Goal: Information Seeking & Learning: Learn about a topic

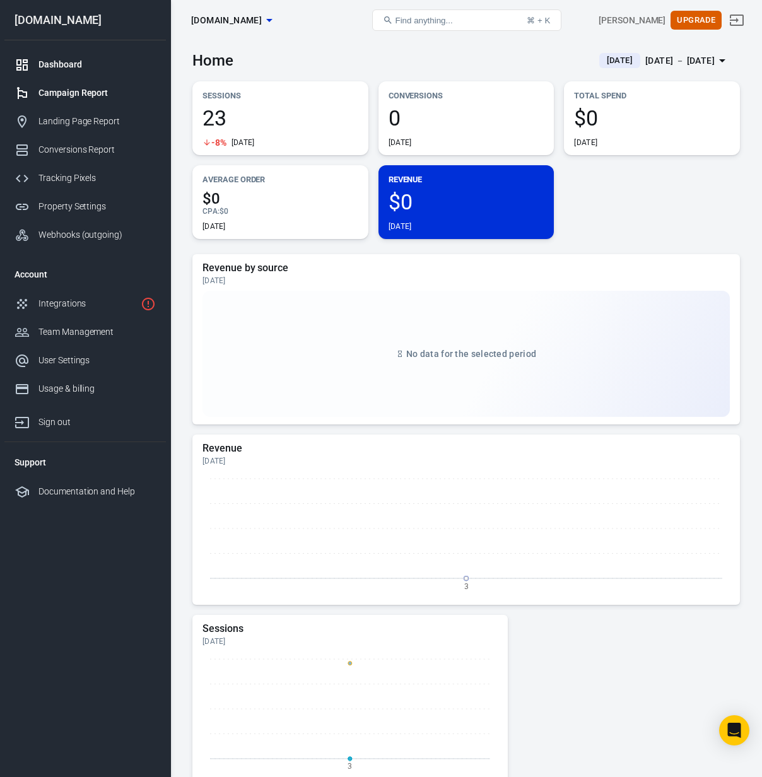
click at [85, 95] on div "Campaign Report" at bounding box center [96, 92] width 117 height 13
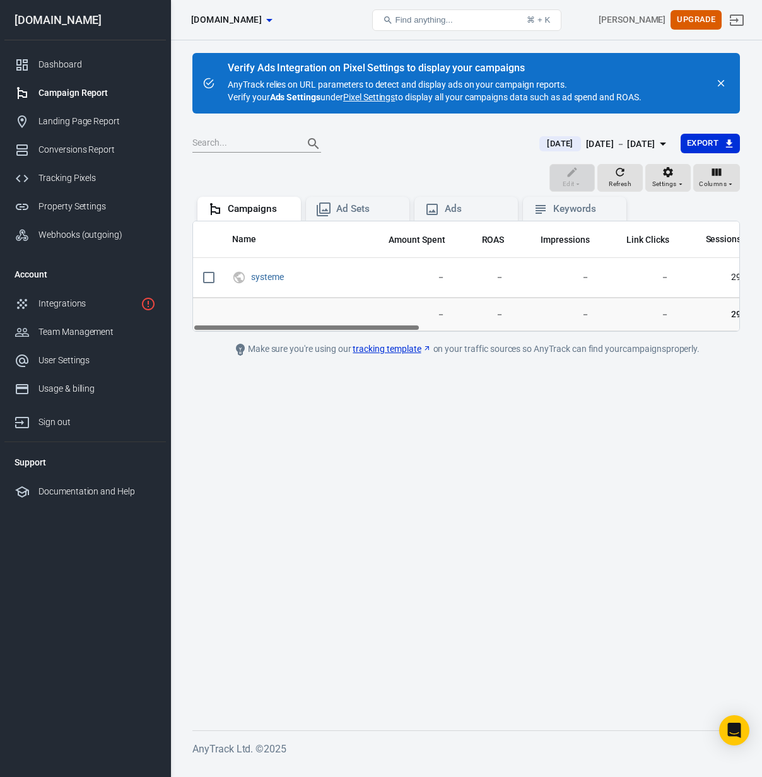
click at [554, 145] on span "[DATE]" at bounding box center [560, 144] width 36 height 13
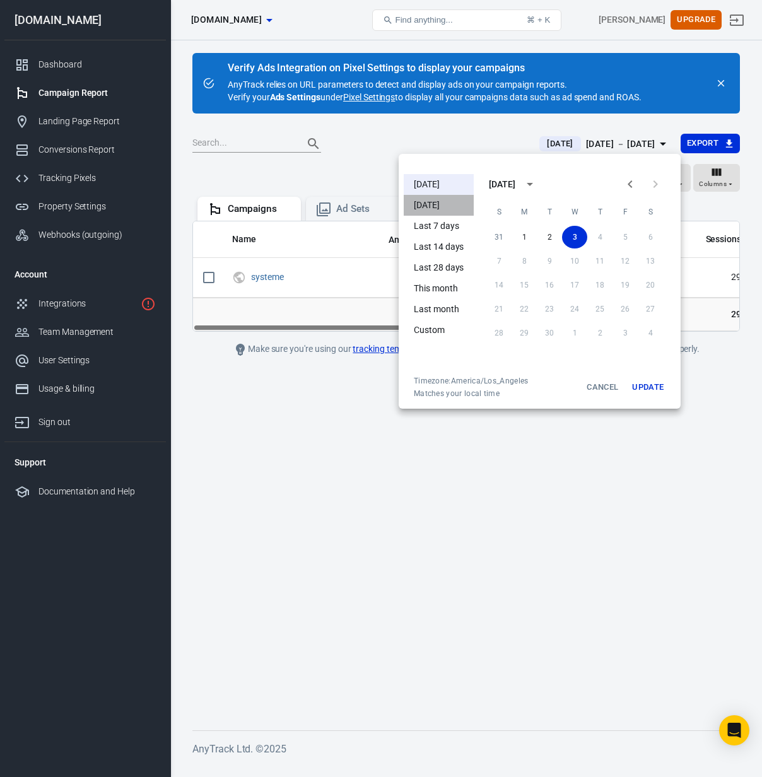
click at [426, 206] on li "[DATE]" at bounding box center [439, 205] width 70 height 21
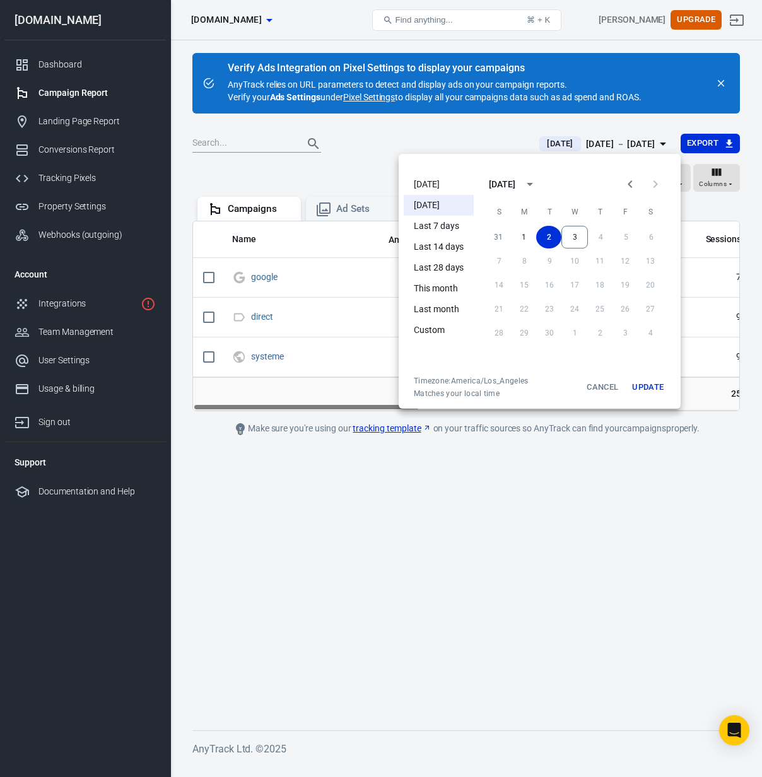
click at [357, 159] on div at bounding box center [381, 388] width 762 height 777
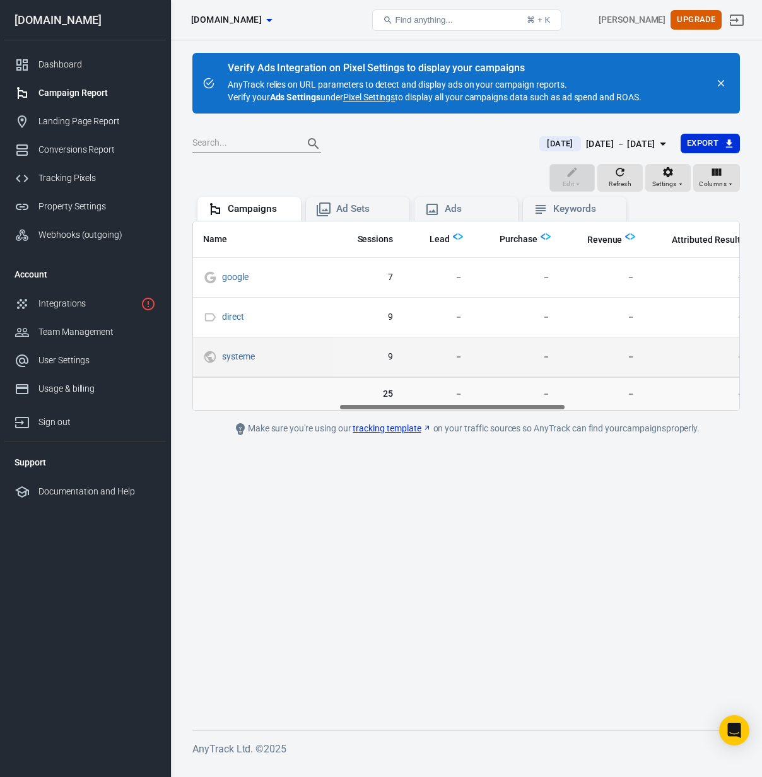
scroll to position [0, 354]
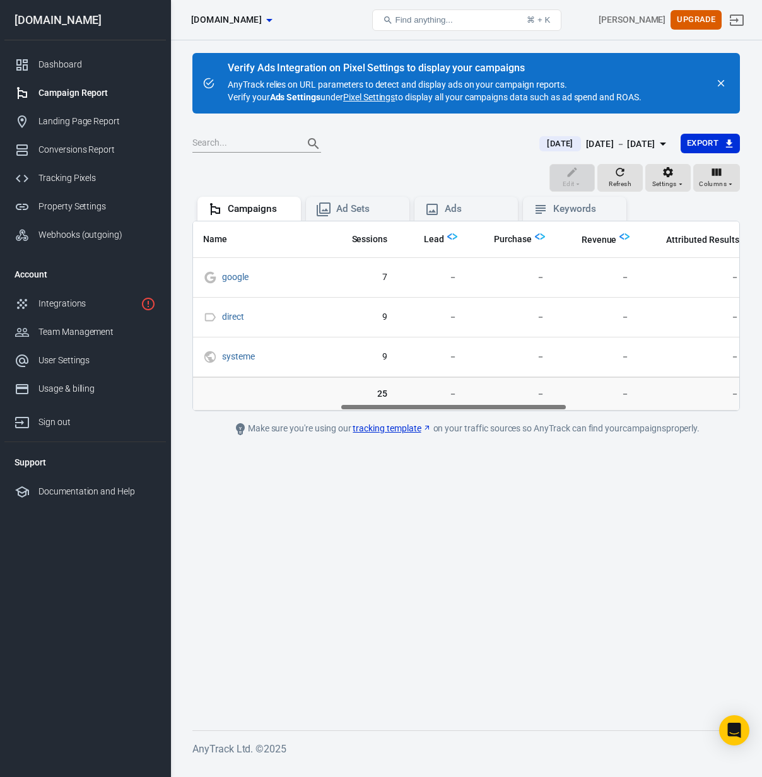
click at [542, 145] on span "[DATE]" at bounding box center [560, 144] width 36 height 13
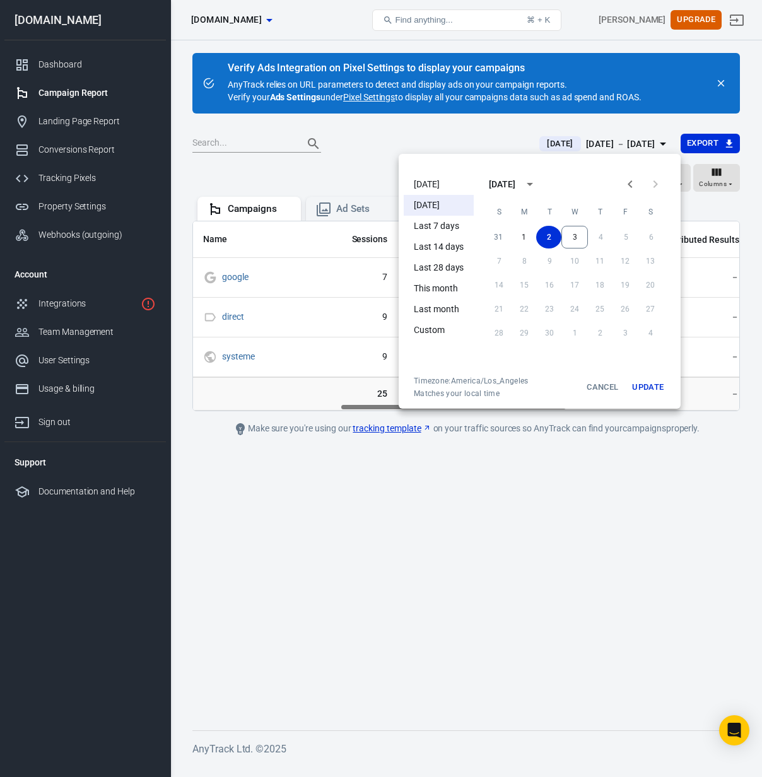
click at [440, 183] on li "[DATE]" at bounding box center [439, 184] width 70 height 21
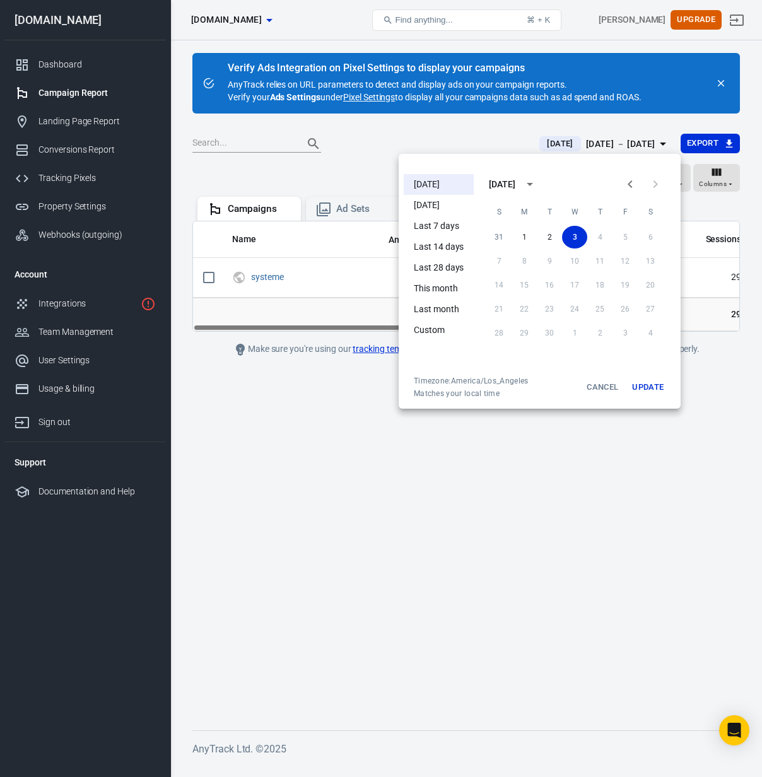
drag, startPoint x: 604, startPoint y: 469, endPoint x: 594, endPoint y: 482, distance: 16.7
click at [604, 469] on div at bounding box center [381, 388] width 762 height 777
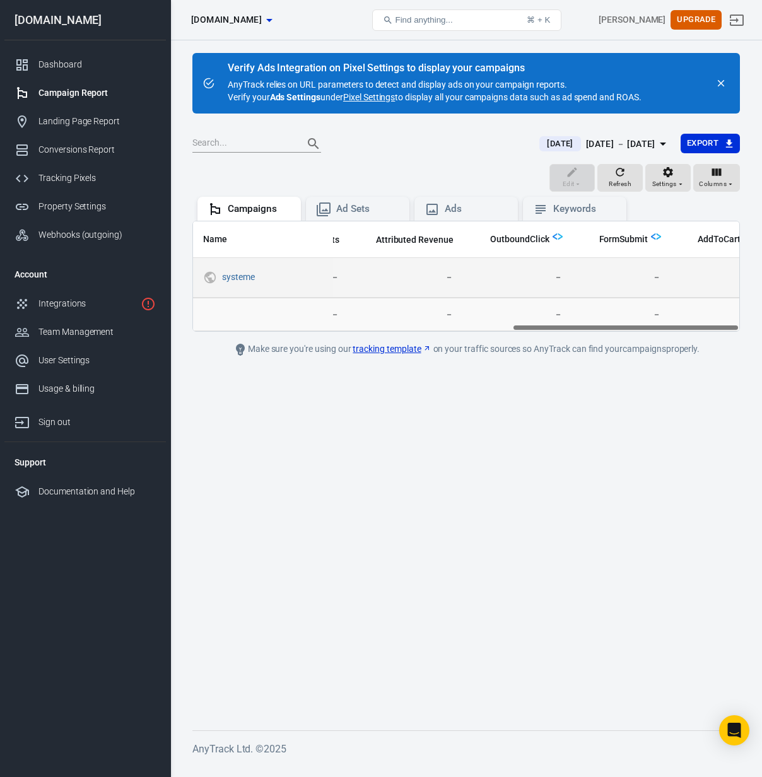
scroll to position [0, 768]
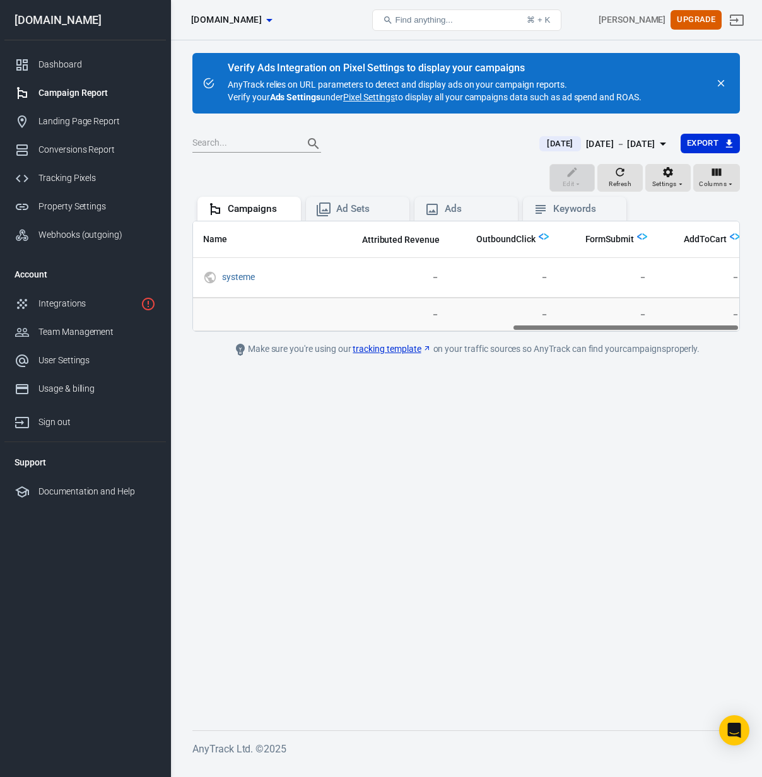
click at [730, 235] on img "scrollable content" at bounding box center [735, 236] width 10 height 10
click at [730, 236] on img "scrollable content" at bounding box center [735, 236] width 10 height 10
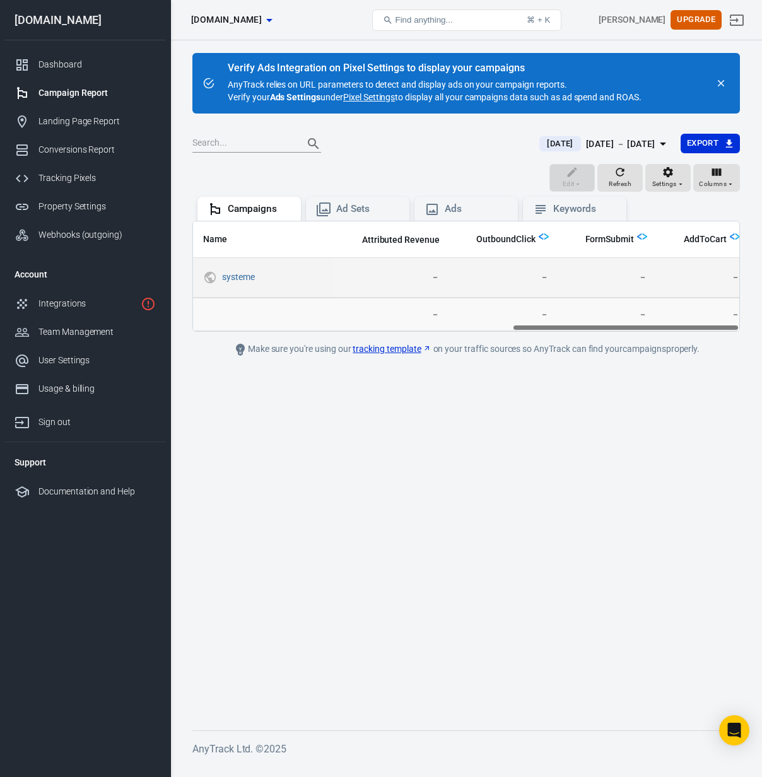
drag, startPoint x: 726, startPoint y: 237, endPoint x: 527, endPoint y: 271, distance: 201.7
click at [361, 231] on tr "Name Amount Spent ROAS Impressions Link Clicks Sessions Lead Purchase Revenue A…" at bounding box center [87, 239] width 1325 height 37
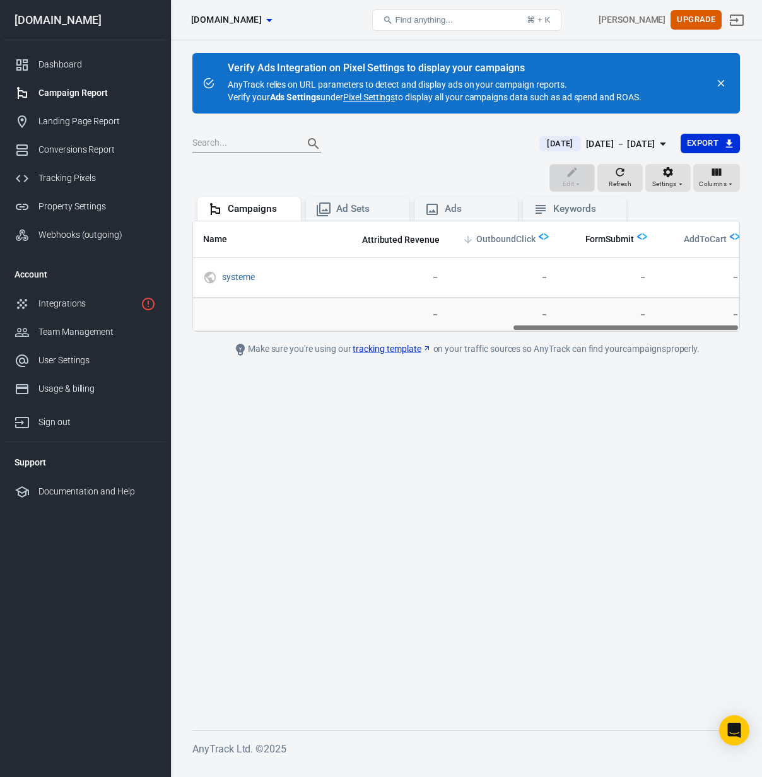
drag, startPoint x: 710, startPoint y: 242, endPoint x: 520, endPoint y: 238, distance: 189.3
click at [520, 238] on tr "Name Amount Spent ROAS Impressions Link Clicks Sessions Lead Purchase Revenue A…" at bounding box center [87, 239] width 1325 height 37
click at [713, 173] on icon "button" at bounding box center [716, 172] width 9 height 8
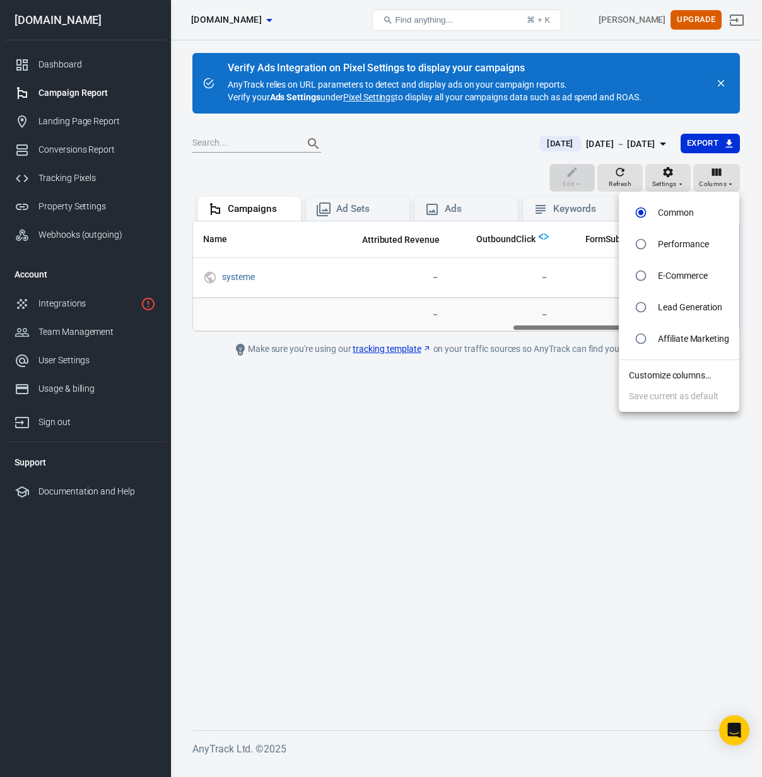
click at [602, 479] on div at bounding box center [381, 388] width 762 height 777
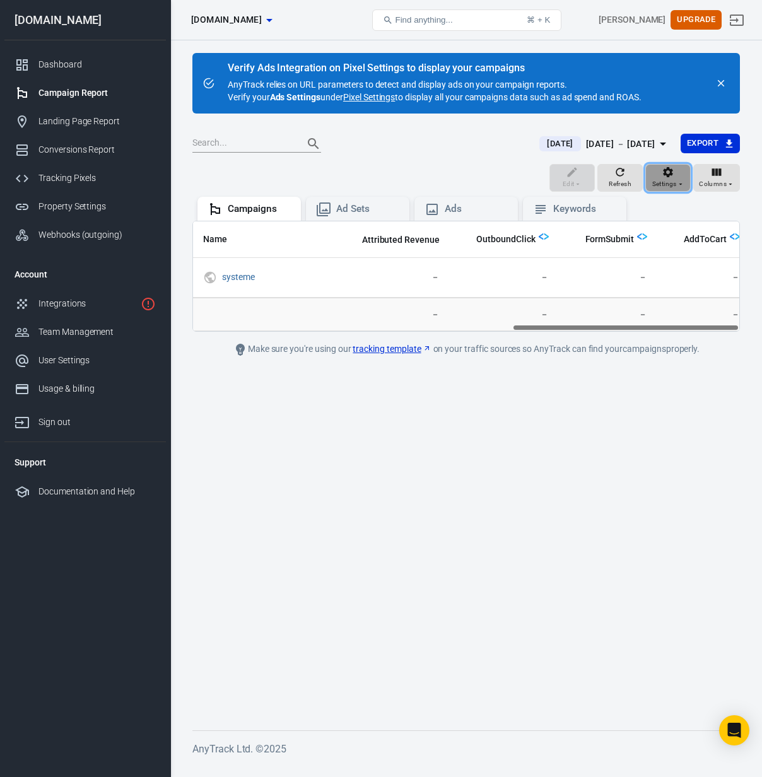
click at [677, 184] on icon "button" at bounding box center [681, 184] width 8 height 8
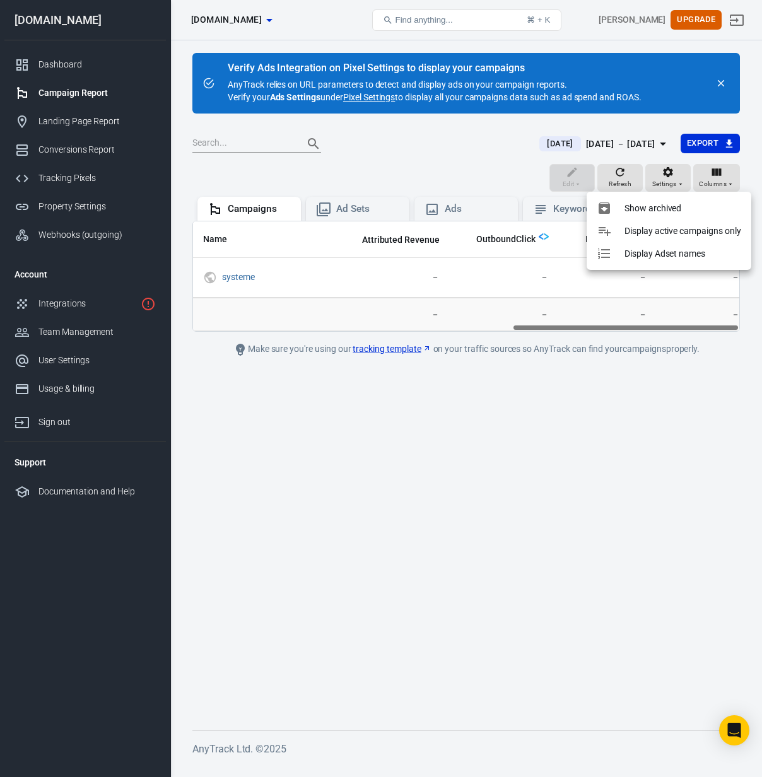
click at [664, 401] on div at bounding box center [381, 388] width 762 height 777
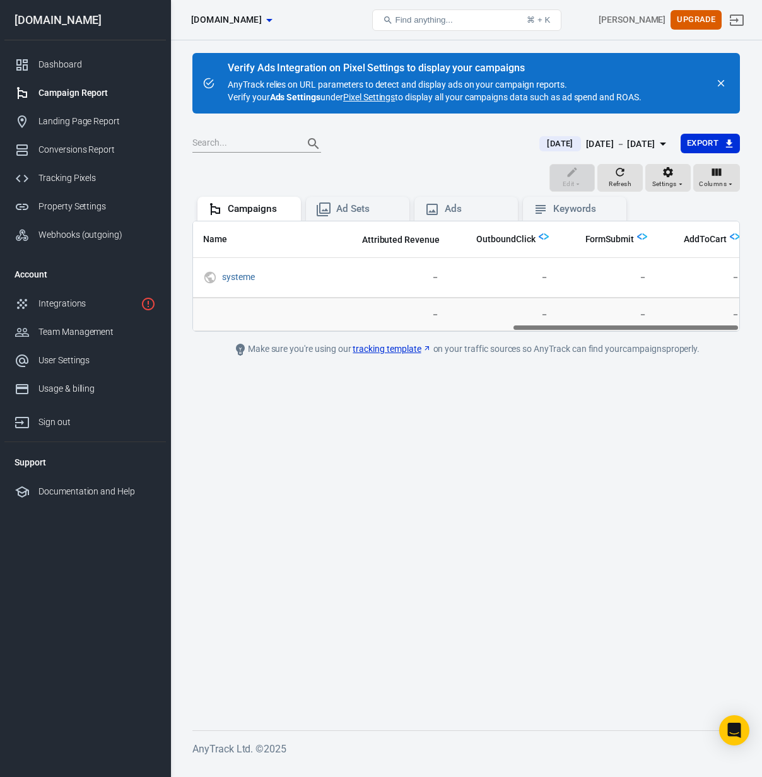
click at [459, 474] on main "Verify Ads Integration on Pixel Settings to display your campaigns AnyTrack rel…" at bounding box center [465, 381] width 547 height 657
click at [254, 214] on div "Campaigns" at bounding box center [259, 208] width 63 height 13
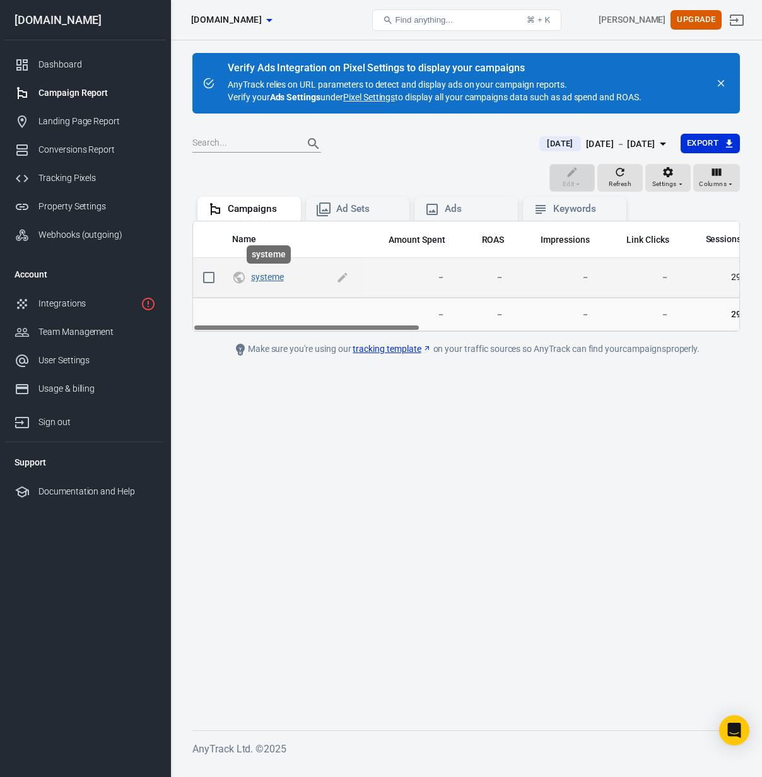
click at [275, 278] on link "systeme" at bounding box center [267, 277] width 33 height 10
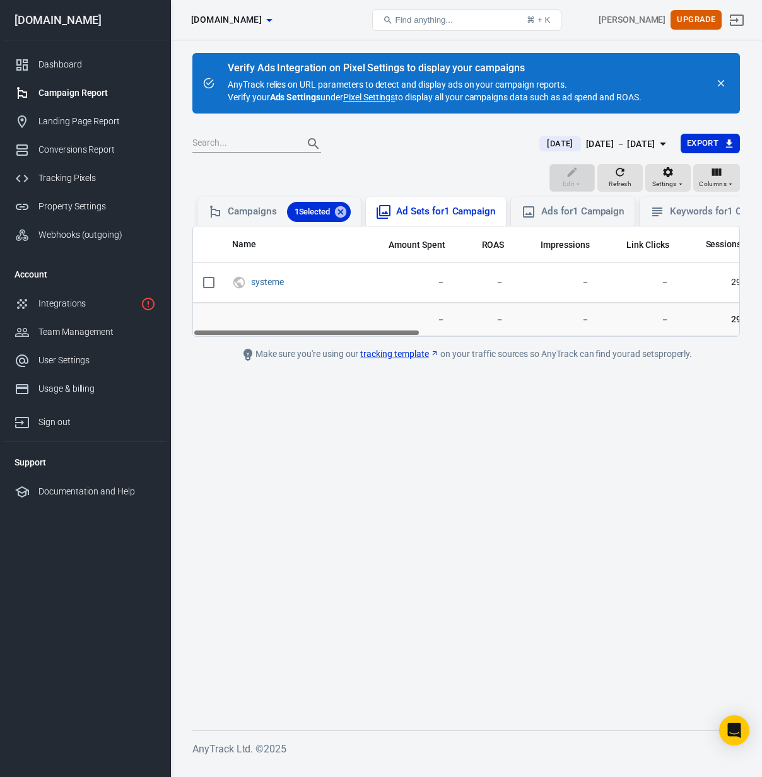
click at [452, 218] on div "Ad Sets for 1 Campaign" at bounding box center [446, 211] width 100 height 13
click at [421, 212] on div "Ad Sets for 1 Campaign" at bounding box center [446, 211] width 100 height 13
click at [459, 213] on div "Ad Sets for 1 Campaign" at bounding box center [446, 211] width 100 height 13
click at [571, 218] on div "Ads for 1 Campaign" at bounding box center [572, 211] width 103 height 15
click at [243, 203] on div "Campaigns 1 Selected" at bounding box center [289, 212] width 123 height 20
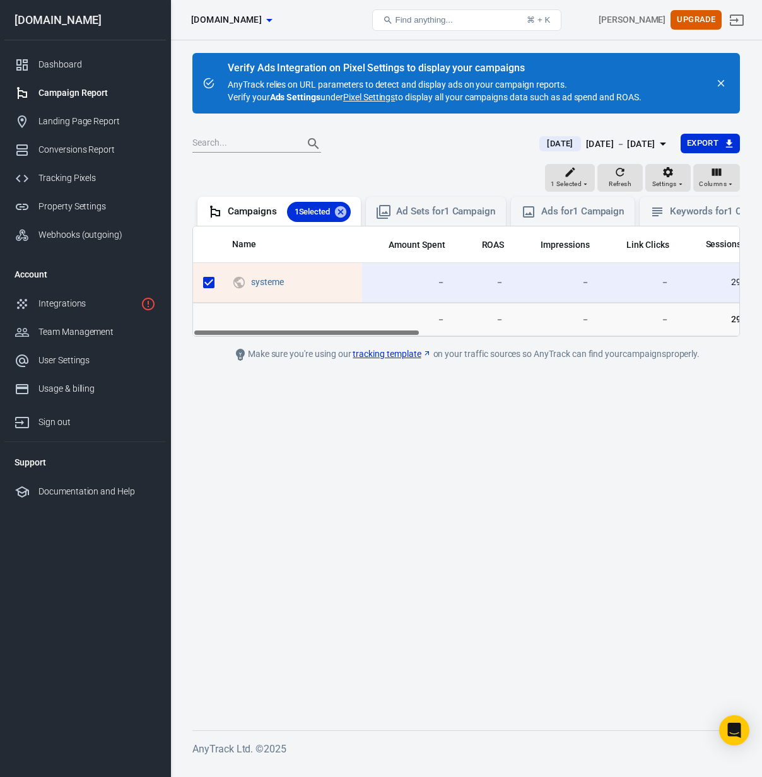
click at [419, 437] on main "Verify Ads Integration on Pixel Settings to display your campaigns AnyTrack rel…" at bounding box center [465, 381] width 547 height 657
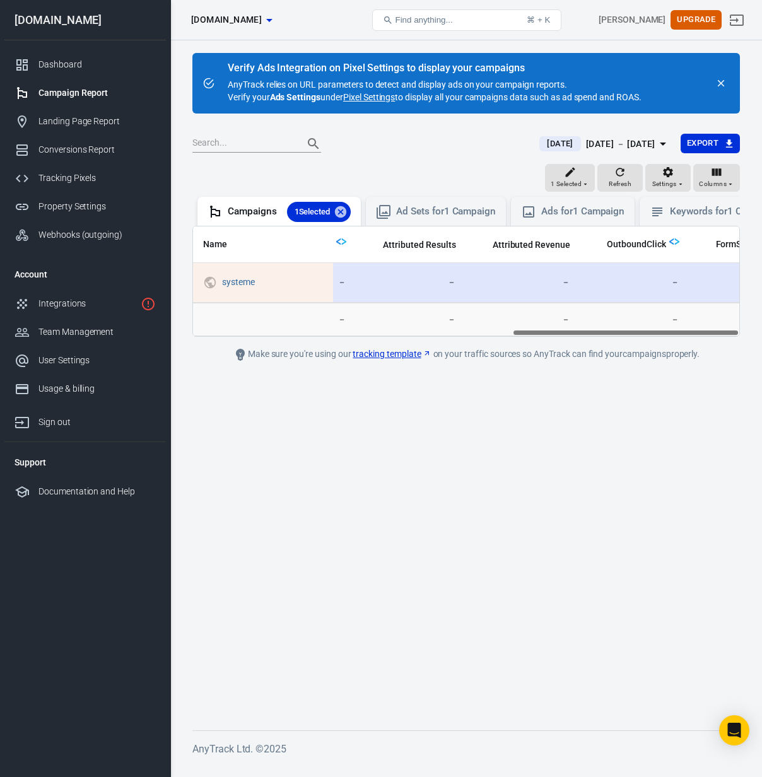
scroll to position [0, 768]
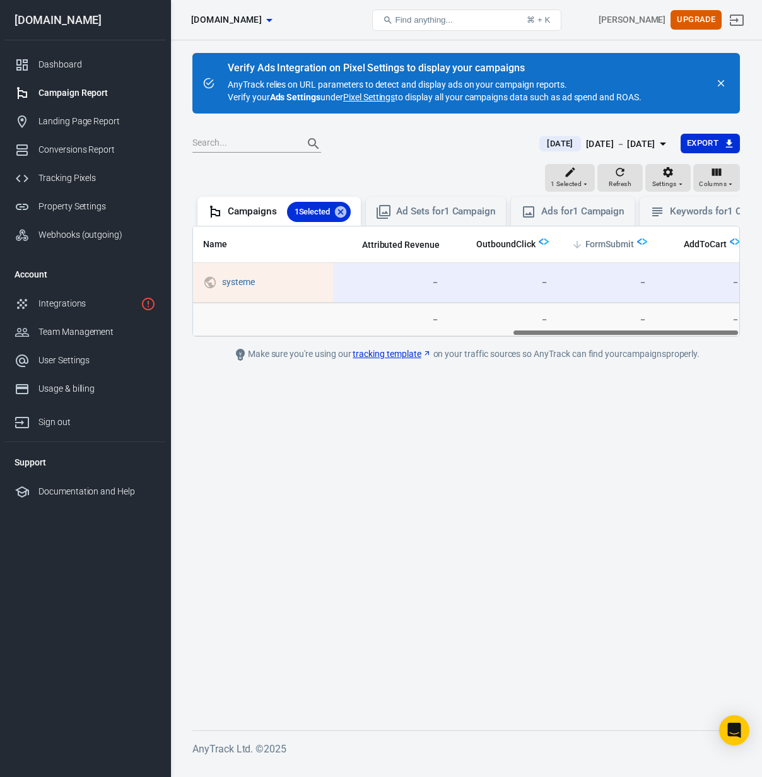
click at [606, 242] on span "FormSubmit" at bounding box center [609, 244] width 49 height 13
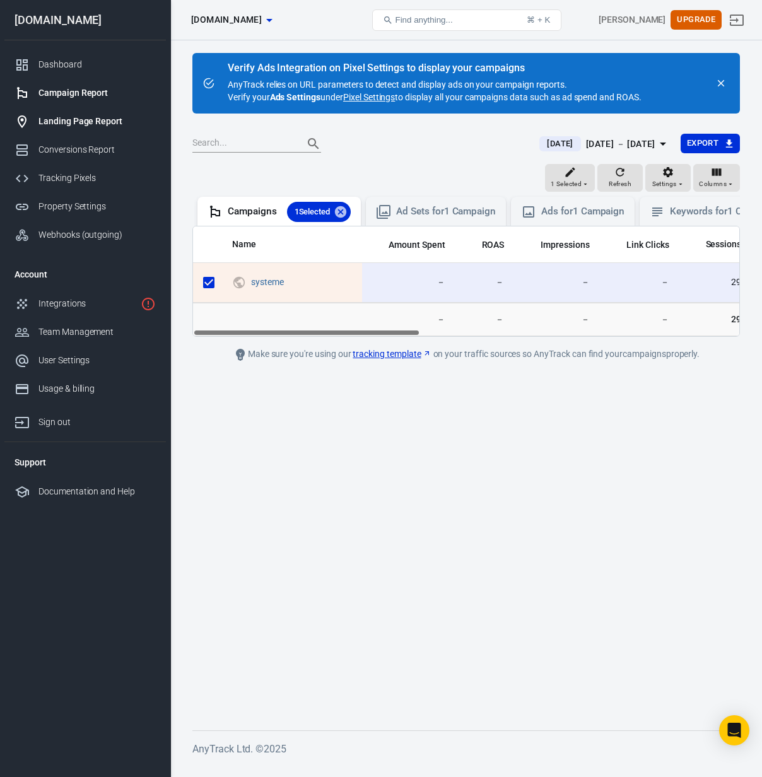
click at [51, 114] on link "Landing Page Report" at bounding box center [84, 121] width 161 height 28
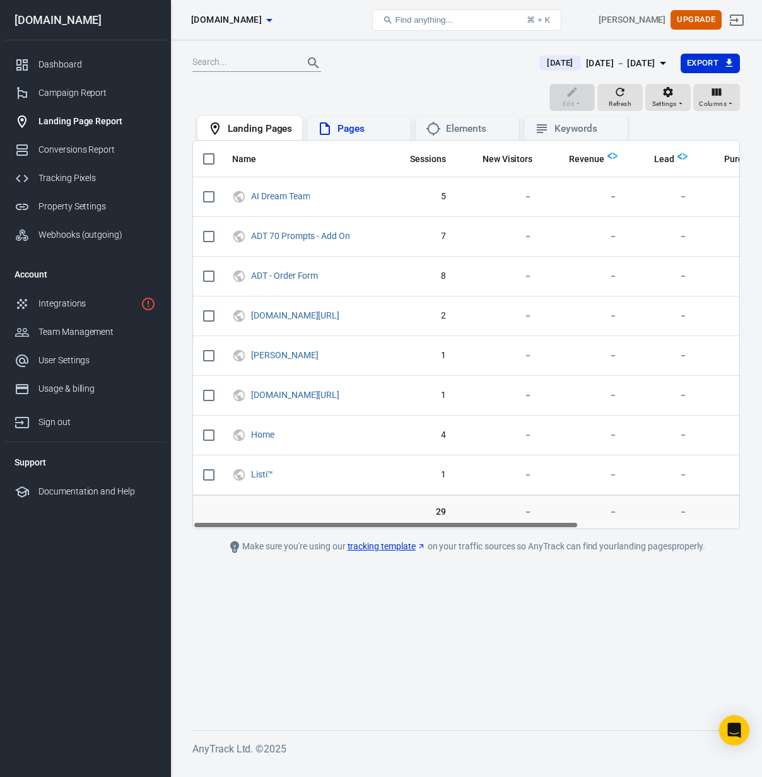
click at [354, 126] on div "Pages" at bounding box center [368, 128] width 63 height 13
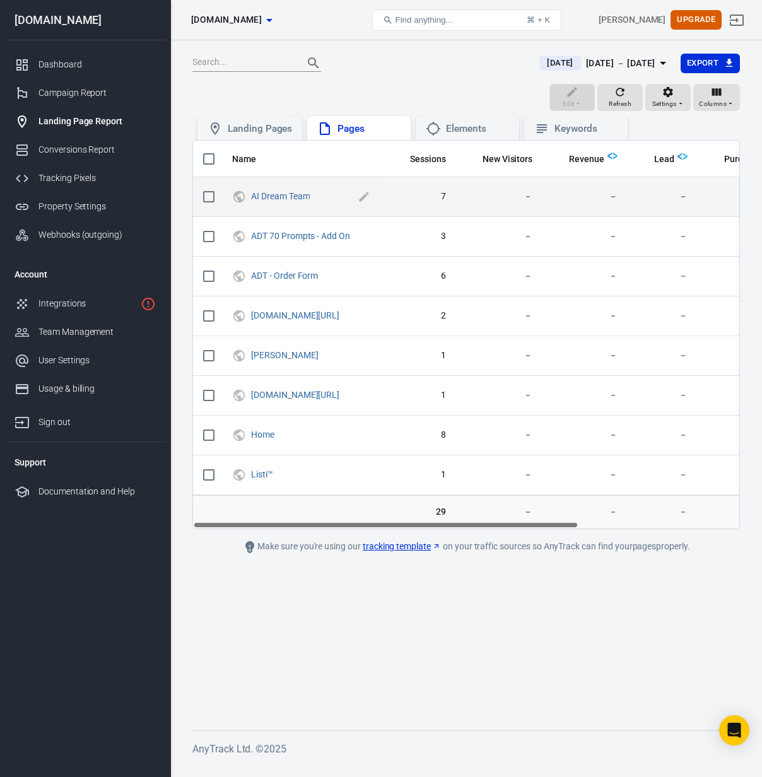
scroll to position [0, 1]
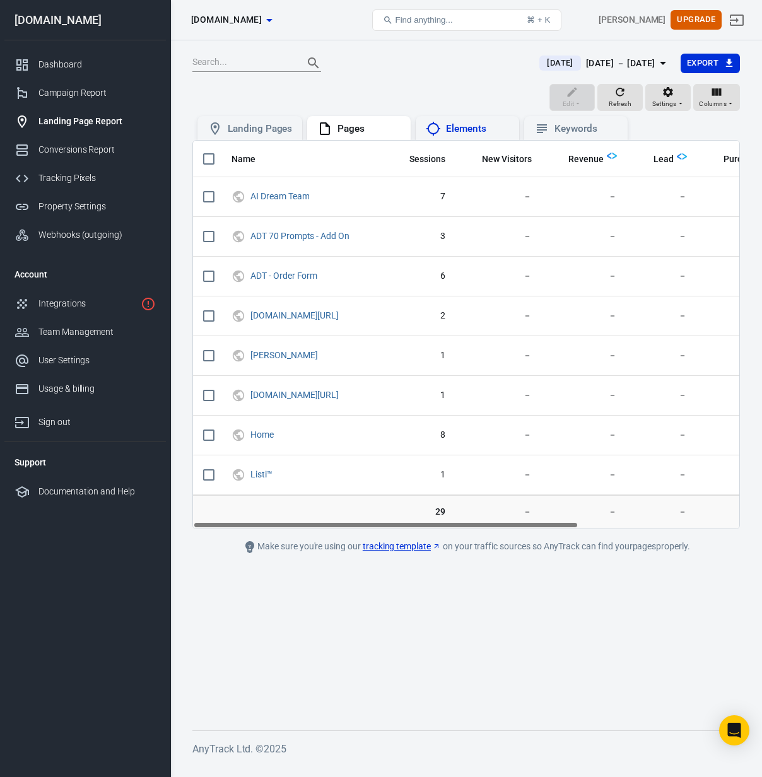
click at [462, 126] on div "Elements" at bounding box center [477, 128] width 63 height 13
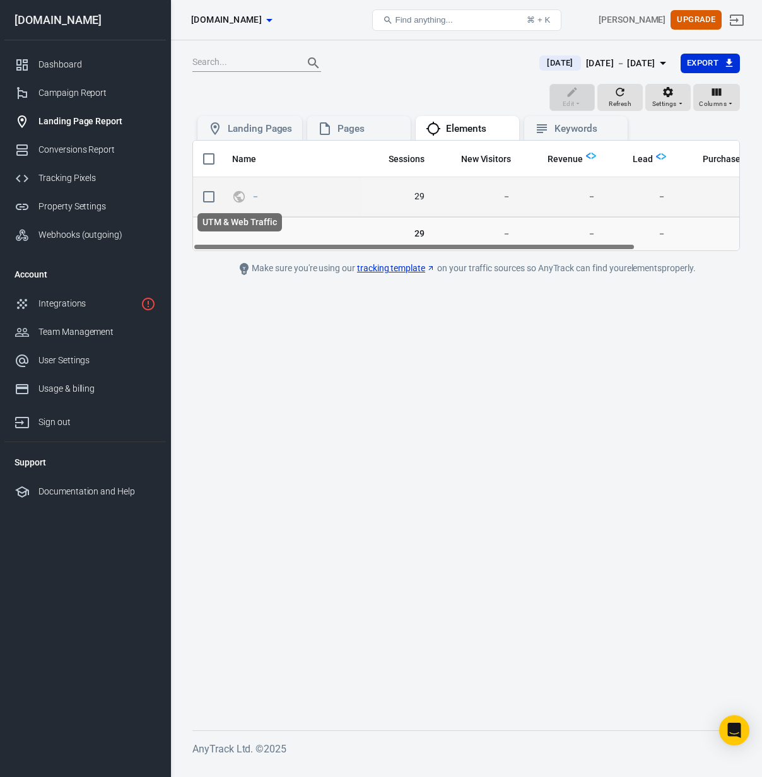
click at [237, 199] on icon "UTM & Web Traffic" at bounding box center [239, 196] width 14 height 15
click at [242, 197] on icon "UTM & Web Traffic" at bounding box center [239, 196] width 14 height 15
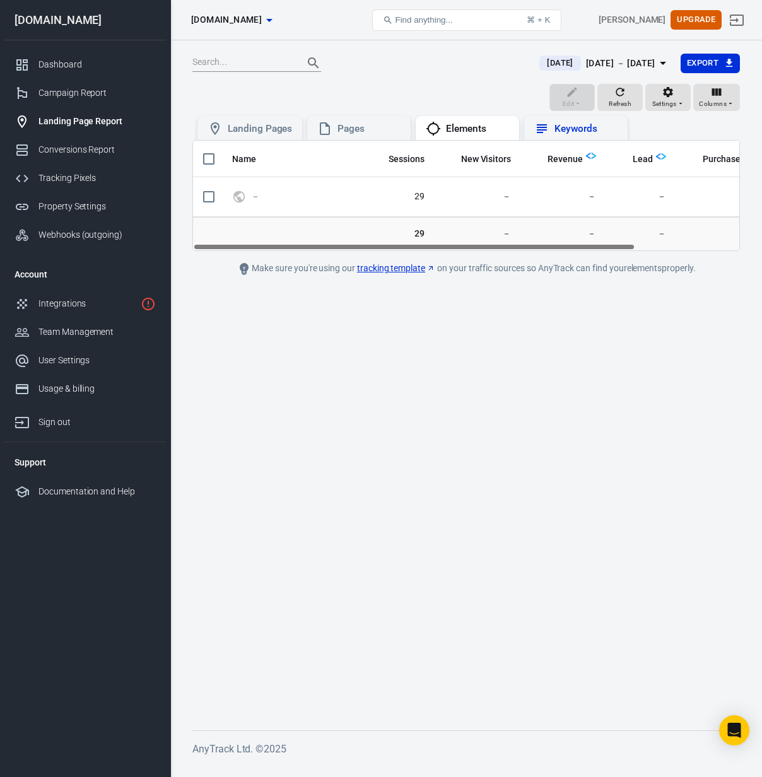
click at [575, 130] on div "Keywords" at bounding box center [585, 128] width 63 height 13
click at [351, 127] on div "Pages" at bounding box center [368, 128] width 63 height 13
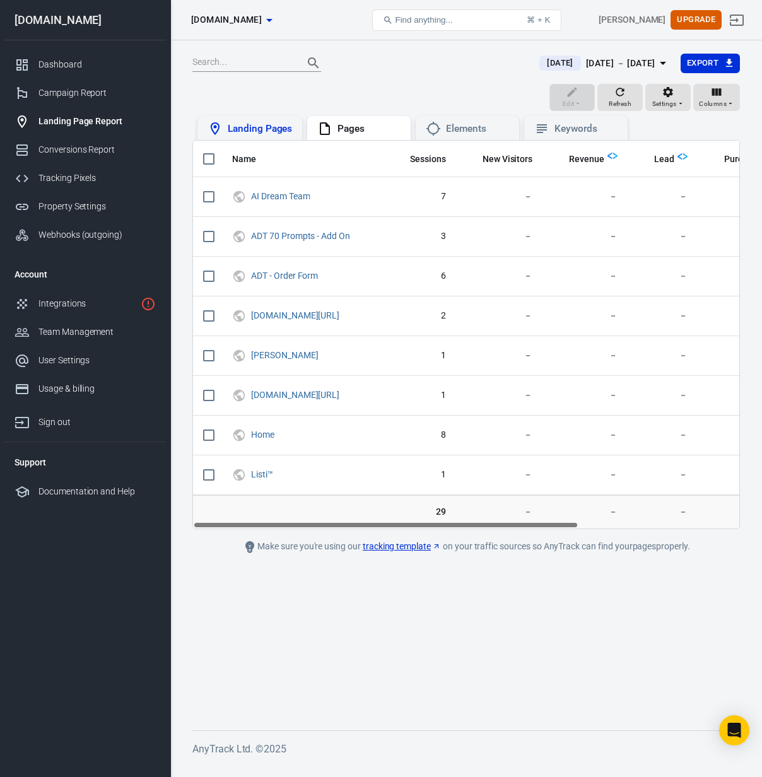
click at [270, 136] on div "Landing Pages" at bounding box center [249, 128] width 105 height 24
click at [79, 93] on div "Campaign Report" at bounding box center [96, 92] width 117 height 13
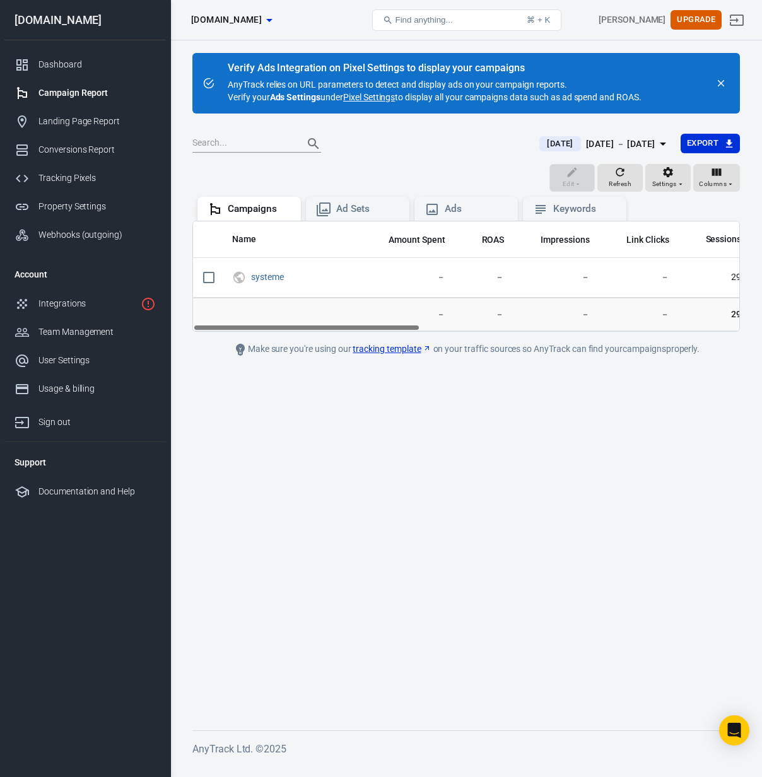
click at [382, 100] on link "Pixel Settings" at bounding box center [369, 97] width 52 height 13
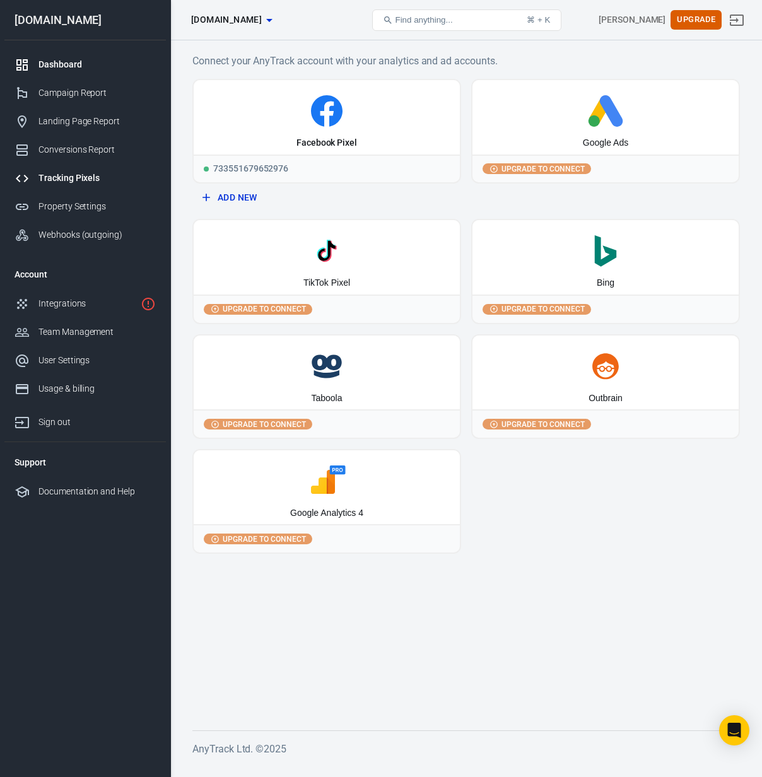
click at [53, 66] on div "Dashboard" at bounding box center [96, 64] width 117 height 13
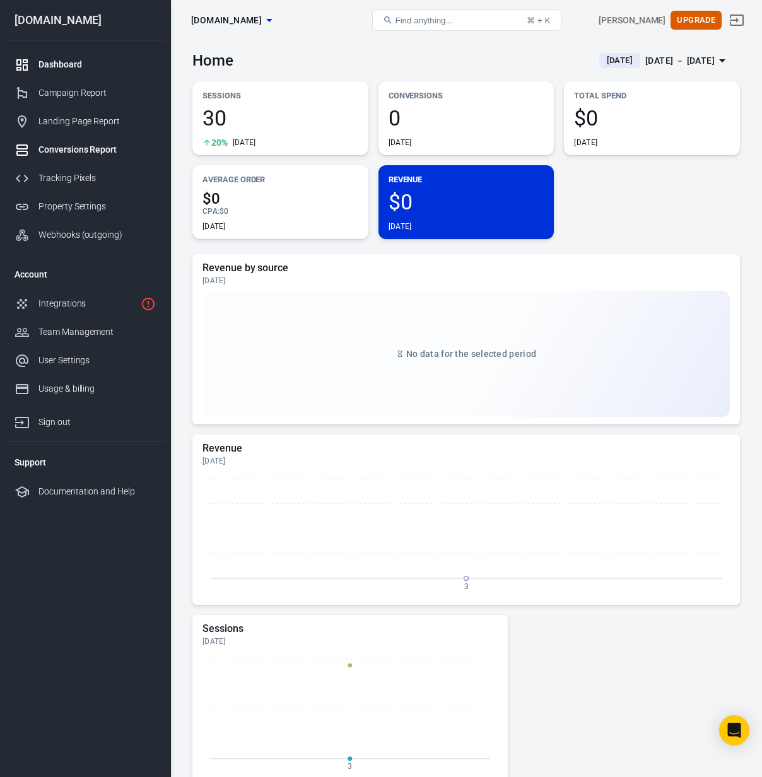
click at [69, 147] on div "Conversions Report" at bounding box center [96, 149] width 117 height 13
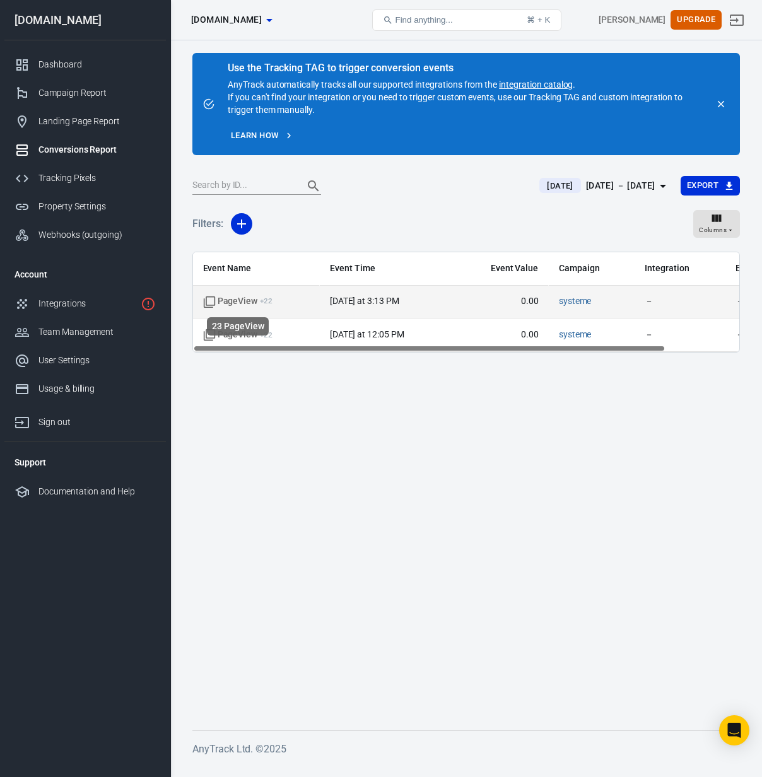
click at [225, 300] on span "PageView + 22" at bounding box center [238, 301] width 70 height 13
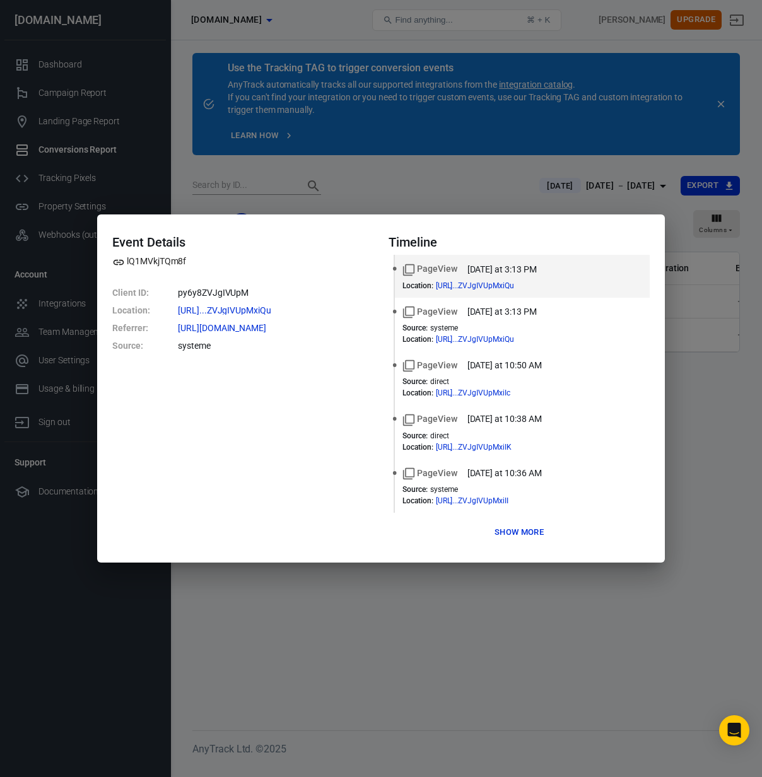
click at [744, 276] on div "Event Details lQ1MVkjTQm8f Client ID : py6y8ZVJgIVUpM Location : https://www.th…" at bounding box center [381, 388] width 762 height 777
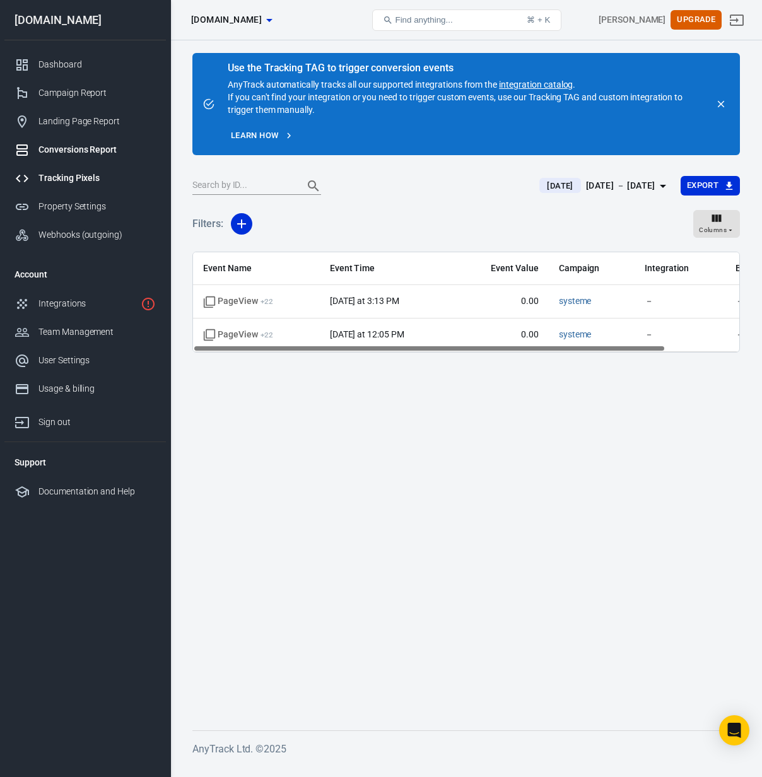
click at [73, 182] on div "Tracking Pixels" at bounding box center [96, 178] width 117 height 13
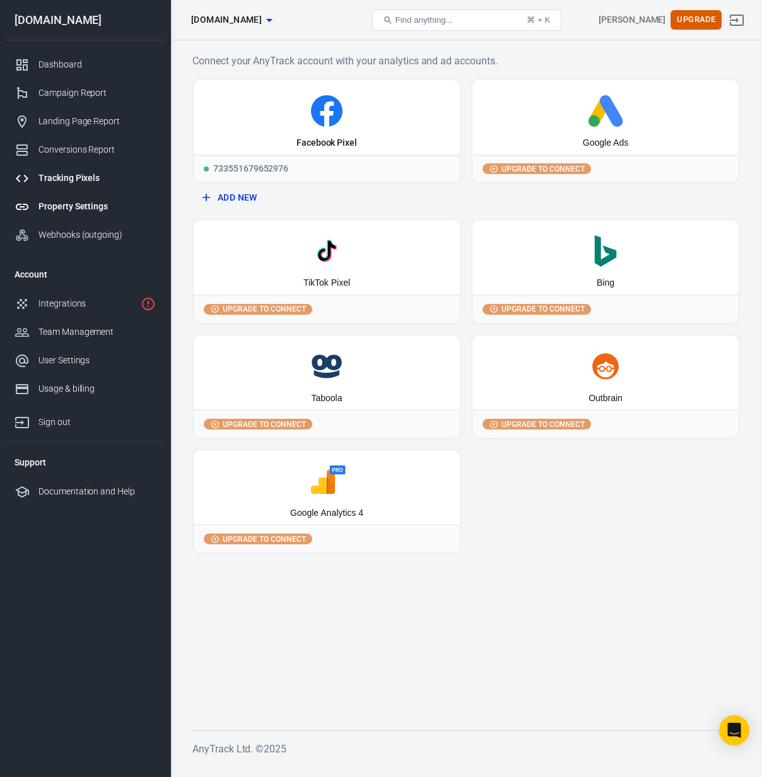
click at [71, 204] on div "Property Settings" at bounding box center [96, 206] width 117 height 13
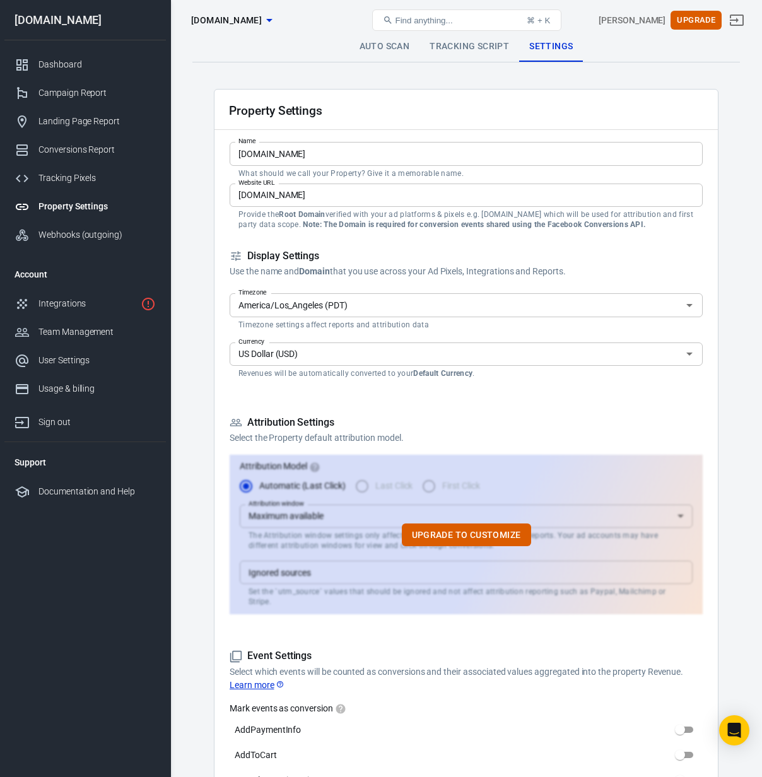
click at [397, 48] on link "Auto Scan" at bounding box center [384, 47] width 71 height 30
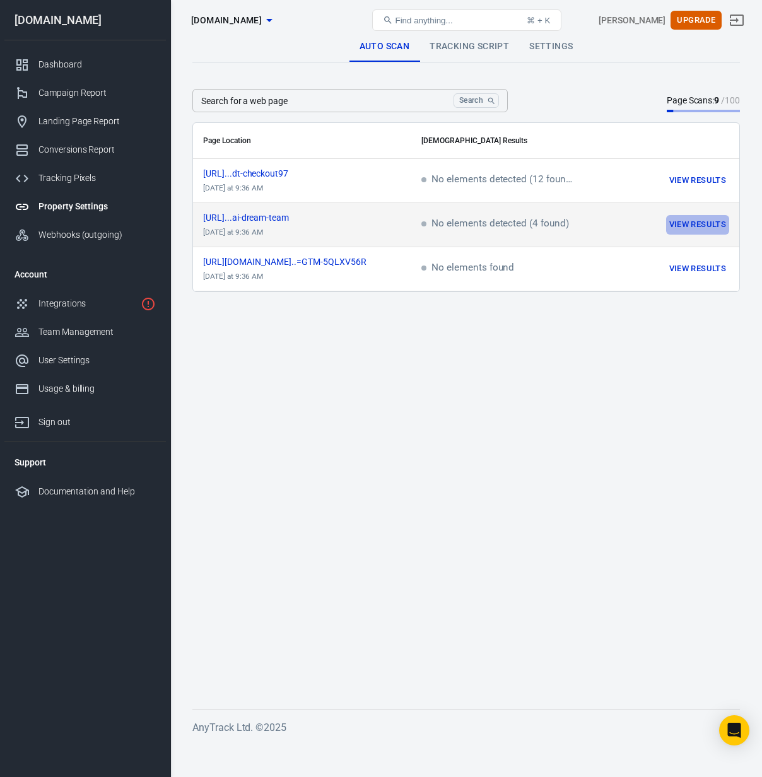
click at [686, 224] on button "View Results" at bounding box center [697, 225] width 63 height 20
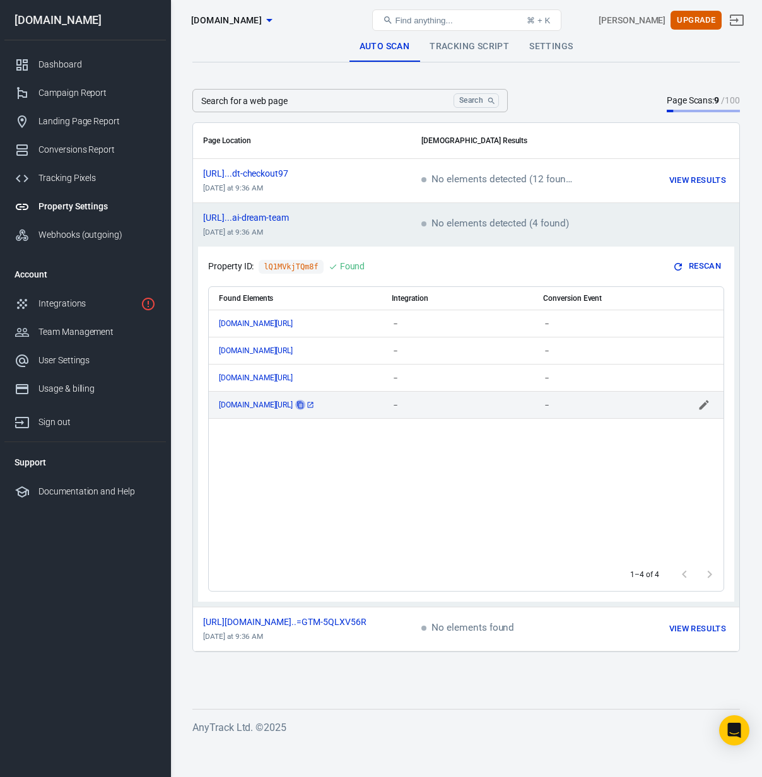
click at [304, 405] on icon "copy" at bounding box center [300, 405] width 8 height 8
click at [304, 404] on icon "copy" at bounding box center [300, 405] width 8 height 8
click at [304, 406] on icon "copy" at bounding box center [300, 405] width 8 height 8
click at [304, 404] on icon "copy" at bounding box center [300, 405] width 8 height 8
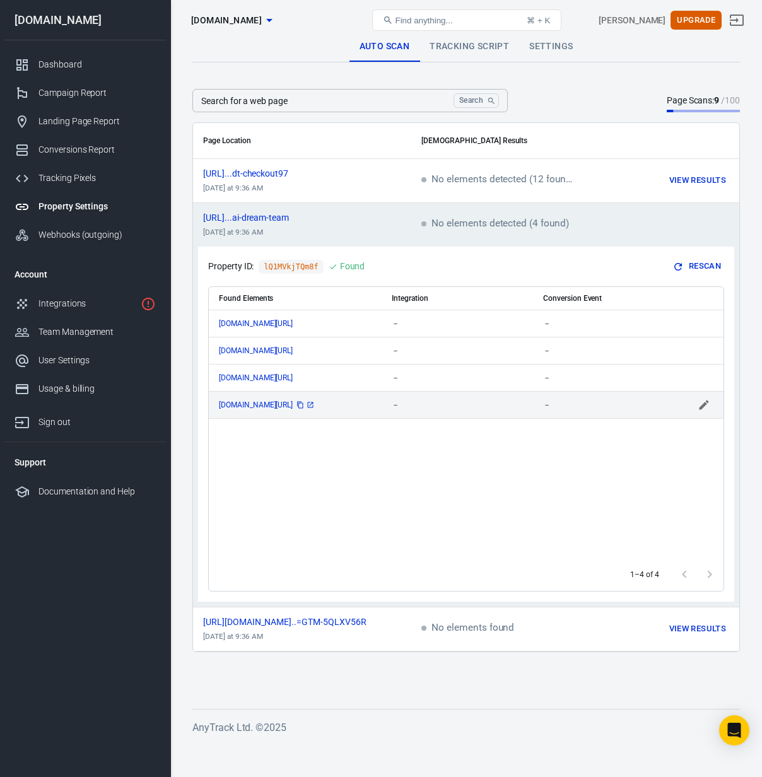
click at [304, 405] on icon "copy" at bounding box center [300, 405] width 8 height 8
click at [304, 406] on icon "copy" at bounding box center [300, 405] width 8 height 8
click at [314, 405] on icon "scrollable content" at bounding box center [311, 405] width 8 height 8
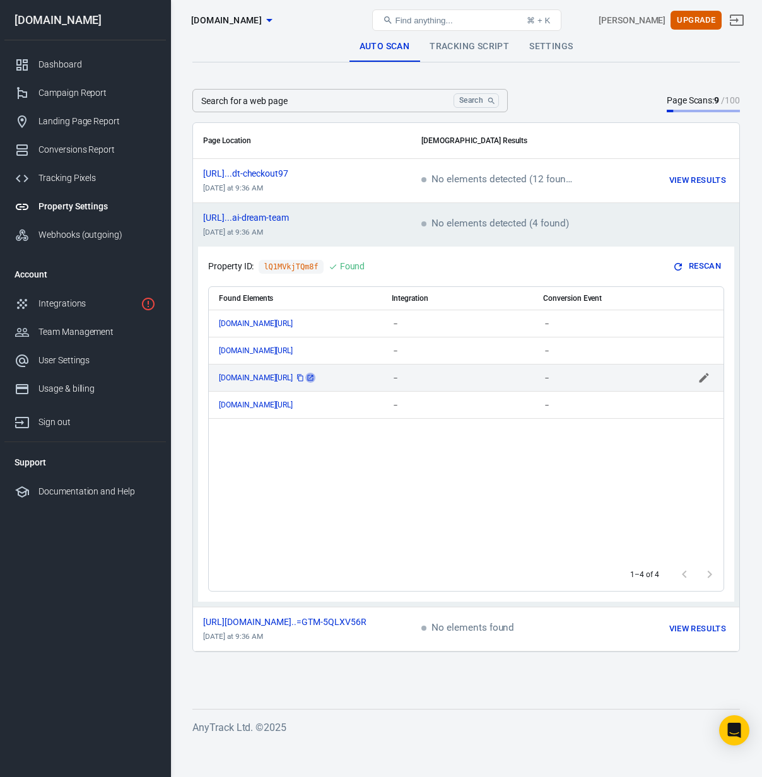
click at [313, 376] on icon "scrollable content" at bounding box center [311, 378] width 6 height 6
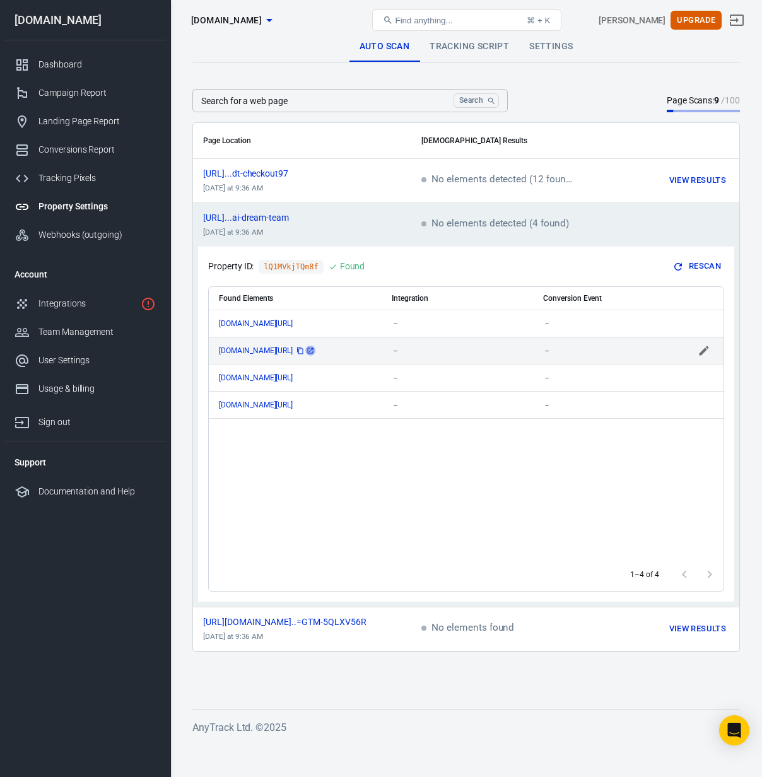
click at [313, 350] on icon "scrollable content" at bounding box center [311, 351] width 6 height 6
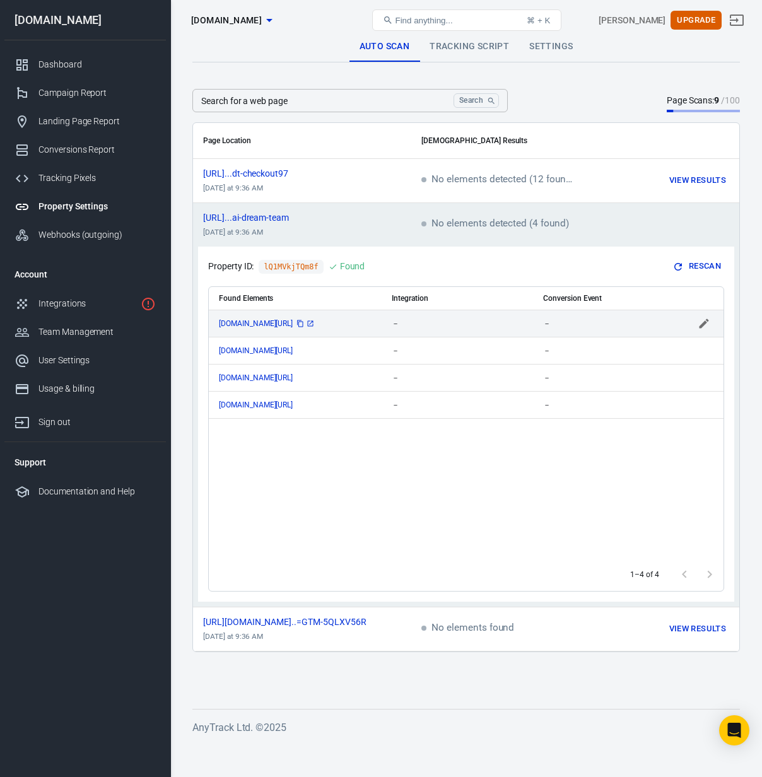
click at [315, 322] on link "scrollable content" at bounding box center [310, 324] width 10 height 10
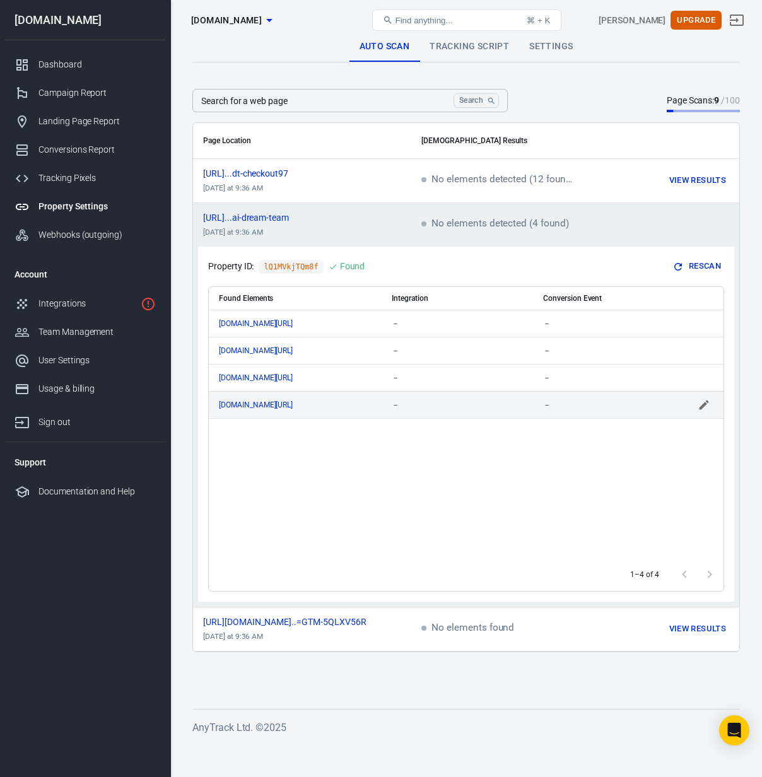
click at [701, 404] on icon "scrollable content" at bounding box center [704, 405] width 13 height 13
click at [476, 405] on input "scrollable content" at bounding box center [440, 405] width 96 height 16
click at [438, 460] on li "Systeme.io" at bounding box center [457, 458] width 131 height 21
type input "Systeme.io"
click at [505, 401] on button "Clear" at bounding box center [499, 405] width 18 height 18
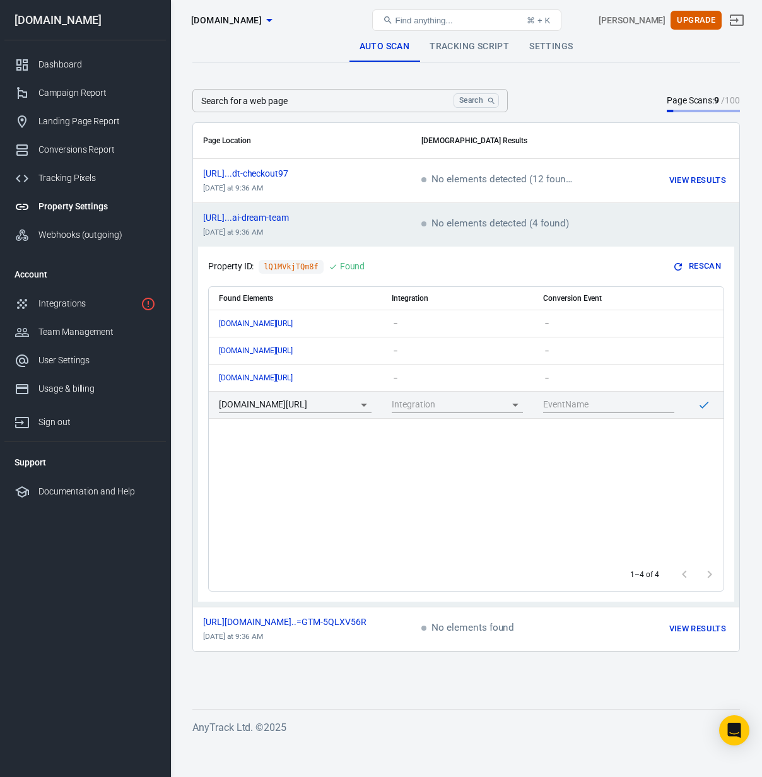
click at [458, 579] on div "1–4 of 4" at bounding box center [466, 574] width 515 height 33
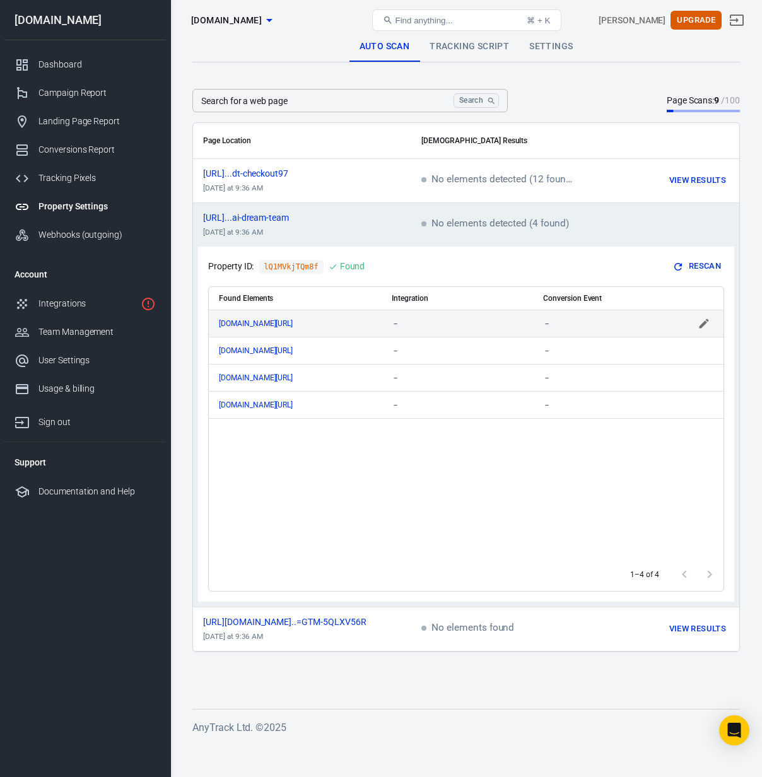
click at [399, 322] on span "－" at bounding box center [396, 323] width 8 height 9
click at [514, 323] on icon "Open" at bounding box center [515, 323] width 6 height 3
click at [434, 375] on li "Systeme.io" at bounding box center [457, 377] width 131 height 21
type input "Systeme.io"
click at [619, 321] on input "scrollable content" at bounding box center [599, 323] width 112 height 16
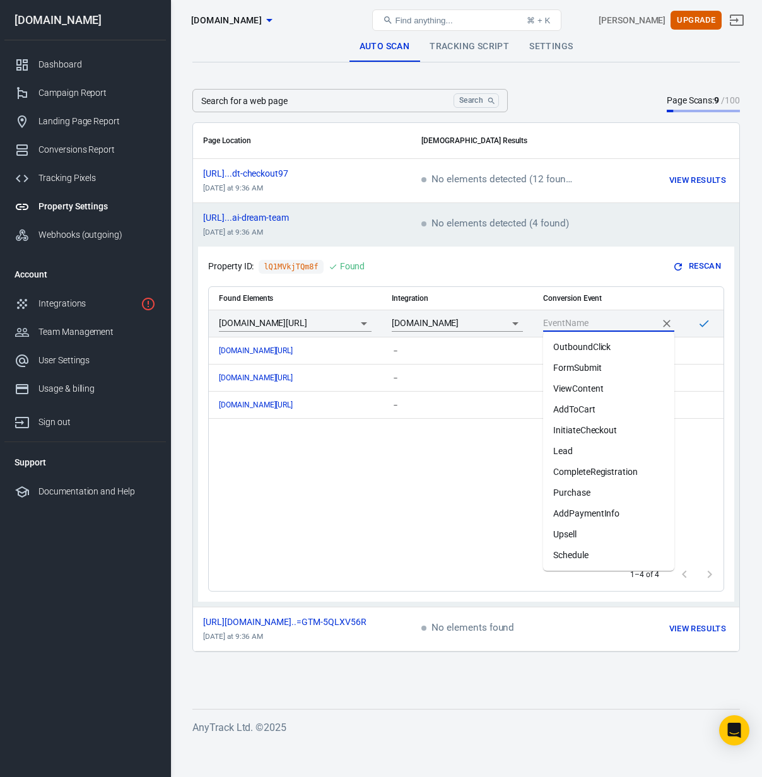
click at [446, 489] on div "Found Elements Integration Conversion Event www.thecraftedceo.com/adt-checkout9…" at bounding box center [466, 422] width 515 height 271
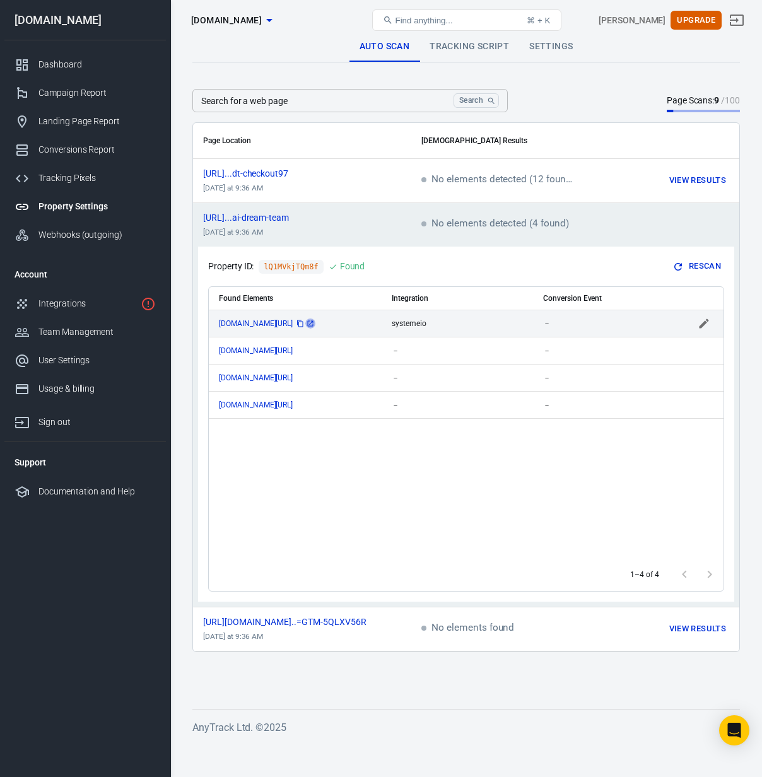
click at [313, 324] on icon "scrollable content" at bounding box center [311, 323] width 6 height 6
click at [546, 320] on span "－" at bounding box center [547, 323] width 8 height 9
click at [635, 324] on input "scrollable content" at bounding box center [599, 323] width 112 height 16
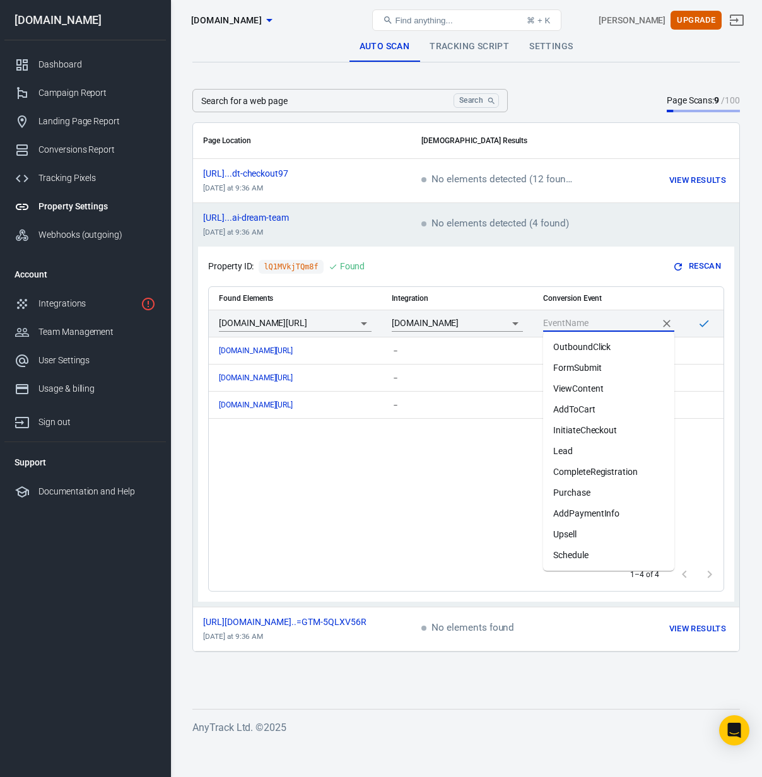
click at [590, 428] on li "InitiateCheckout" at bounding box center [608, 430] width 131 height 21
type input "InitiateCheckout"
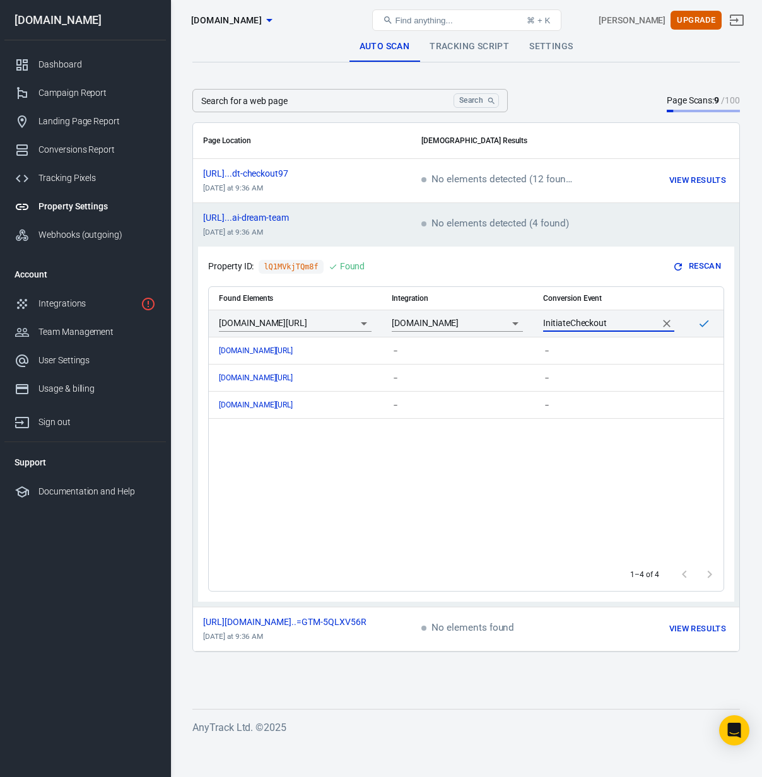
click at [709, 323] on icon "scrollable content" at bounding box center [704, 323] width 13 height 13
click at [337, 491] on div "Found Elements Integration Conversion Event www.thecraftedceo.com/adt-checkout9…" at bounding box center [466, 422] width 515 height 271
click at [315, 325] on link "scrollable content" at bounding box center [310, 324] width 10 height 10
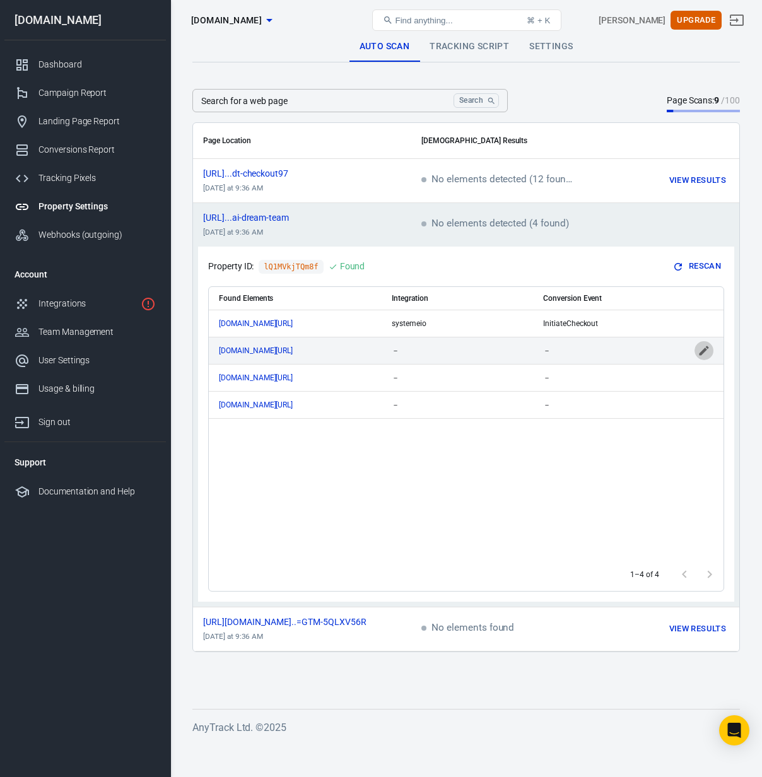
click at [702, 350] on icon "scrollable content" at bounding box center [703, 350] width 9 height 9
click at [495, 350] on icon "Clear" at bounding box center [499, 350] width 13 height 13
click at [511, 349] on icon "Open" at bounding box center [515, 350] width 15 height 15
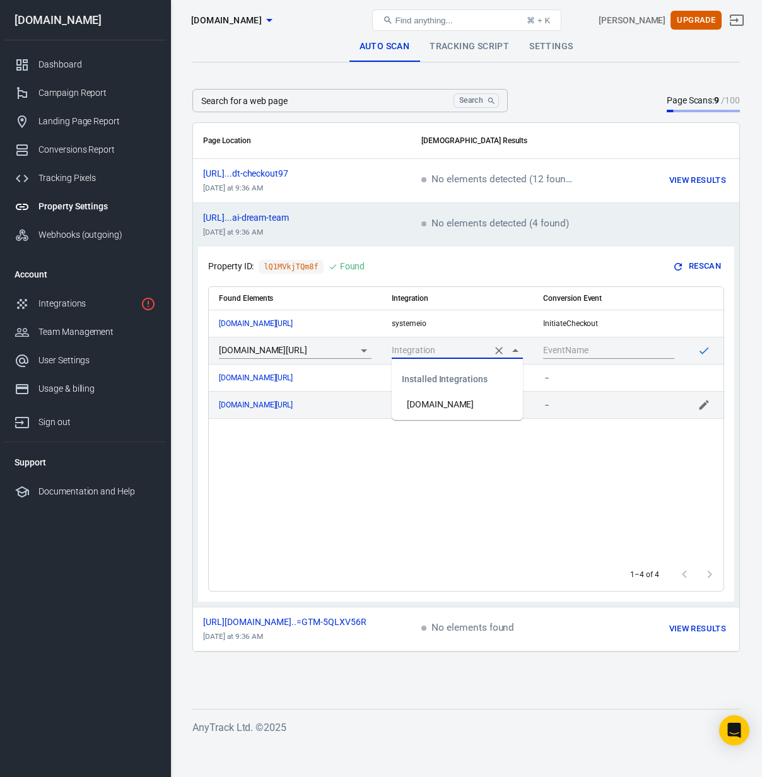
click at [437, 402] on li "Systeme.io" at bounding box center [457, 404] width 131 height 21
type input "Systeme.io"
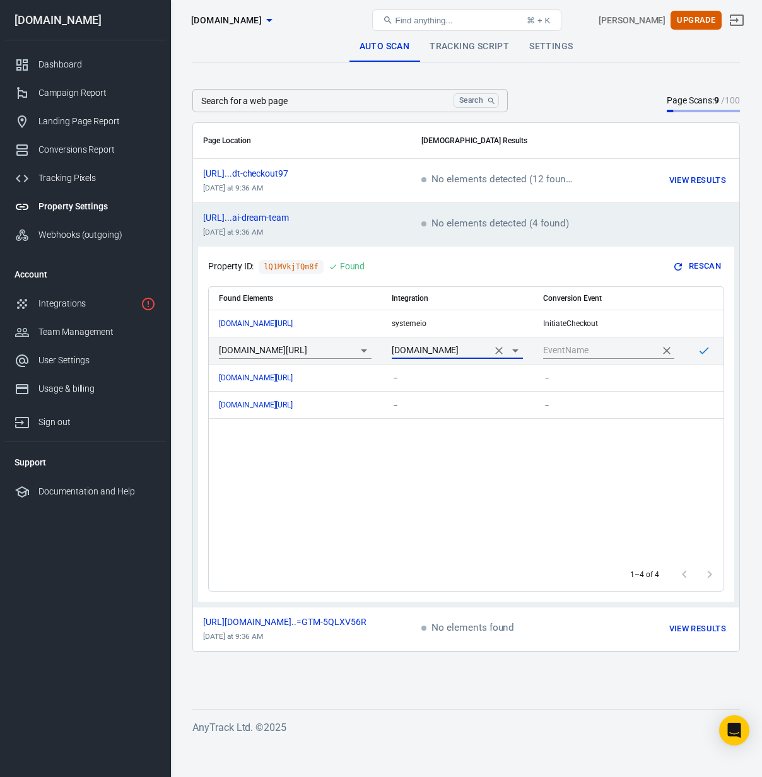
click at [627, 352] on input "scrollable content" at bounding box center [599, 350] width 112 height 16
click at [474, 519] on div "Found Elements Integration Conversion Event www.thecraftedceo.com/adt-checkout9…" at bounding box center [466, 422] width 515 height 271
click at [494, 352] on div "systemeio" at bounding box center [457, 350] width 131 height 9
click at [496, 350] on icon "Clear" at bounding box center [499, 350] width 13 height 13
drag, startPoint x: 420, startPoint y: 469, endPoint x: 414, endPoint y: 477, distance: 10.5
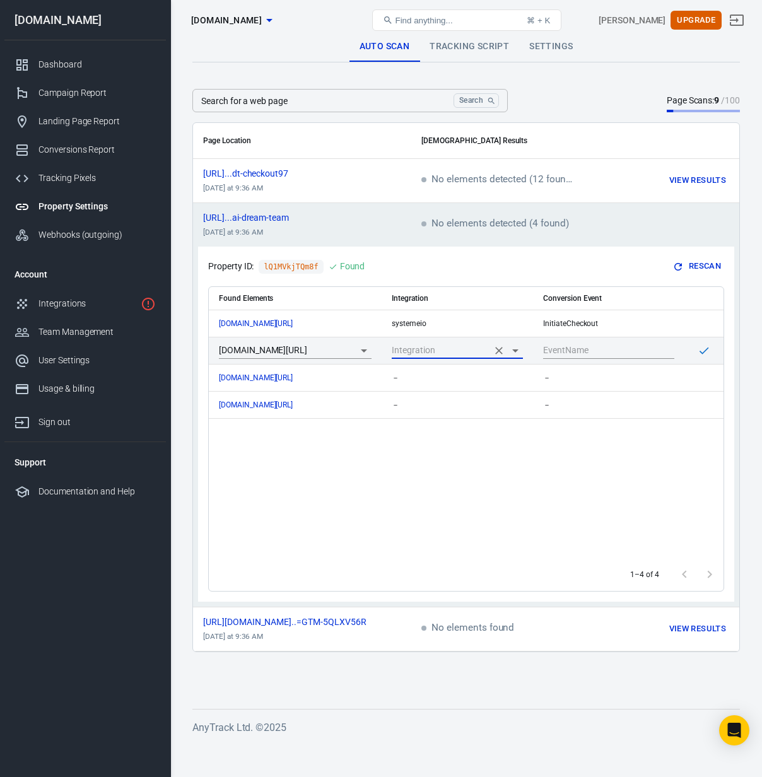
click at [420, 469] on div "Found Elements Integration Conversion Event www.thecraftedceo.com/adt-checkout9…" at bounding box center [466, 422] width 515 height 271
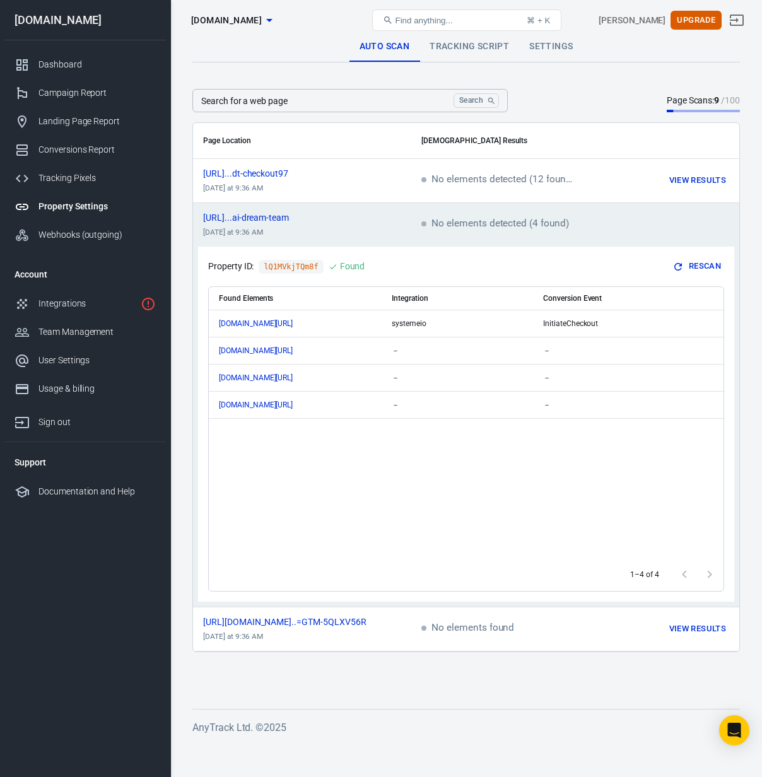
click at [512, 273] on div "Property ID: lQ1MVkjTQm8f Found Rescan" at bounding box center [466, 267] width 516 height 20
click at [284, 220] on span "https://www.thecraftedceo....ai-dream-team" at bounding box center [257, 217] width 108 height 9
click at [645, 224] on td "scrollable content" at bounding box center [670, 225] width 137 height 44
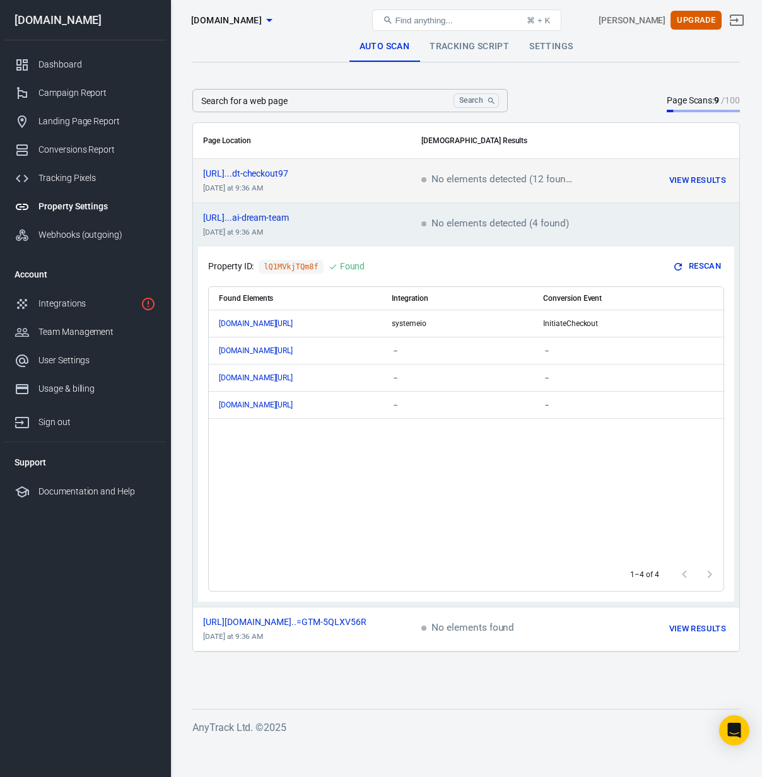
click at [497, 183] on span "No elements detected (12 found)" at bounding box center [496, 180] width 151 height 11
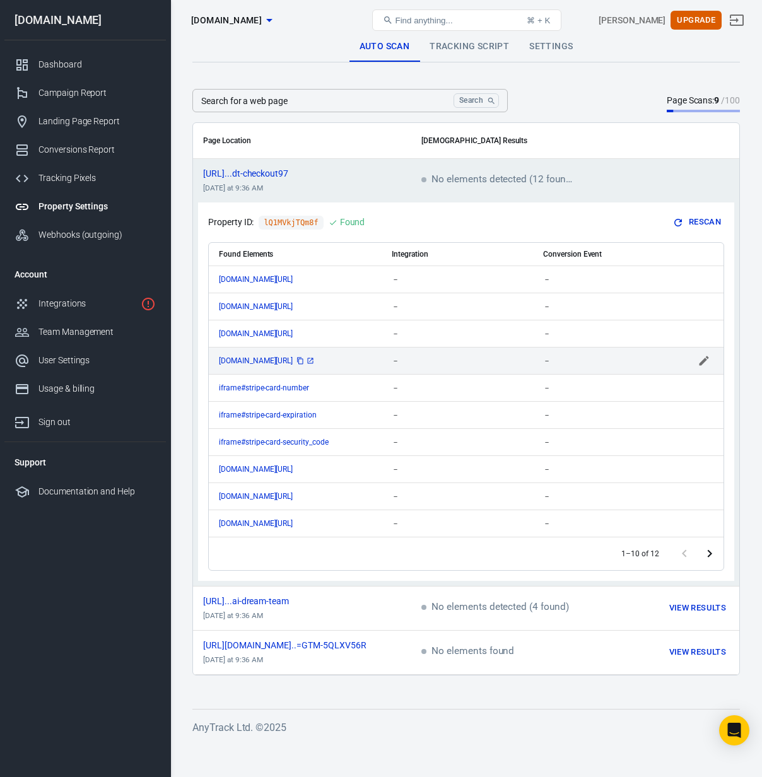
click at [313, 360] on icon "scrollable content" at bounding box center [311, 361] width 6 height 6
click at [400, 362] on div "－" at bounding box center [457, 360] width 131 height 9
click at [516, 363] on icon "Open" at bounding box center [515, 360] width 15 height 15
click at [516, 225] on div "Property ID: lQ1MVkjTQm8f Found Rescan" at bounding box center [466, 223] width 516 height 20
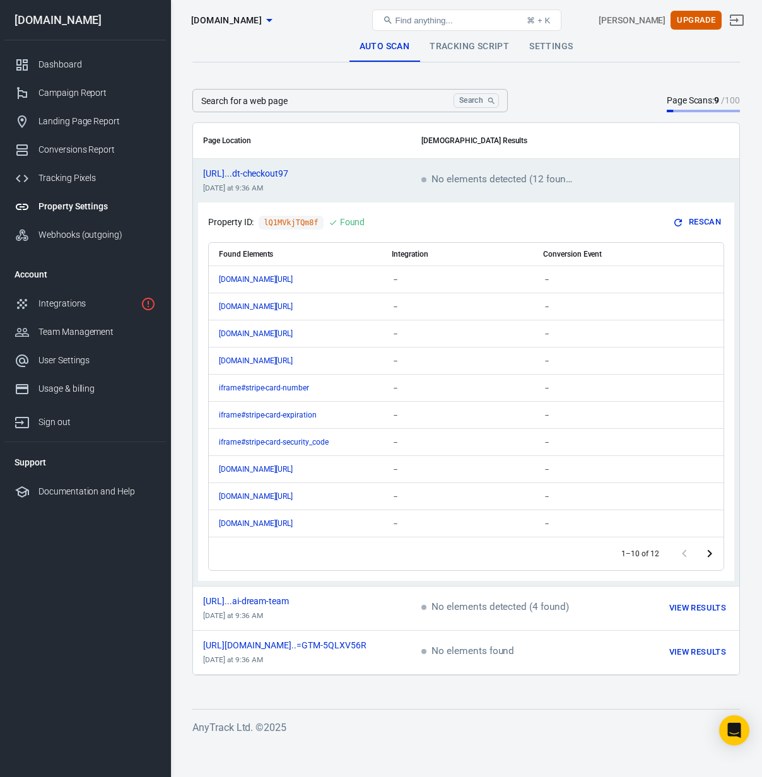
click at [714, 553] on icon "Go to next page" at bounding box center [709, 553] width 15 height 15
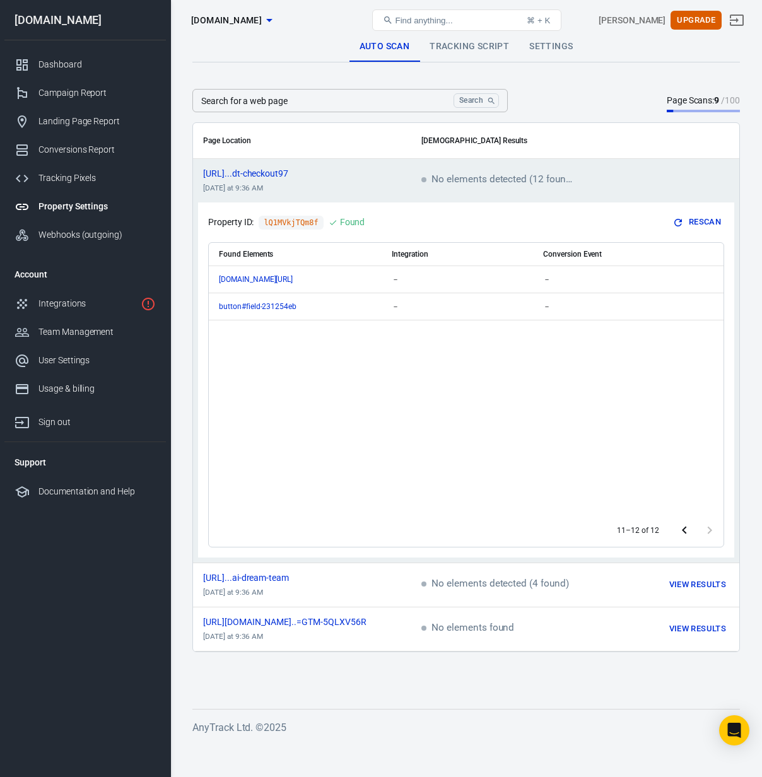
click at [689, 530] on icon "Go to previous page" at bounding box center [684, 530] width 15 height 15
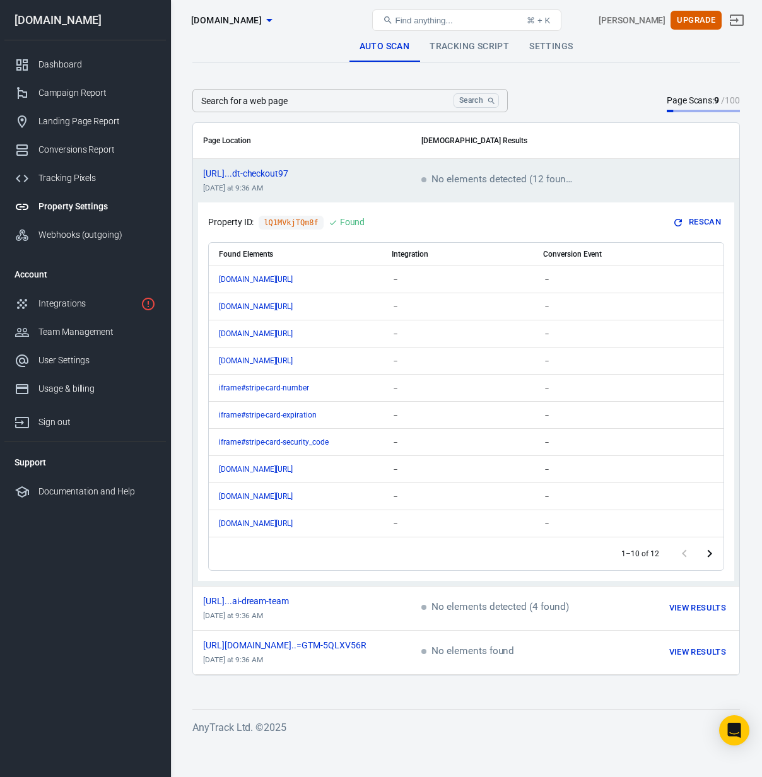
click at [499, 184] on span "No elements detected (12 found)" at bounding box center [496, 180] width 151 height 11
click at [319, 180] on td "https://www.thecraftedceo....dt-checkout97 today at 9:36 AM" at bounding box center [302, 181] width 218 height 44
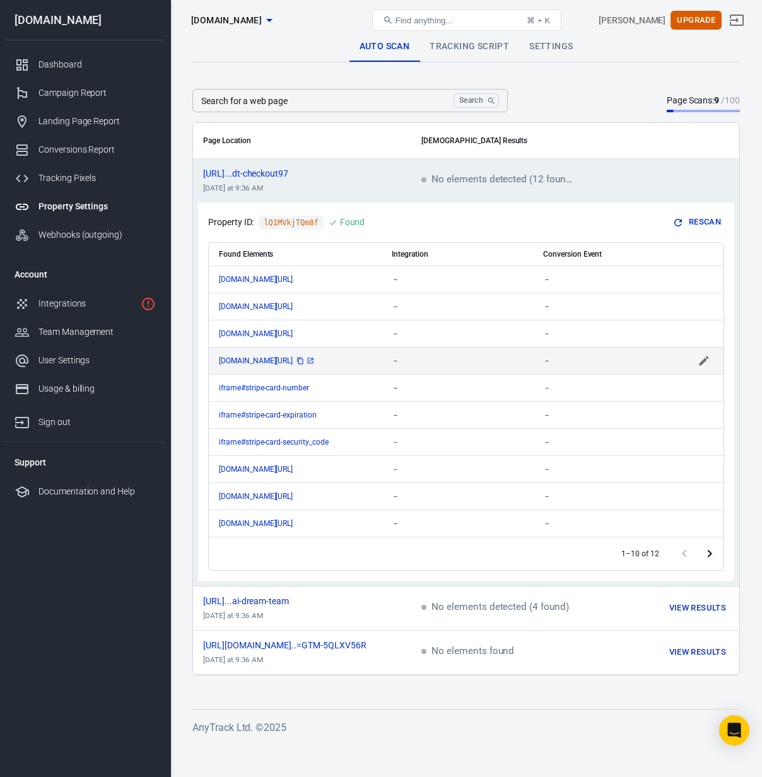
click at [314, 361] on icon "scrollable content" at bounding box center [311, 361] width 8 height 8
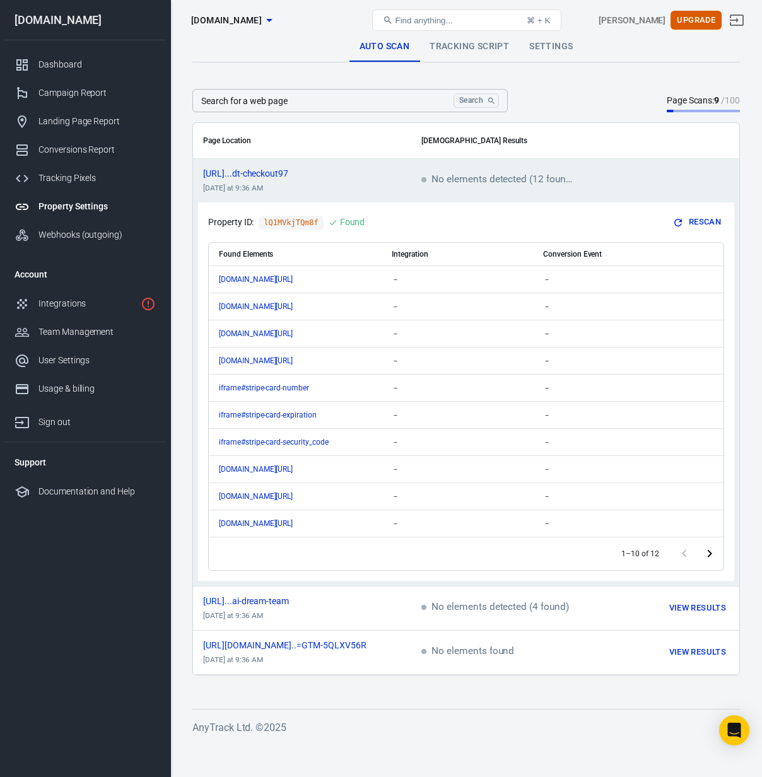
click at [706, 553] on icon "Go to next page" at bounding box center [709, 553] width 15 height 15
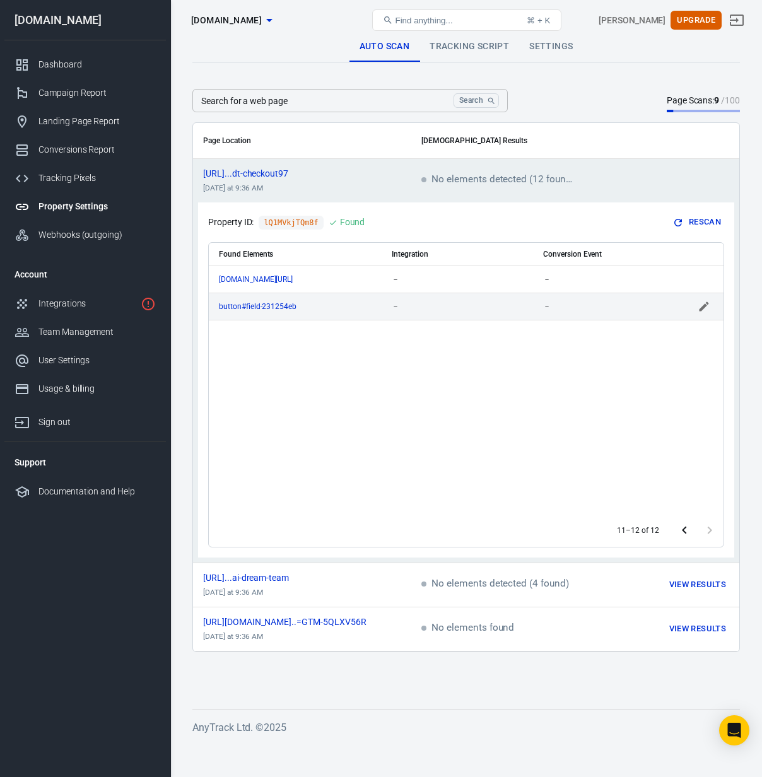
click at [397, 305] on span "－" at bounding box center [396, 306] width 8 height 9
click at [372, 359] on div "Found Elements Integration Conversion Event js.stripe.com/v3/link-auth...4cff26…" at bounding box center [466, 378] width 515 height 271
click at [317, 307] on link "scrollable content" at bounding box center [314, 306] width 10 height 10
click at [306, 382] on div "Found Elements Integration Conversion Event js.stripe.com/v3/link-auth...4cff26…" at bounding box center [466, 378] width 515 height 271
click at [419, 184] on td "No elements detected (12 found)" at bounding box center [506, 181] width 191 height 44
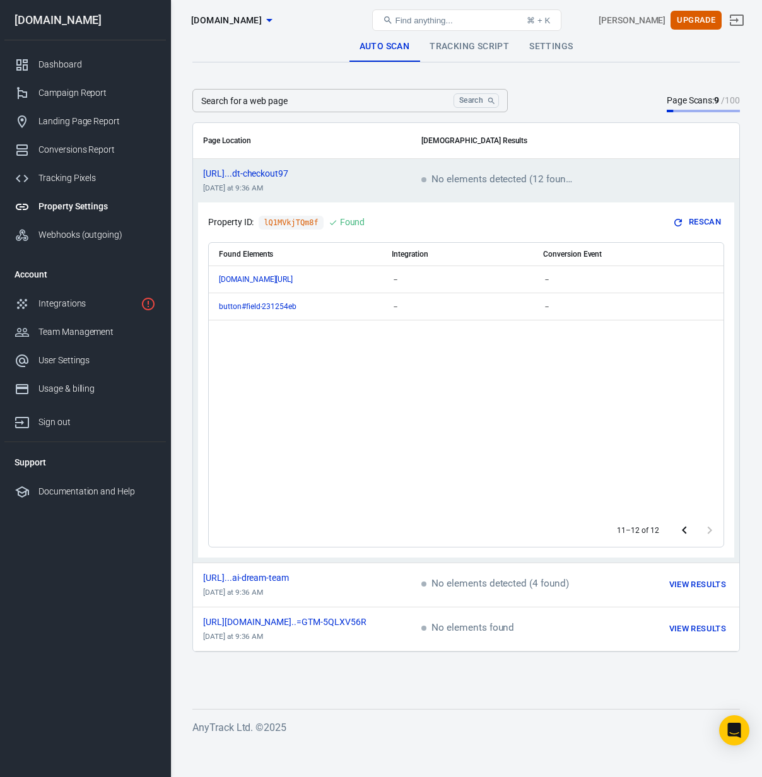
click at [393, 176] on div "https://www.thecraftedceo....dt-checkout97" at bounding box center [302, 173] width 198 height 9
drag, startPoint x: 469, startPoint y: 142, endPoint x: 449, endPoint y: 144, distance: 20.3
click at [469, 142] on th "Scan Results" at bounding box center [575, 141] width 328 height 36
click at [449, 143] on th "Scan Results" at bounding box center [575, 141] width 328 height 36
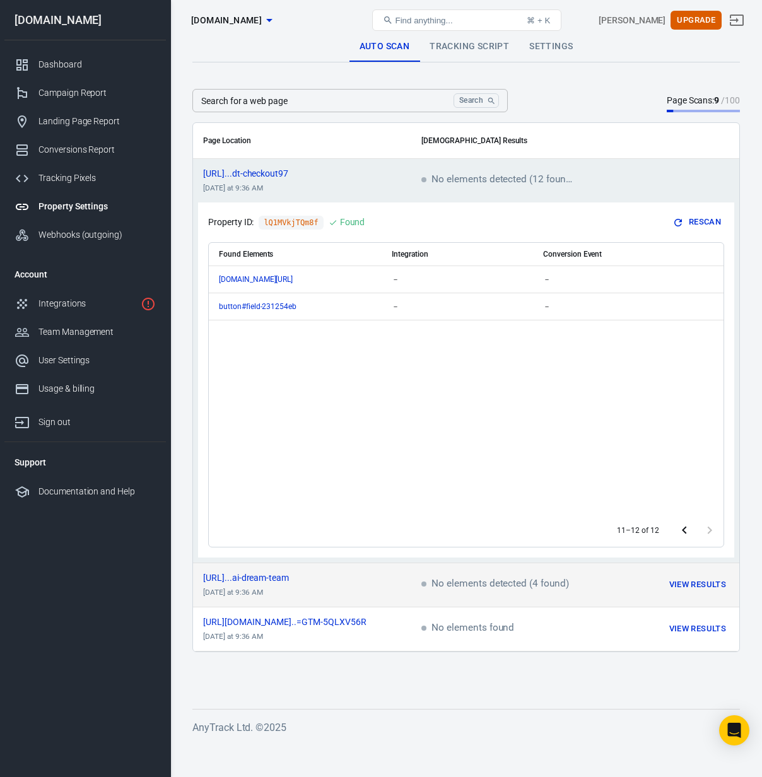
click at [450, 573] on td "No elements detected (4 found)" at bounding box center [506, 585] width 191 height 44
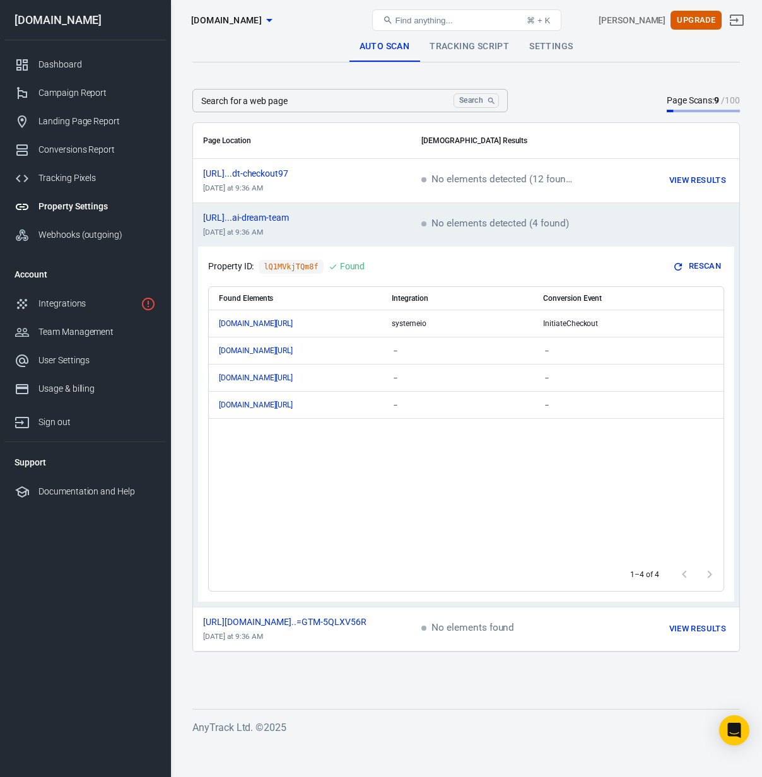
click at [468, 217] on td "No elements detected (4 found)" at bounding box center [506, 225] width 191 height 44
click at [455, 637] on td "No elements found" at bounding box center [506, 629] width 191 height 44
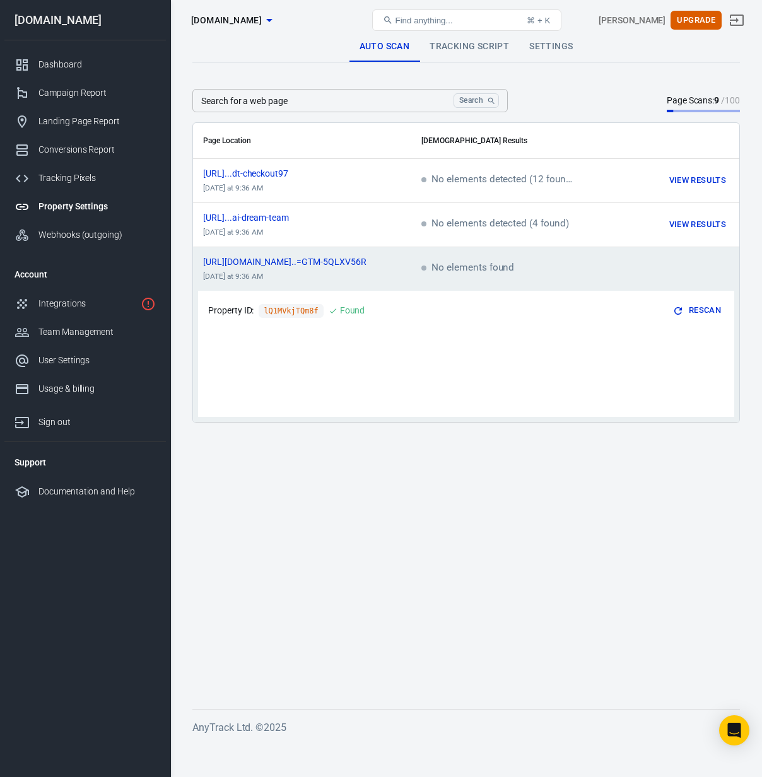
click at [460, 273] on span "No elements found" at bounding box center [467, 268] width 93 height 11
click at [454, 323] on div "Property ID: lQ1MVkjTQm8f Found Rescan" at bounding box center [466, 354] width 536 height 126
click at [64, 88] on div "Campaign Report" at bounding box center [96, 92] width 117 height 13
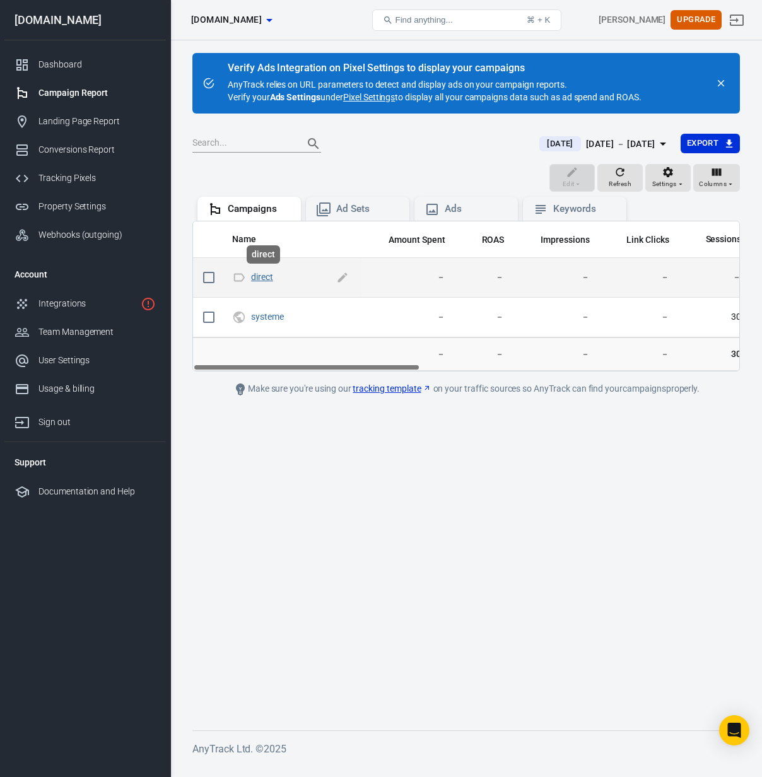
click at [255, 274] on link "direct" at bounding box center [262, 277] width 22 height 10
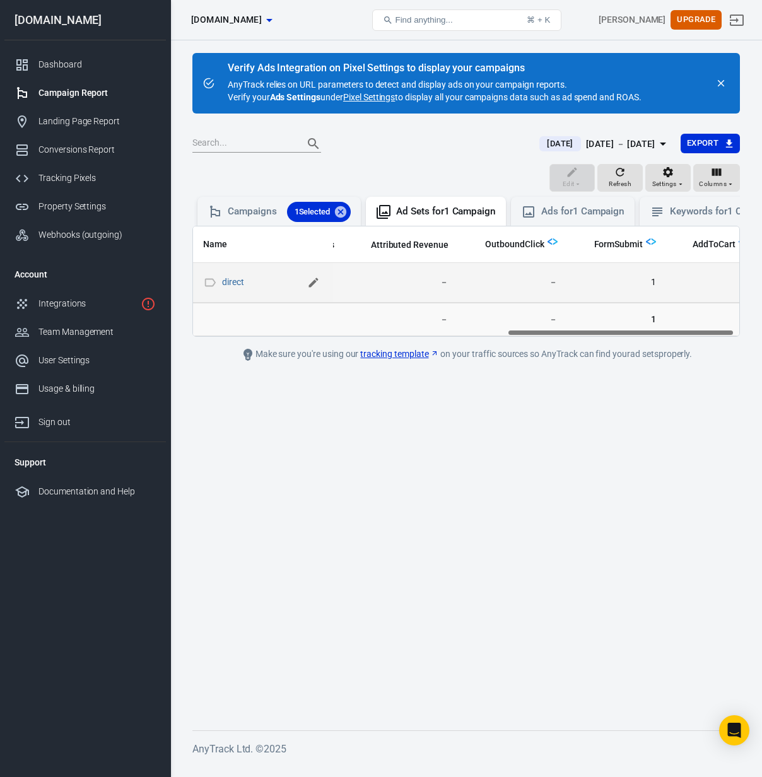
scroll to position [0, 768]
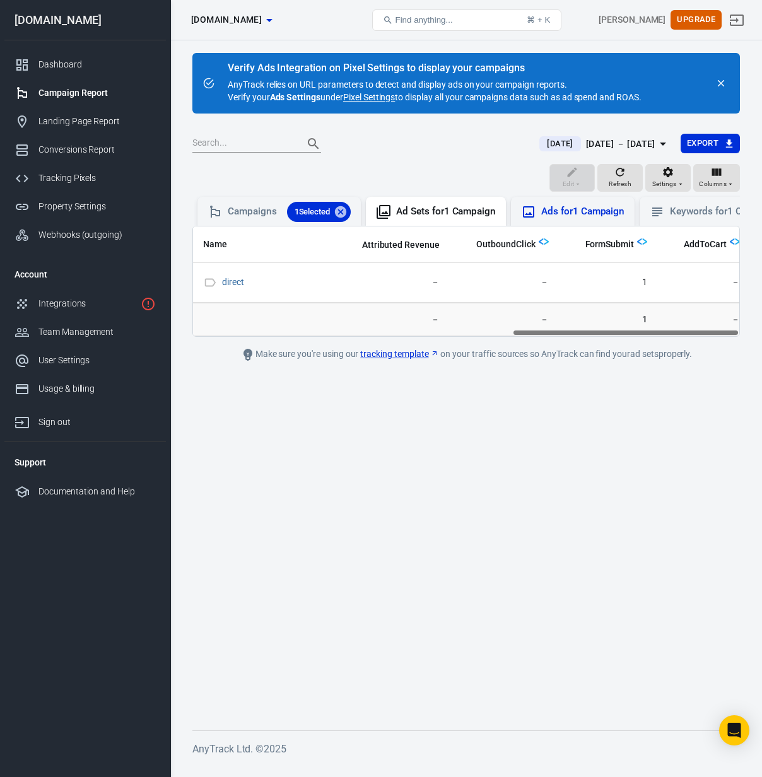
click at [587, 211] on div "Ads for 1 Campaign" at bounding box center [582, 211] width 83 height 13
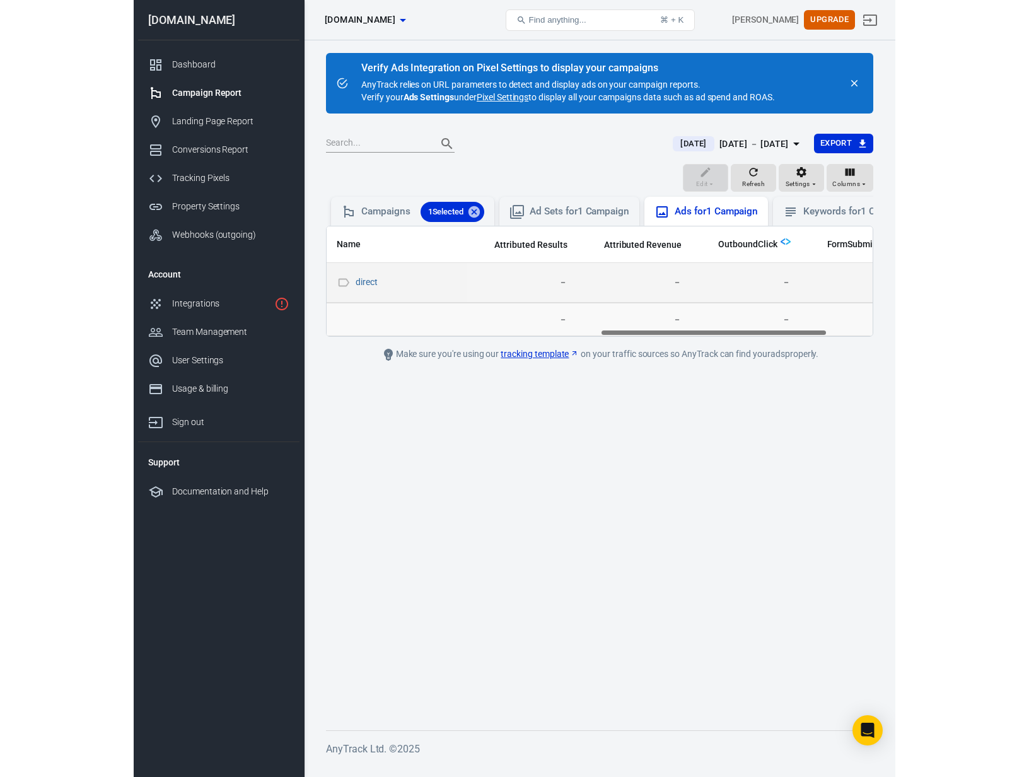
scroll to position [0, 768]
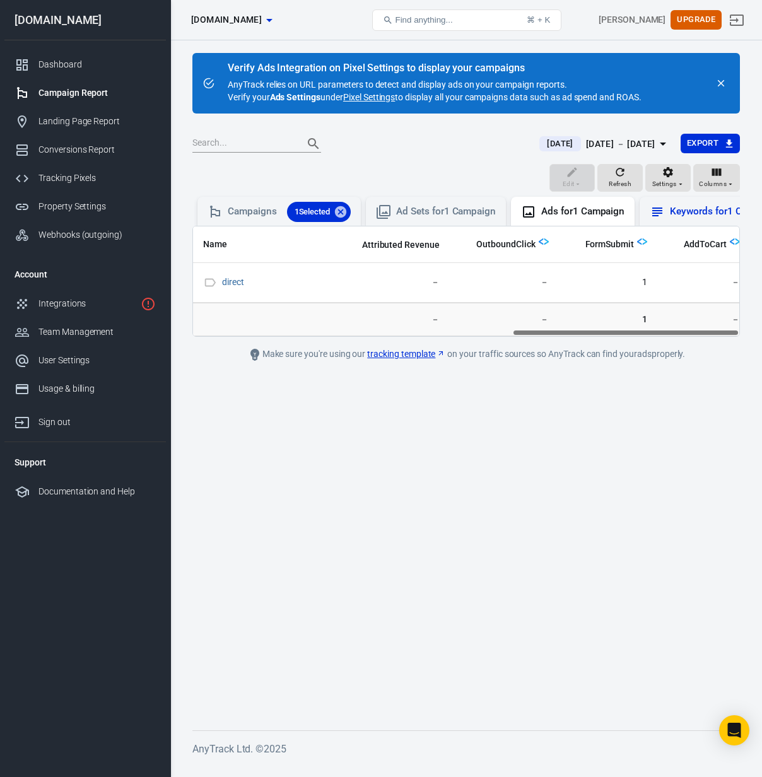
click at [711, 216] on div "Keywords for 1 Campaign" at bounding box center [724, 211] width 109 height 13
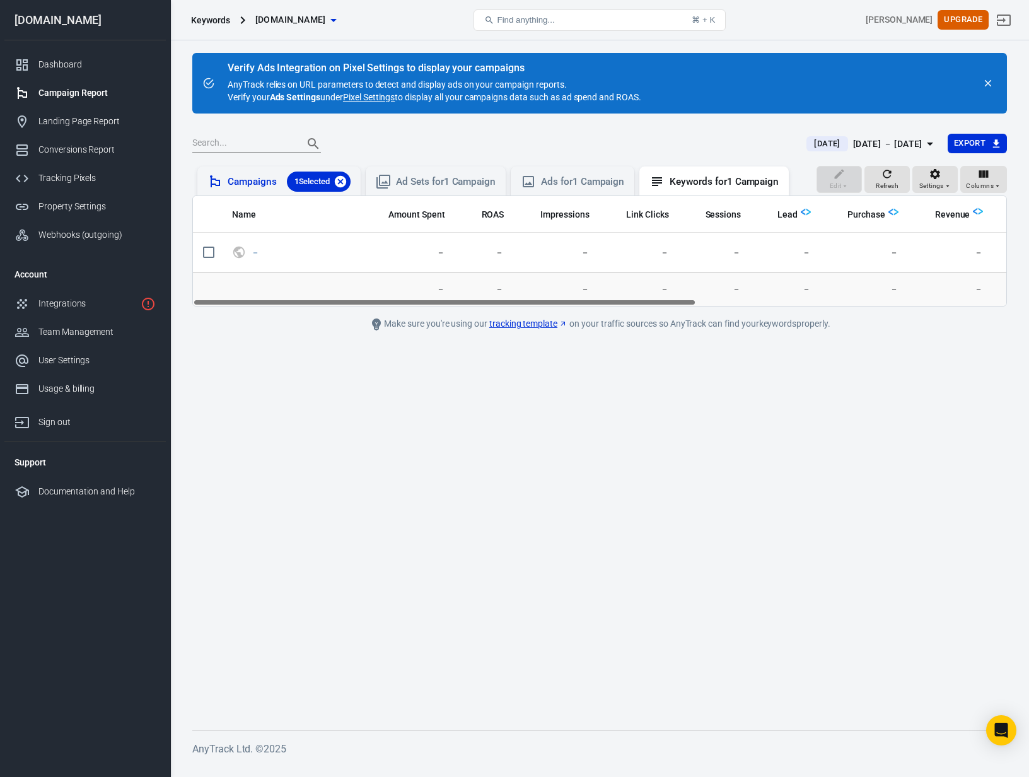
click at [341, 184] on icon at bounding box center [341, 182] width 14 height 14
click at [278, 178] on div "Campaigns" at bounding box center [266, 180] width 76 height 13
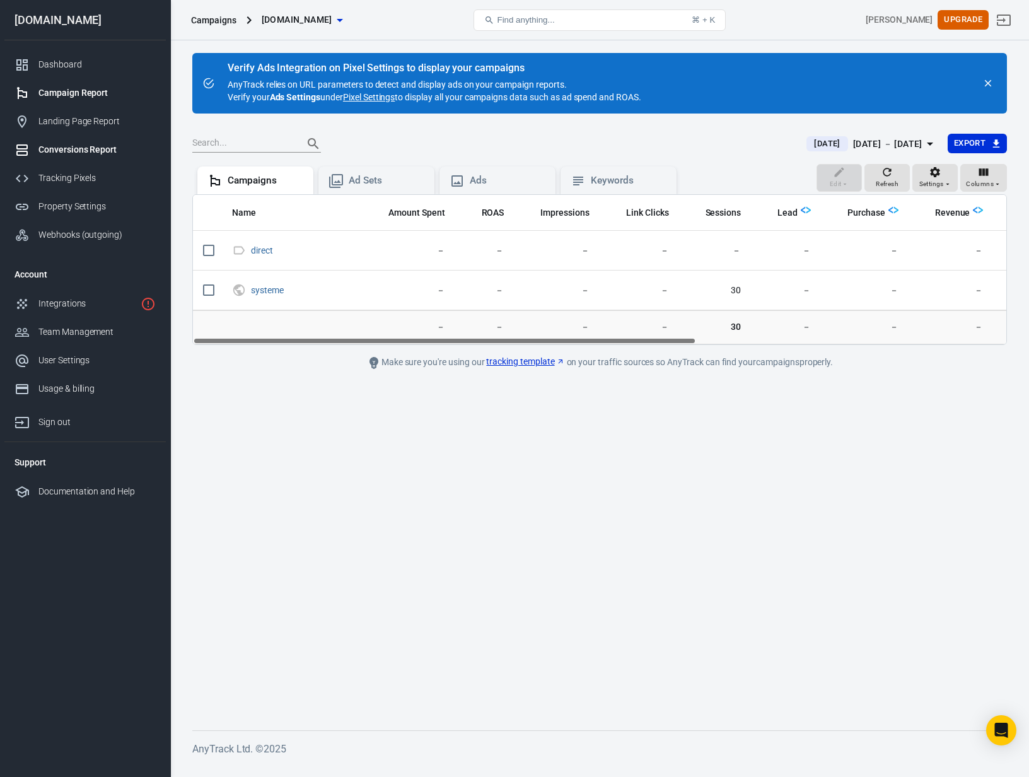
click at [75, 153] on div "Conversions Report" at bounding box center [96, 149] width 117 height 13
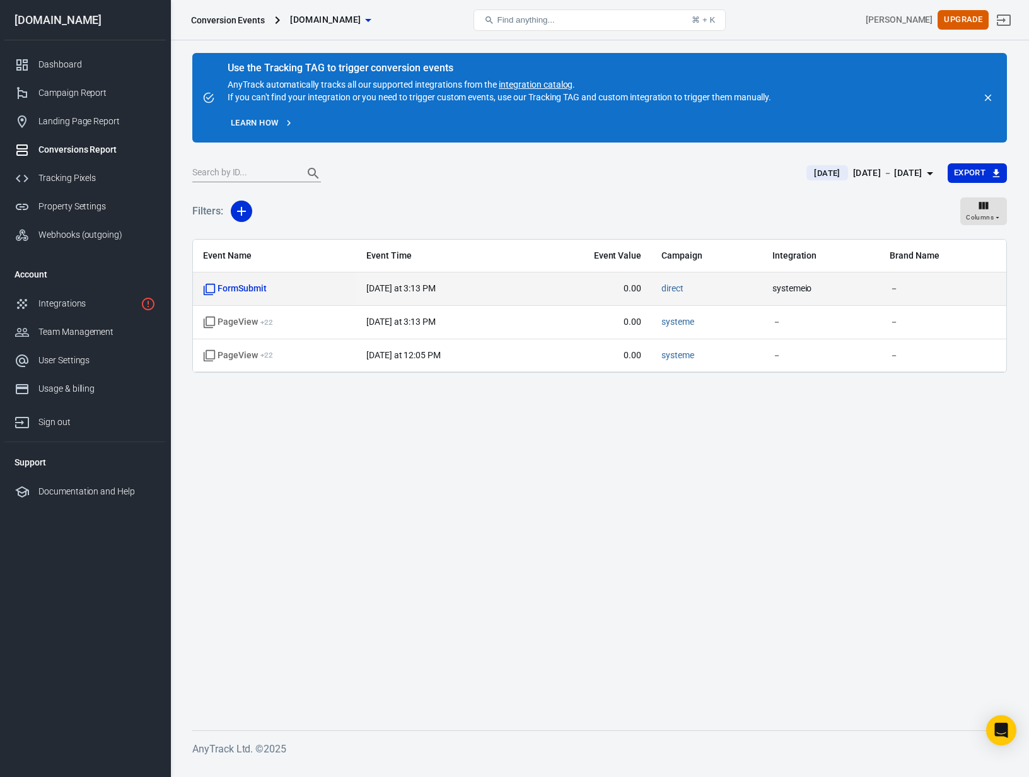
click at [761, 288] on span "－" at bounding box center [943, 289] width 107 height 13
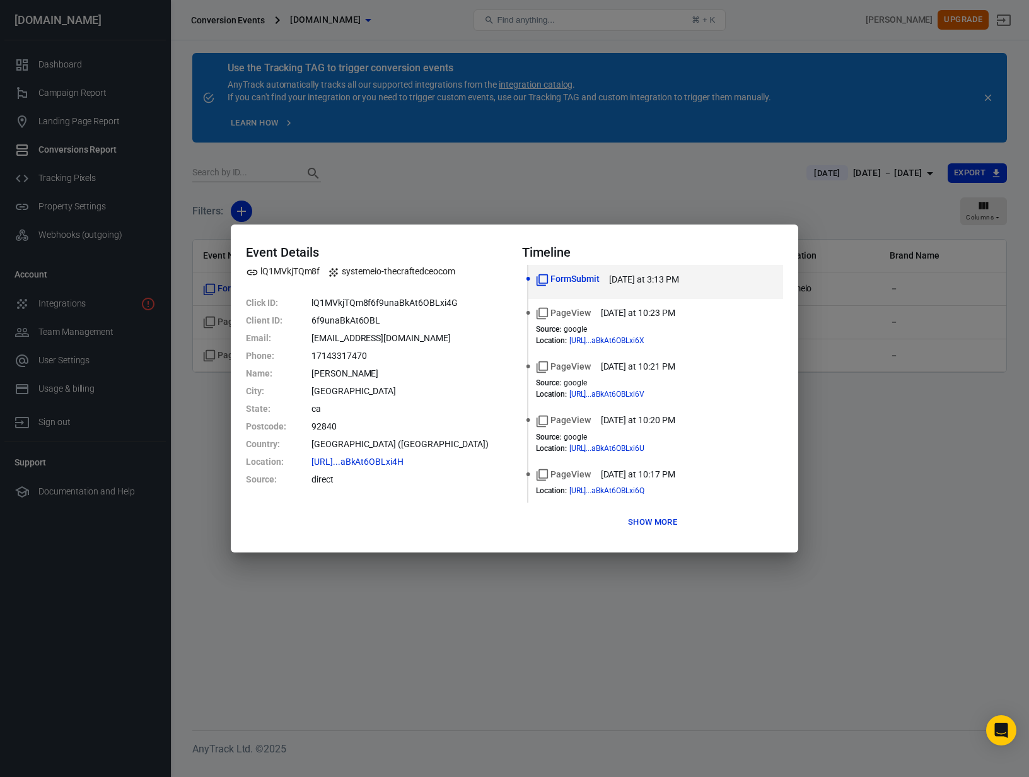
click at [650, 521] on button "Show more" at bounding box center [653, 523] width 56 height 20
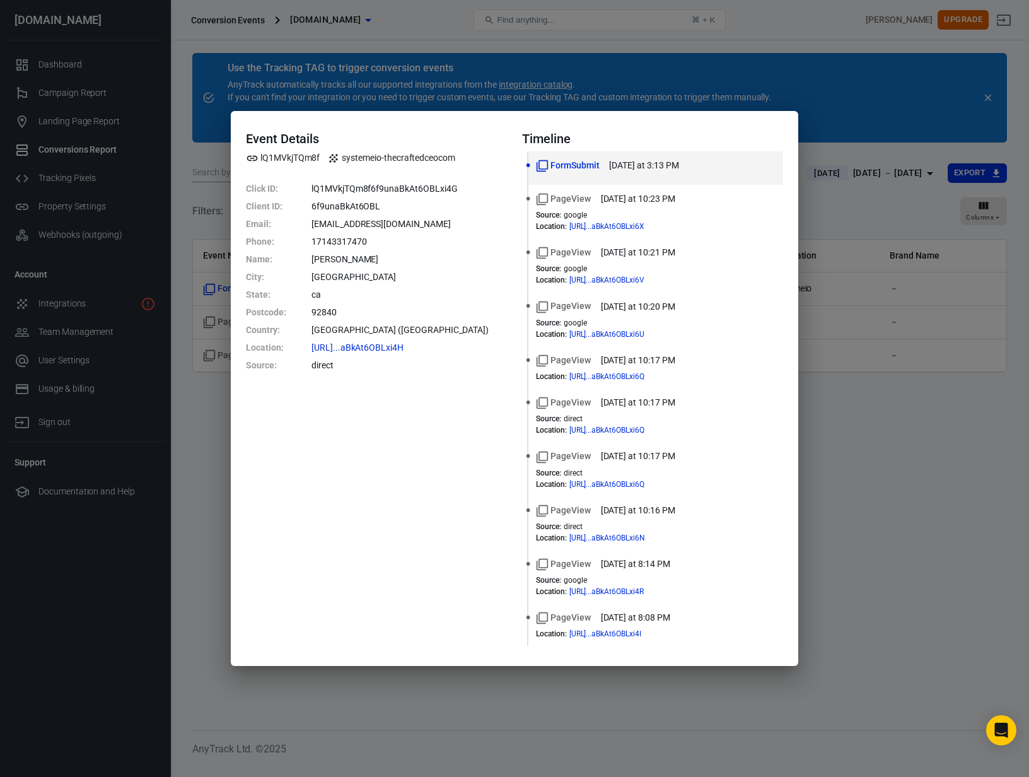
click at [462, 448] on div "Event Details lQ1MVkjTQm8f systemeio-thecraftedceocom Click ID : lQ1MVkjTQm8f6f…" at bounding box center [376, 388] width 261 height 515
click at [404, 206] on dd "6f9unaBkAt6OBL" at bounding box center [410, 206] width 196 height 18
click at [338, 160] on icon "Integration" at bounding box center [333, 158] width 13 height 13
drag, startPoint x: 407, startPoint y: 417, endPoint x: 602, endPoint y: 288, distance: 233.9
click at [407, 417] on div "Event Details lQ1MVkjTQm8f systemeio-thecraftedceocom Click ID : lQ1MVkjTQm8f6f…" at bounding box center [376, 388] width 261 height 515
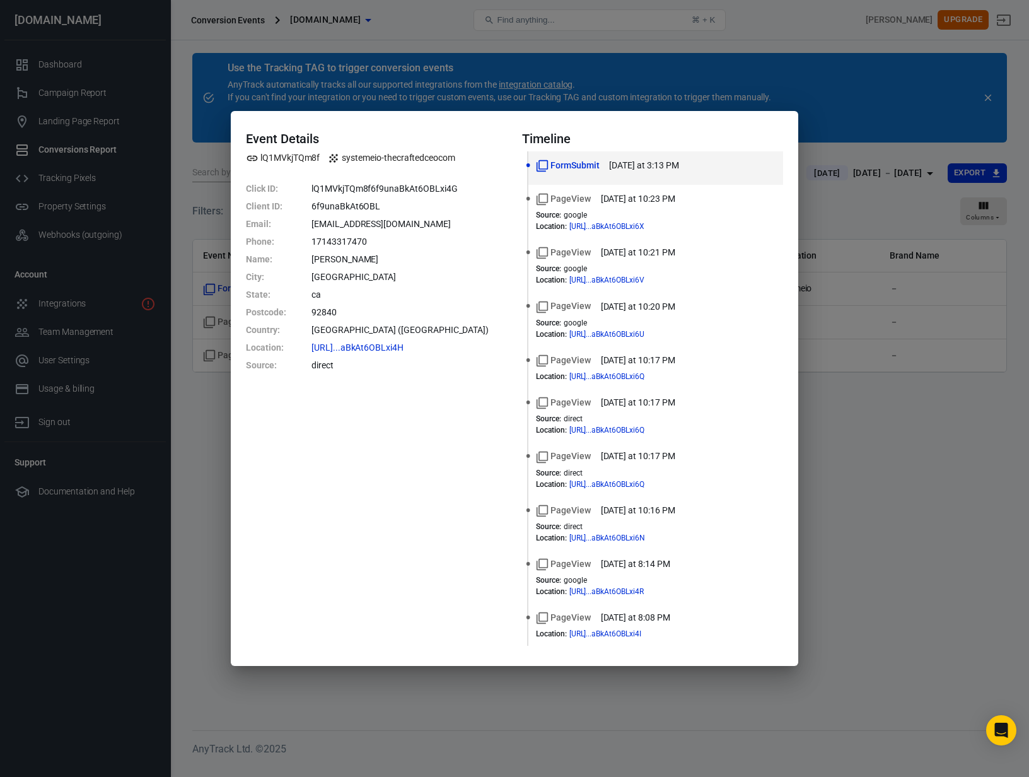
click at [761, 80] on div "Event Details lQ1MVkjTQm8f systemeio-thecraftedceocom Click ID : lQ1MVkjTQm8f6f…" at bounding box center [514, 388] width 1029 height 777
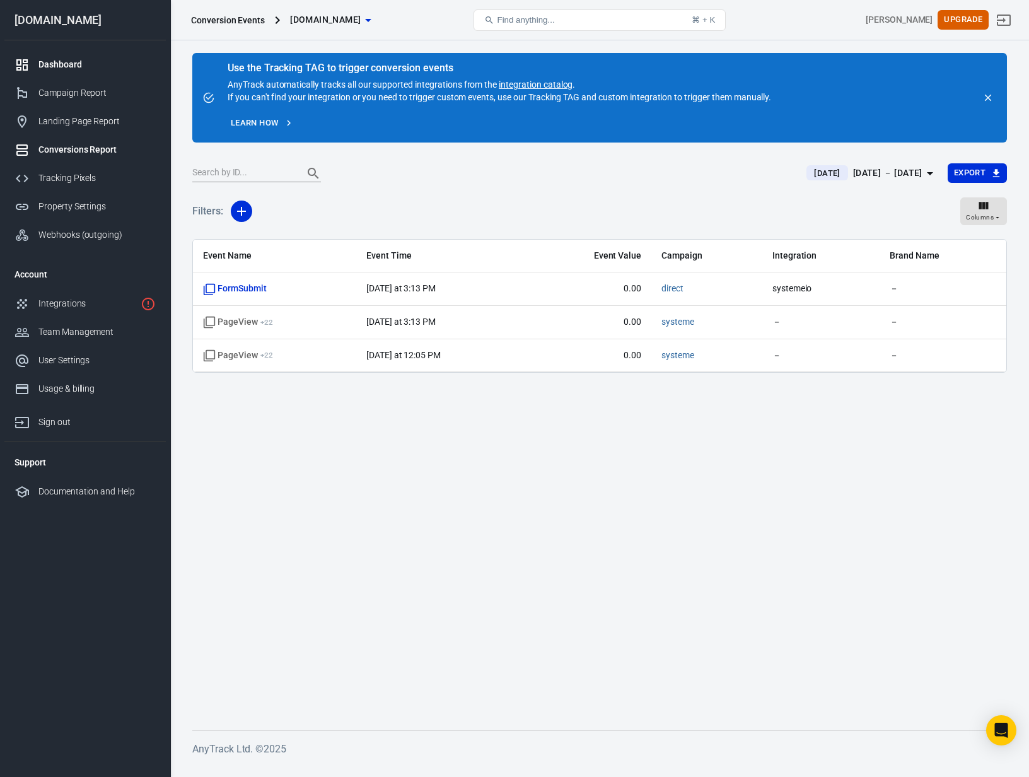
click at [59, 66] on div "Dashboard" at bounding box center [96, 64] width 117 height 13
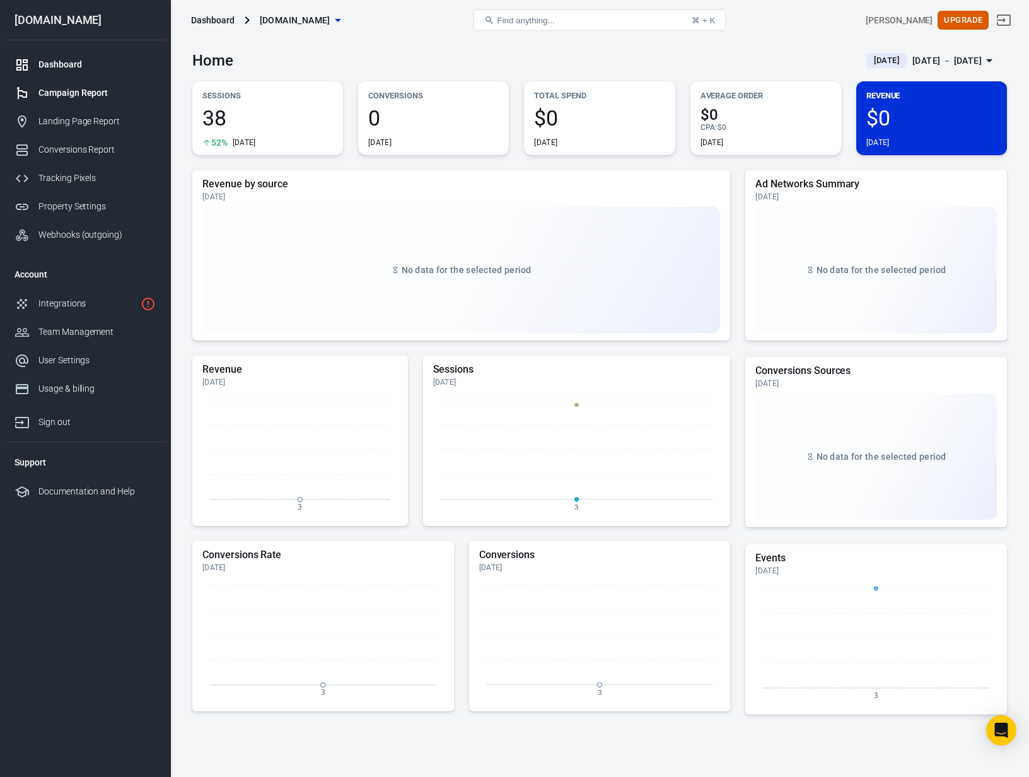
click at [93, 87] on div "Campaign Report" at bounding box center [96, 92] width 117 height 13
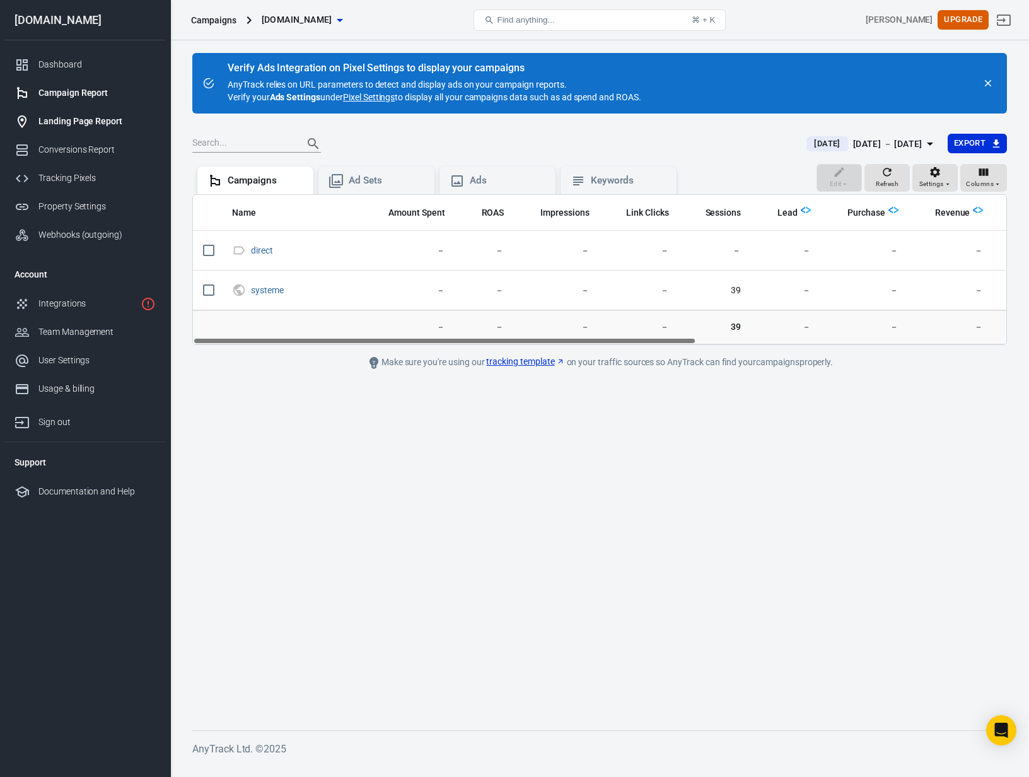
click at [66, 119] on div "Landing Page Report" at bounding box center [96, 121] width 117 height 13
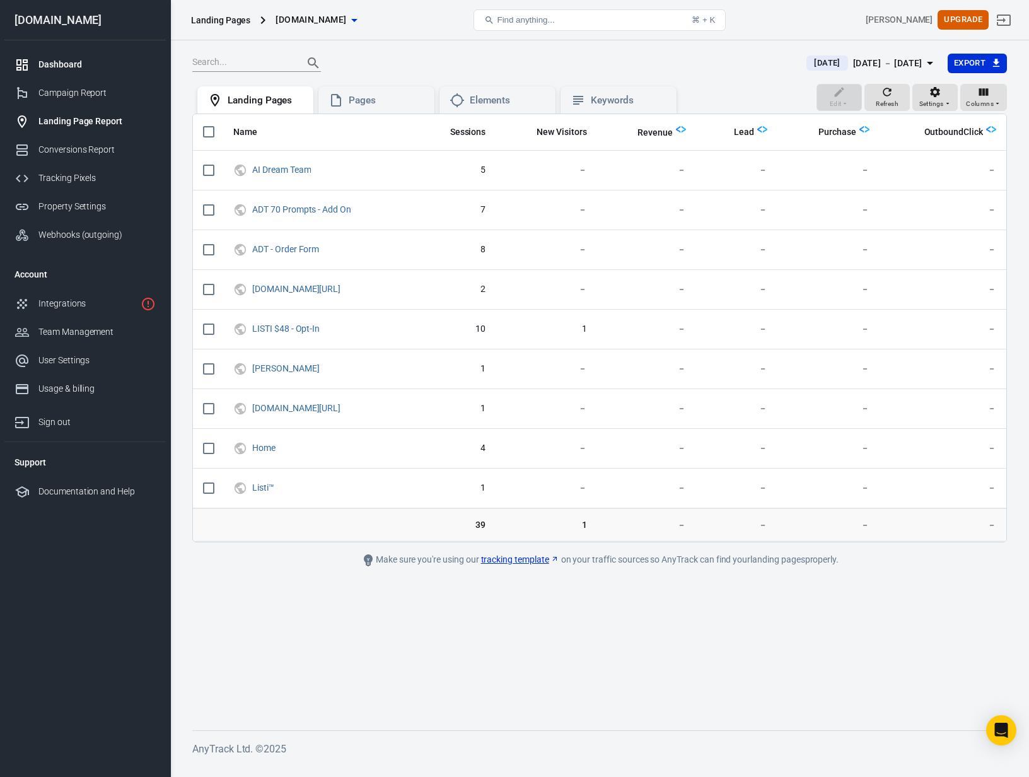
click at [74, 66] on div "Dashboard" at bounding box center [96, 64] width 117 height 13
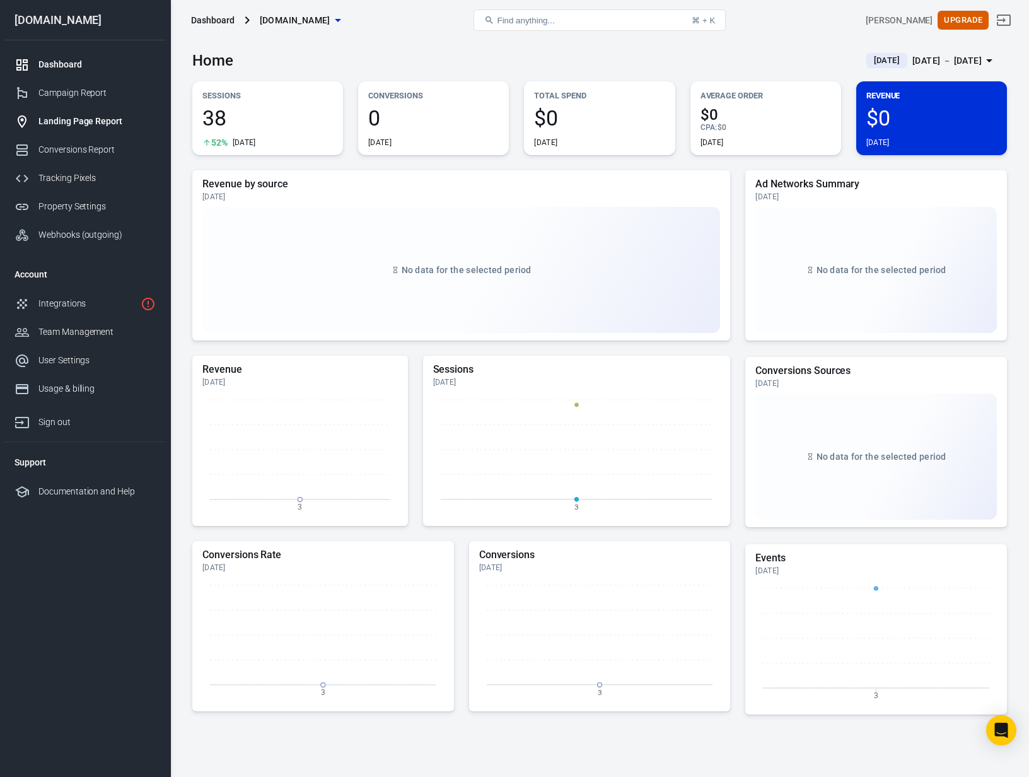
click at [78, 120] on div "Landing Page Report" at bounding box center [96, 121] width 117 height 13
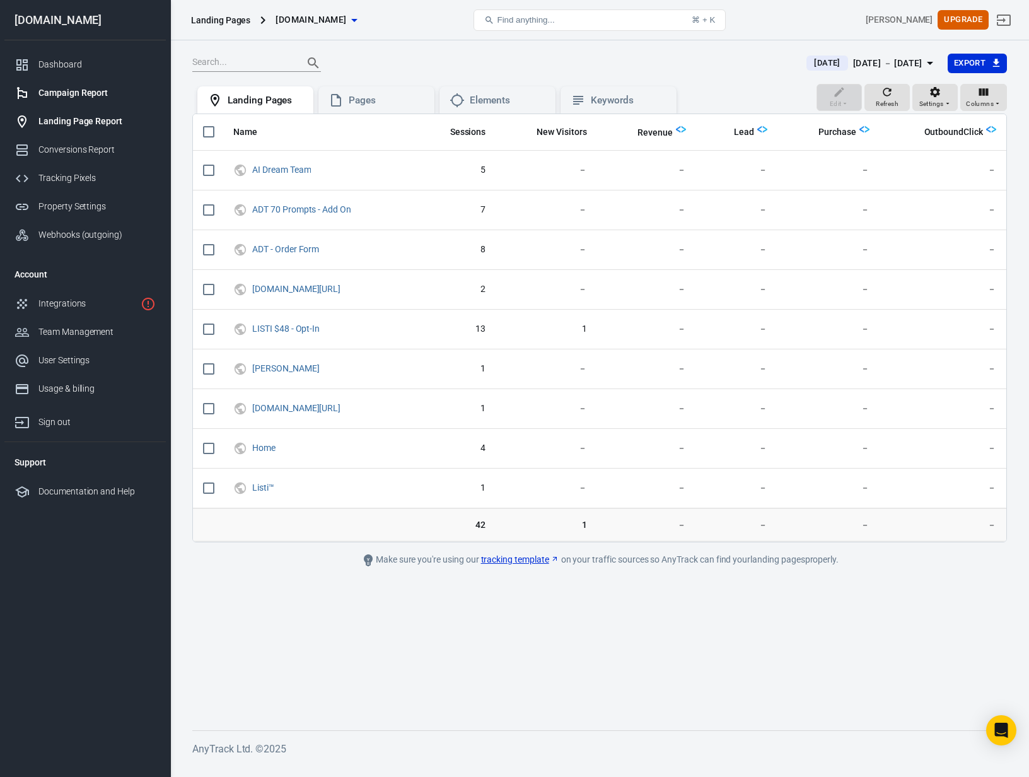
click at [58, 92] on div "Campaign Report" at bounding box center [96, 92] width 117 height 13
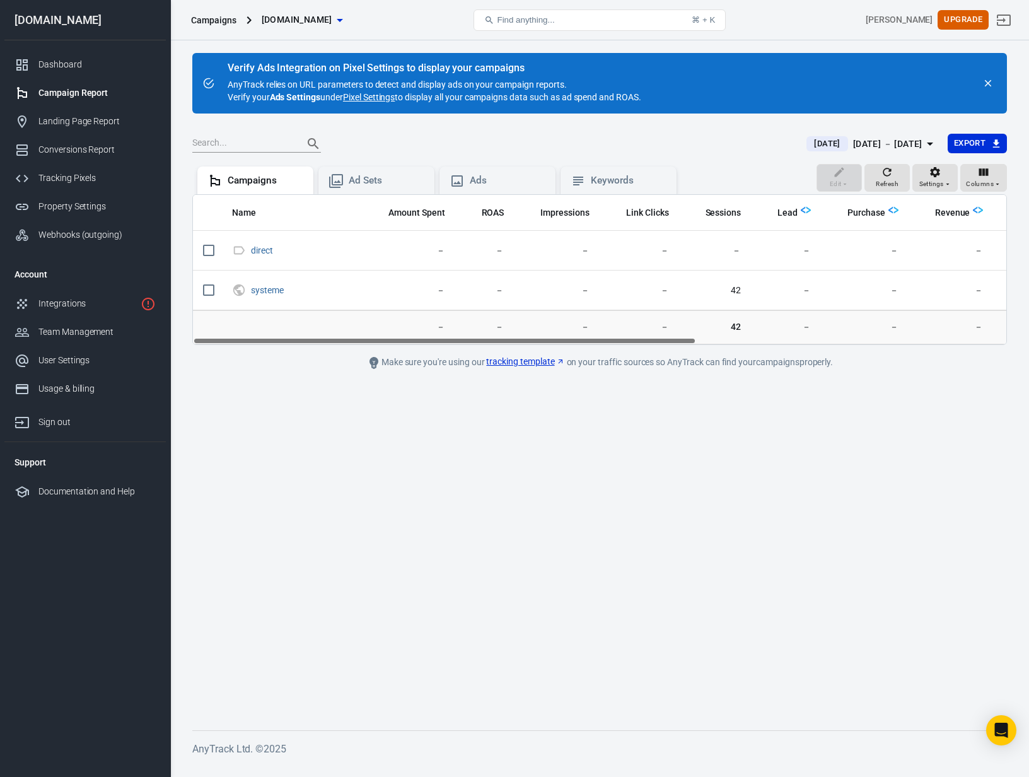
click at [66, 88] on div "Campaign Report" at bounding box center [96, 92] width 117 height 13
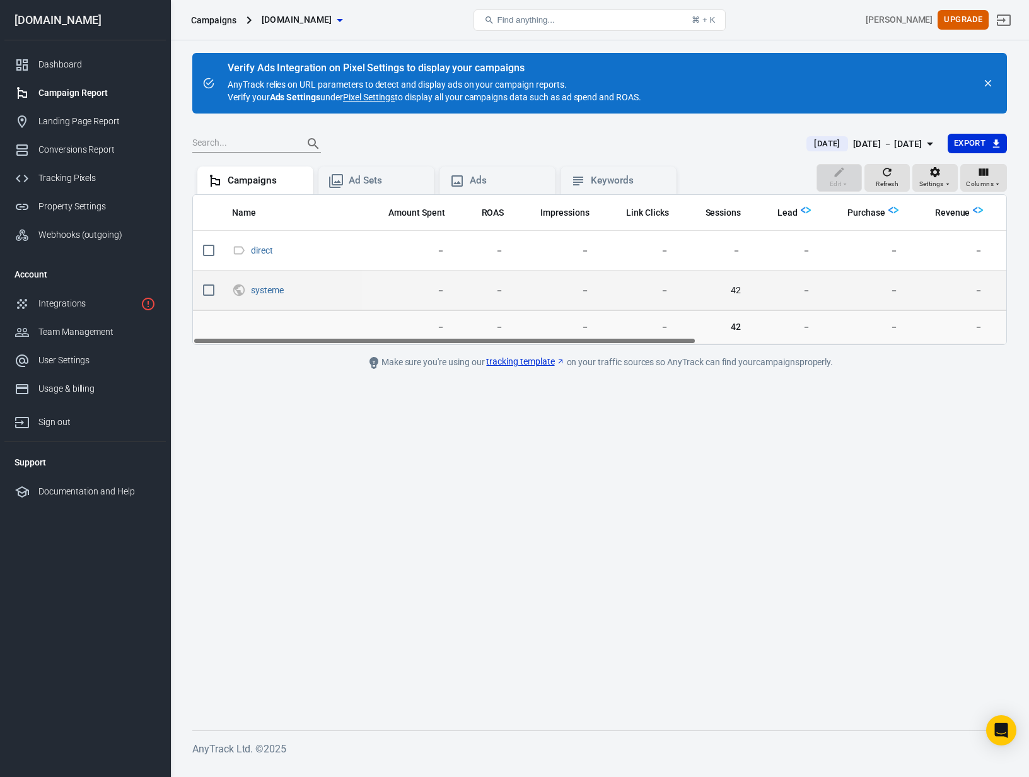
click at [207, 288] on input "scrollable content" at bounding box center [209, 290] width 26 height 26
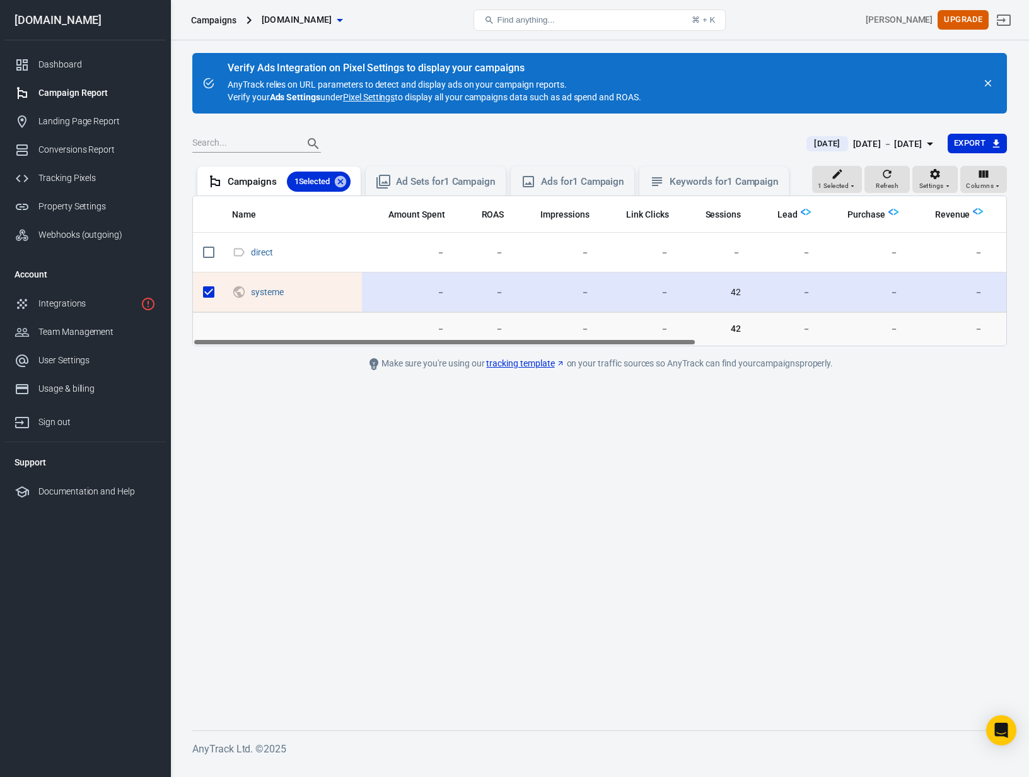
click at [209, 289] on input "scrollable content" at bounding box center [209, 292] width 26 height 26
checkbox input "false"
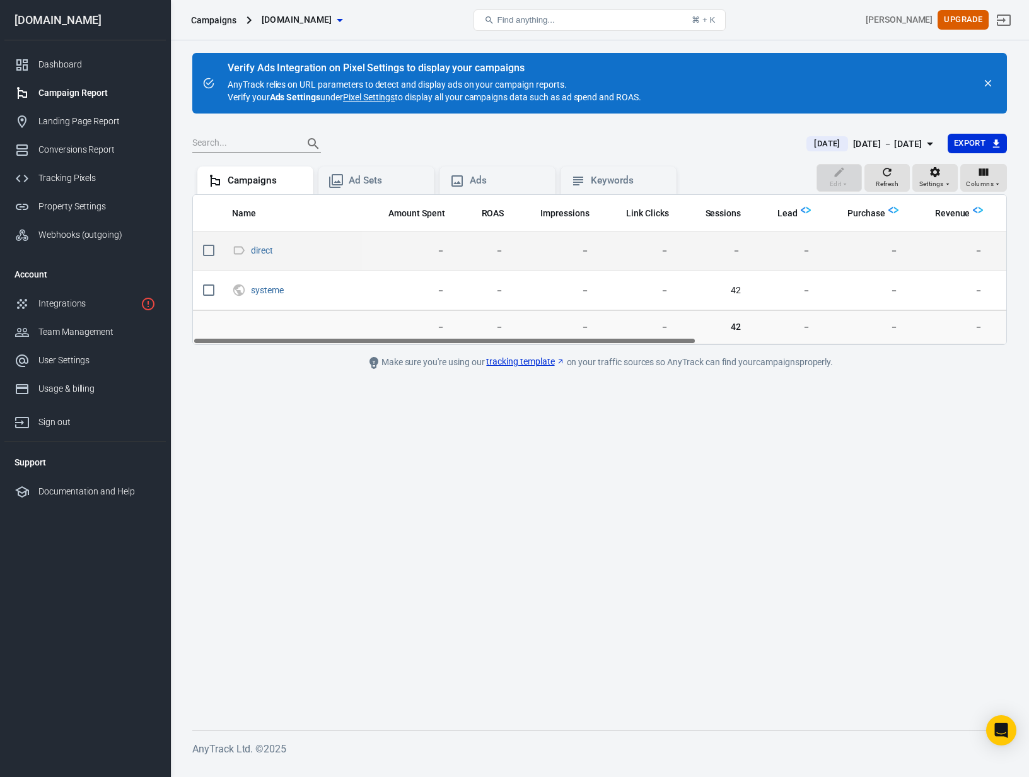
click at [208, 252] on input "scrollable content" at bounding box center [209, 250] width 26 height 26
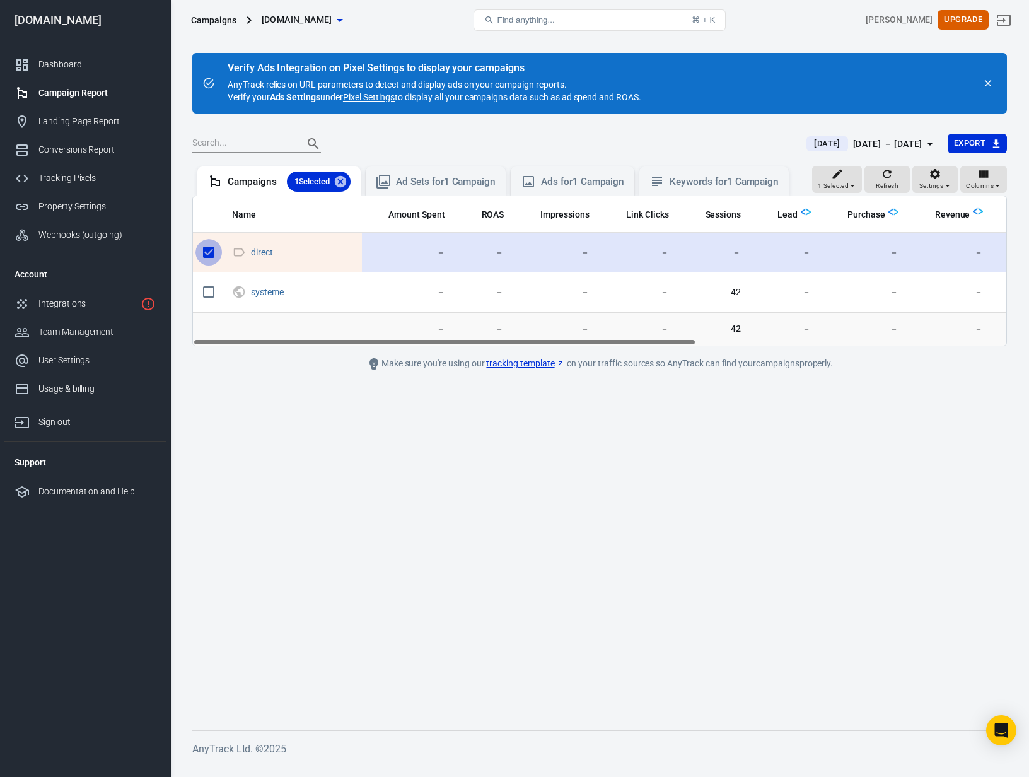
click at [202, 247] on input "scrollable content" at bounding box center [209, 252] width 26 height 26
checkbox input "false"
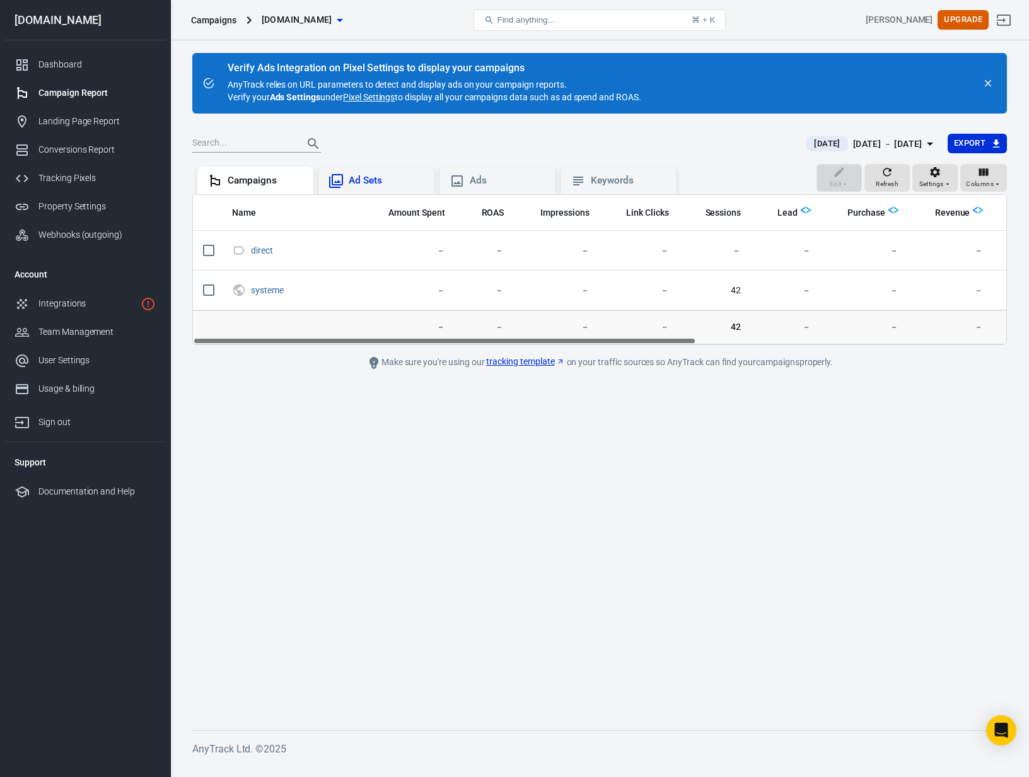
click at [383, 177] on div "Ad Sets" at bounding box center [387, 180] width 76 height 13
click at [242, 189] on div "Campaigns" at bounding box center [255, 181] width 116 height 28
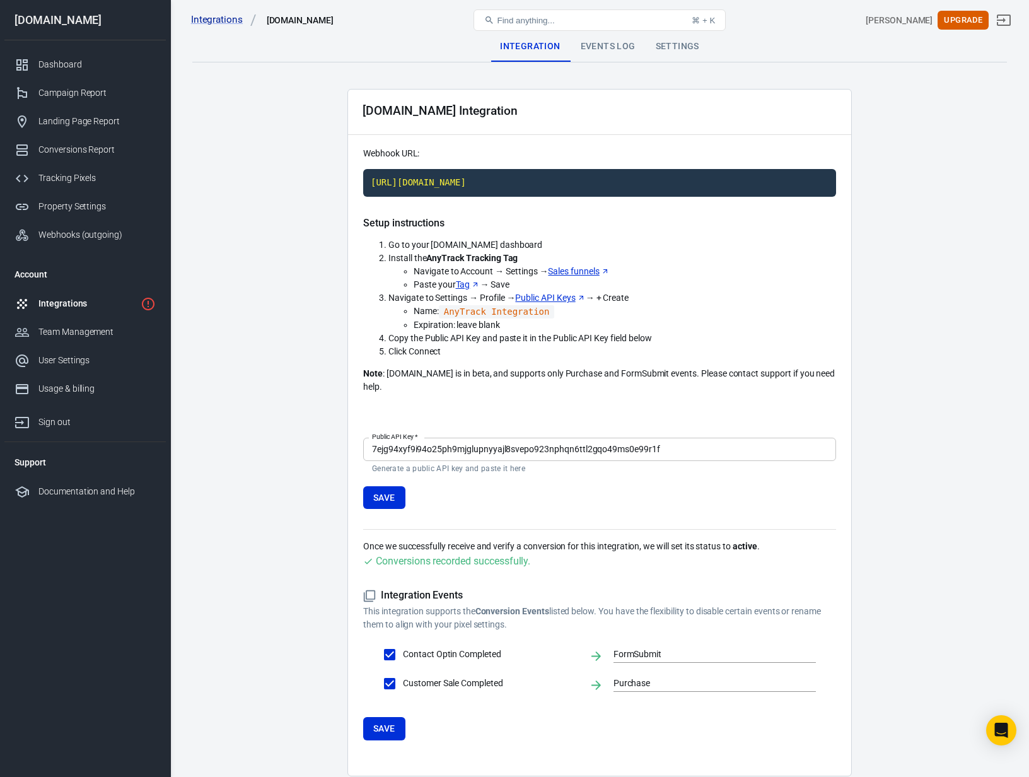
click at [606, 53] on div "Events Log" at bounding box center [608, 47] width 75 height 30
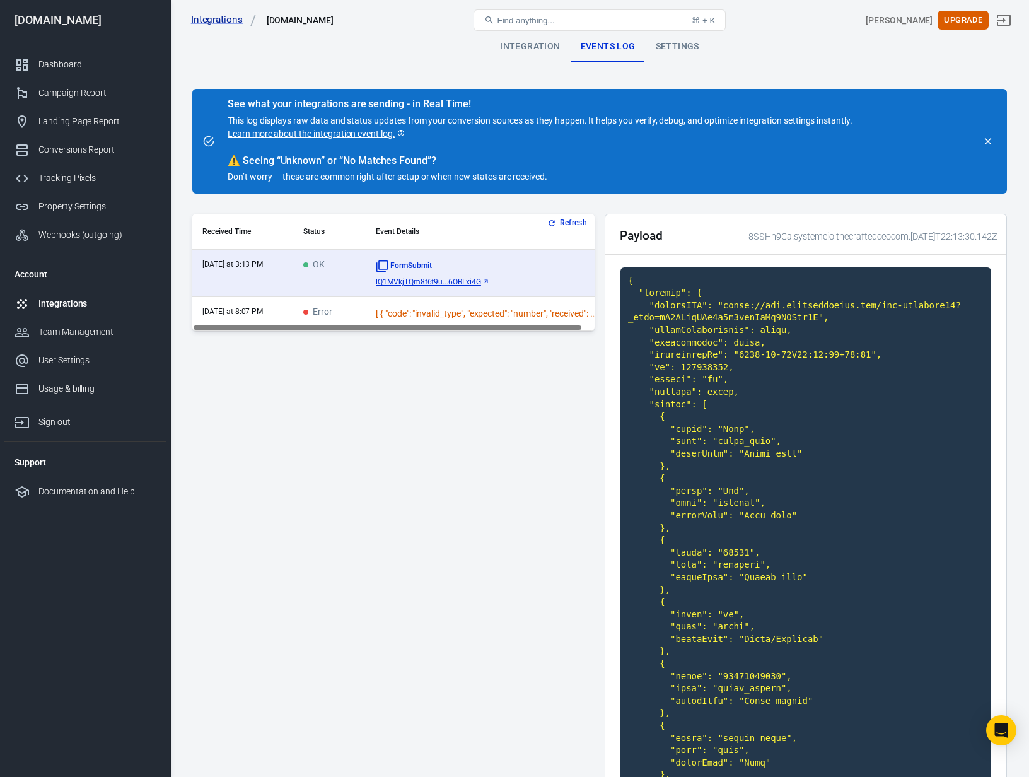
scroll to position [0, 12]
click at [505, 311] on div "[ { "code": "invalid_type", "expected": "number", "received": "null", "path": […" at bounding box center [474, 313] width 221 height 13
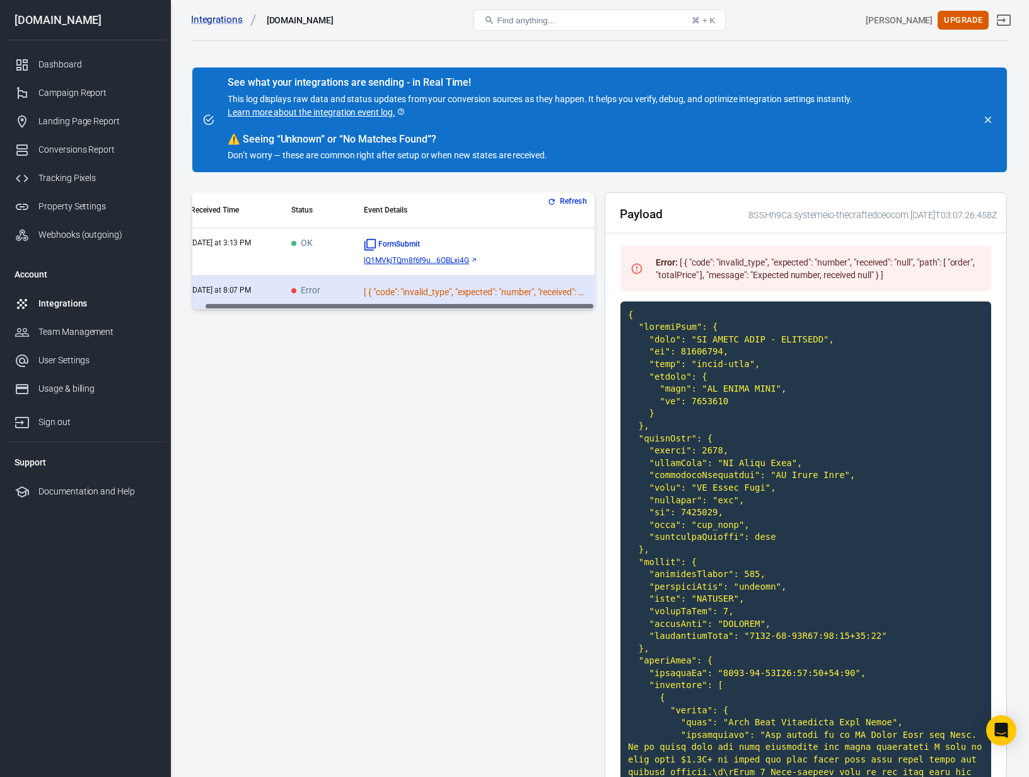
scroll to position [0, 0]
click at [317, 255] on td "OK" at bounding box center [329, 251] width 73 height 47
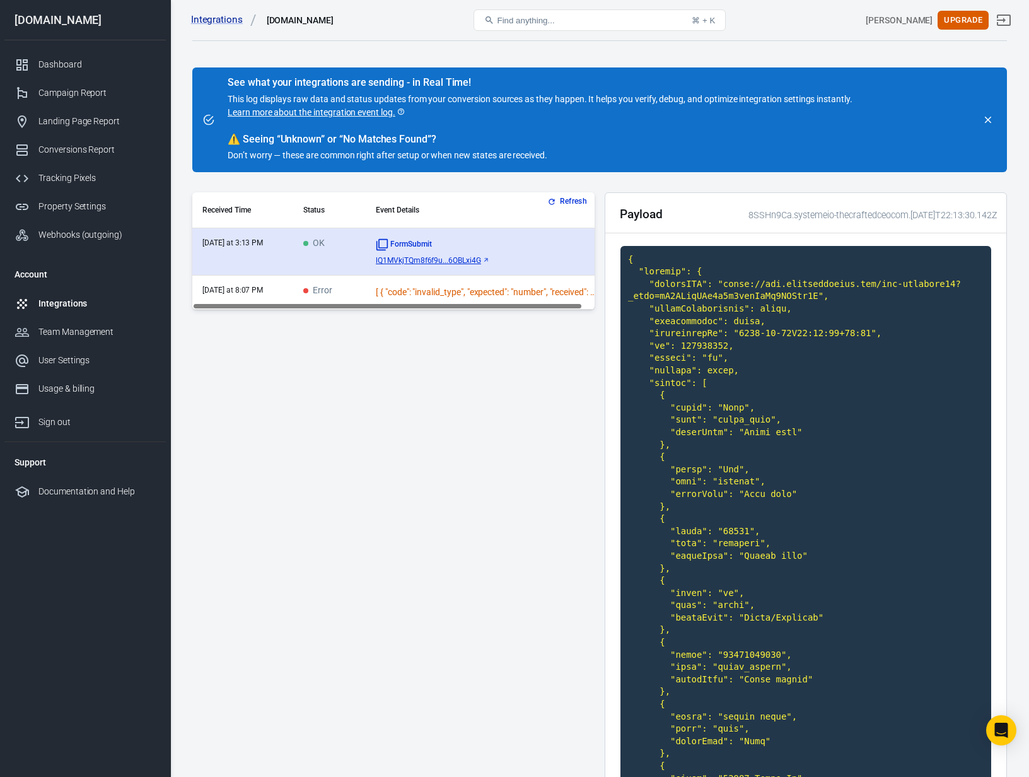
click at [486, 259] on icon "scrollable content" at bounding box center [485, 260] width 3 height 3
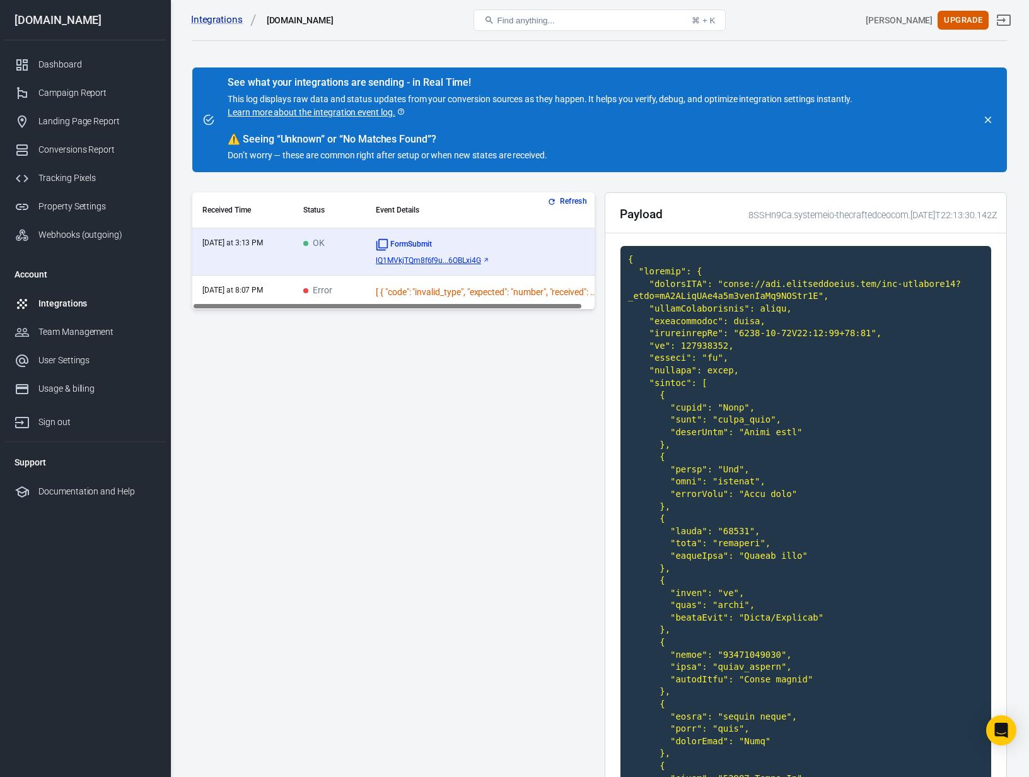
click at [451, 308] on div "Received Time Status Event Details today at 3:13 PM OK FormSubmit lQ1MVkjTQm8f6…" at bounding box center [393, 250] width 402 height 117
click at [450, 293] on div "[ { "code": "invalid_type", "expected": "number", "received": "null", "path": […" at bounding box center [486, 292] width 221 height 13
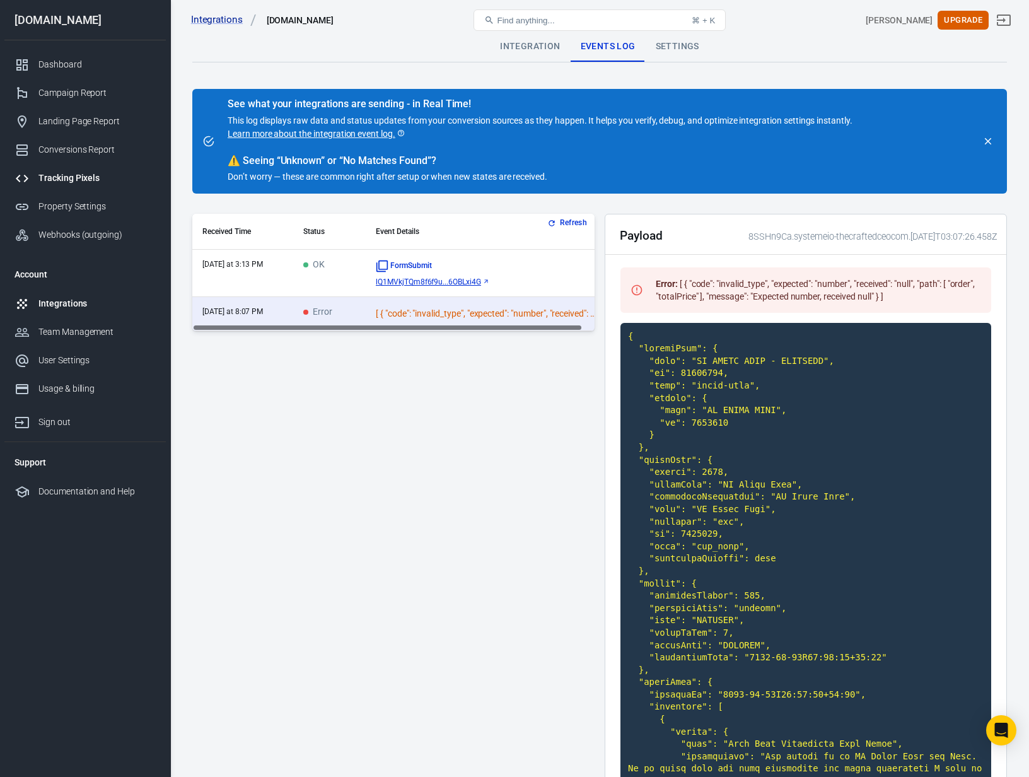
click at [57, 172] on div "Tracking Pixels" at bounding box center [96, 178] width 117 height 13
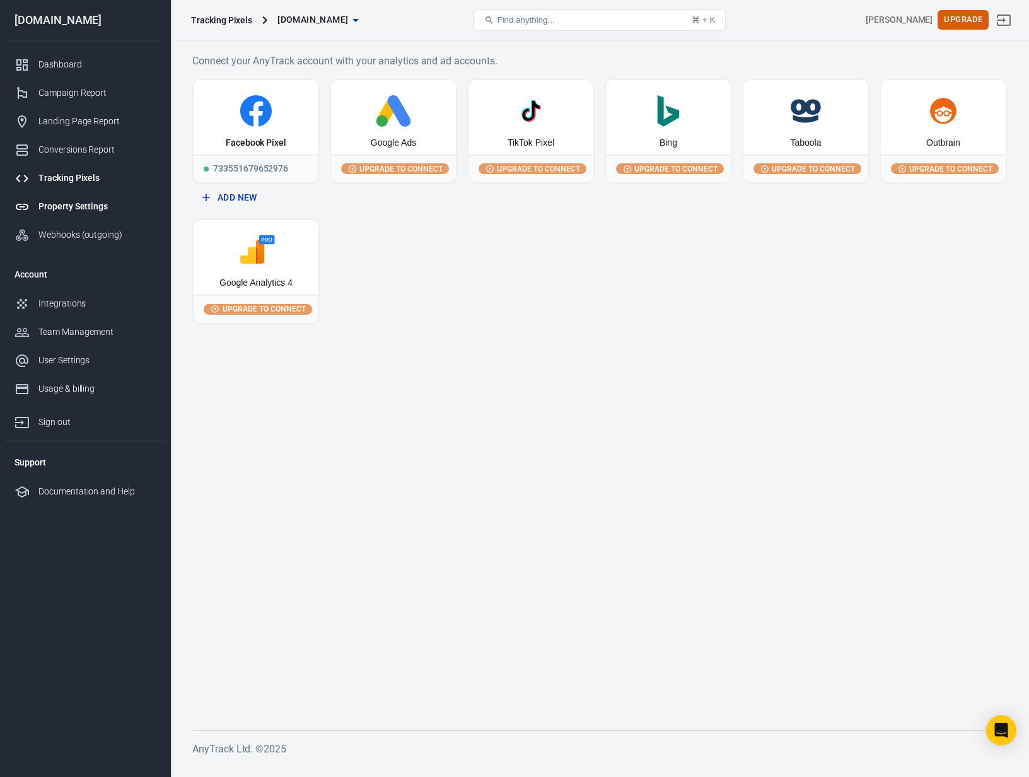
click at [62, 206] on div "Property Settings" at bounding box center [96, 206] width 117 height 13
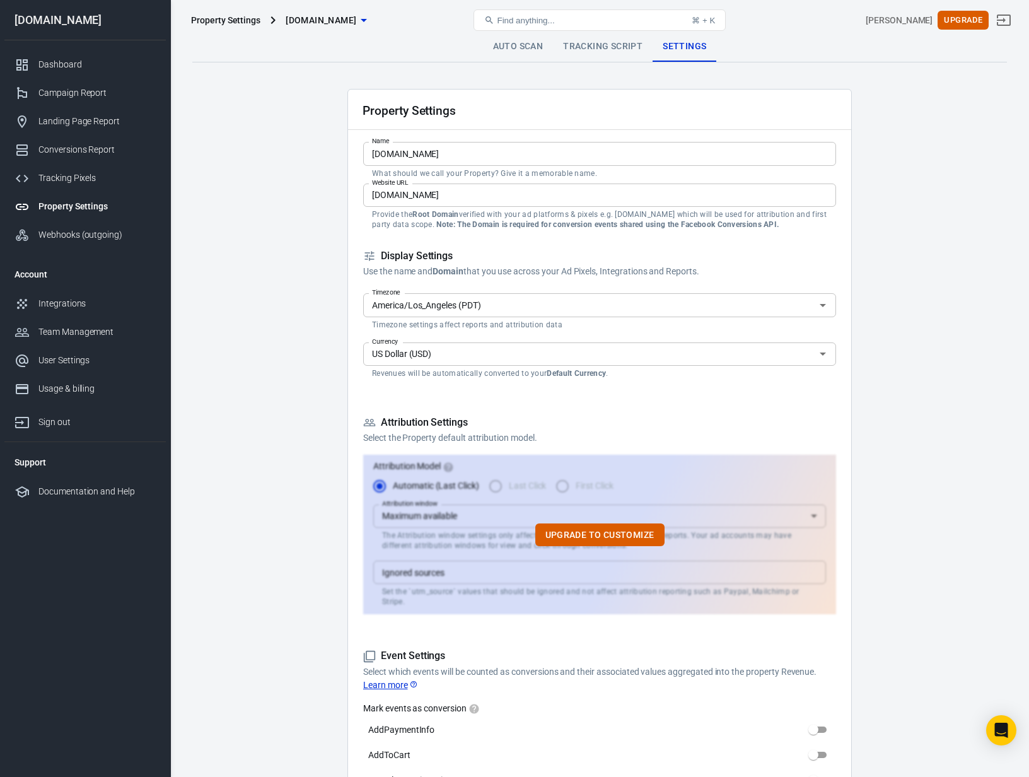
click at [242, 23] on div "Property Settings" at bounding box center [225, 20] width 69 height 13
click at [348, 15] on span "[DOMAIN_NAME]" at bounding box center [321, 21] width 71 height 16
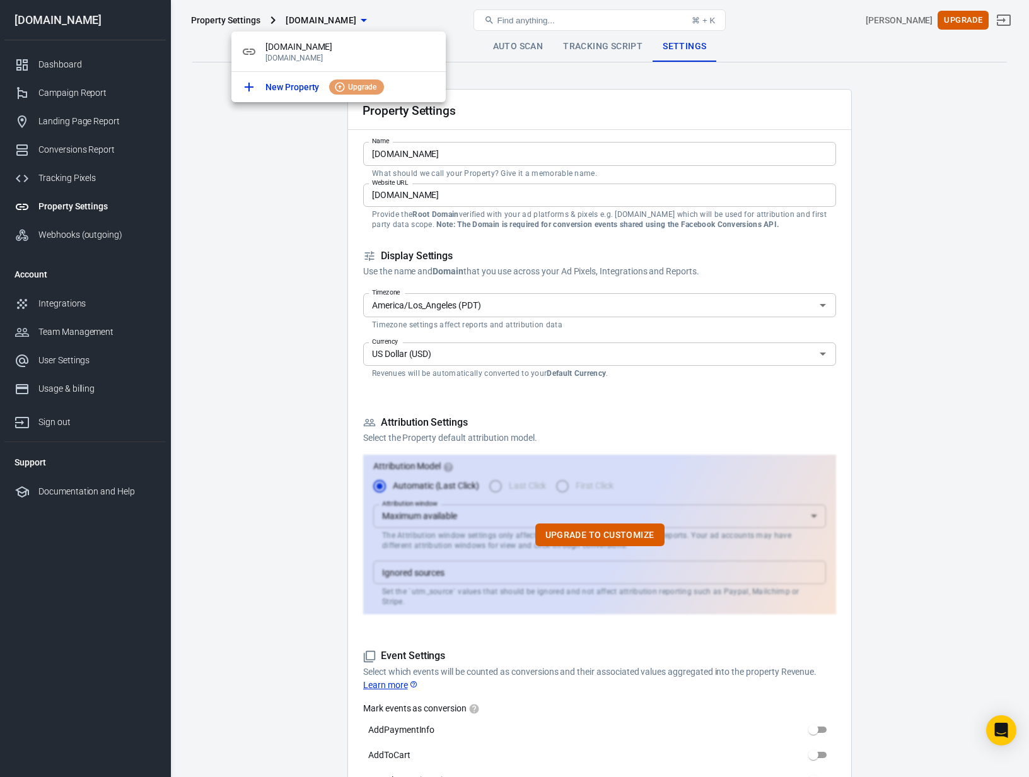
click at [363, 17] on div at bounding box center [514, 388] width 1029 height 777
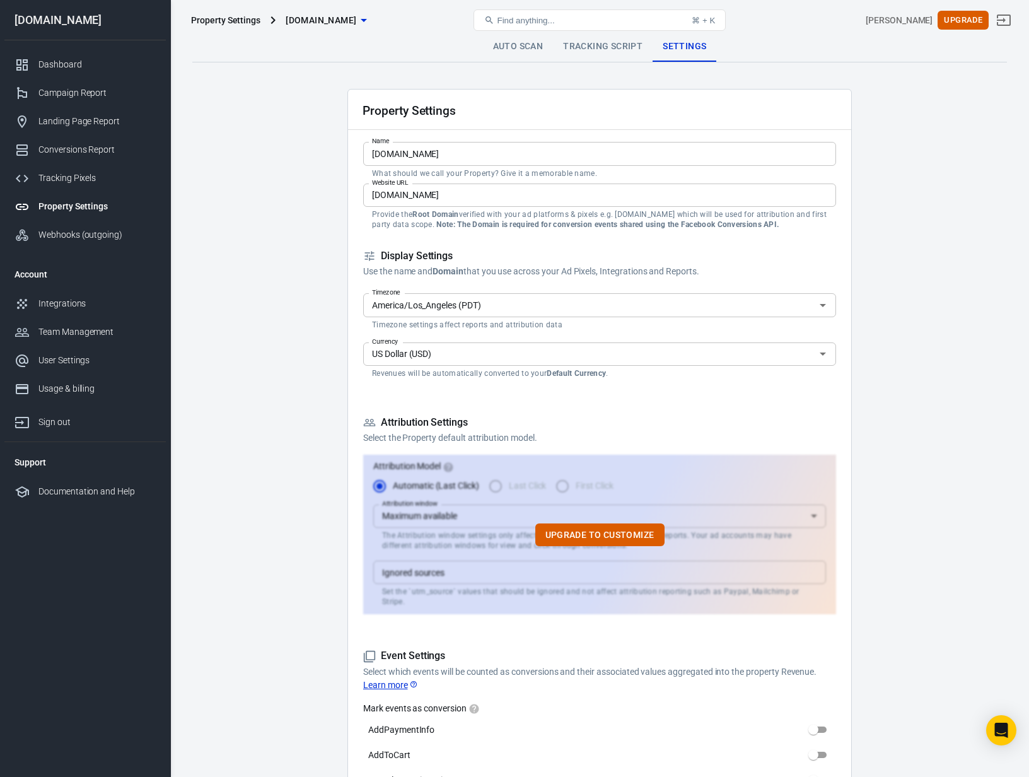
click at [501, 47] on link "Auto Scan" at bounding box center [518, 47] width 71 height 30
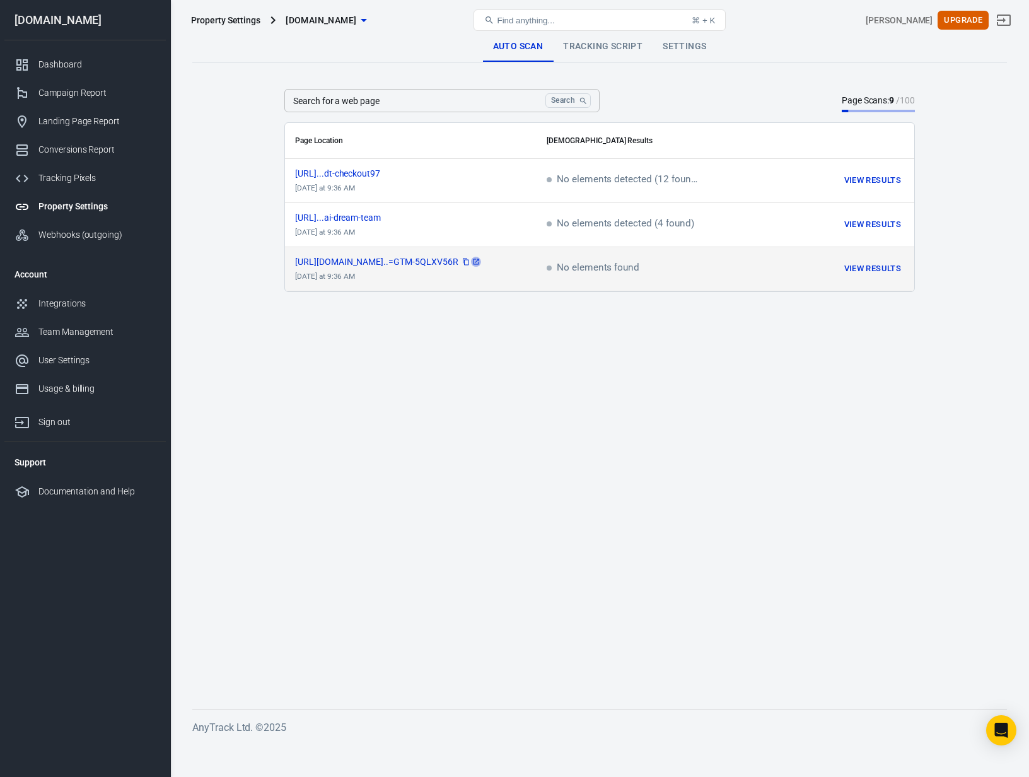
click at [479, 260] on icon "scrollable content" at bounding box center [476, 262] width 8 height 8
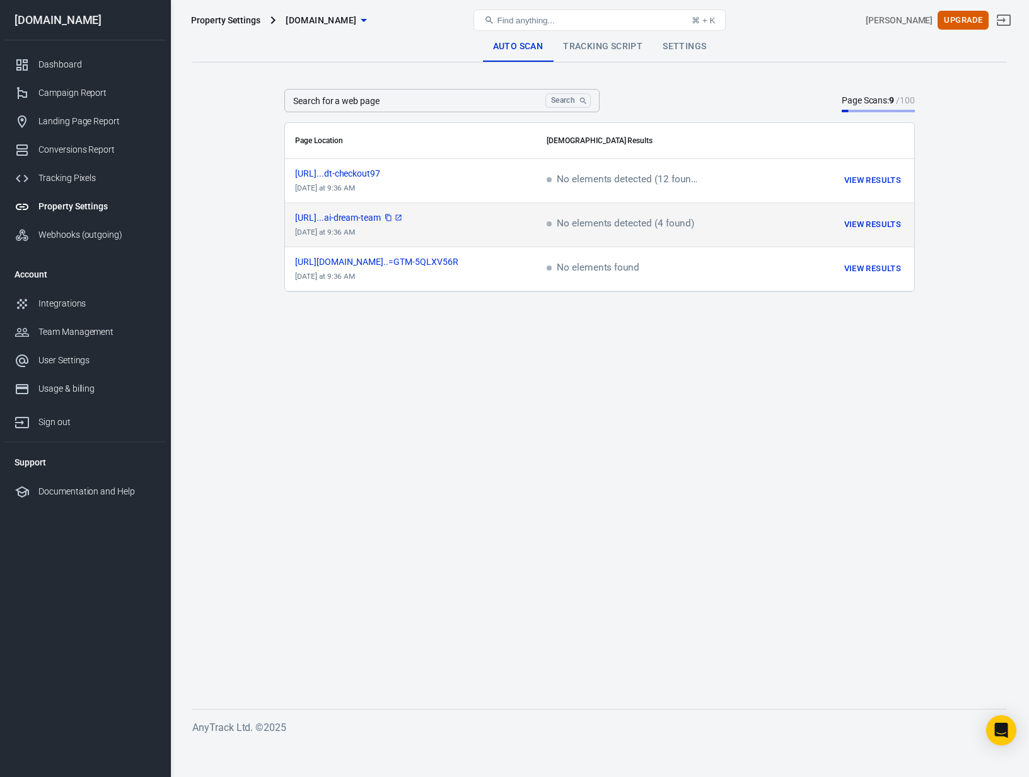
click at [402, 216] on icon "scrollable content" at bounding box center [399, 218] width 8 height 8
click at [638, 223] on span "No elements detected (4 found)" at bounding box center [621, 224] width 148 height 11
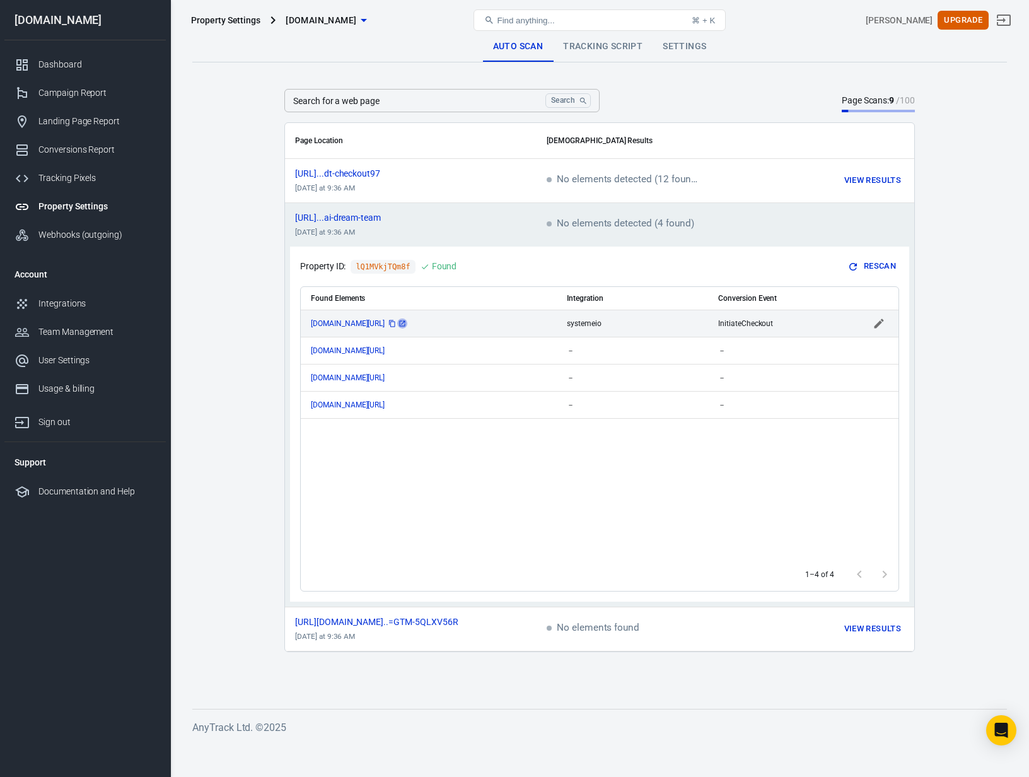
click at [406, 323] on icon "scrollable content" at bounding box center [403, 324] width 8 height 8
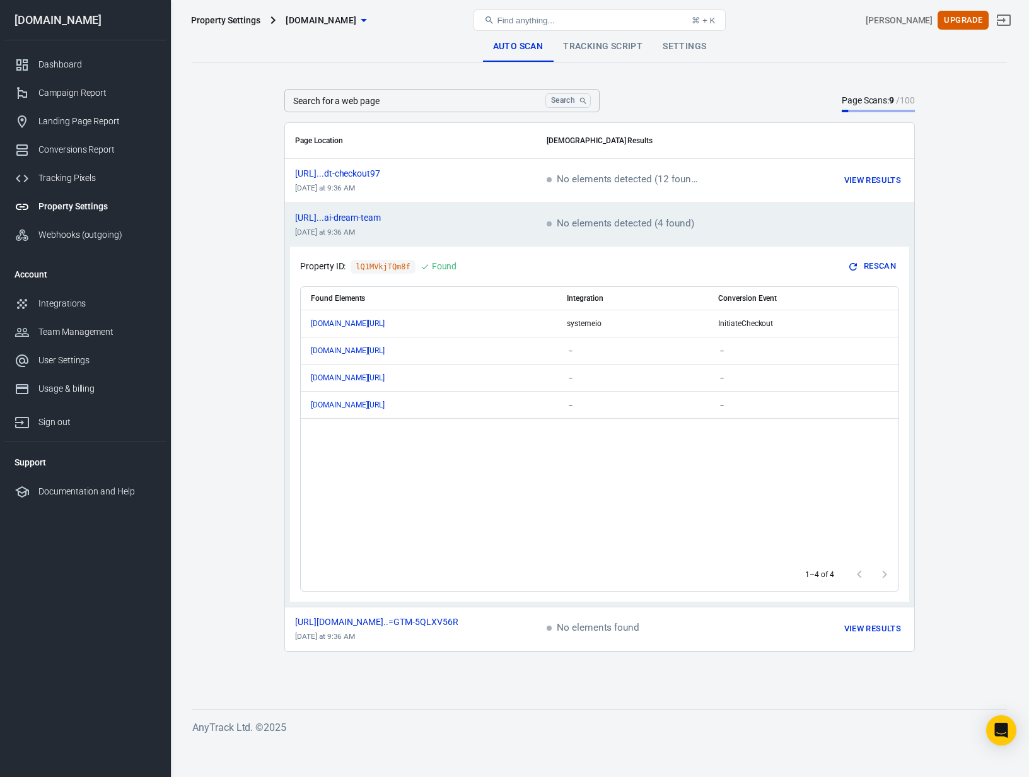
click at [213, 24] on div "Property Settings" at bounding box center [225, 20] width 69 height 13
click at [53, 64] on div "Dashboard" at bounding box center [96, 64] width 117 height 13
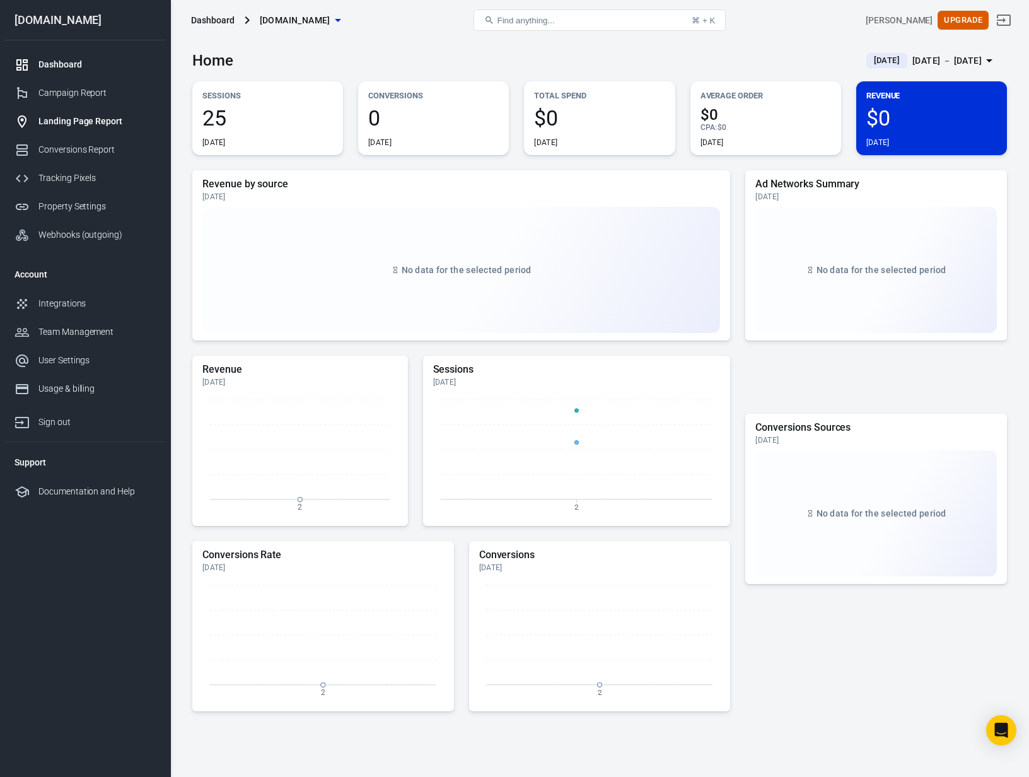
click at [55, 120] on div "Landing Page Report" at bounding box center [96, 121] width 117 height 13
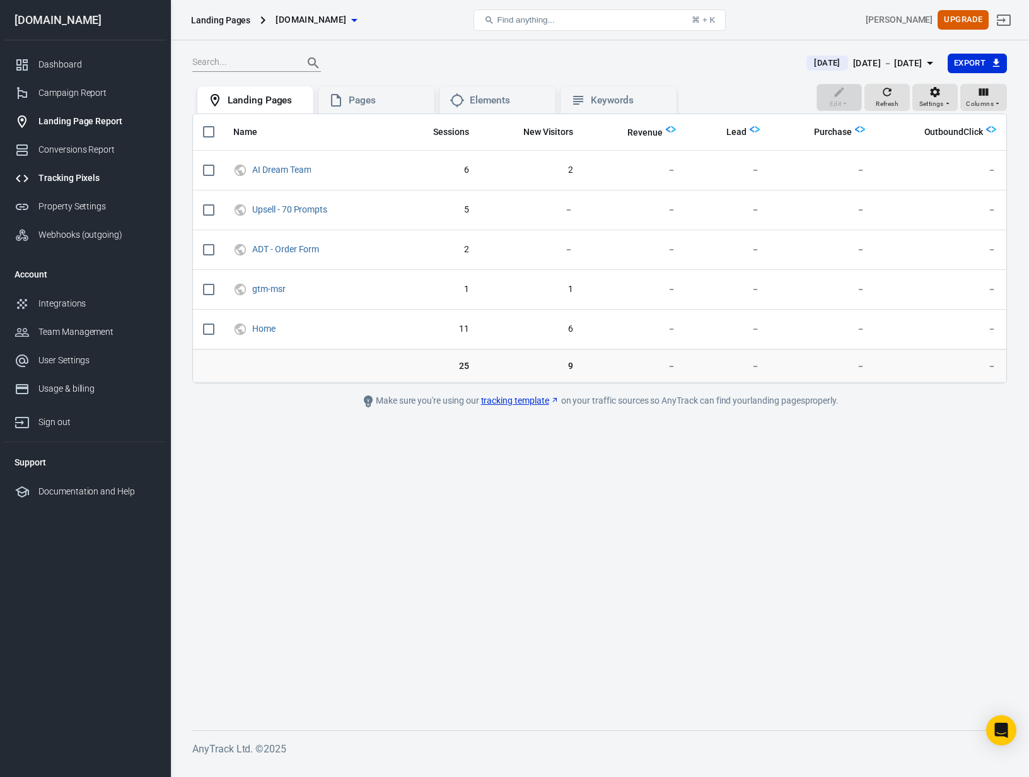
click at [65, 178] on div "Tracking Pixels" at bounding box center [96, 178] width 117 height 13
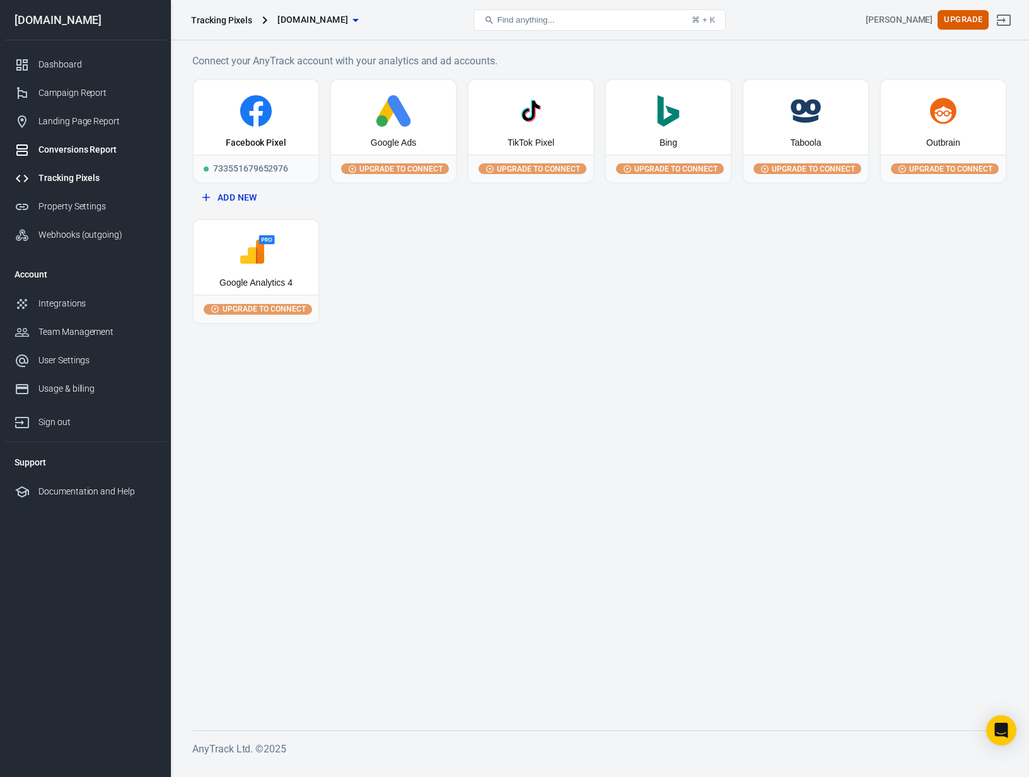
click at [64, 150] on div "Conversions Report" at bounding box center [96, 149] width 117 height 13
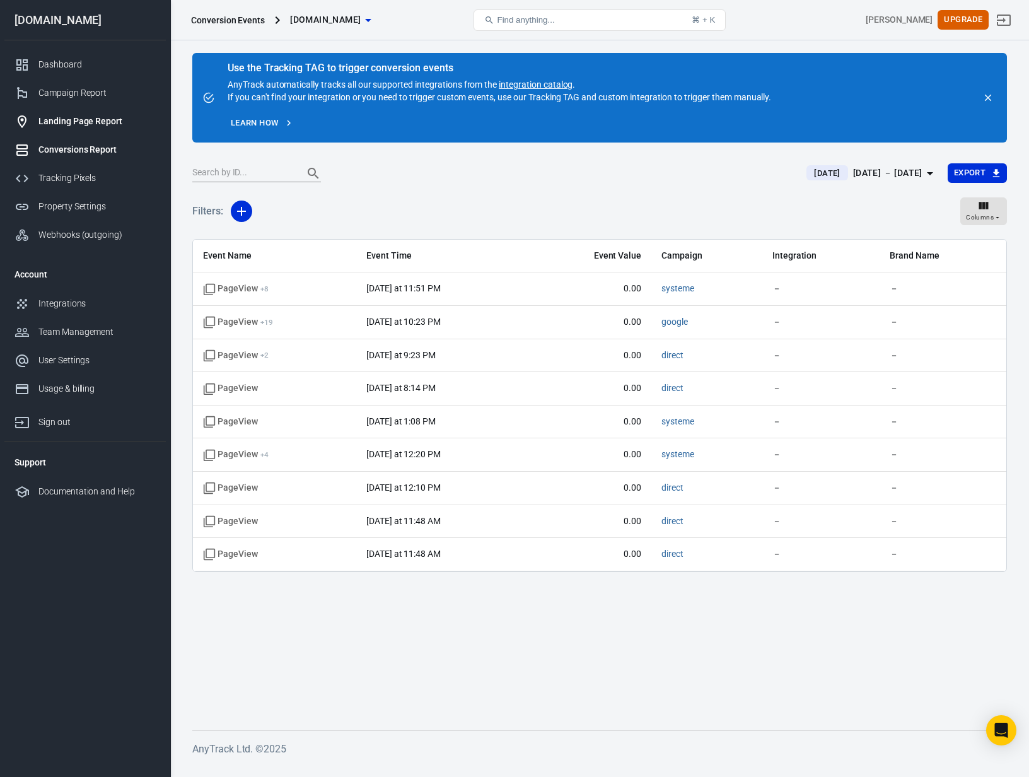
click at [71, 122] on div "Landing Page Report" at bounding box center [96, 121] width 117 height 13
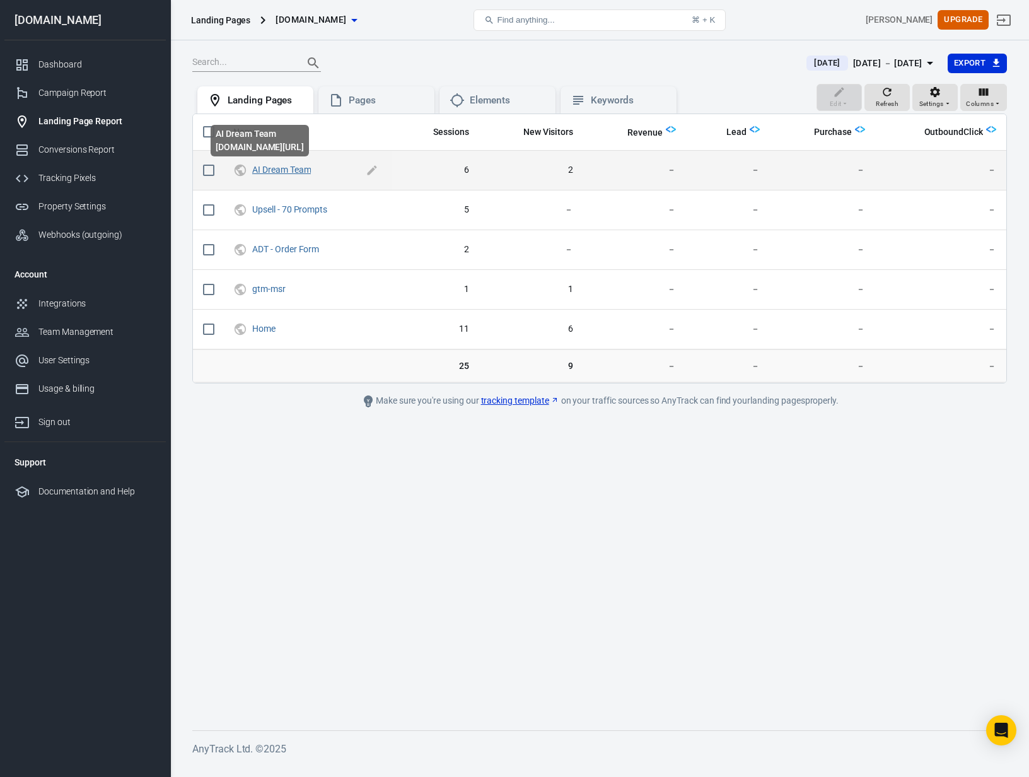
click at [274, 170] on link "AI Dream Team" at bounding box center [281, 170] width 59 height 10
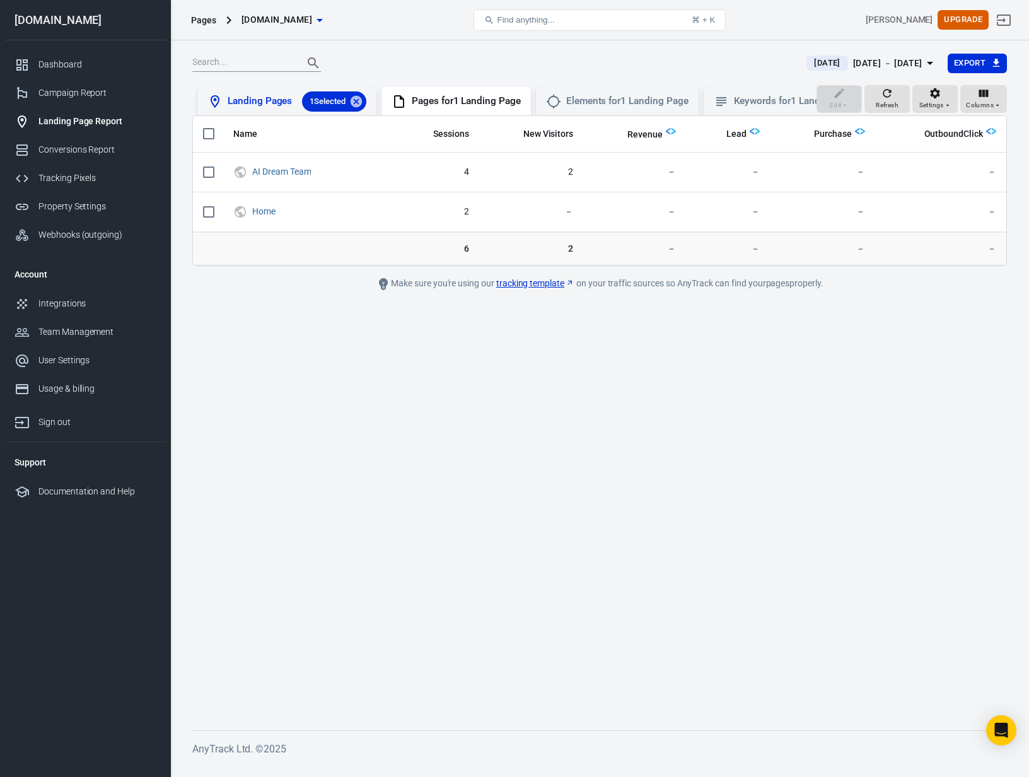
click at [263, 104] on div "Landing Pages 1 Selected" at bounding box center [297, 101] width 139 height 20
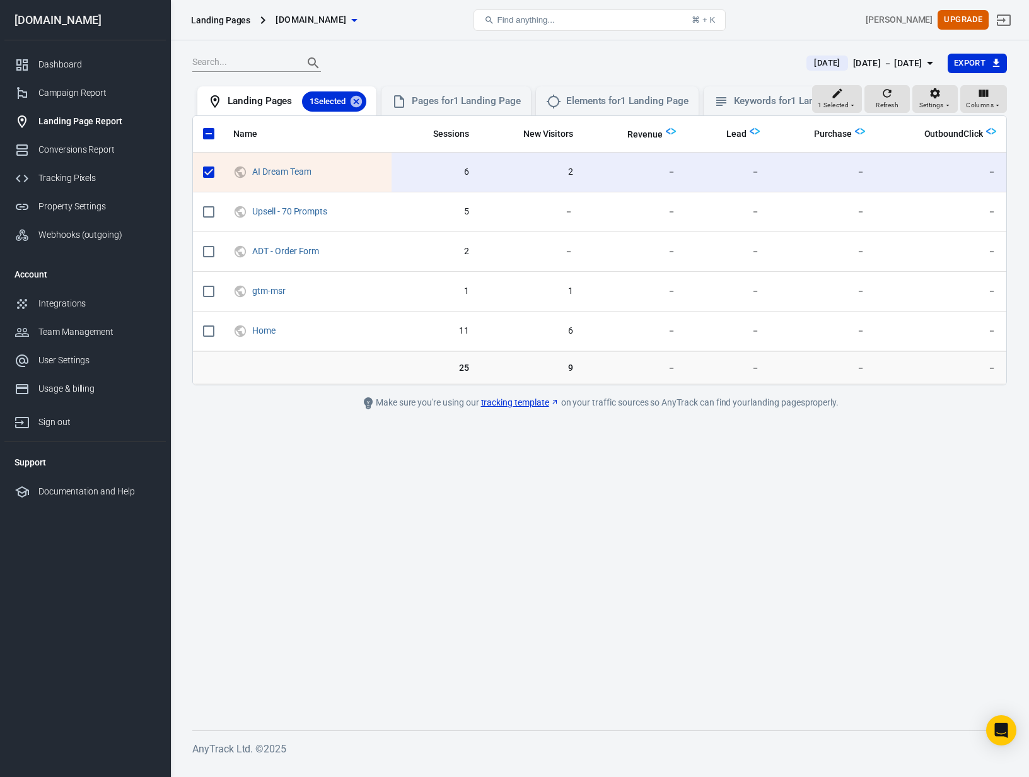
click at [337, 514] on main "Yesterday Sep 2 － Sep 2, 2025 Export 1 Selected Refresh Settings Columns Landin…" at bounding box center [599, 381] width 815 height 657
click at [355, 532] on main "Yesterday Sep 2 － Sep 2, 2025 Export 1 Selected Refresh Settings Columns Landin…" at bounding box center [599, 381] width 815 height 657
click at [83, 98] on div "Campaign Report" at bounding box center [96, 92] width 117 height 13
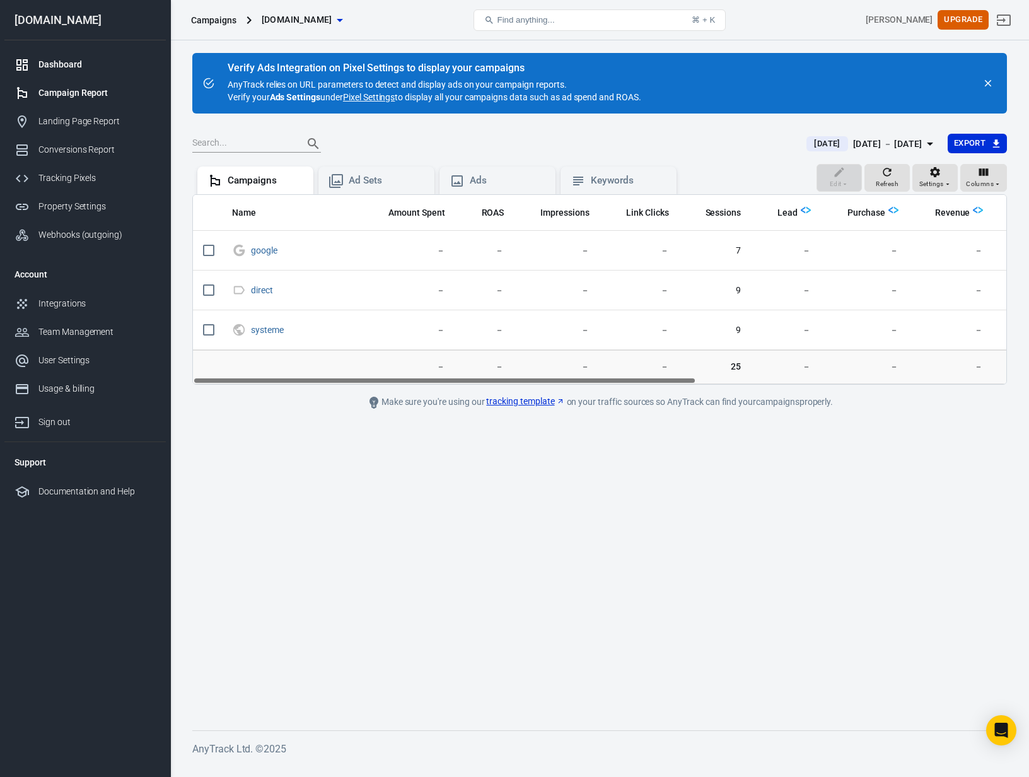
click at [65, 70] on div "Dashboard" at bounding box center [96, 64] width 117 height 13
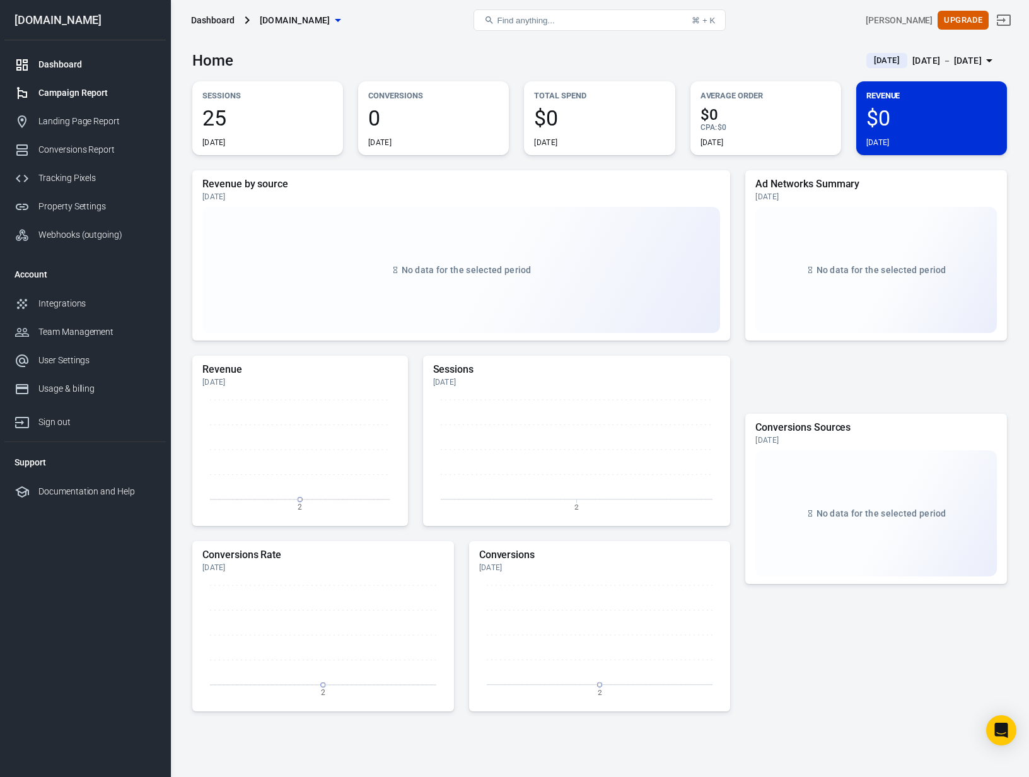
click at [58, 91] on div "Campaign Report" at bounding box center [96, 92] width 117 height 13
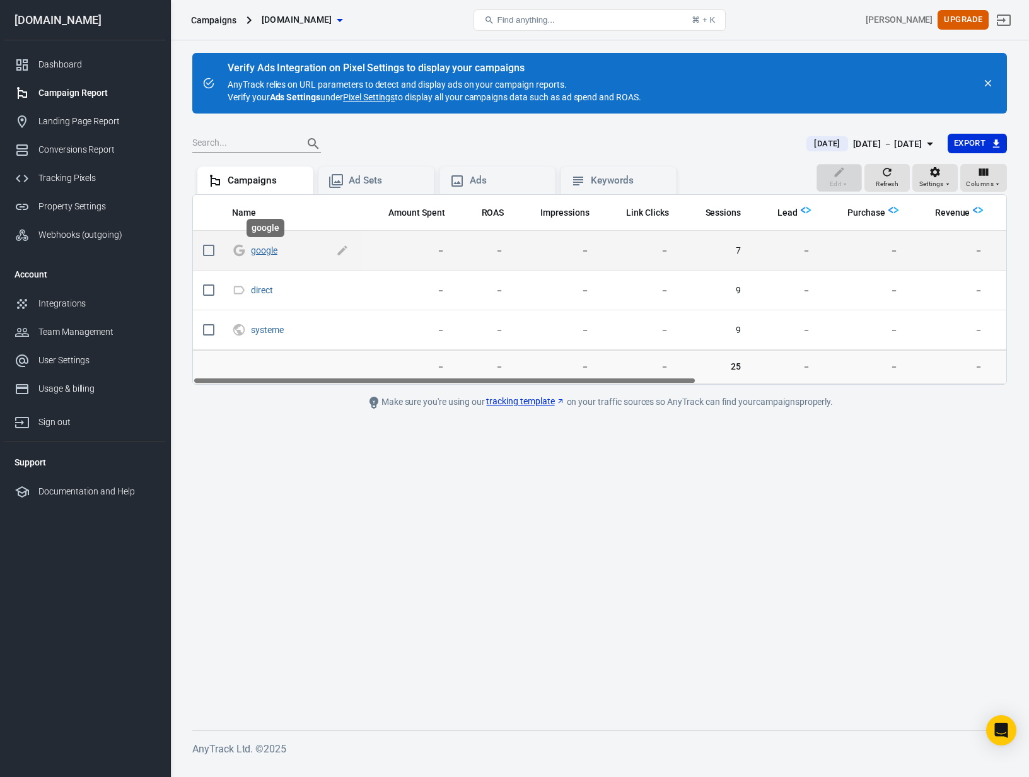
click at [262, 251] on link "google" at bounding box center [264, 250] width 26 height 10
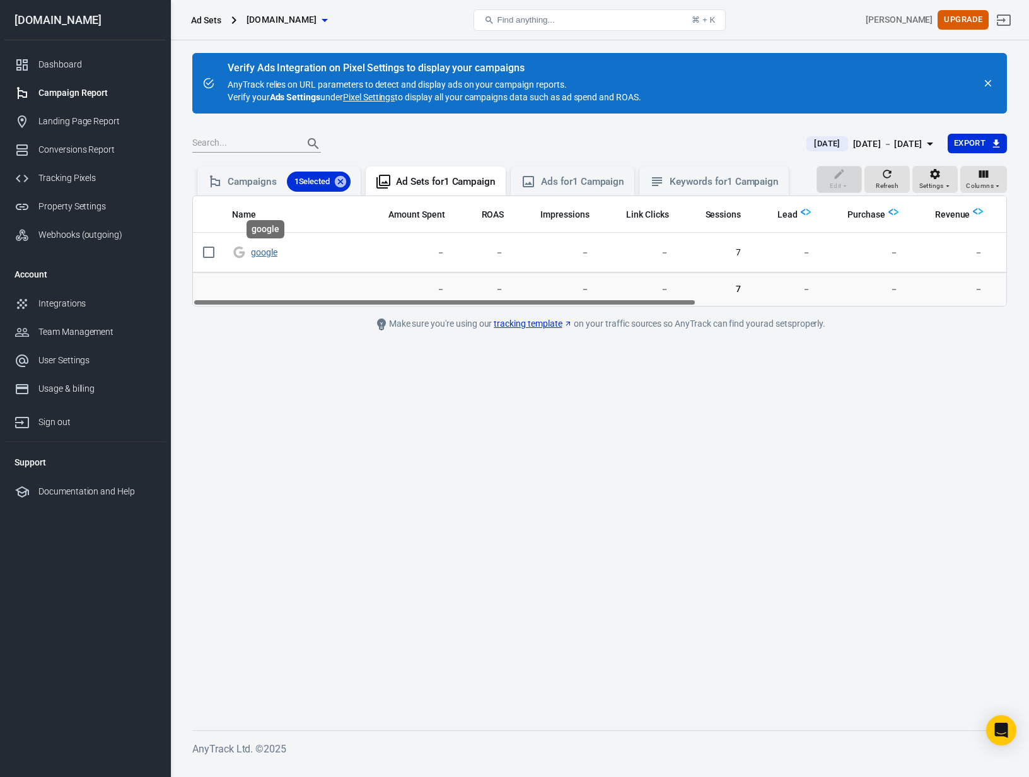
click at [268, 254] on link "google" at bounding box center [264, 252] width 26 height 10
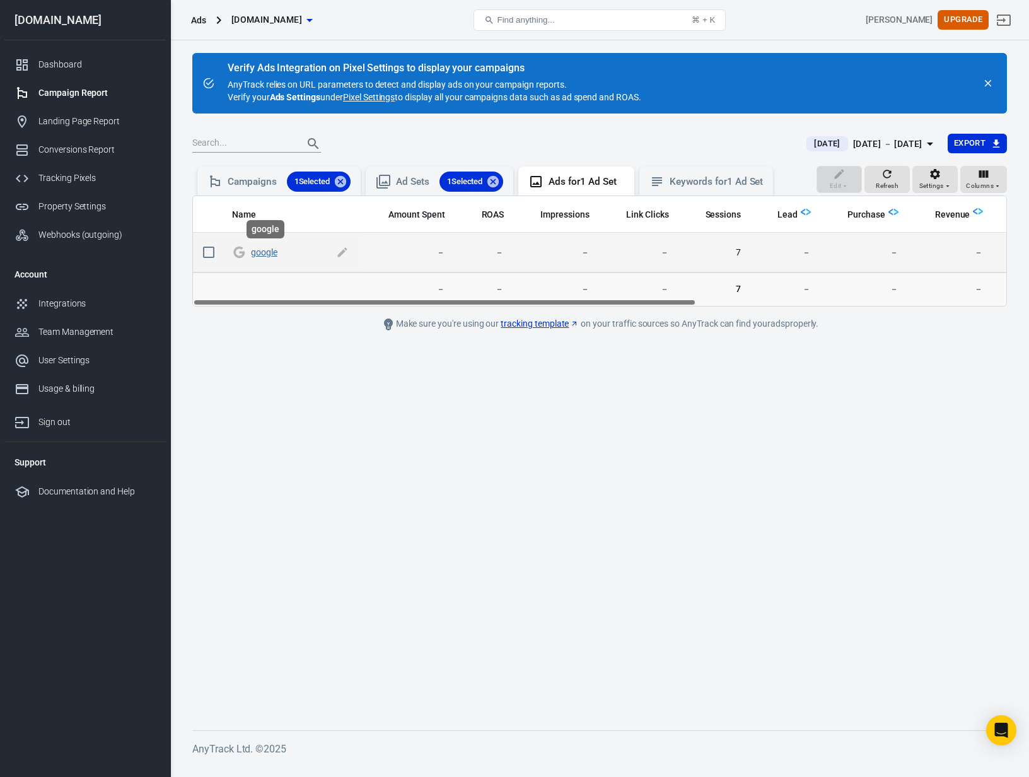
click at [271, 251] on link "google" at bounding box center [264, 252] width 26 height 10
click at [740, 254] on td "7" at bounding box center [715, 253] width 73 height 40
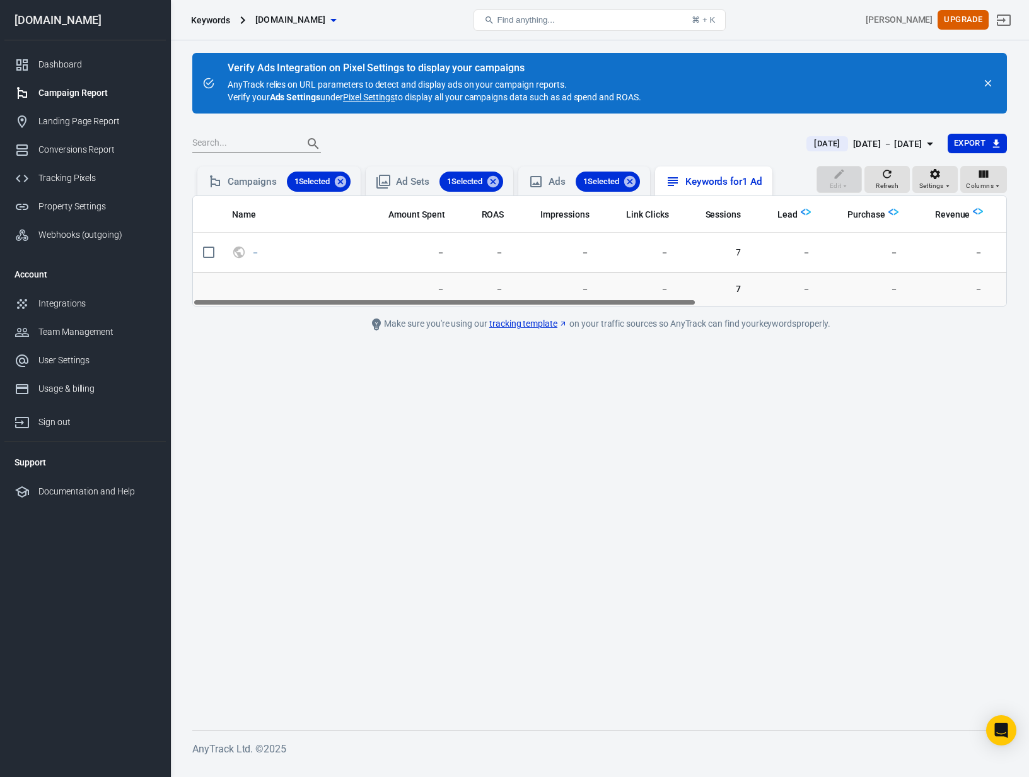
click at [733, 187] on div "Keywords for 1 Ad" at bounding box center [724, 181] width 77 height 13
click at [727, 411] on main "Verify Ads Integration on Pixel Settings to display your campaigns AnyTrack rel…" at bounding box center [599, 381] width 815 height 657
click at [243, 182] on div "Campaigns 1 Selected" at bounding box center [289, 182] width 123 height 20
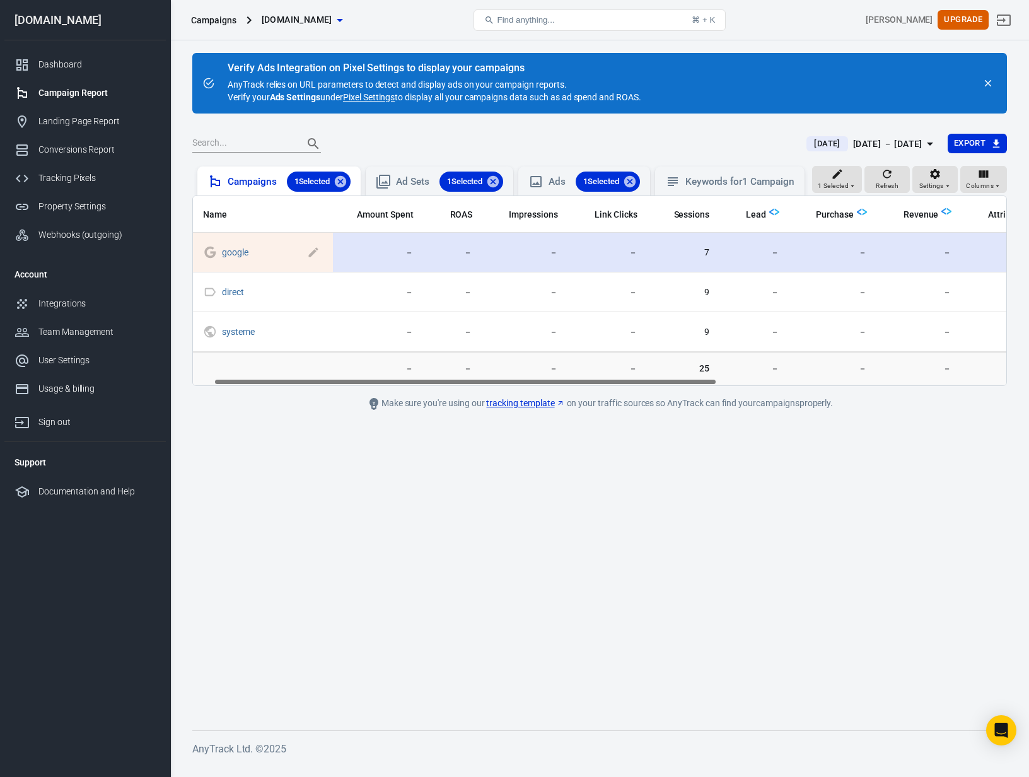
scroll to position [0, 35]
click at [235, 251] on link "google" at bounding box center [235, 252] width 26 height 10
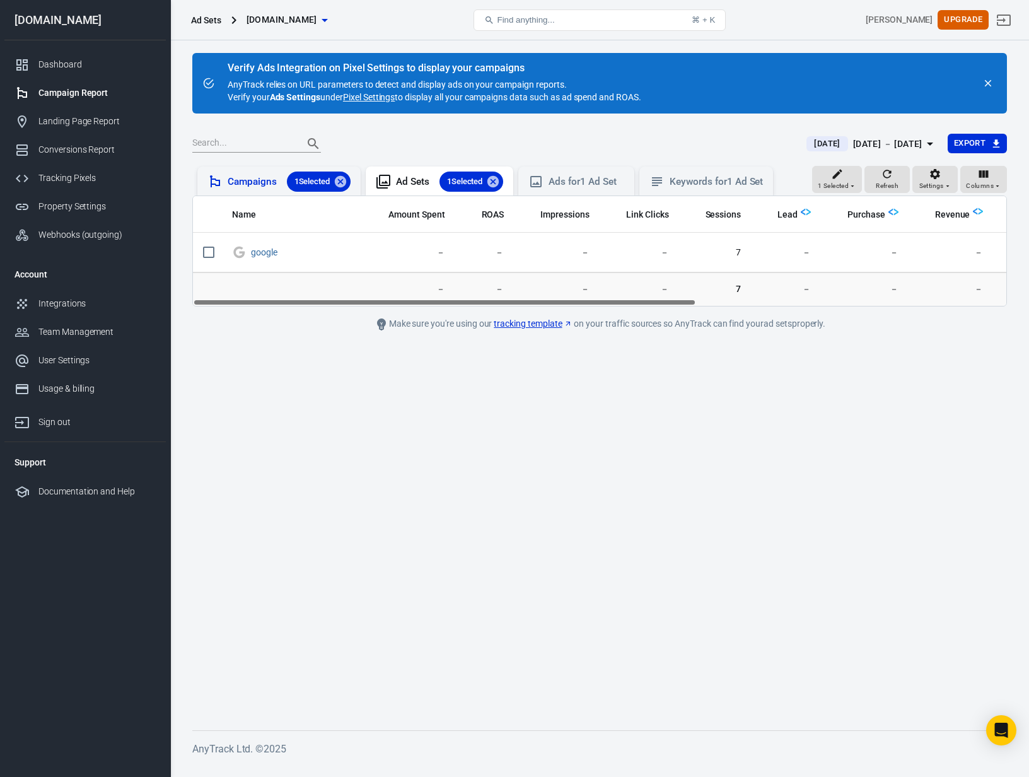
click at [245, 189] on div "Campaigns 1 Selected" at bounding box center [289, 182] width 123 height 20
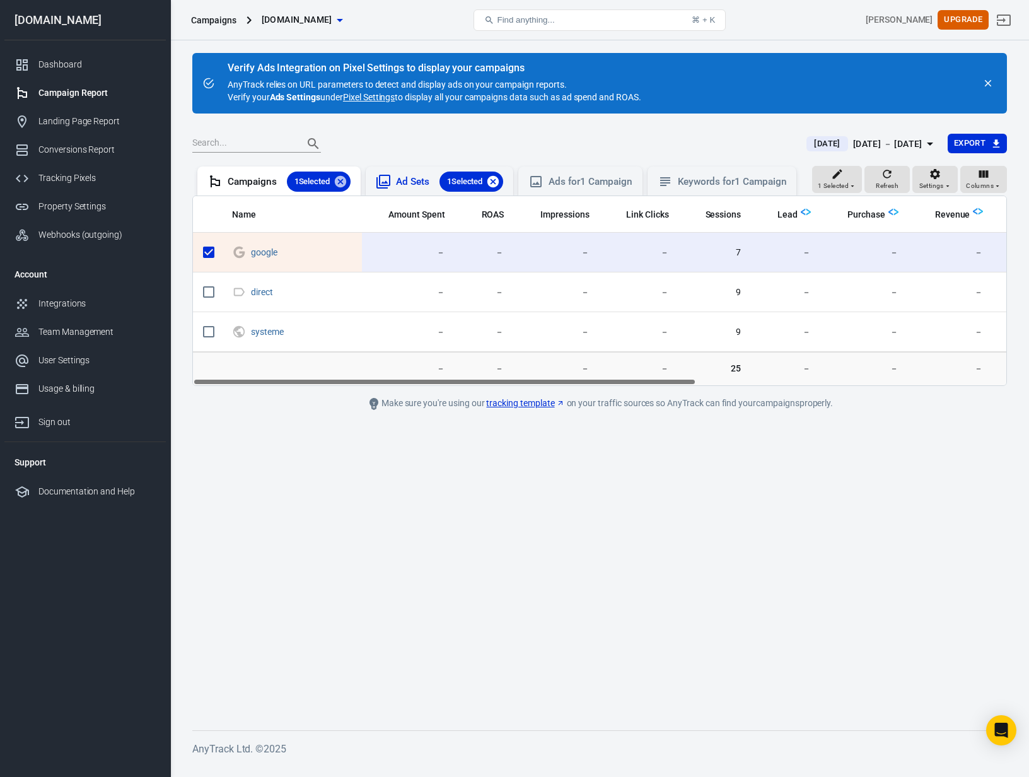
click at [499, 180] on icon at bounding box center [493, 181] width 11 height 11
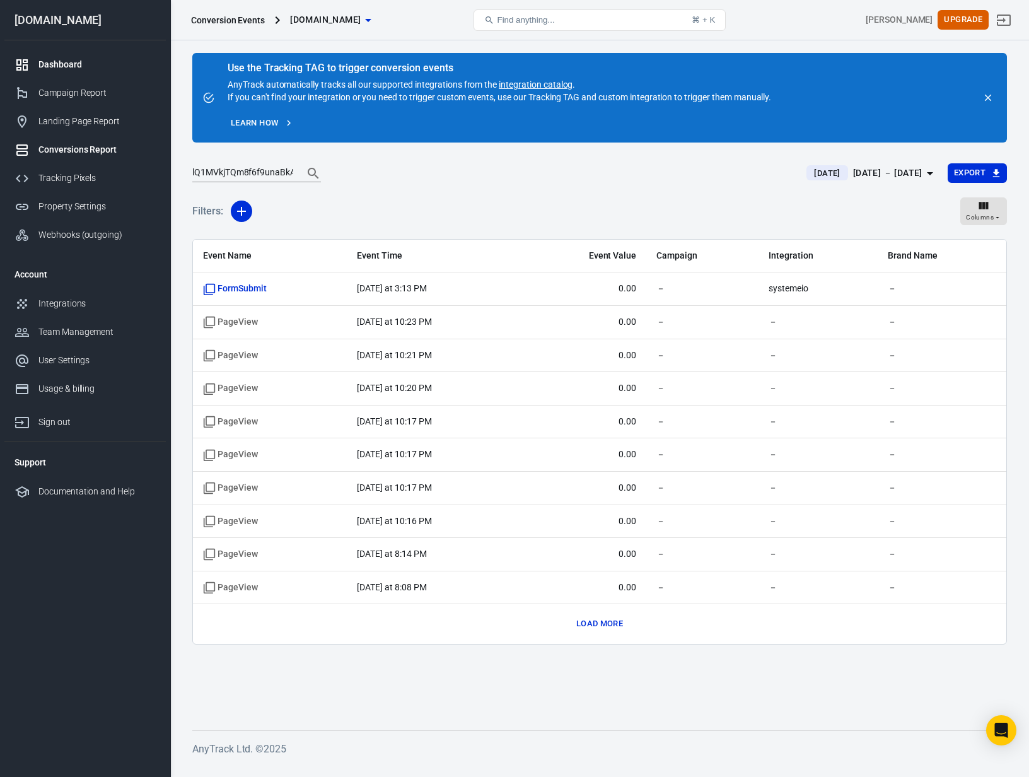
click at [75, 63] on div "Dashboard" at bounding box center [96, 64] width 117 height 13
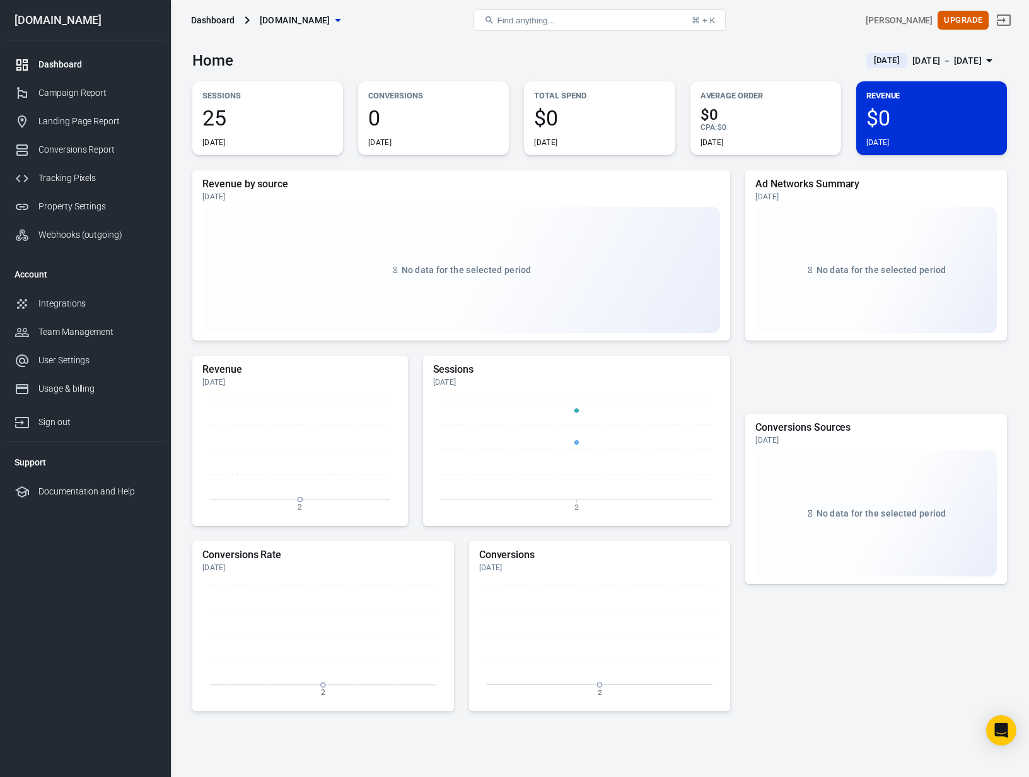
click at [872, 61] on span "[DATE]" at bounding box center [887, 60] width 36 height 13
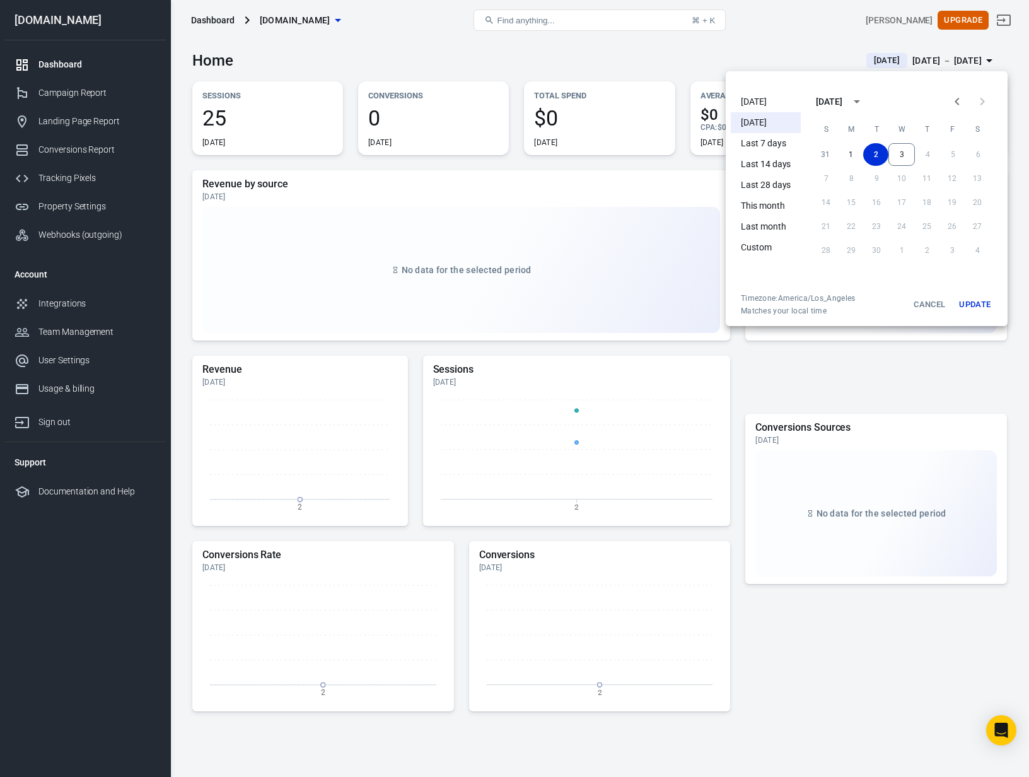
click at [752, 100] on li "[DATE]" at bounding box center [766, 101] width 70 height 21
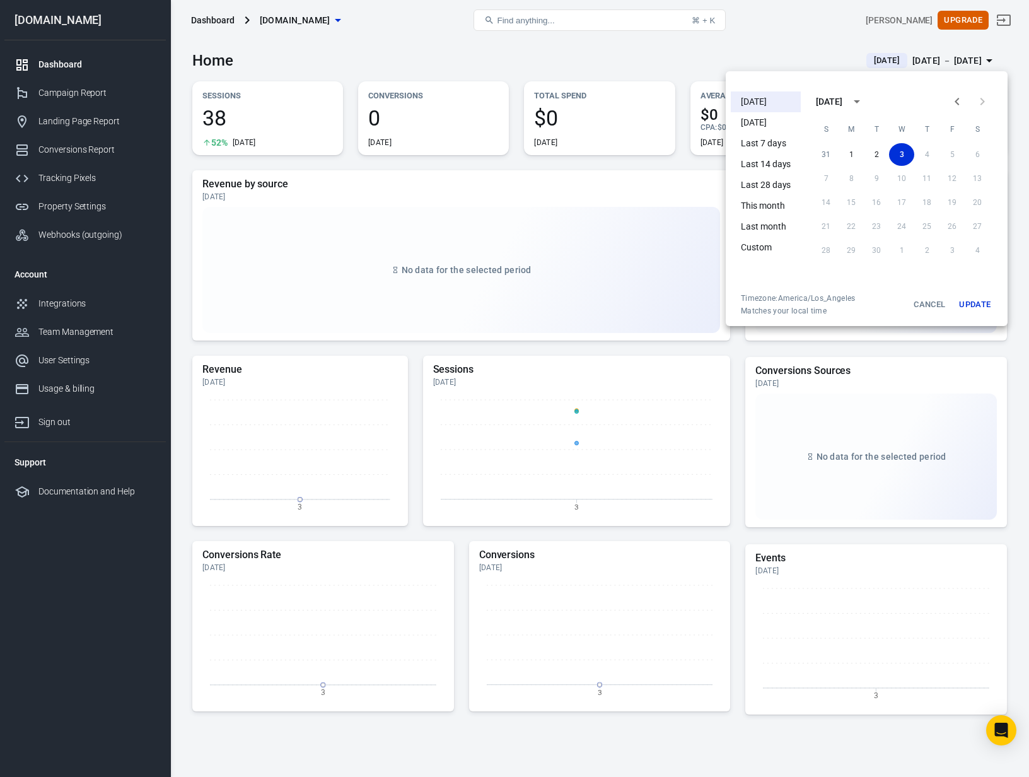
click at [985, 301] on button "Update" at bounding box center [975, 304] width 40 height 23
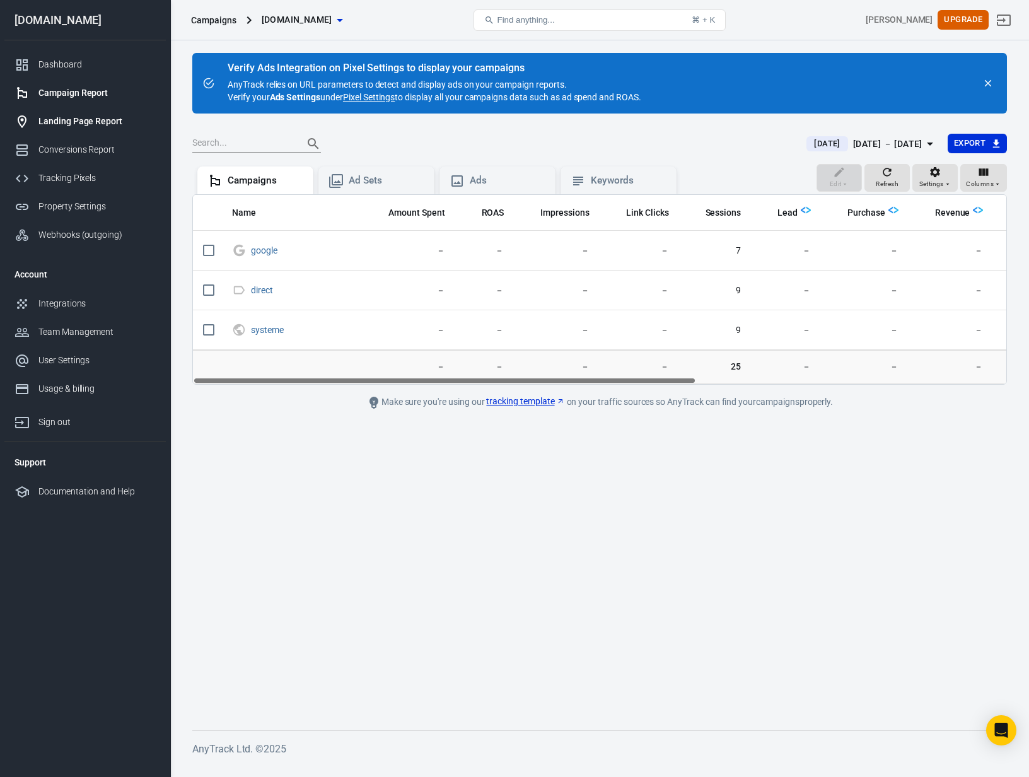
click at [68, 122] on div "Landing Page Report" at bounding box center [96, 121] width 117 height 13
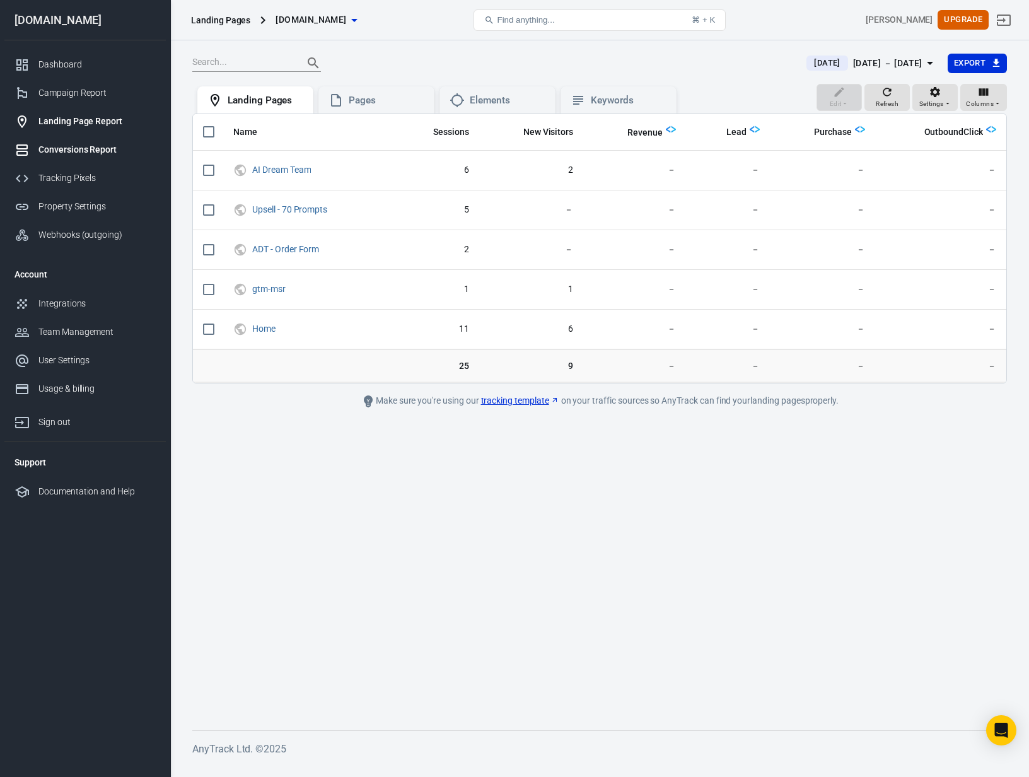
click at [92, 151] on div "Conversions Report" at bounding box center [96, 149] width 117 height 13
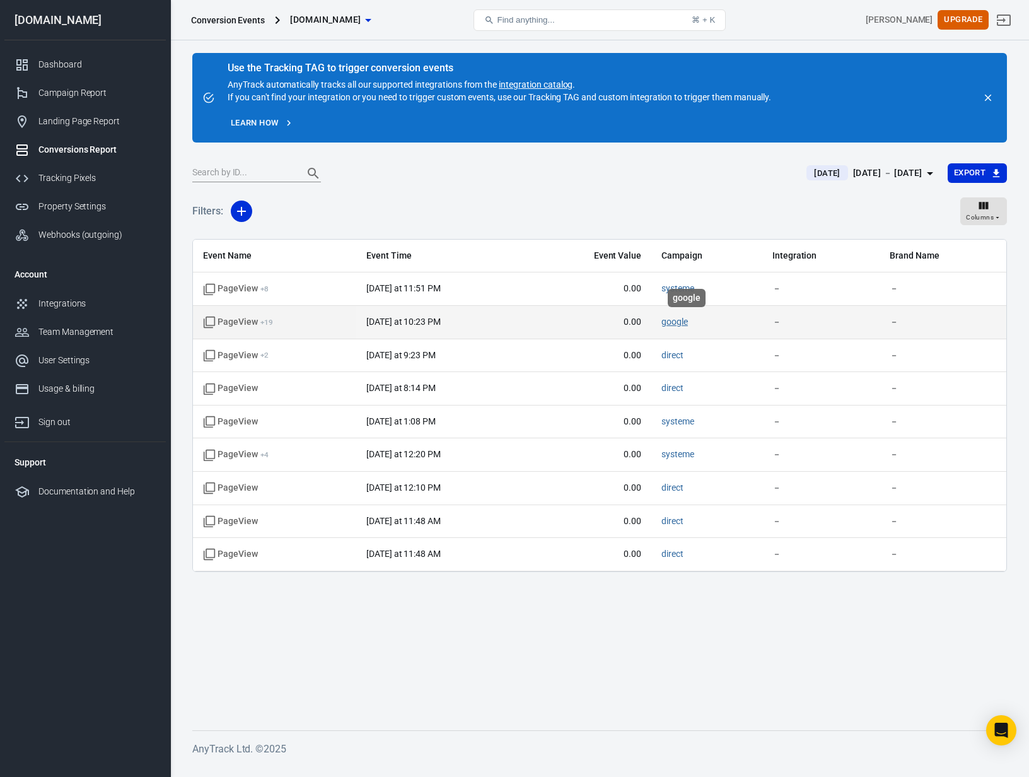
click at [688, 324] on link "google" at bounding box center [675, 322] width 26 height 10
click at [235, 323] on span "PageView + 19" at bounding box center [238, 322] width 70 height 13
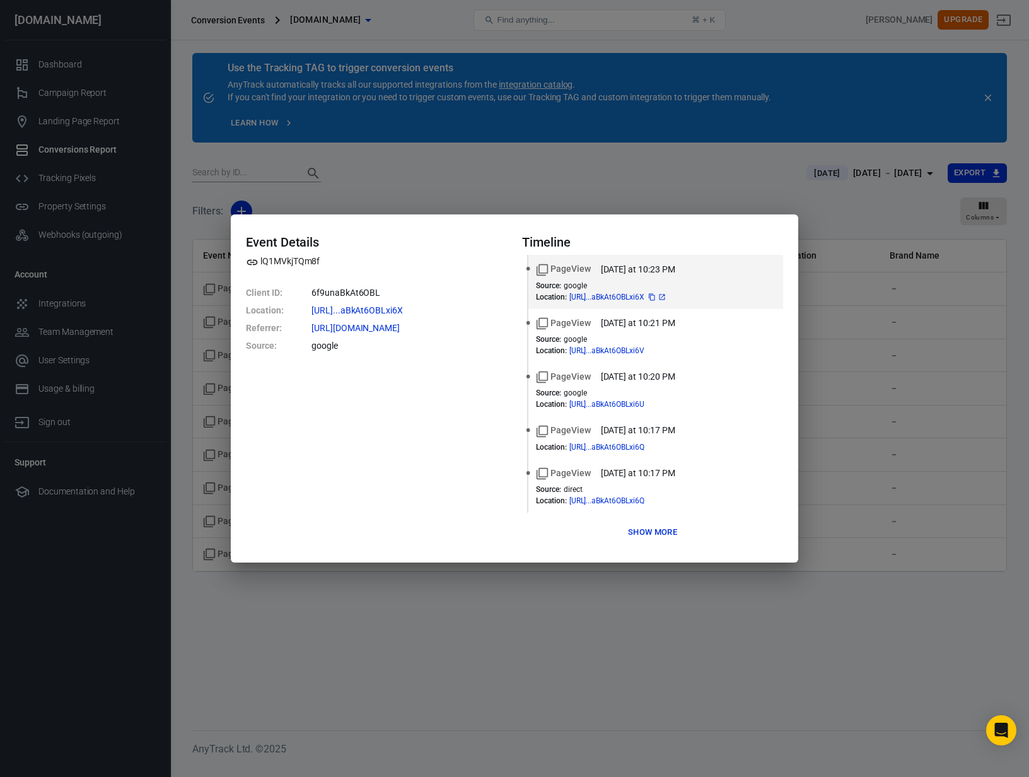
click at [666, 298] on icon at bounding box center [662, 297] width 8 height 8
click at [666, 350] on icon at bounding box center [662, 351] width 8 height 8
click at [650, 535] on button "Show more" at bounding box center [653, 533] width 56 height 20
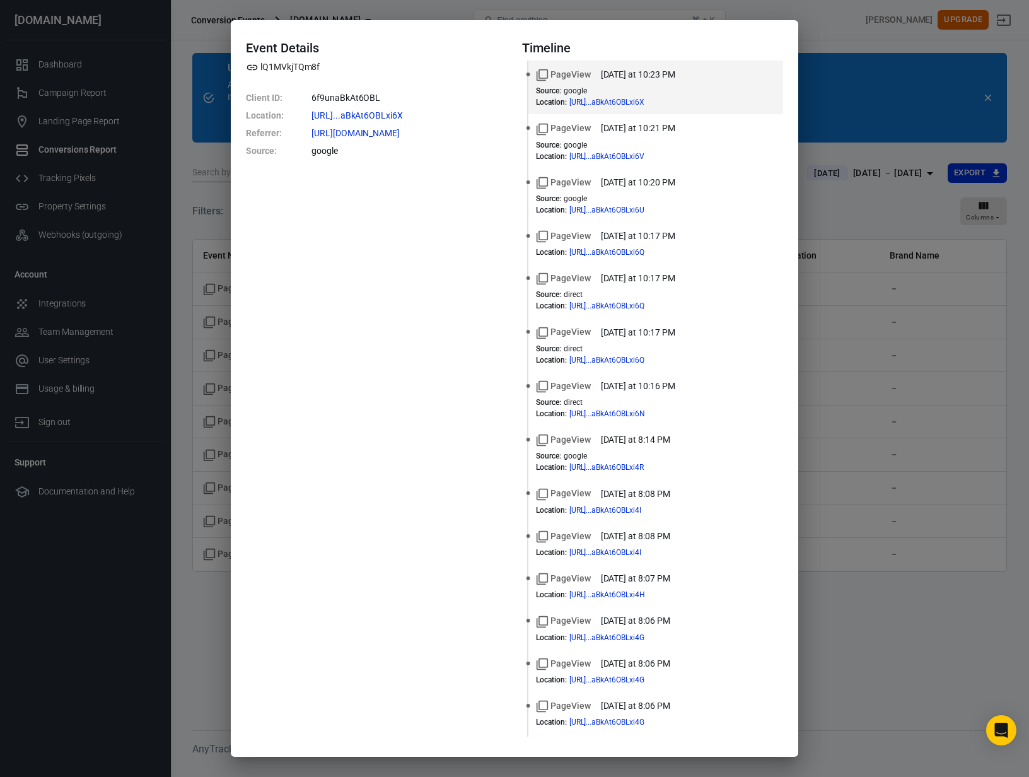
click at [838, 286] on div "Event Details lQ1MVkjTQm8f Client ID : 6f9unaBkAt6OBL Location : https://www.th…" at bounding box center [514, 388] width 1029 height 777
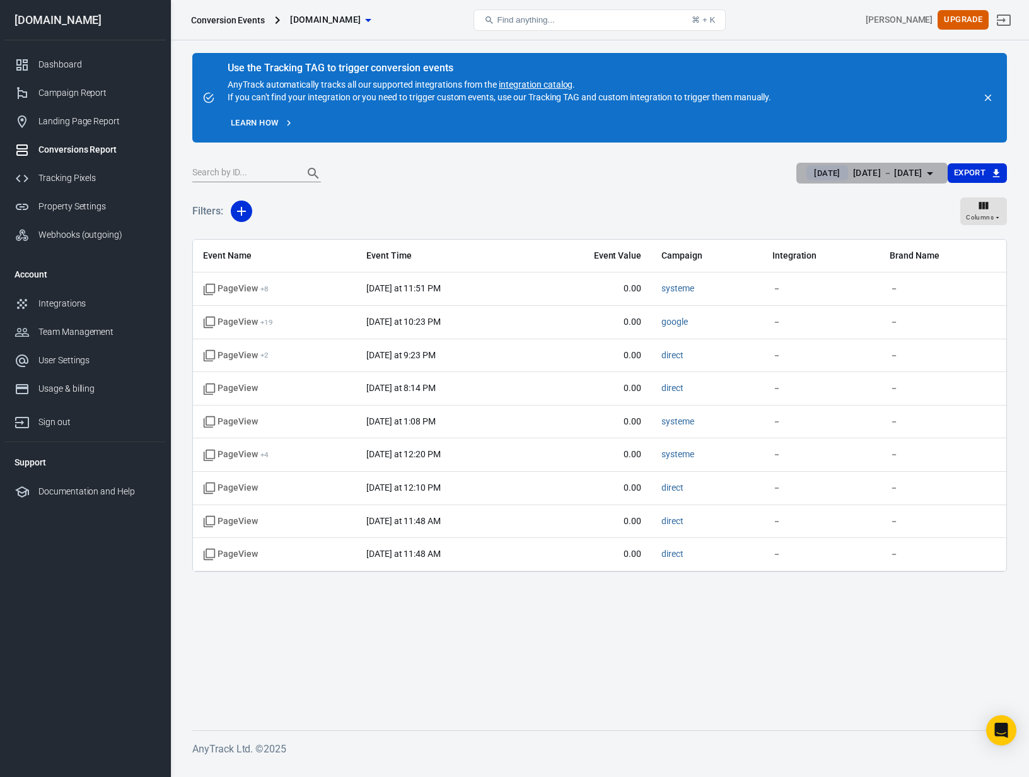
click at [809, 170] on span "[DATE]" at bounding box center [827, 173] width 36 height 13
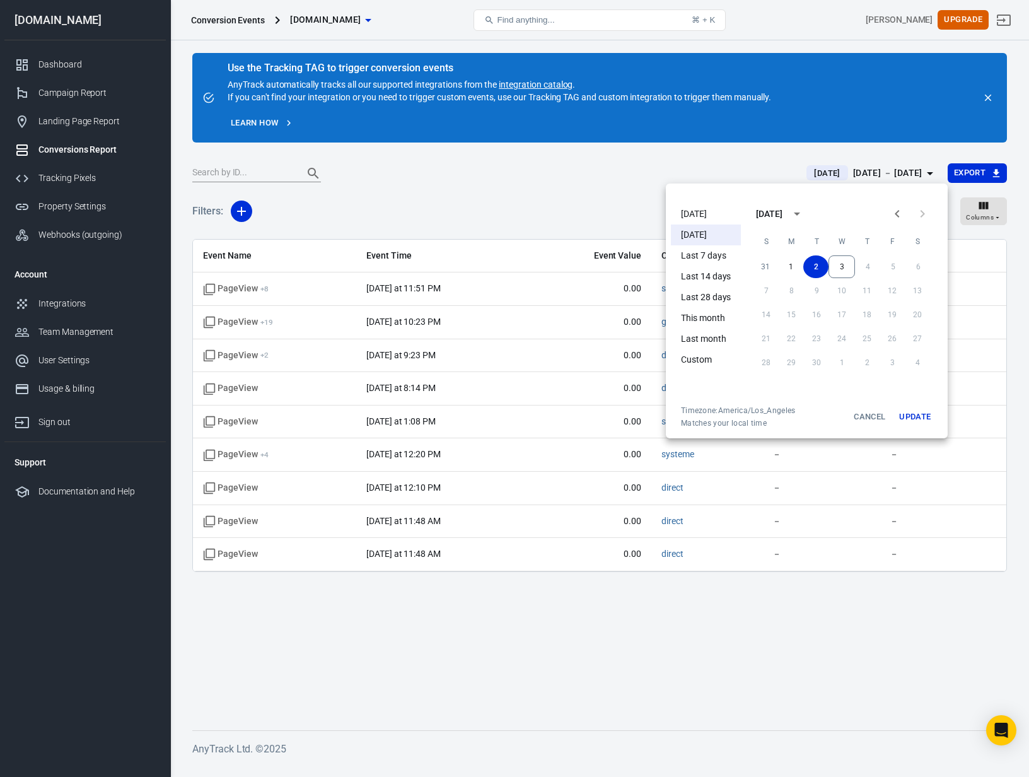
click at [713, 217] on li "[DATE]" at bounding box center [706, 214] width 70 height 21
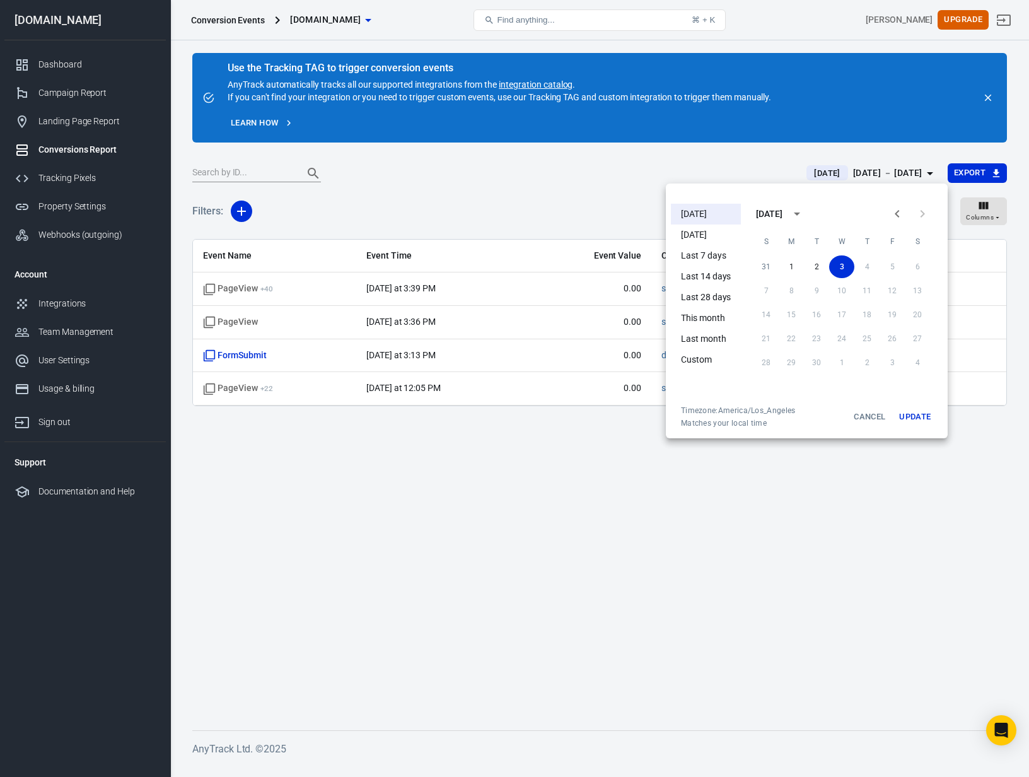
click at [593, 503] on div at bounding box center [514, 388] width 1029 height 777
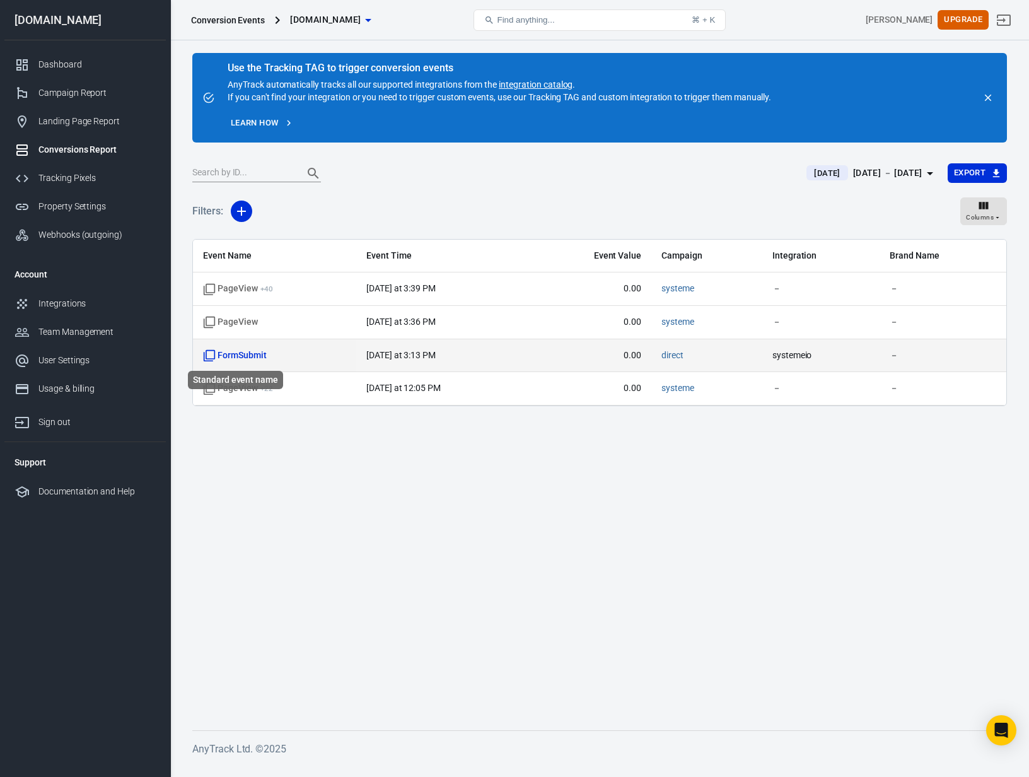
click at [245, 358] on span "FormSubmit" at bounding box center [235, 355] width 64 height 13
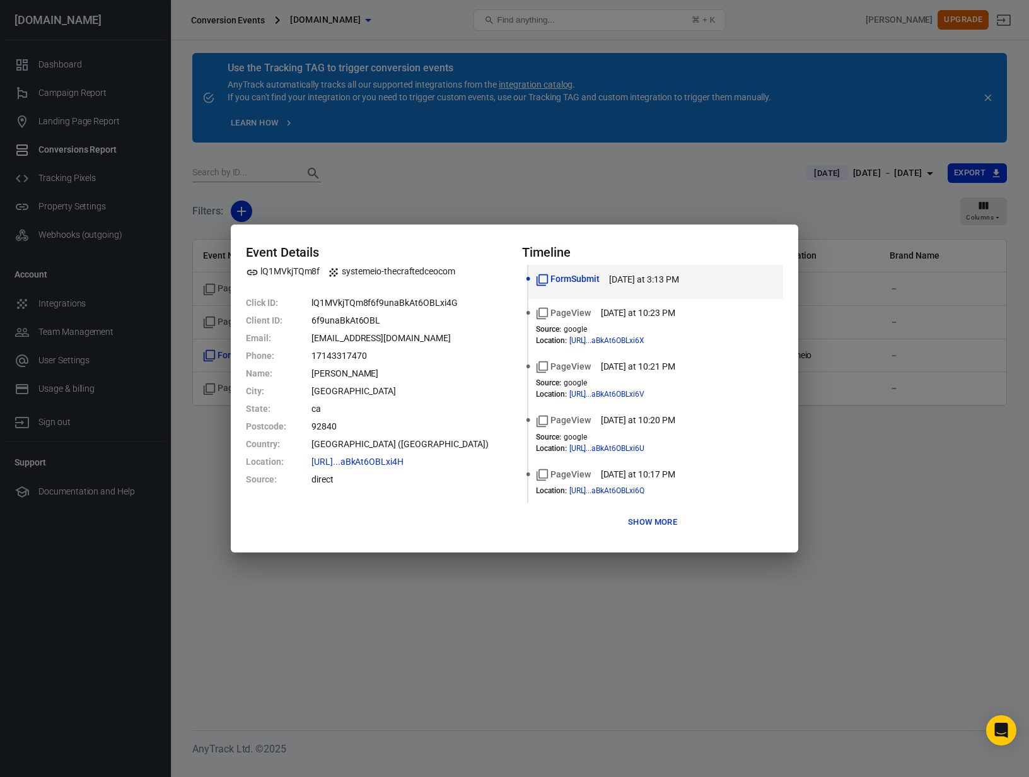
click at [661, 530] on button "Show more" at bounding box center [653, 523] width 56 height 20
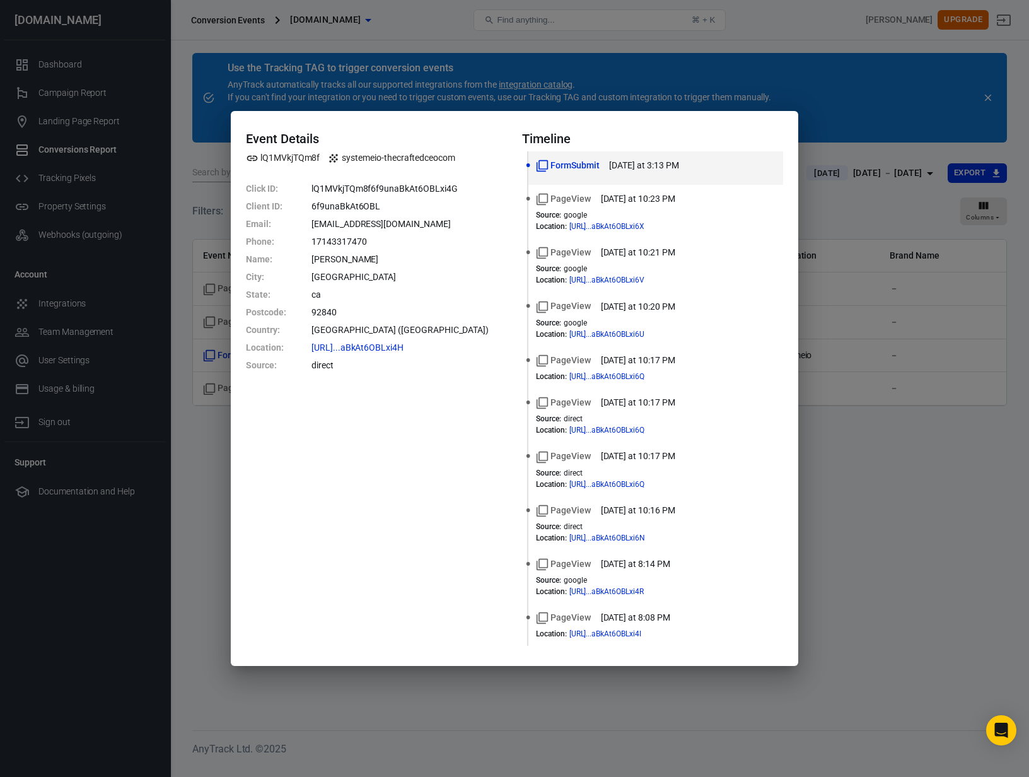
click at [426, 477] on div "Event Details lQ1MVkjTQm8f systemeio-thecraftedceocom Click ID : lQ1MVkjTQm8f6f…" at bounding box center [376, 388] width 261 height 515
click at [819, 493] on div "Event Details lQ1MVkjTQm8f systemeio-thecraftedceocom Click ID : lQ1MVkjTQm8f6f…" at bounding box center [514, 388] width 1029 height 777
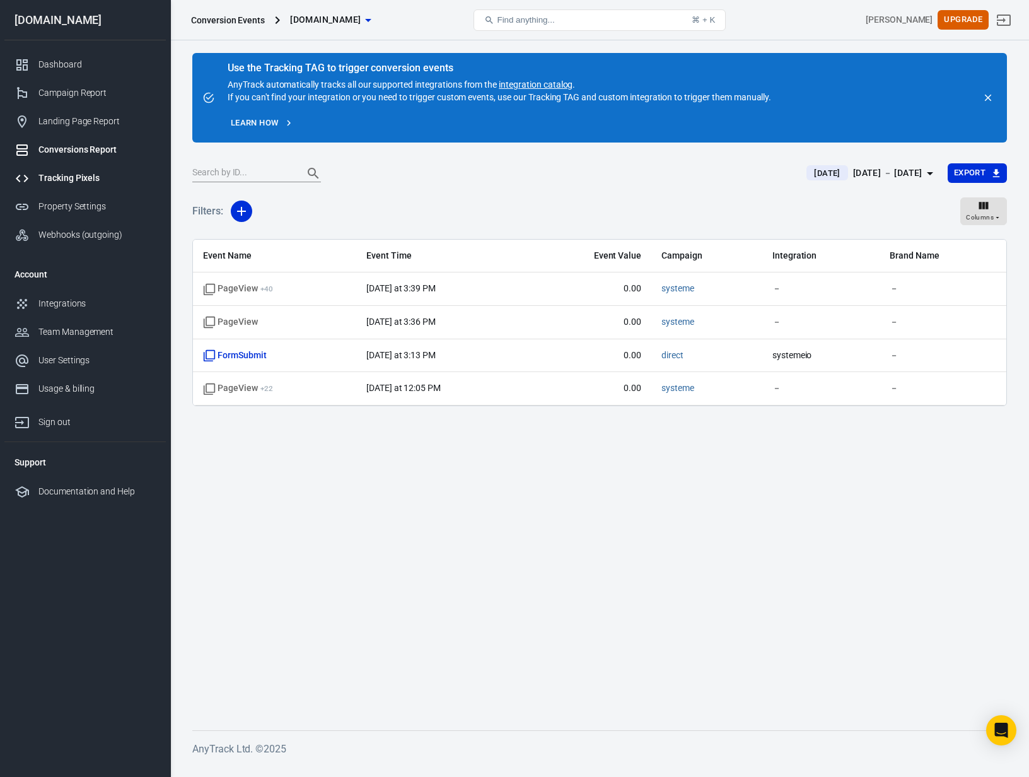
click at [54, 180] on div "Tracking Pixels" at bounding box center [96, 178] width 117 height 13
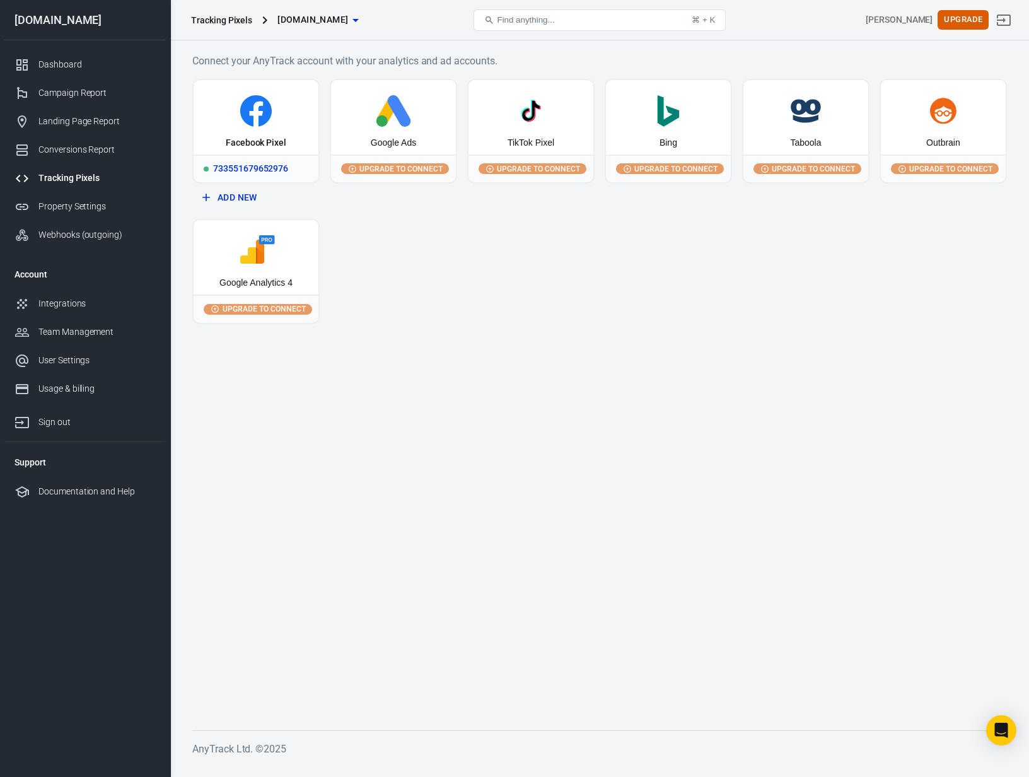
click at [228, 105] on icon at bounding box center [256, 111] width 115 height 32
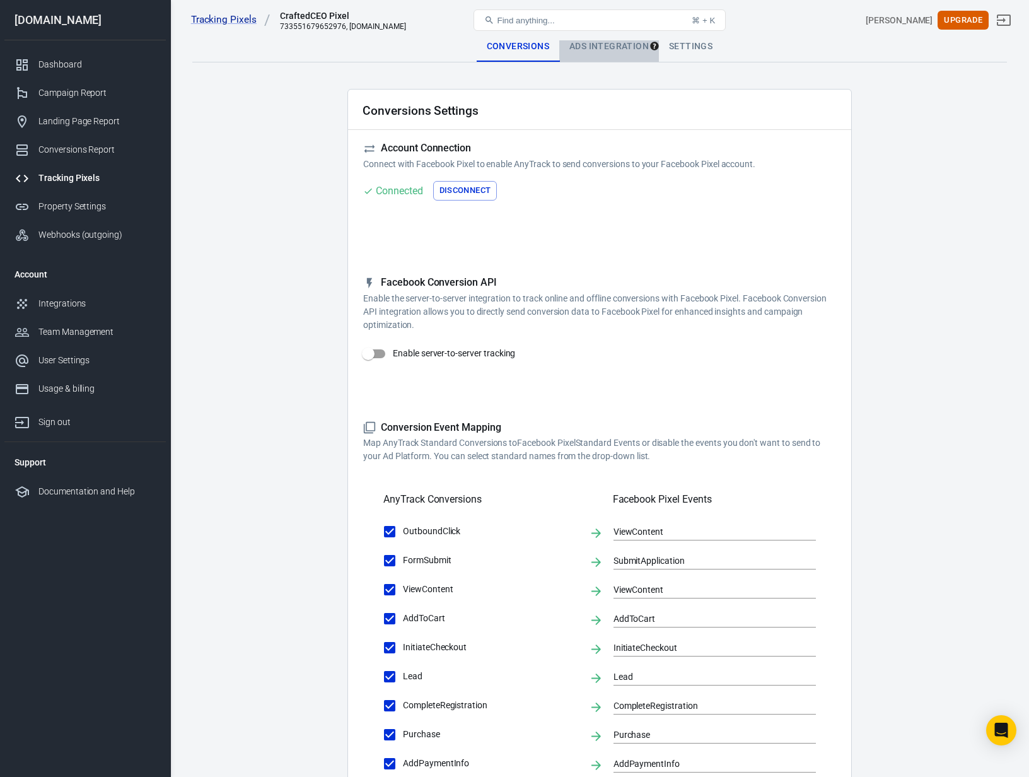
click at [616, 48] on div "Ads Integration" at bounding box center [609, 47] width 100 height 30
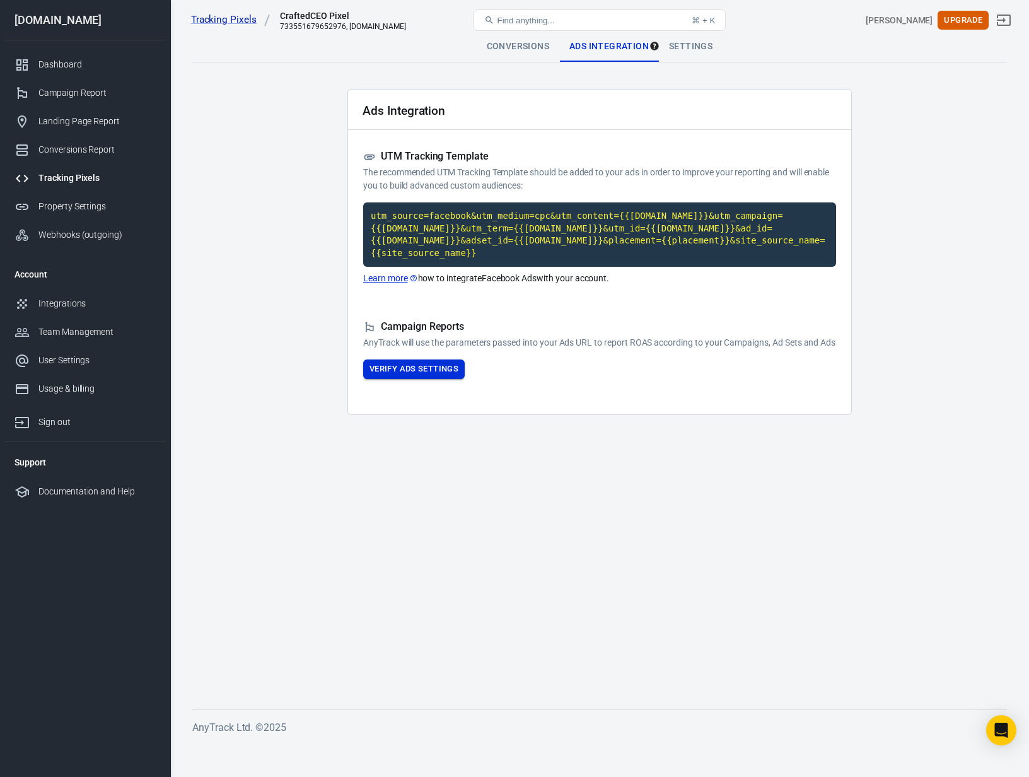
click at [422, 379] on button "Verify Ads Settings" at bounding box center [414, 370] width 102 height 20
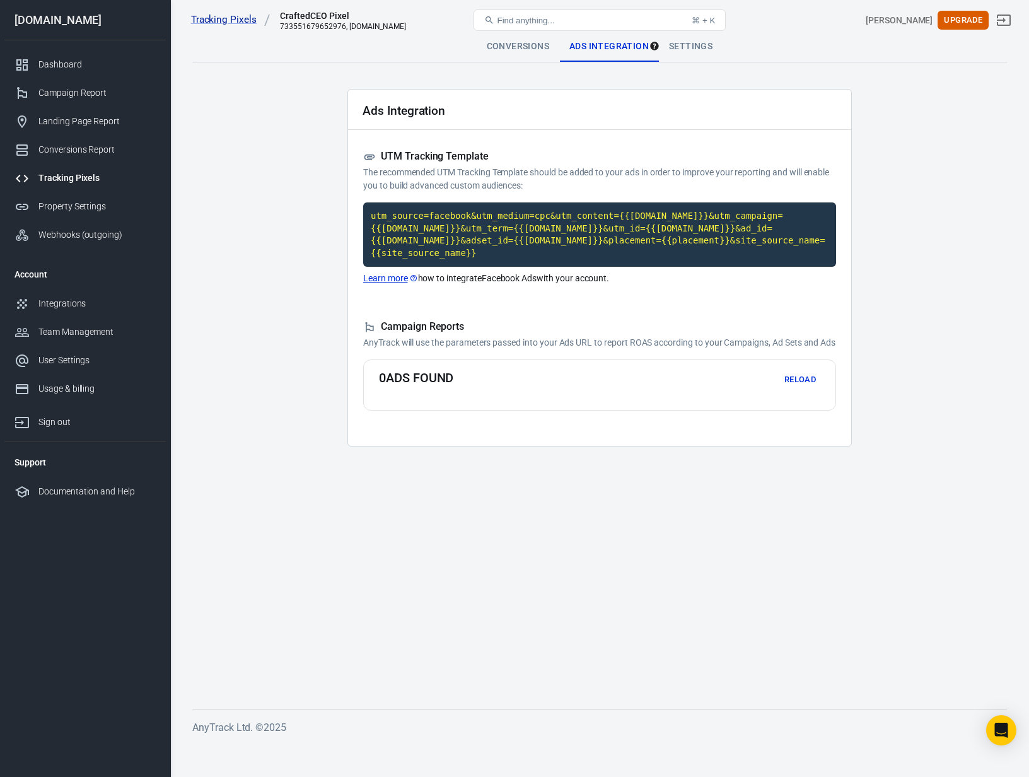
click at [662, 334] on div "Campaign Reports AnyTrack will use the parameters passed into your Ads URL to r…" at bounding box center [599, 334] width 473 height 29
click at [687, 47] on div "Settings" at bounding box center [691, 47] width 64 height 30
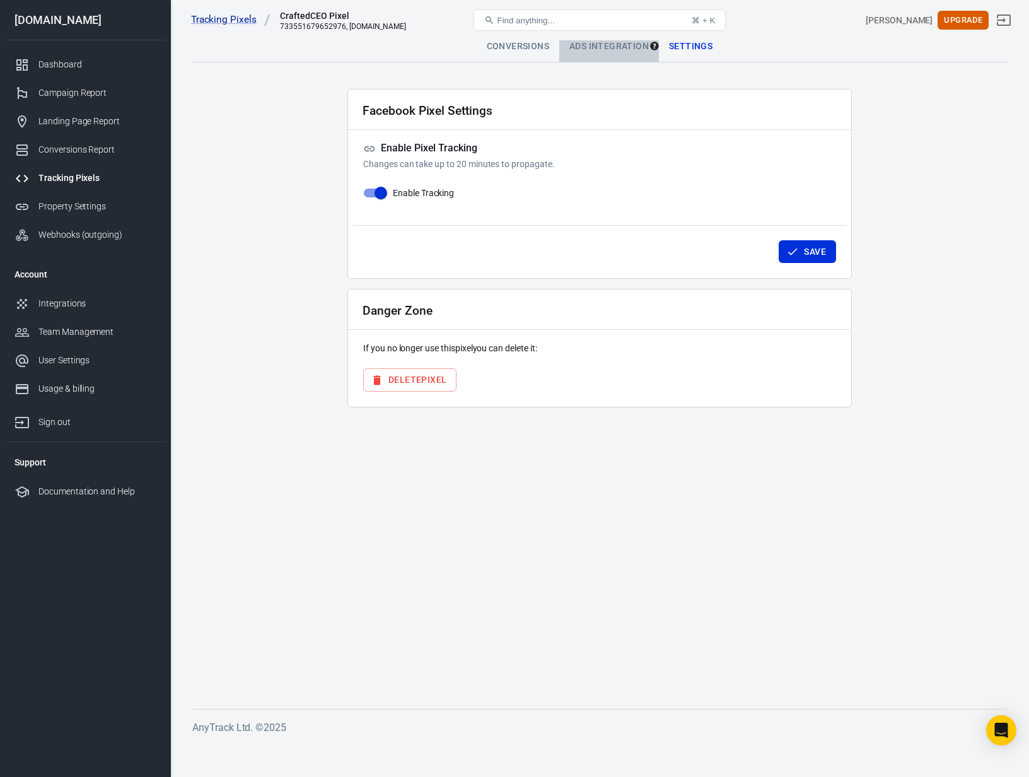
click at [600, 50] on div "Ads Integration" at bounding box center [609, 47] width 100 height 30
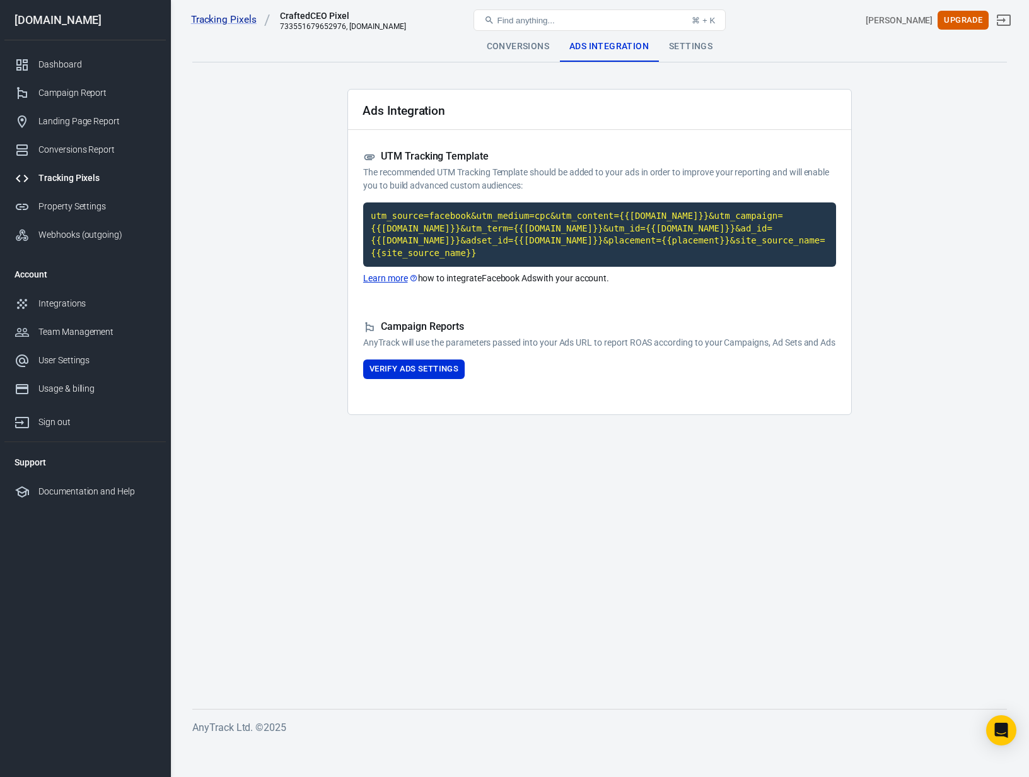
click at [502, 52] on div "Conversions" at bounding box center [518, 47] width 83 height 30
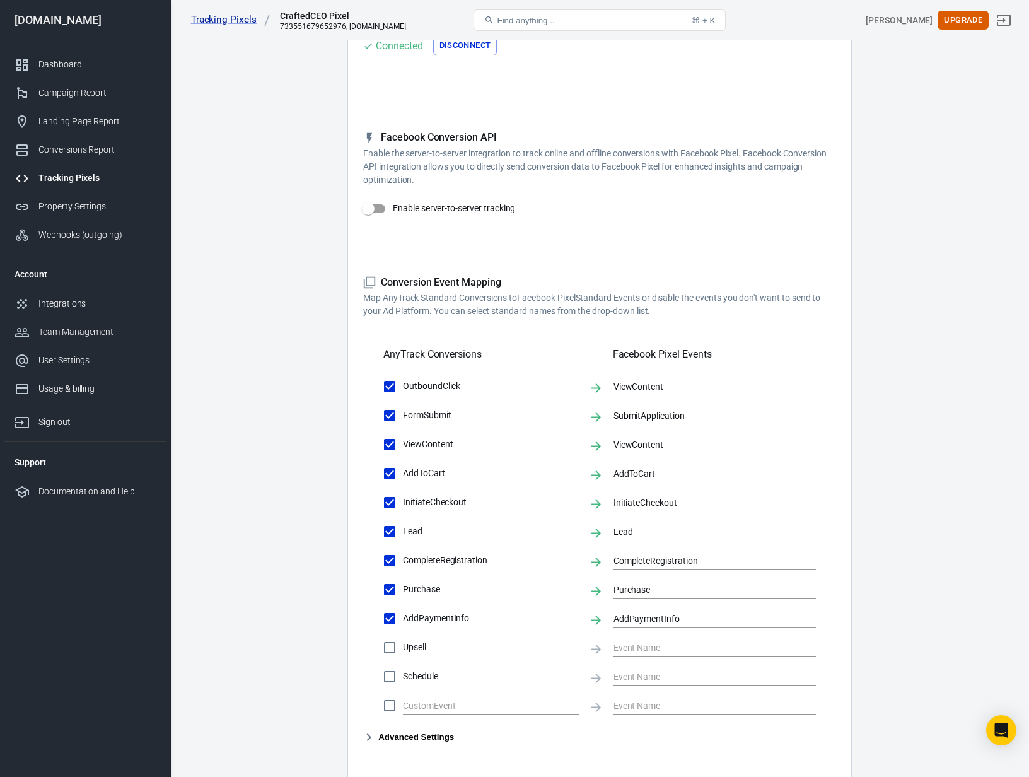
scroll to position [150, 0]
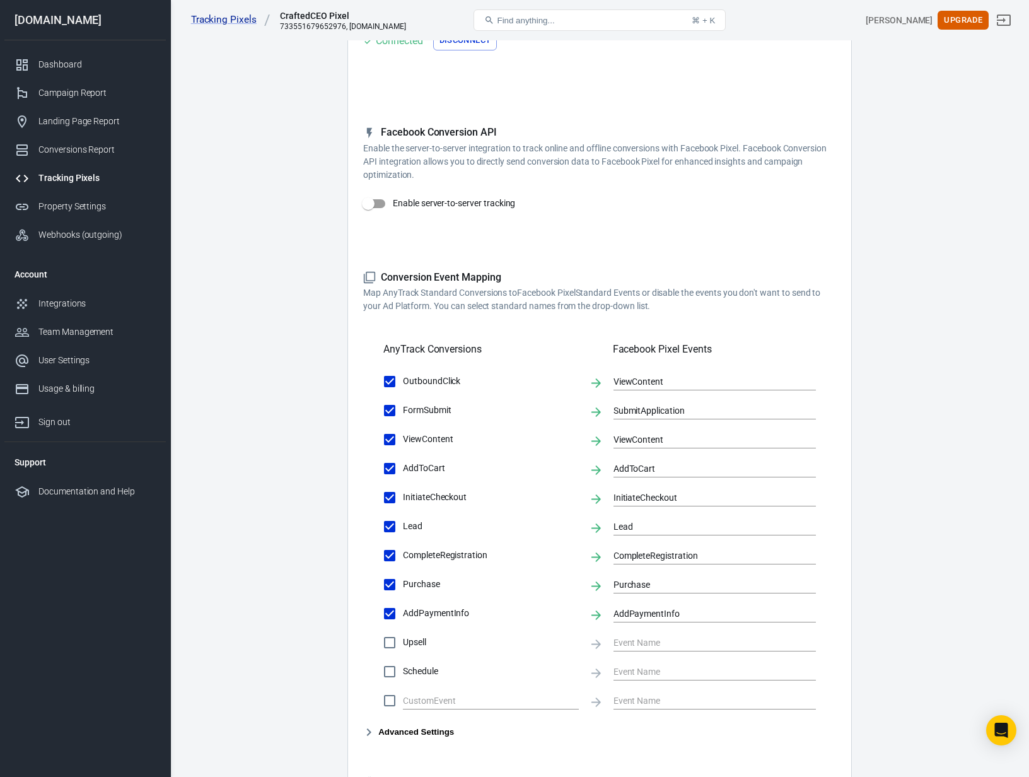
click at [390, 383] on input "OutboundClick" at bounding box center [390, 381] width 26 height 26
checkbox input "false"
drag, startPoint x: 389, startPoint y: 407, endPoint x: 390, endPoint y: 418, distance: 10.2
click at [389, 407] on input "FormSubmit" at bounding box center [390, 410] width 26 height 26
checkbox input "false"
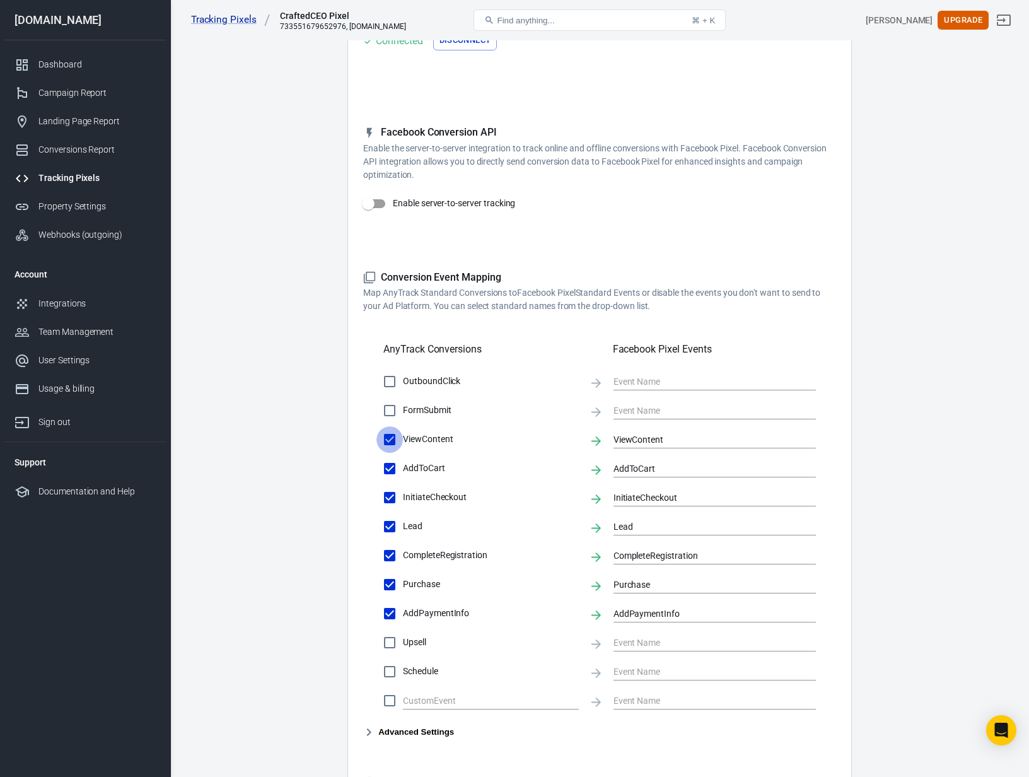
click at [388, 440] on input "ViewContent" at bounding box center [390, 439] width 26 height 26
checkbox input "false"
click at [387, 465] on input "AddToCart" at bounding box center [390, 468] width 26 height 26
checkbox input "false"
drag, startPoint x: 392, startPoint y: 498, endPoint x: 389, endPoint y: 518, distance: 20.4
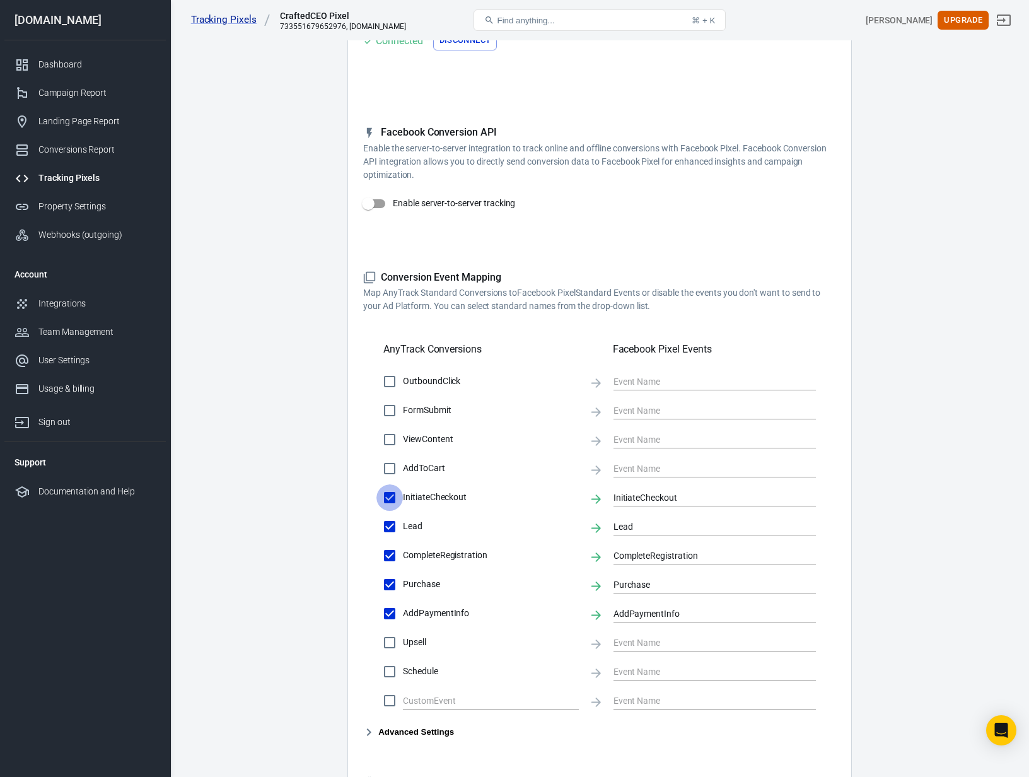
click at [391, 498] on input "InitiateCheckout" at bounding box center [390, 497] width 26 height 26
checkbox input "false"
click at [387, 527] on input "Lead" at bounding box center [390, 526] width 26 height 26
checkbox input "false"
click at [385, 558] on input "CompleteRegistration" at bounding box center [390, 555] width 26 height 26
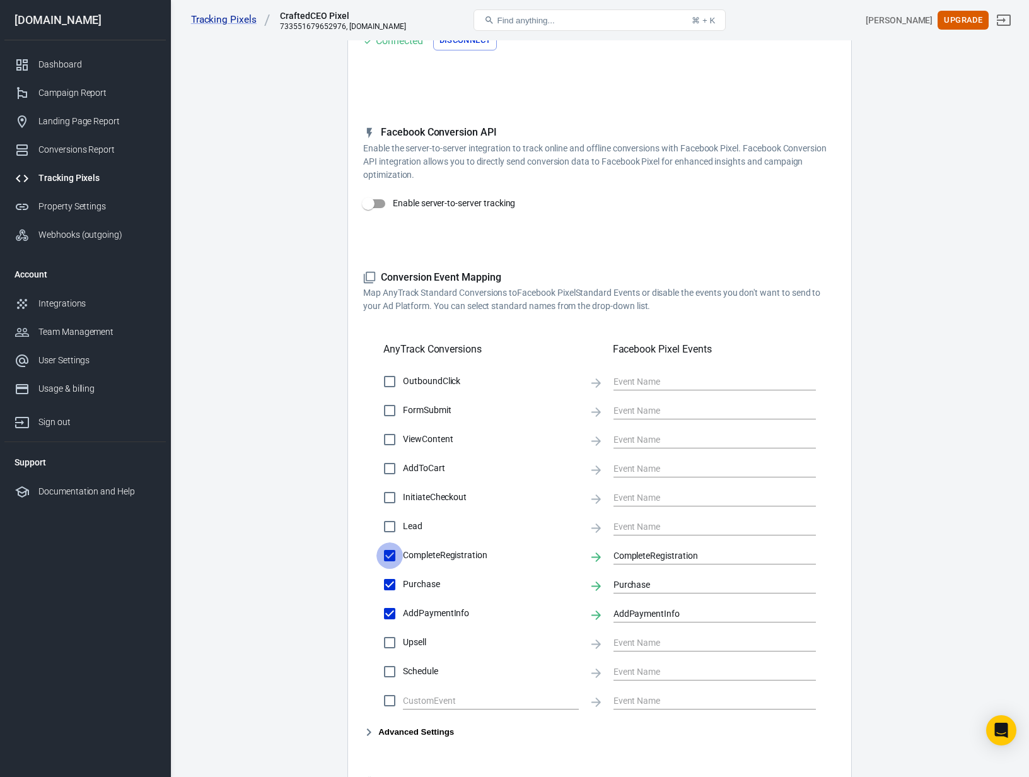
checkbox input "false"
click at [392, 587] on input "Purchase" at bounding box center [390, 584] width 26 height 26
checkbox input "false"
click at [387, 611] on input "AddPaymentInfo" at bounding box center [390, 613] width 26 height 26
checkbox input "false"
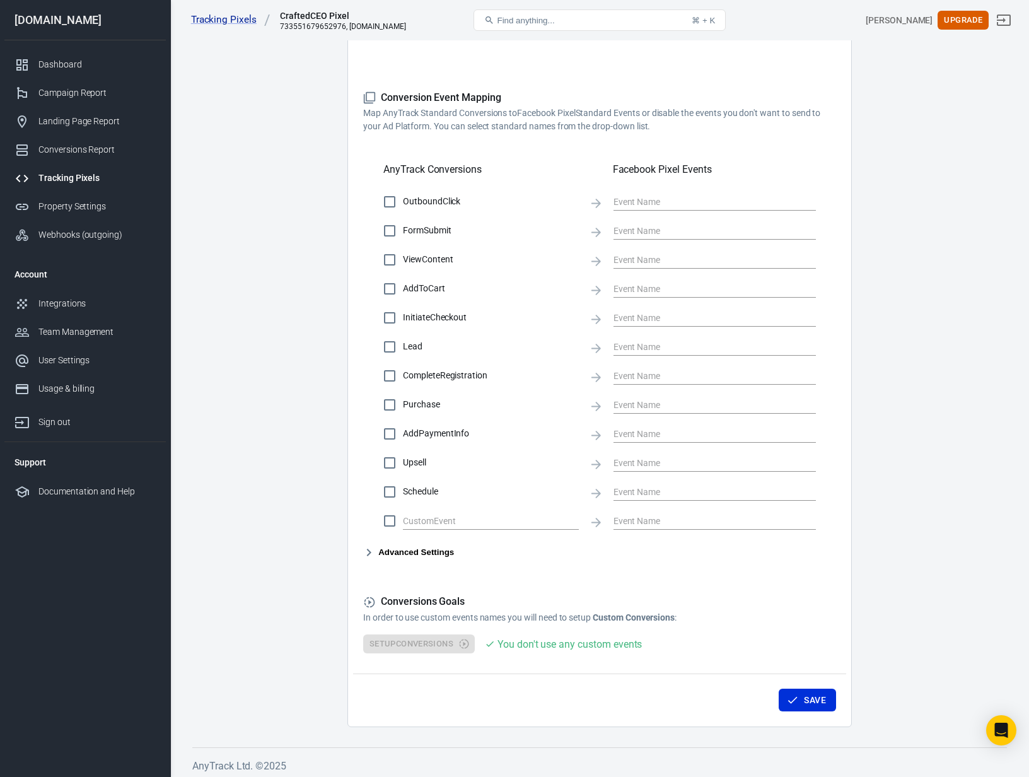
scroll to position [325, 0]
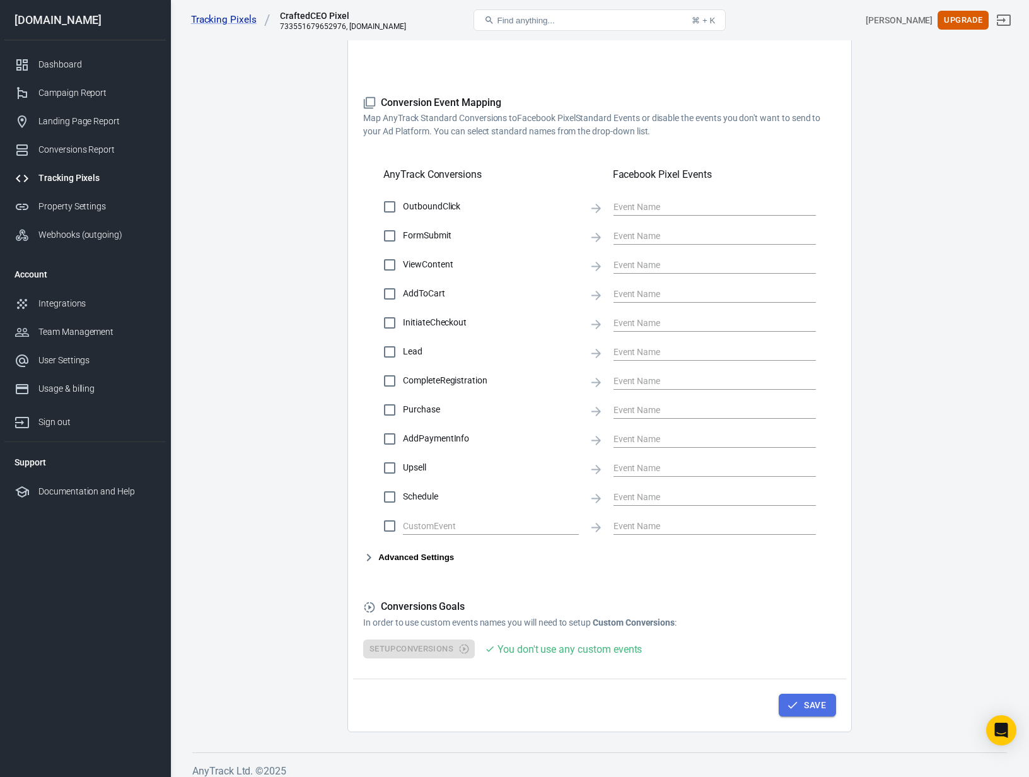
click at [788, 701] on icon "button" at bounding box center [793, 705] width 13 height 13
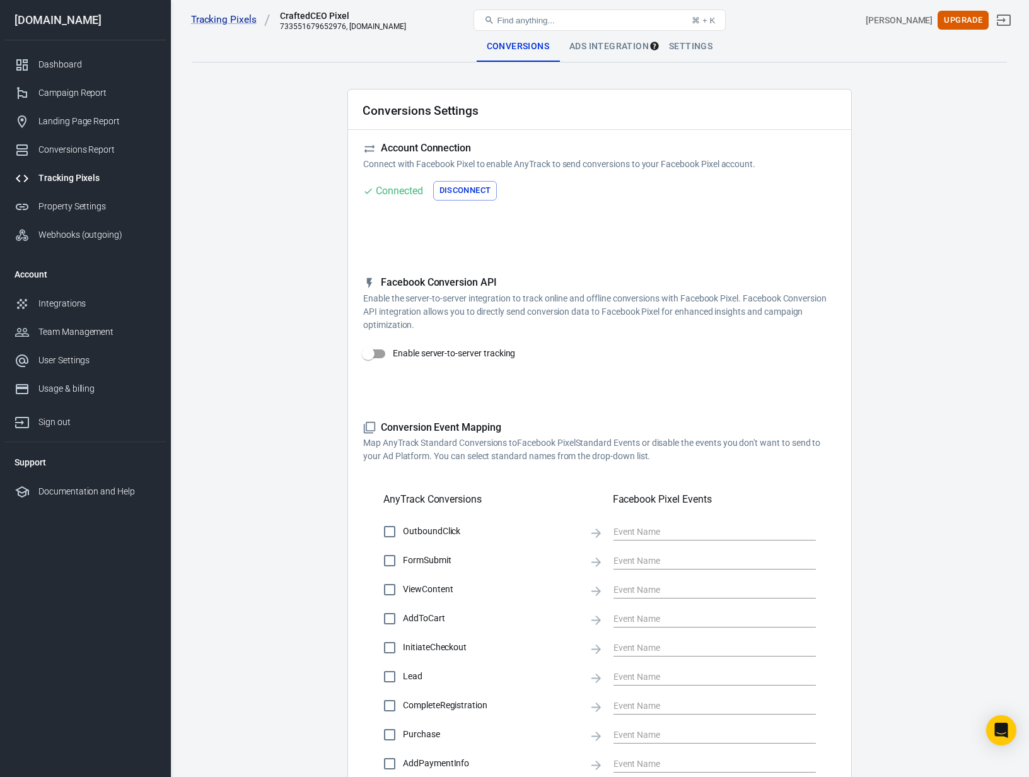
click at [589, 50] on div "Ads Integration" at bounding box center [609, 47] width 100 height 30
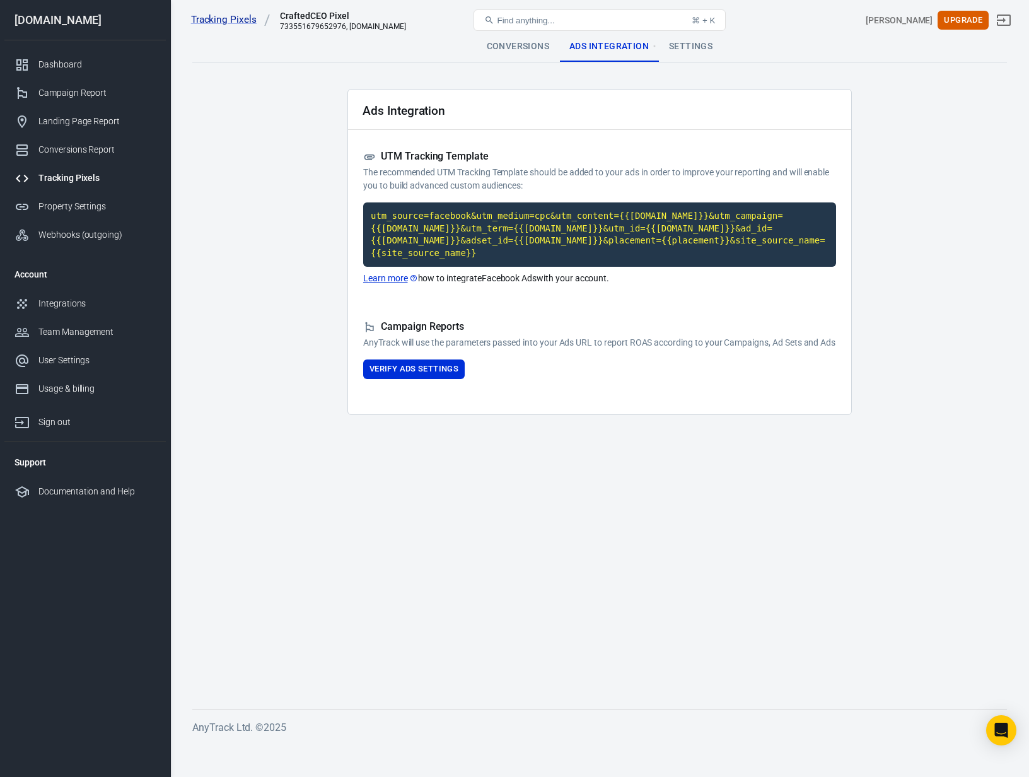
click at [516, 47] on div "Conversions" at bounding box center [518, 47] width 83 height 30
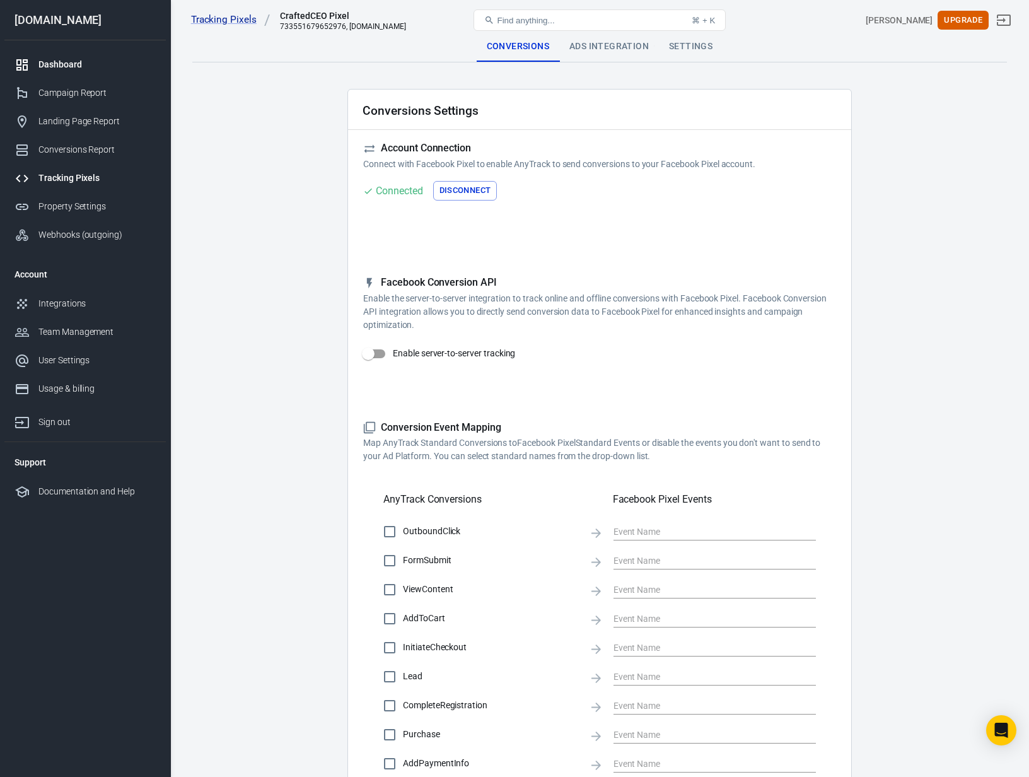
click at [64, 64] on div "Dashboard" at bounding box center [96, 64] width 117 height 13
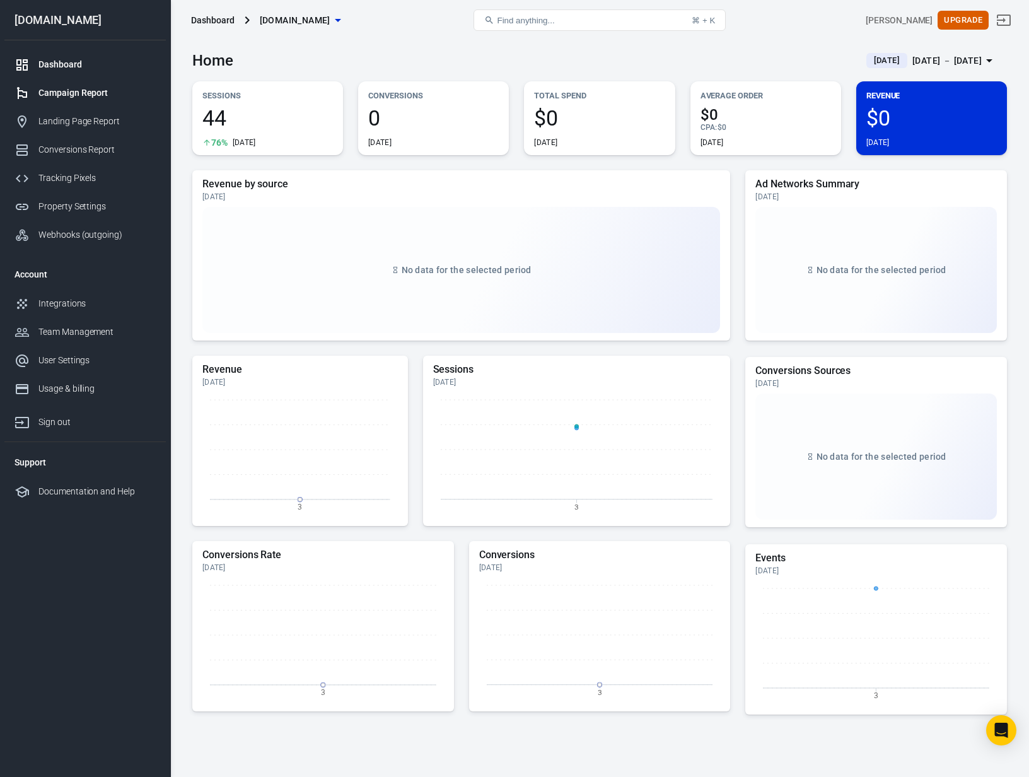
click at [68, 95] on div "Campaign Report" at bounding box center [96, 92] width 117 height 13
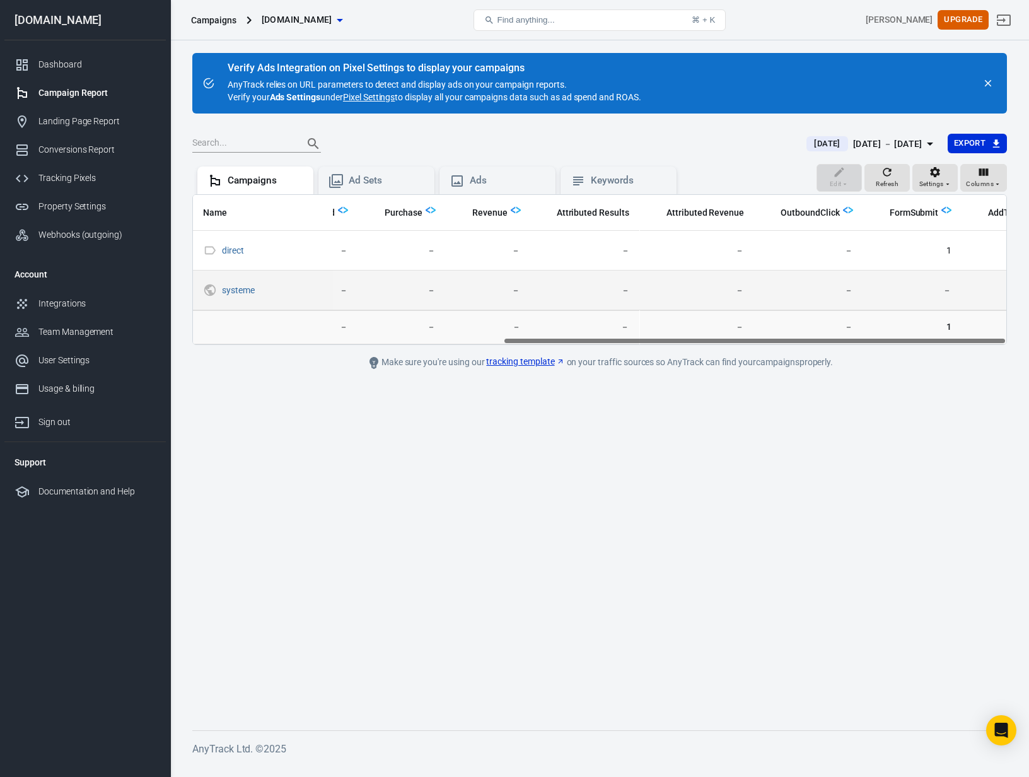
scroll to position [0, 500]
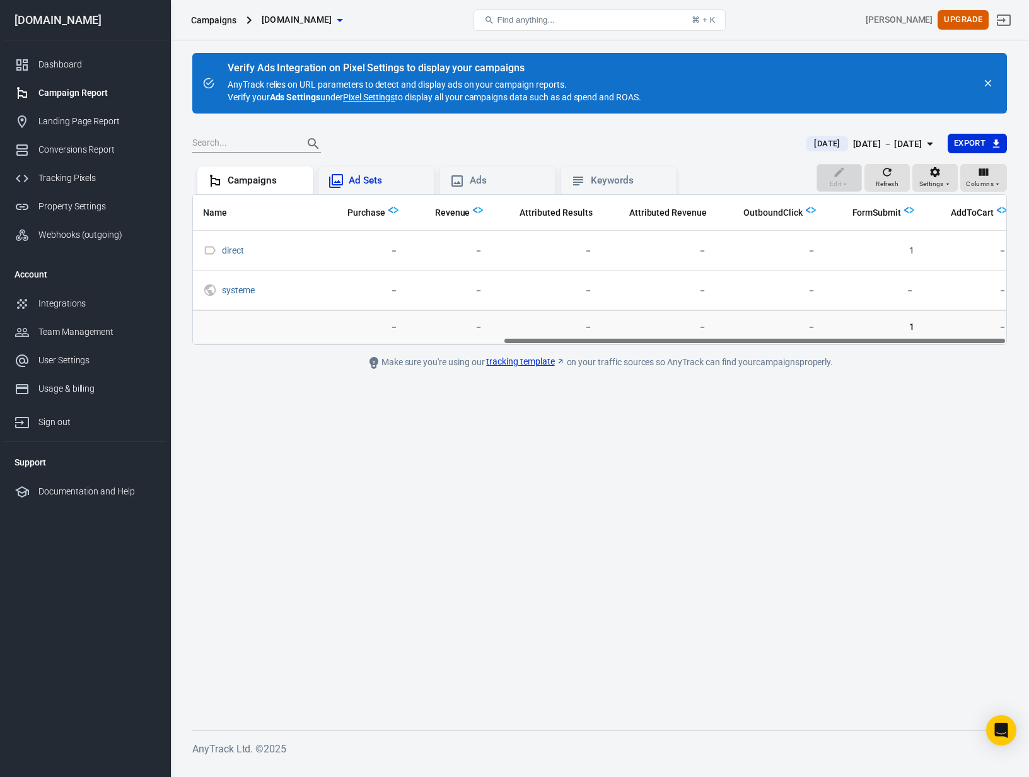
click at [358, 177] on div "Ad Sets" at bounding box center [387, 180] width 76 height 13
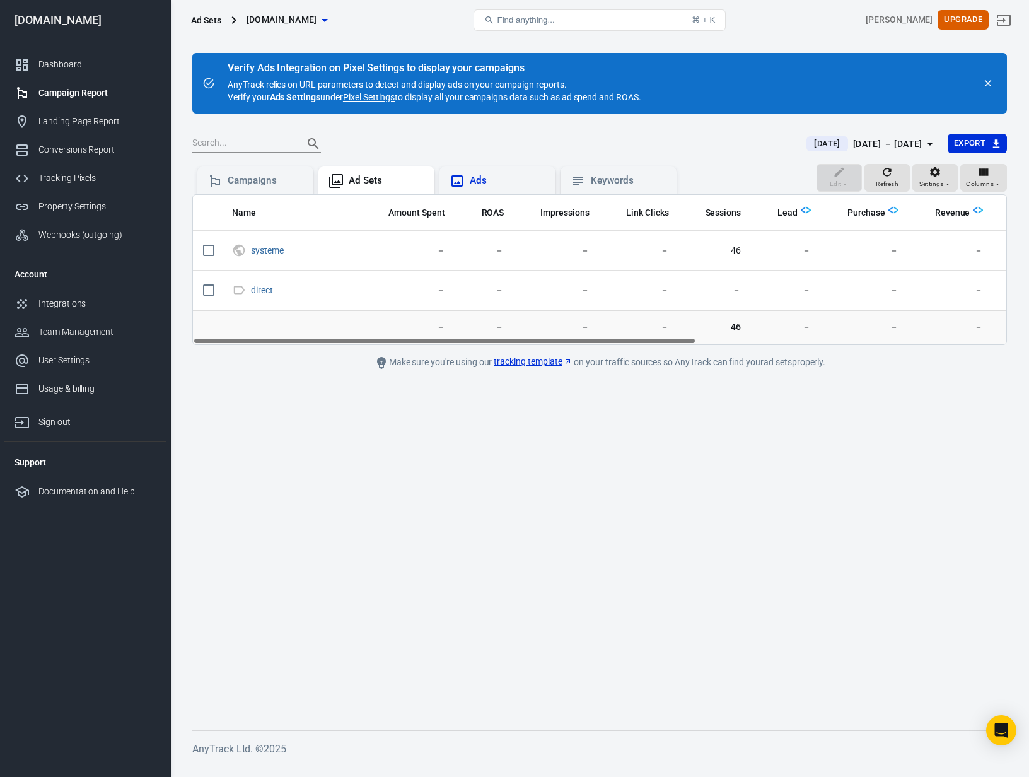
click at [484, 180] on div "Ads" at bounding box center [508, 180] width 76 height 13
click at [621, 185] on div "Keywords" at bounding box center [629, 180] width 76 height 13
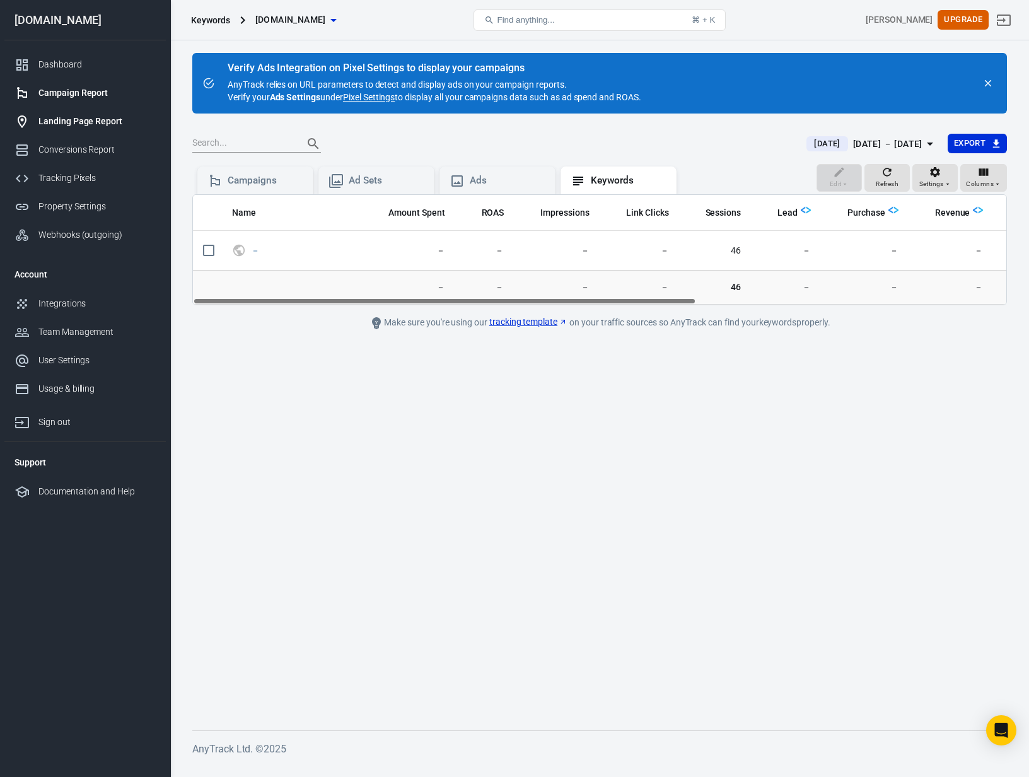
click at [94, 121] on div "Landing Page Report" at bounding box center [96, 121] width 117 height 13
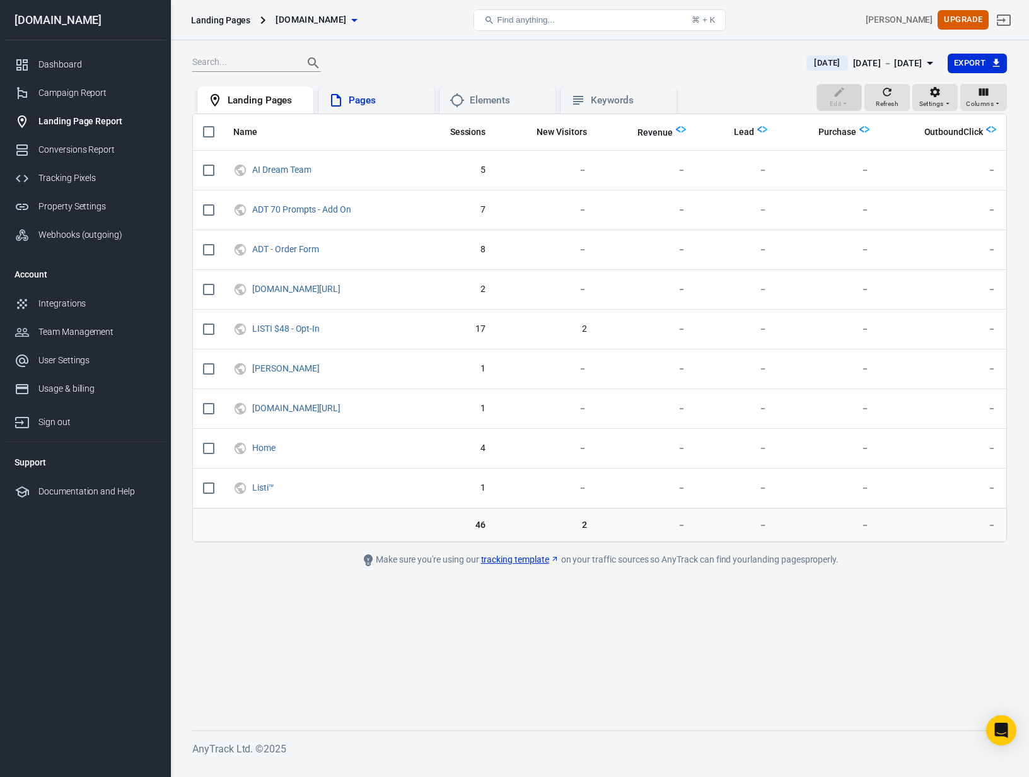
click at [355, 100] on div "Pages" at bounding box center [387, 100] width 76 height 13
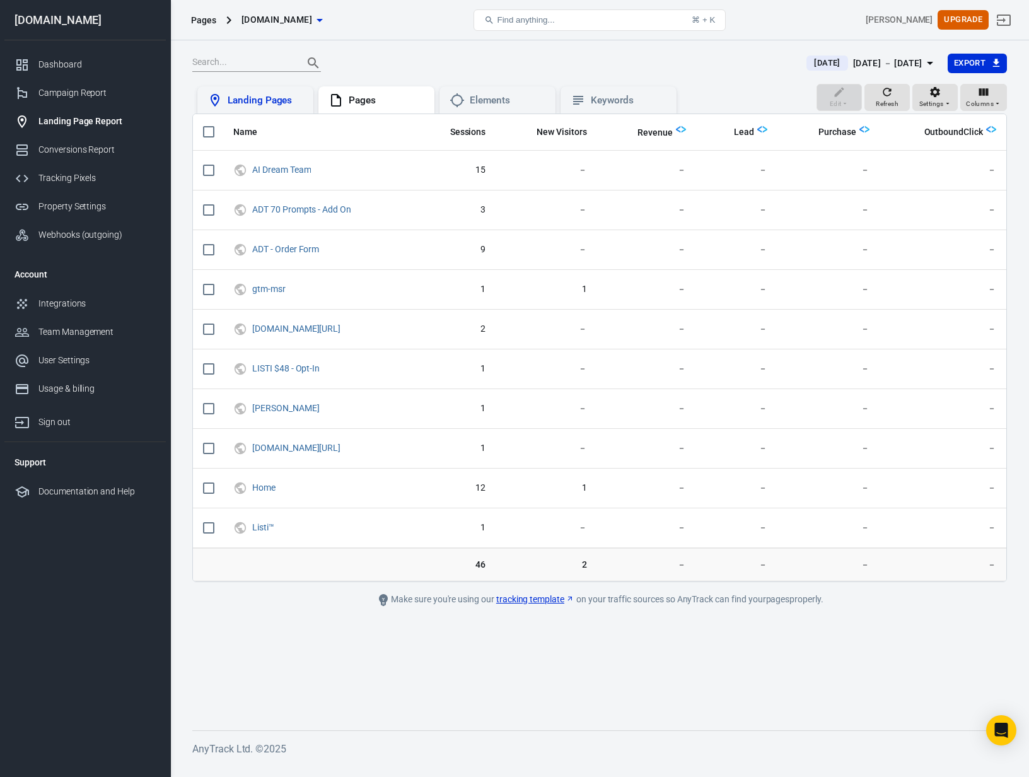
click at [286, 100] on div "Landing Pages" at bounding box center [266, 100] width 76 height 13
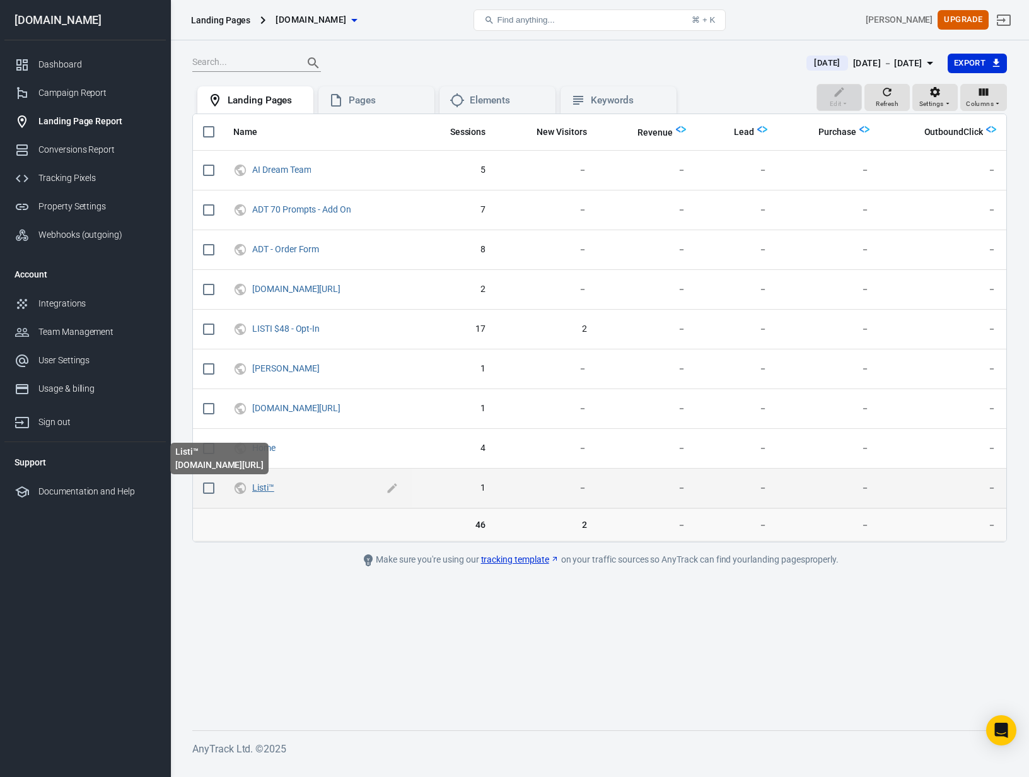
click at [265, 489] on link "Listi™" at bounding box center [263, 488] width 22 height 10
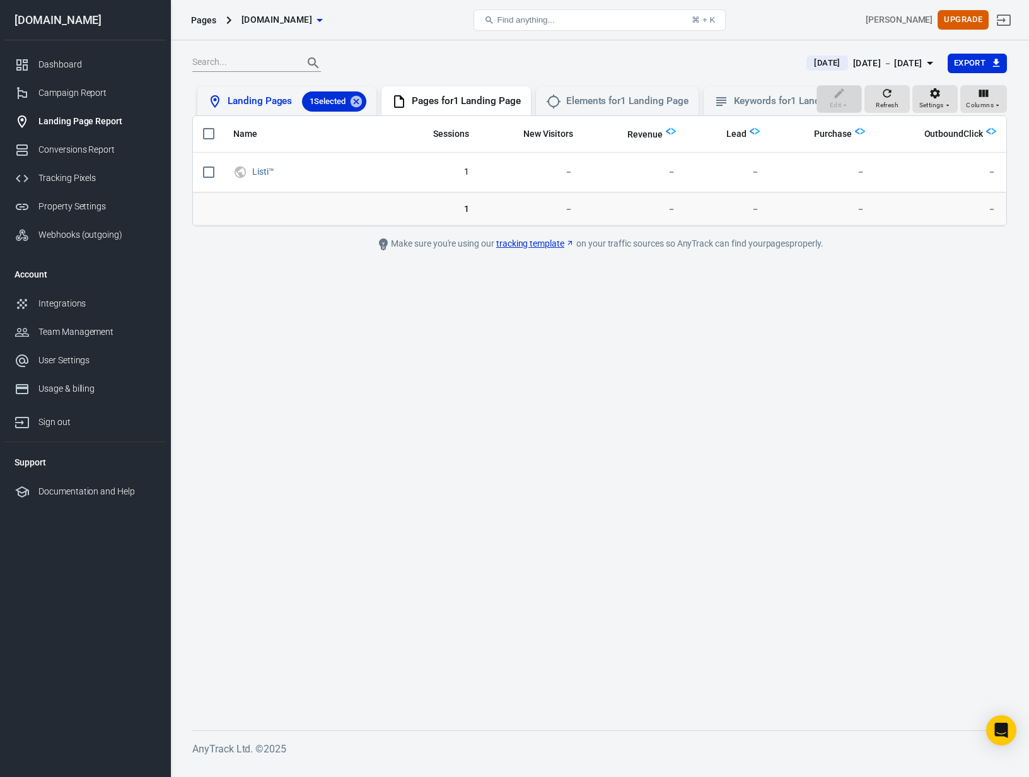
click at [261, 97] on div "Landing Pages 1 Selected" at bounding box center [297, 101] width 139 height 20
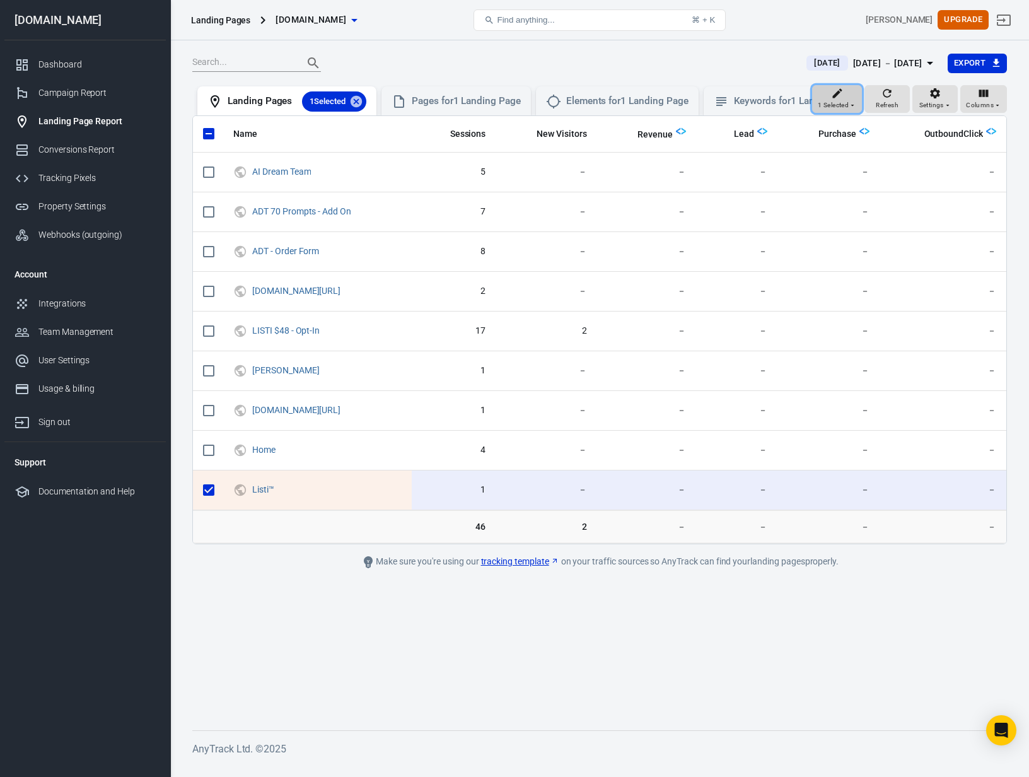
click at [849, 100] on span "1 Selected" at bounding box center [833, 105] width 31 height 11
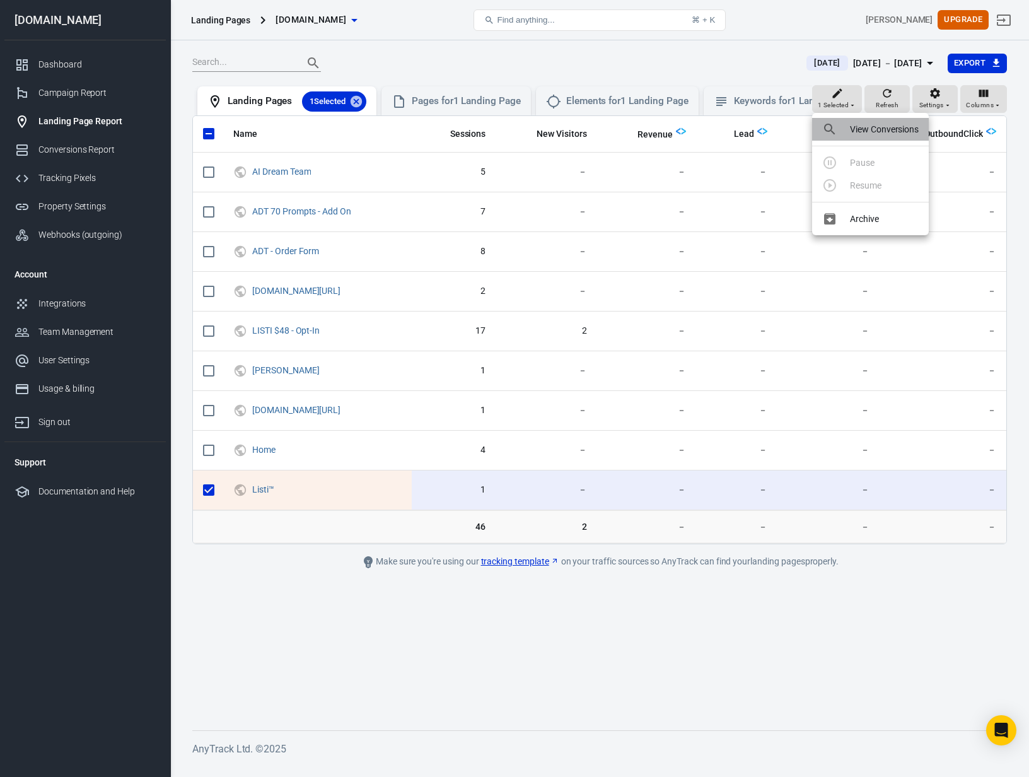
click at [843, 128] on div at bounding box center [833, 129] width 23 height 15
click at [619, 103] on div "Elements for 1 Landing Page" at bounding box center [627, 101] width 122 height 13
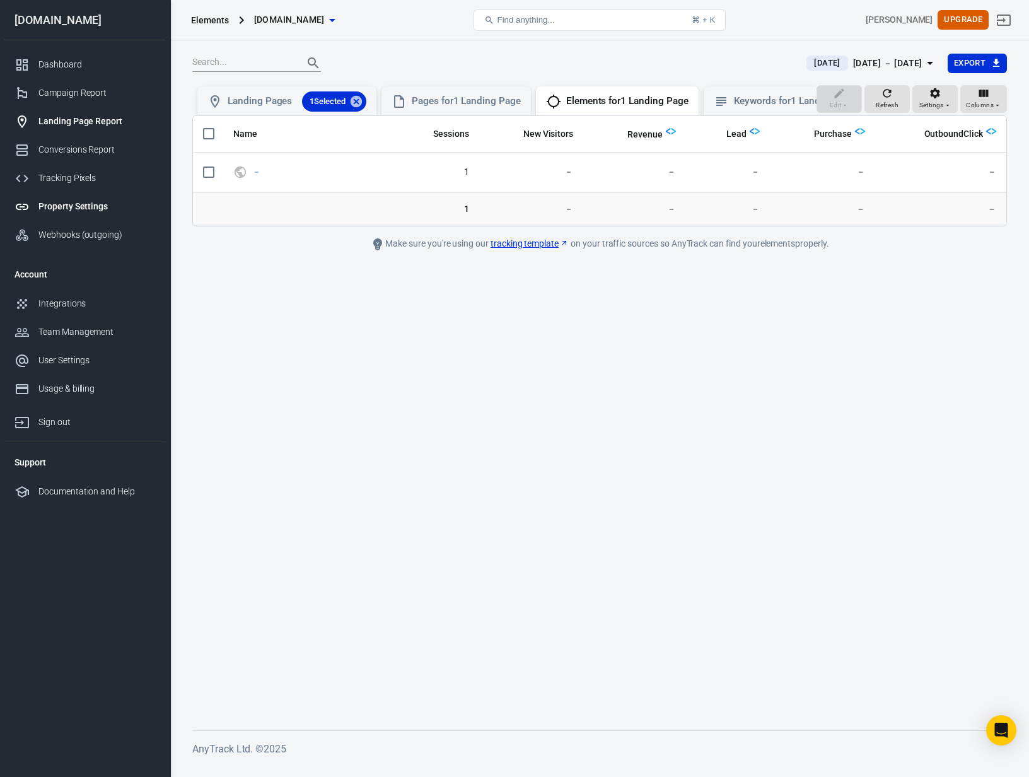
click at [79, 204] on div "Property Settings" at bounding box center [96, 206] width 117 height 13
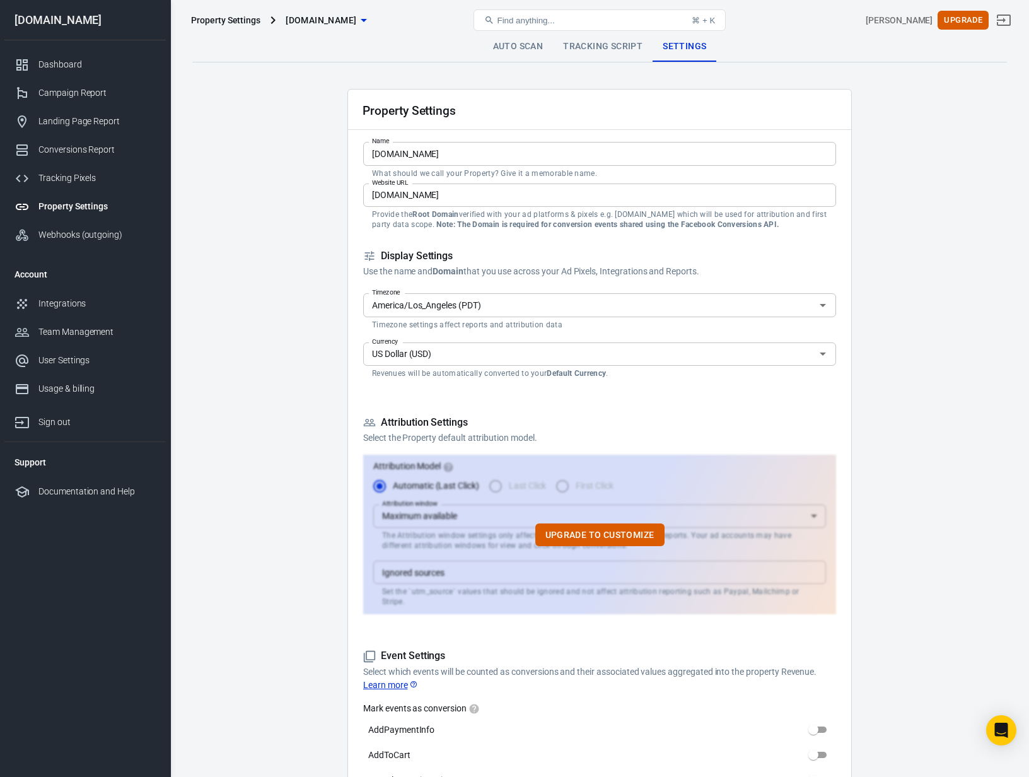
click at [505, 47] on link "Auto Scan" at bounding box center [518, 47] width 71 height 30
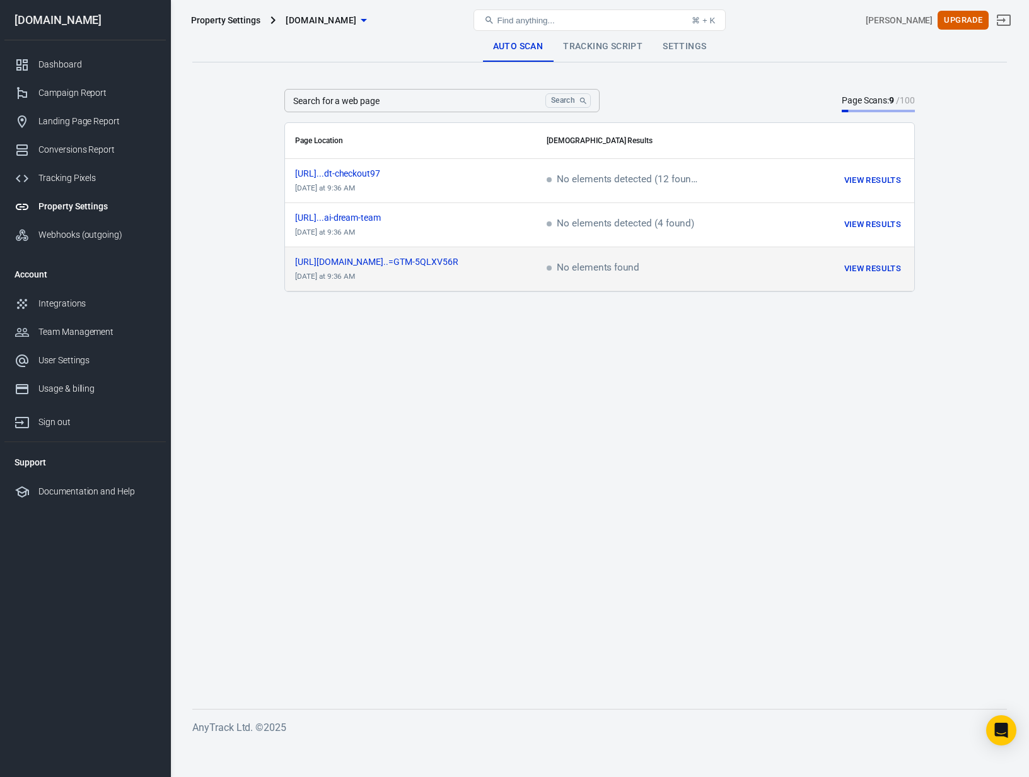
click at [598, 266] on span "No elements found" at bounding box center [593, 268] width 93 height 11
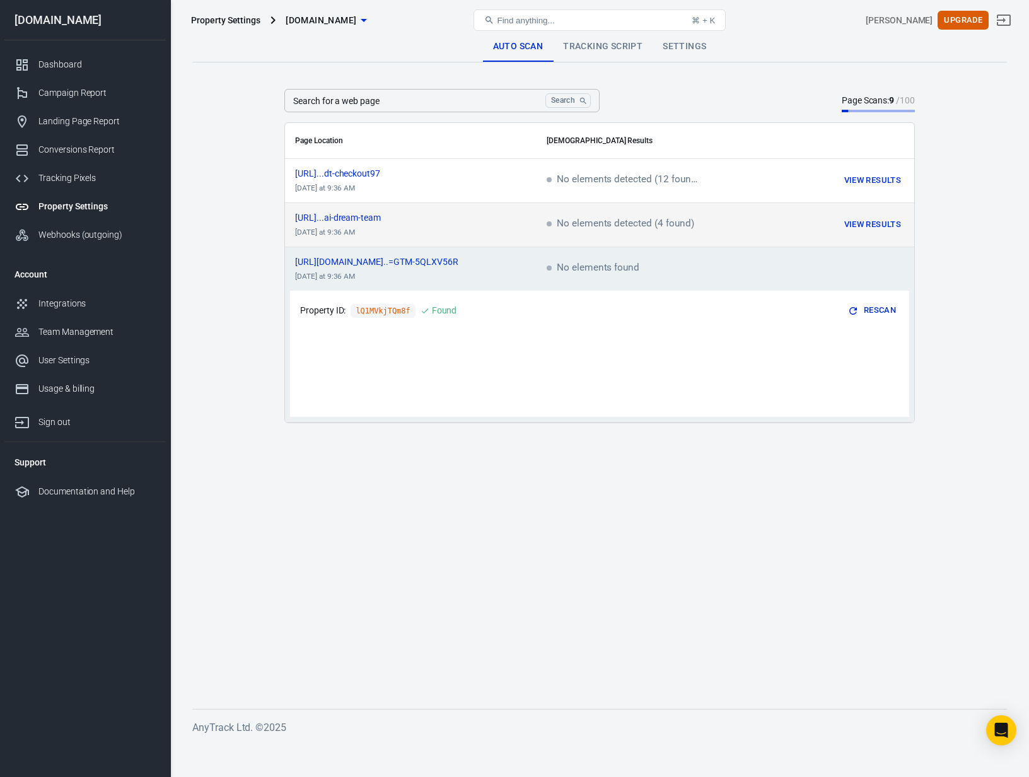
click at [606, 227] on span "No elements detected (4 found)" at bounding box center [621, 224] width 148 height 11
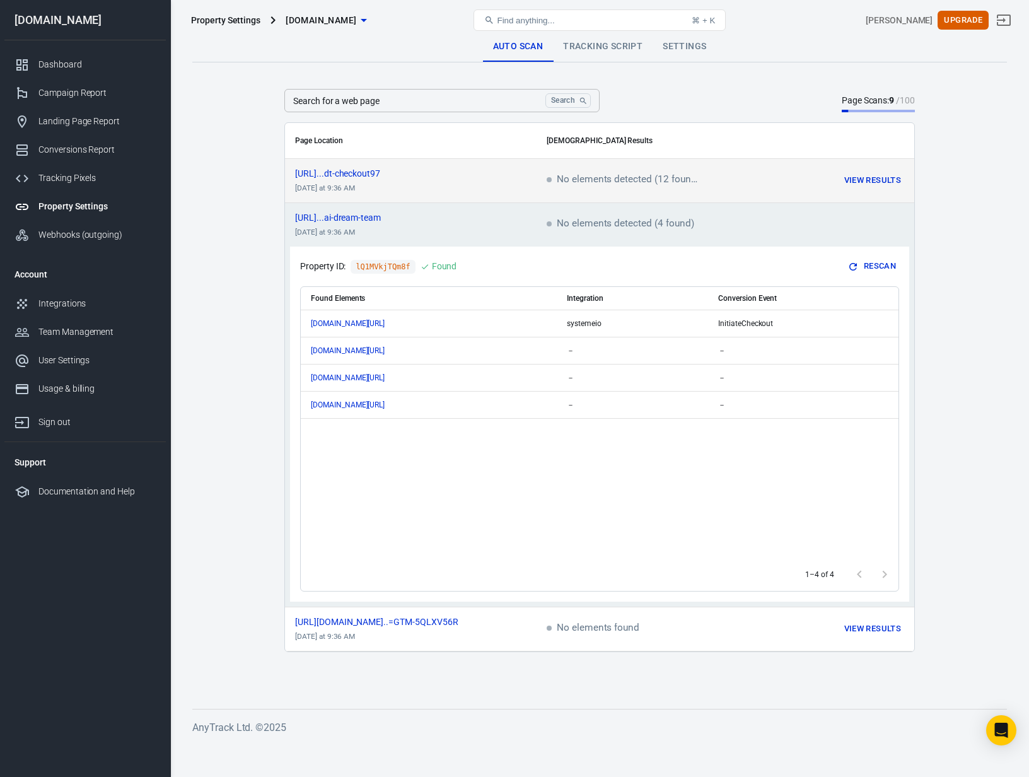
click at [590, 180] on span "No elements detected (12 found)" at bounding box center [622, 180] width 151 height 11
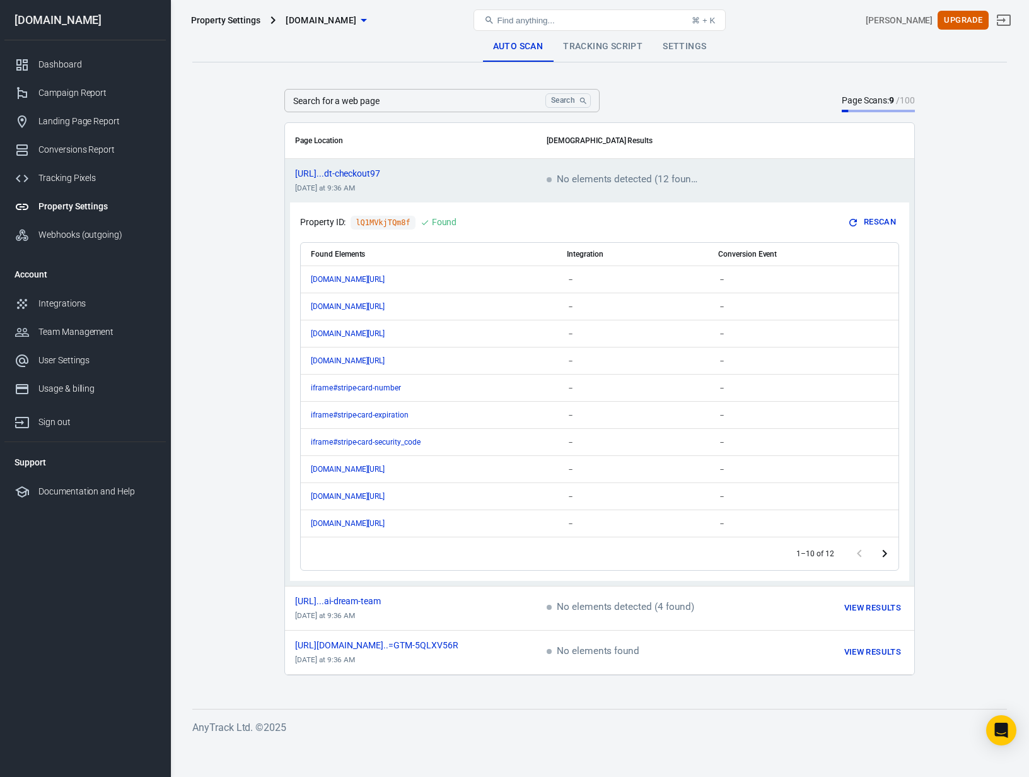
click at [571, 233] on div "Found Elements Integration Conversion Event www.thecraftedceo.com/terms-of-use …" at bounding box center [599, 401] width 599 height 339
click at [602, 199] on td "No elements detected (12 found)" at bounding box center [647, 181] width 220 height 44
click at [602, 186] on span "No elements detected (12 found)" at bounding box center [622, 180] width 151 height 11
drag, startPoint x: 594, startPoint y: 175, endPoint x: 483, endPoint y: 175, distance: 111.6
click at [589, 175] on span "No elements detected (12 found)" at bounding box center [622, 180] width 151 height 11
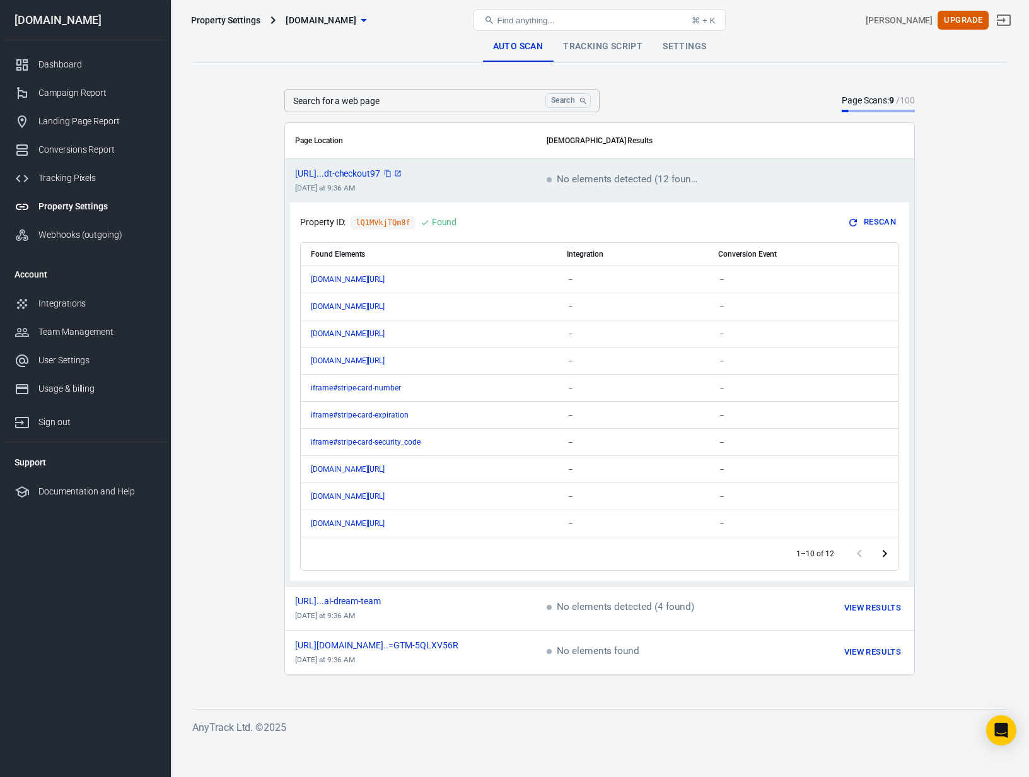
click at [392, 176] on icon "copy" at bounding box center [388, 174] width 8 height 8
click at [391, 173] on icon "copy" at bounding box center [388, 174] width 6 height 4
click at [889, 171] on td "scrollable content" at bounding box center [836, 181] width 158 height 44
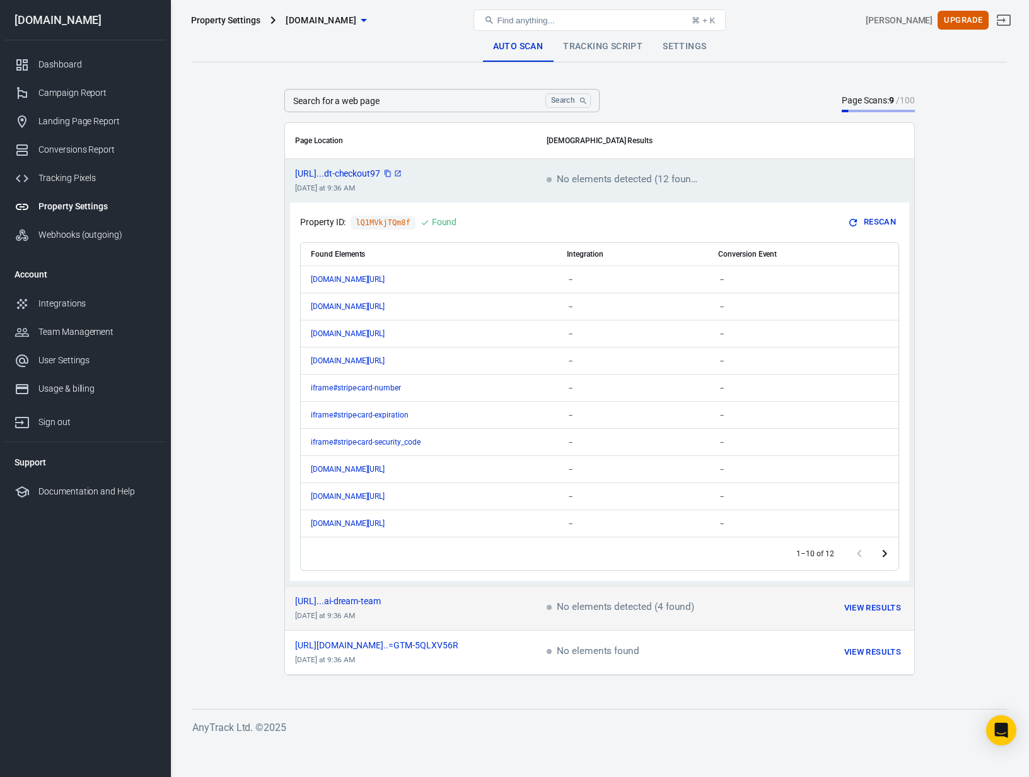
click at [522, 604] on div "https://www.thecraftedceo....ai-dream-team" at bounding box center [410, 601] width 231 height 9
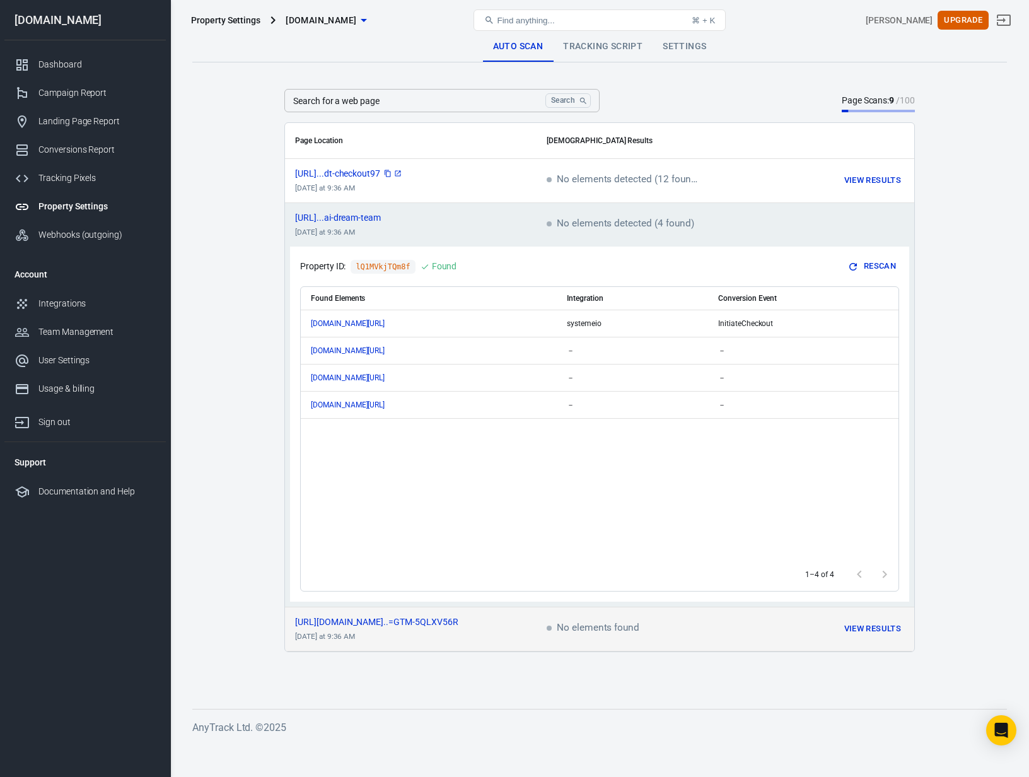
click at [491, 628] on td "https://gtm-msr.appspot.co...=GTM-5QLXV56R today at 9:36 AM" at bounding box center [411, 629] width 252 height 44
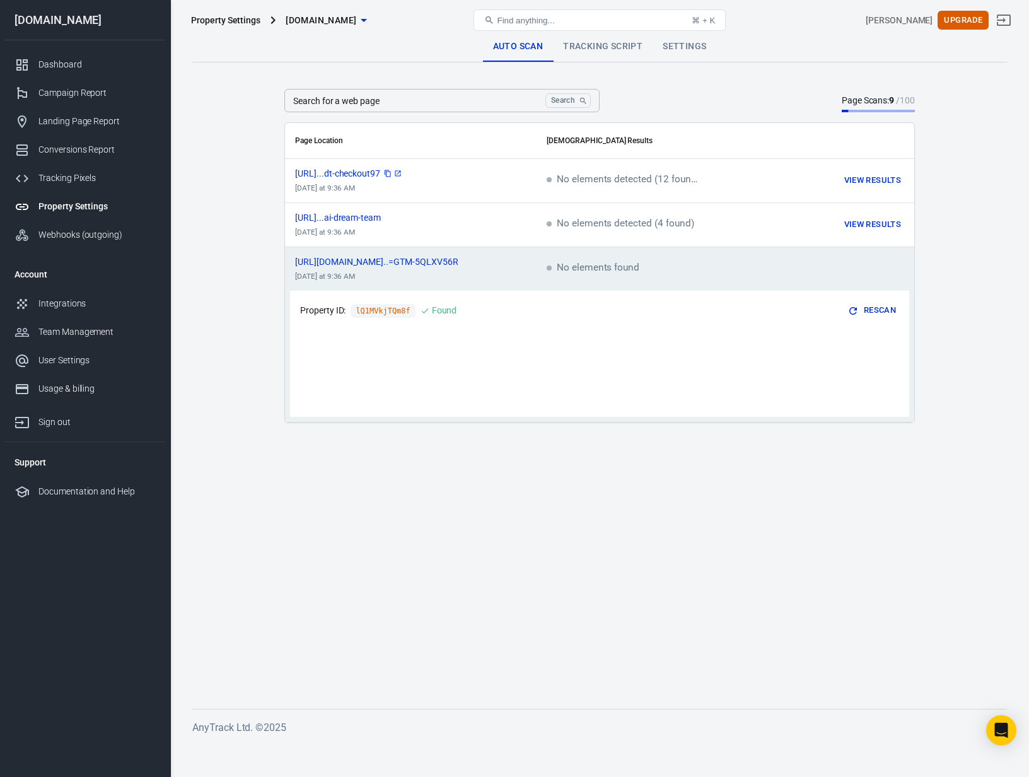
click at [551, 583] on main "Auto Scan Tracking Script Settings Search for a web page Search Search for a we…" at bounding box center [599, 360] width 815 height 657
click at [595, 50] on link "Tracking Script" at bounding box center [603, 47] width 100 height 30
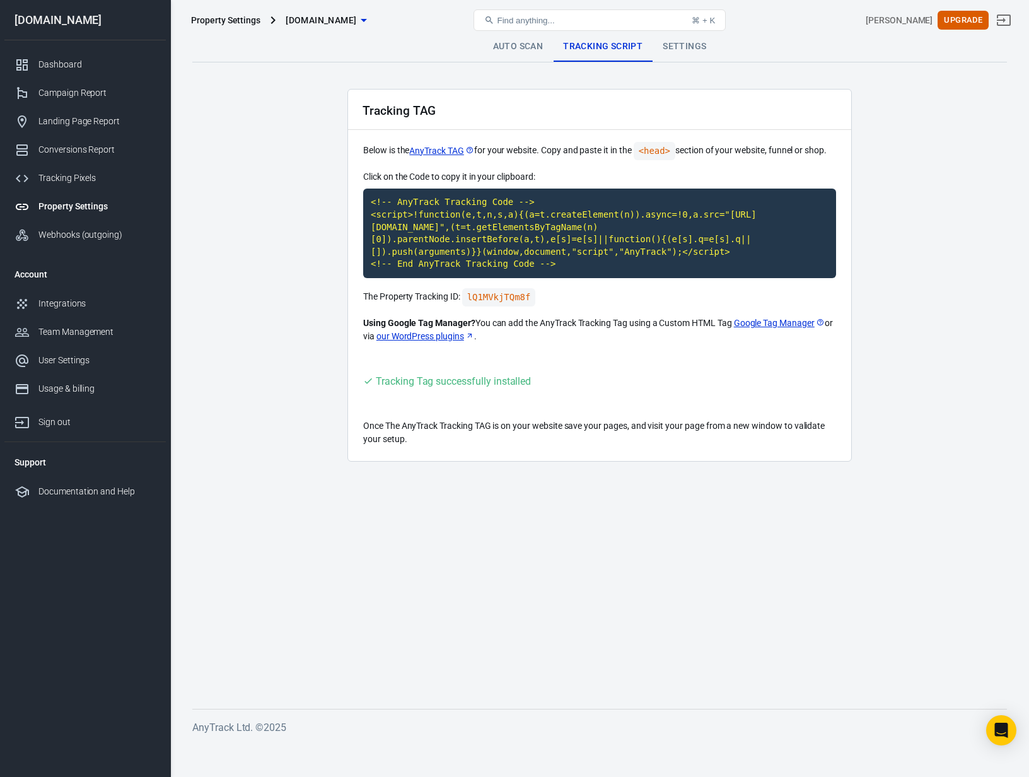
click at [515, 43] on link "Auto Scan" at bounding box center [518, 47] width 71 height 30
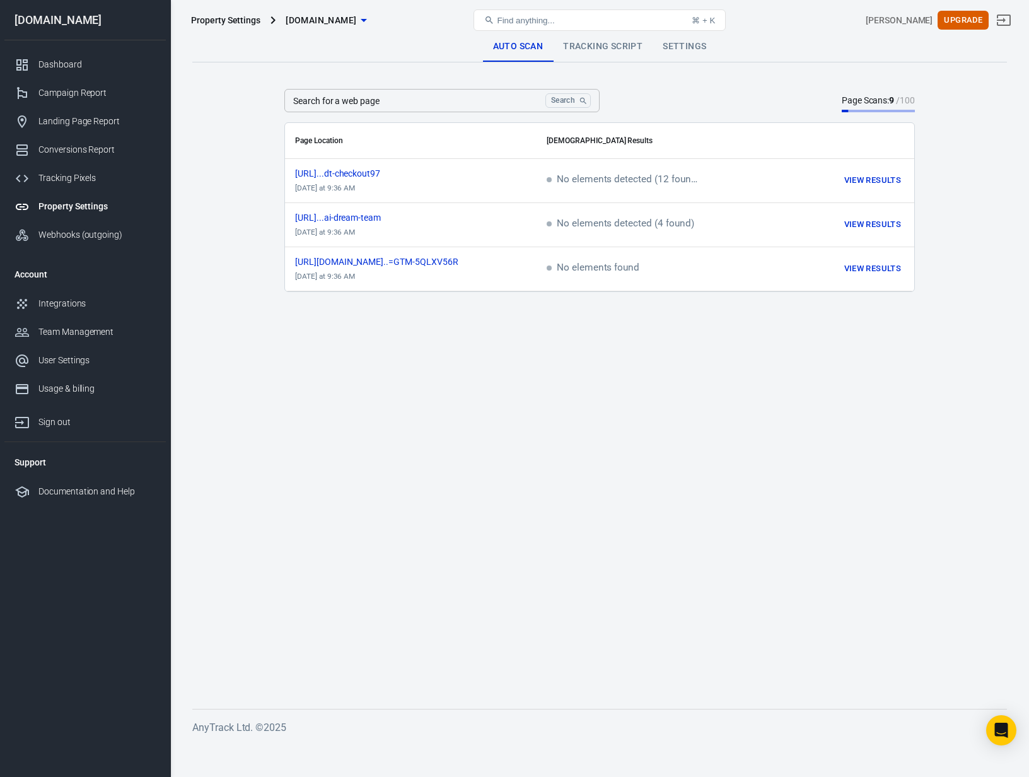
click at [411, 108] on input "Search for a web page" at bounding box center [412, 100] width 256 height 23
click at [426, 106] on input "Search for a web page" at bounding box center [412, 100] width 256 height 23
paste input "https://www.thecraftedceo.com/"
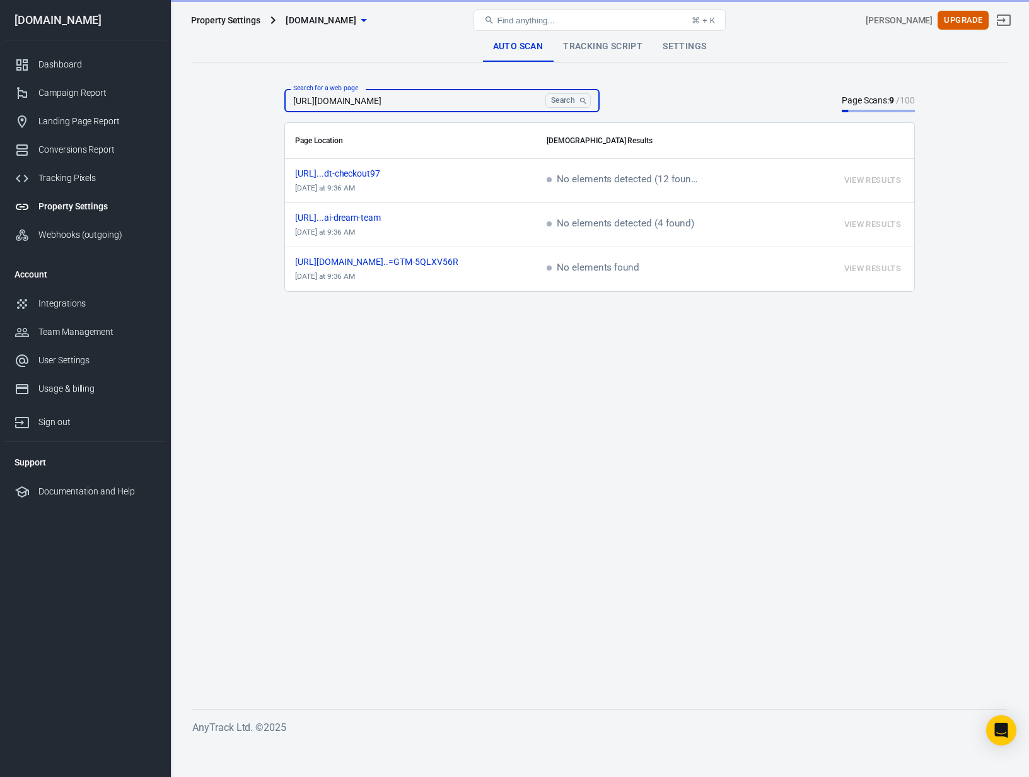
type input "https://www.thecraftedceo.com/"
click at [546, 93] on button "Search" at bounding box center [568, 100] width 45 height 15
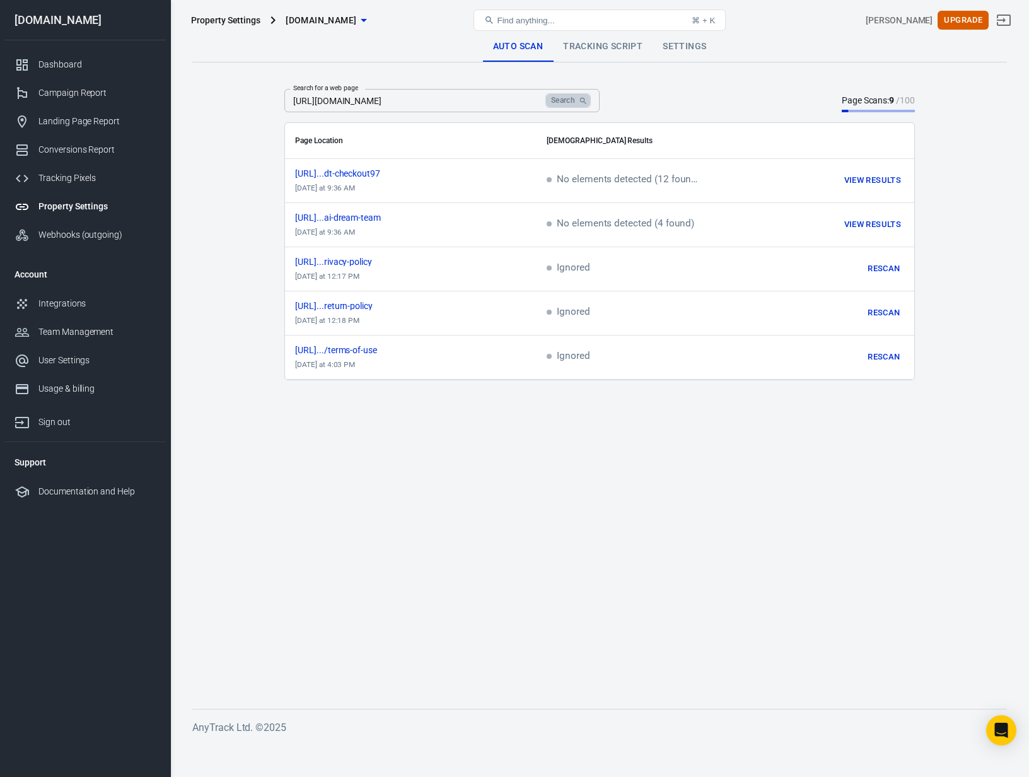
click at [567, 100] on button "Search" at bounding box center [568, 100] width 45 height 15
click at [752, 93] on div "Search for a web page https://www.thecraftedceo.com/ Search Search for a web pa…" at bounding box center [599, 100] width 631 height 23
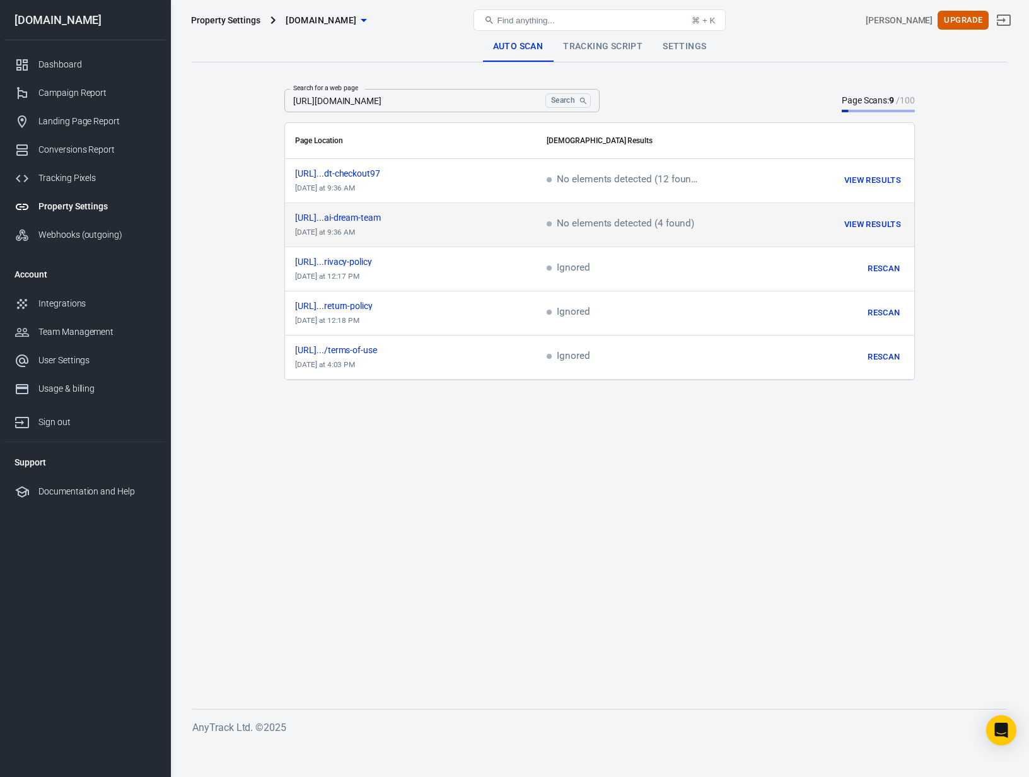
click at [614, 220] on span "No elements detected (4 found)" at bounding box center [621, 224] width 148 height 11
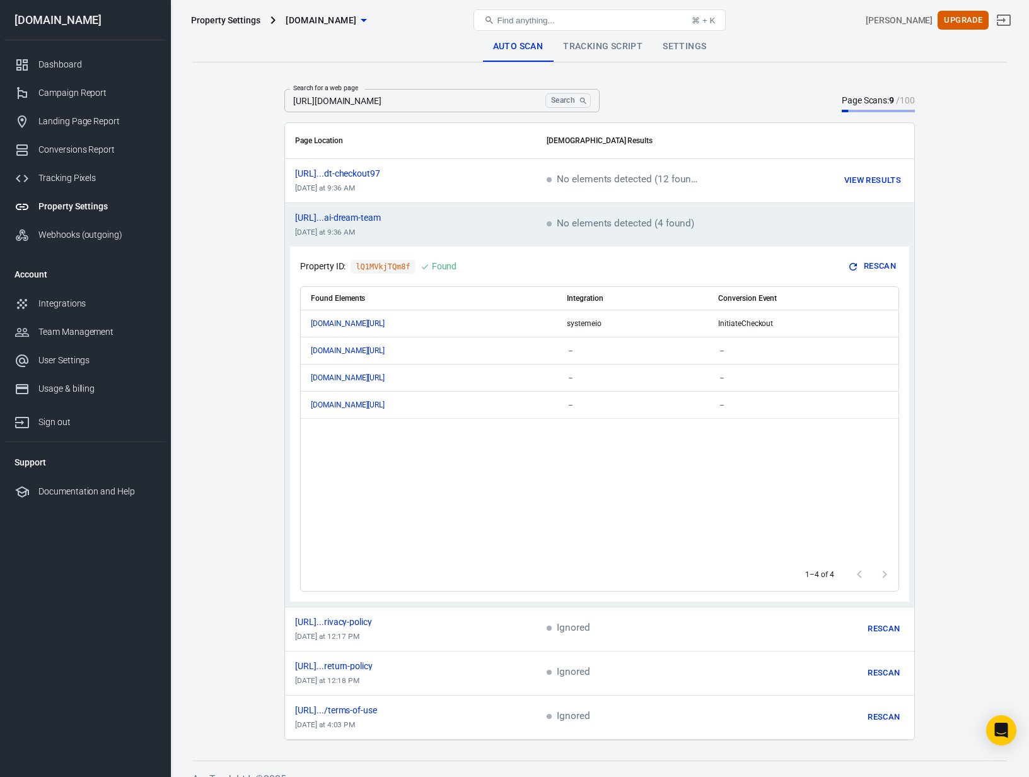
click at [614, 221] on span "No elements detected (4 found)" at bounding box center [621, 224] width 148 height 11
click at [392, 216] on icon "copy" at bounding box center [388, 217] width 6 height 7
click at [402, 217] on icon "scrollable content" at bounding box center [399, 218] width 8 height 8
click at [877, 353] on icon "scrollable content" at bounding box center [879, 350] width 9 height 9
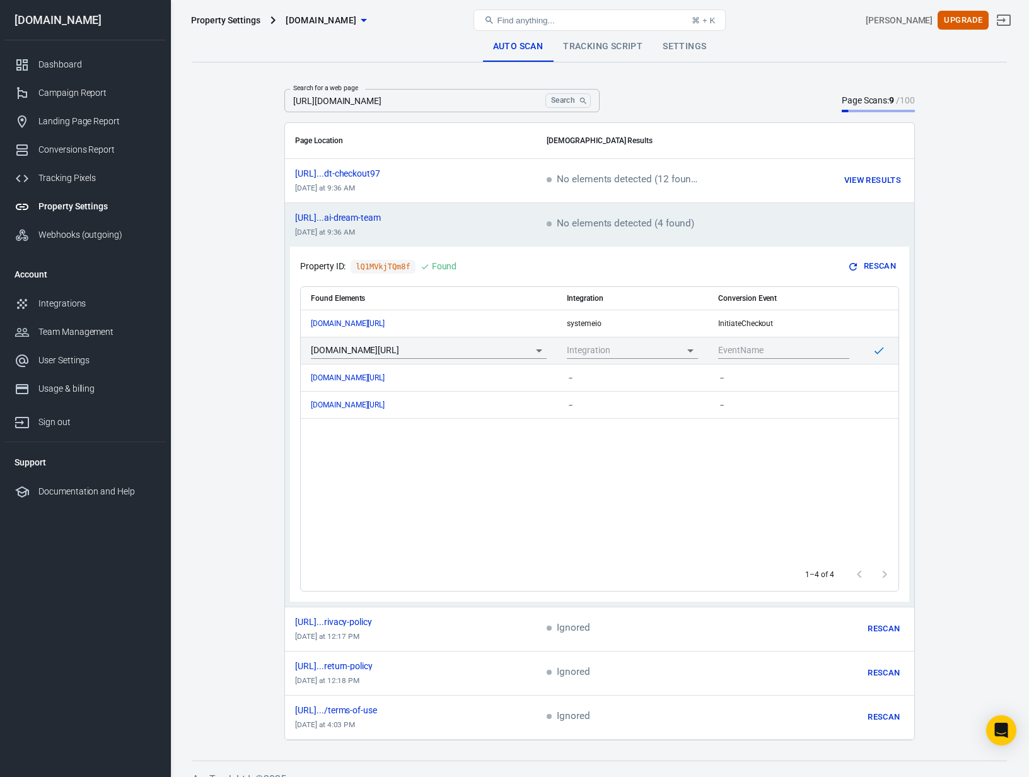
click at [878, 349] on icon "scrollable content" at bounding box center [879, 350] width 13 height 13
click at [524, 477] on div "Found Elements Integration Conversion Event www.thecraftedceo.com/adt-checkout9…" at bounding box center [600, 422] width 598 height 271
click at [504, 96] on input "https://www.thecraftedceo.com/" at bounding box center [412, 100] width 256 height 23
click at [558, 100] on button "Search" at bounding box center [568, 100] width 45 height 15
click at [579, 99] on icon "Search" at bounding box center [583, 101] width 9 height 9
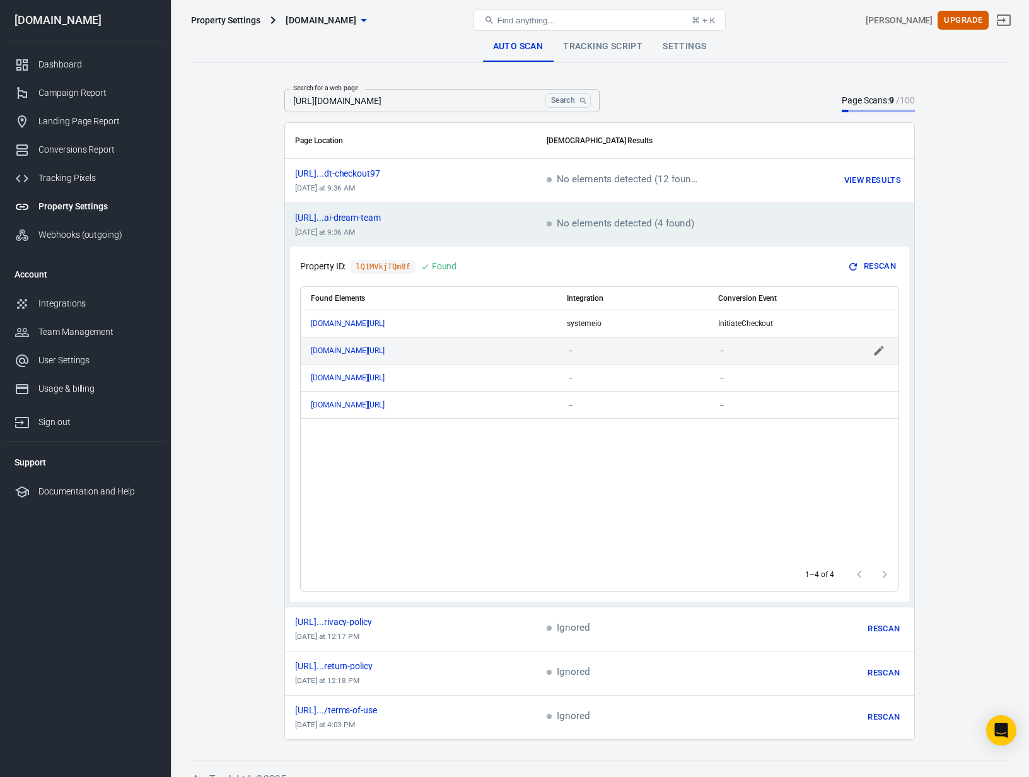
click at [725, 98] on div "Search for a web page https://www.thecraftedceo.com/ Search Search for a web pa…" at bounding box center [599, 100] width 631 height 23
click at [578, 144] on th "Scan Results" at bounding box center [726, 141] width 378 height 36
drag, startPoint x: 580, startPoint y: 139, endPoint x: 664, endPoint y: 153, distance: 84.4
click at [580, 139] on th "Scan Results" at bounding box center [726, 141] width 378 height 36
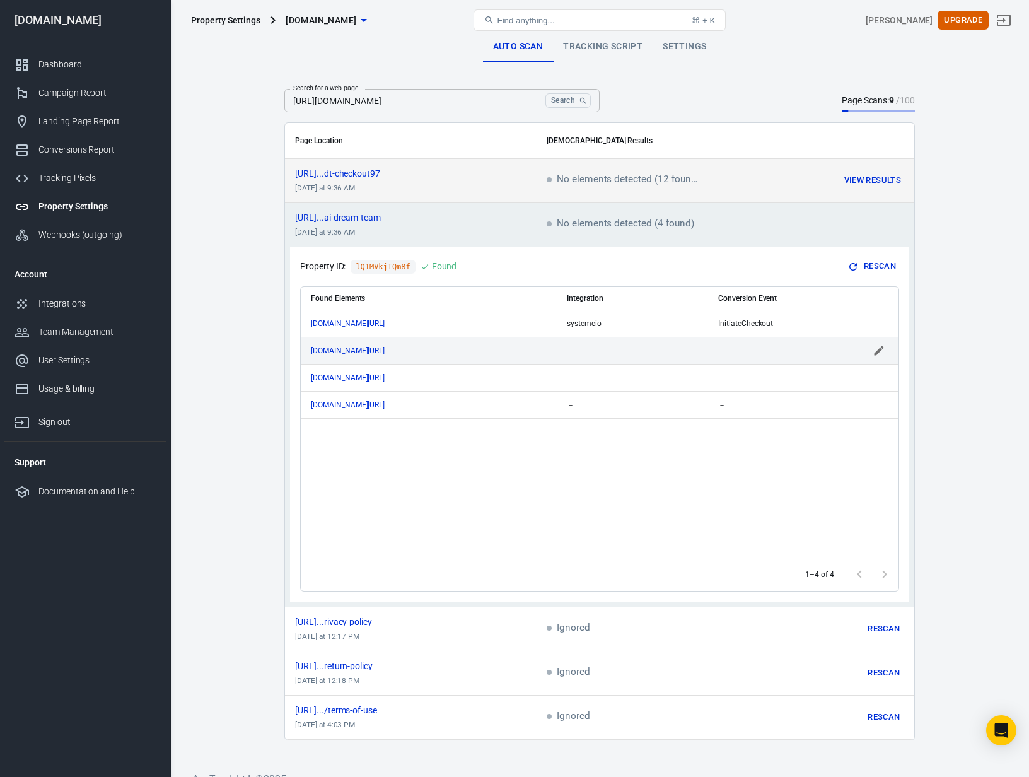
click at [852, 175] on button "View Results" at bounding box center [872, 181] width 63 height 20
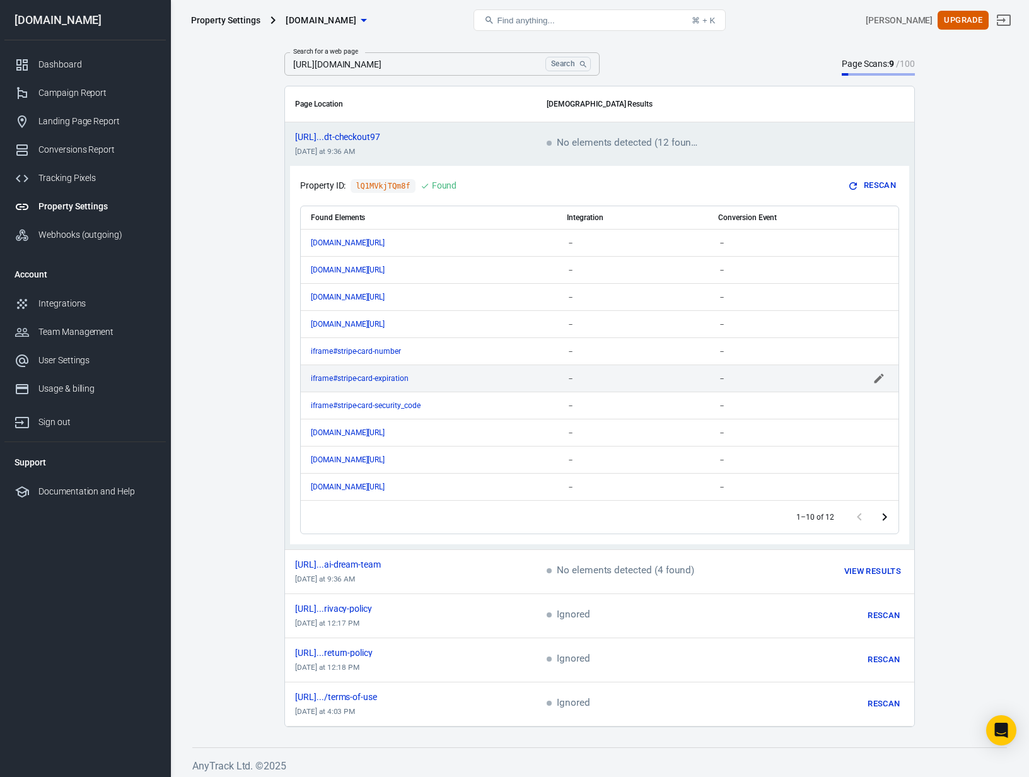
scroll to position [41, 0]
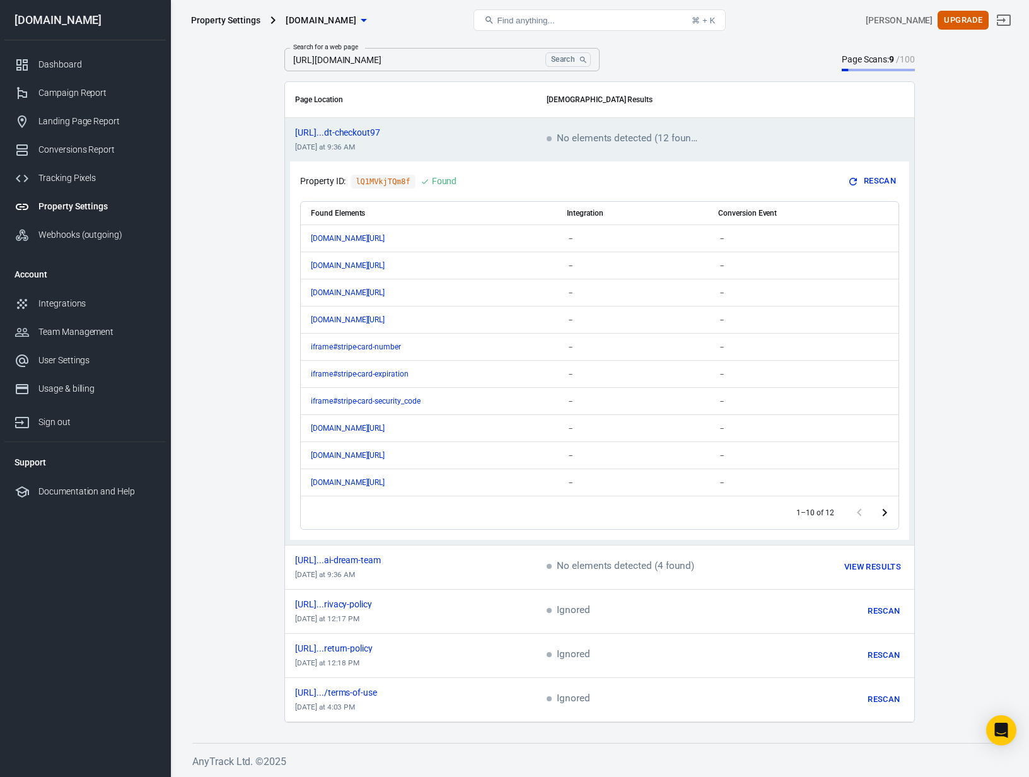
click at [888, 513] on icon "Go to next page" at bounding box center [884, 512] width 15 height 15
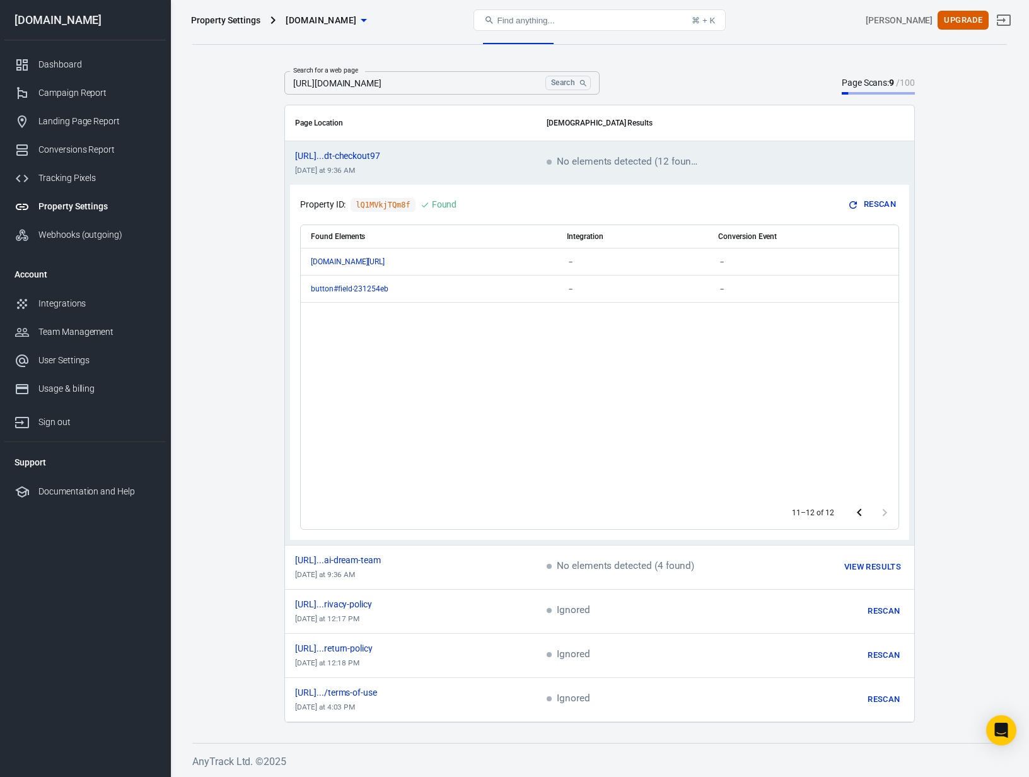
scroll to position [18, 0]
click at [858, 512] on icon "Go to previous page" at bounding box center [859, 512] width 4 height 8
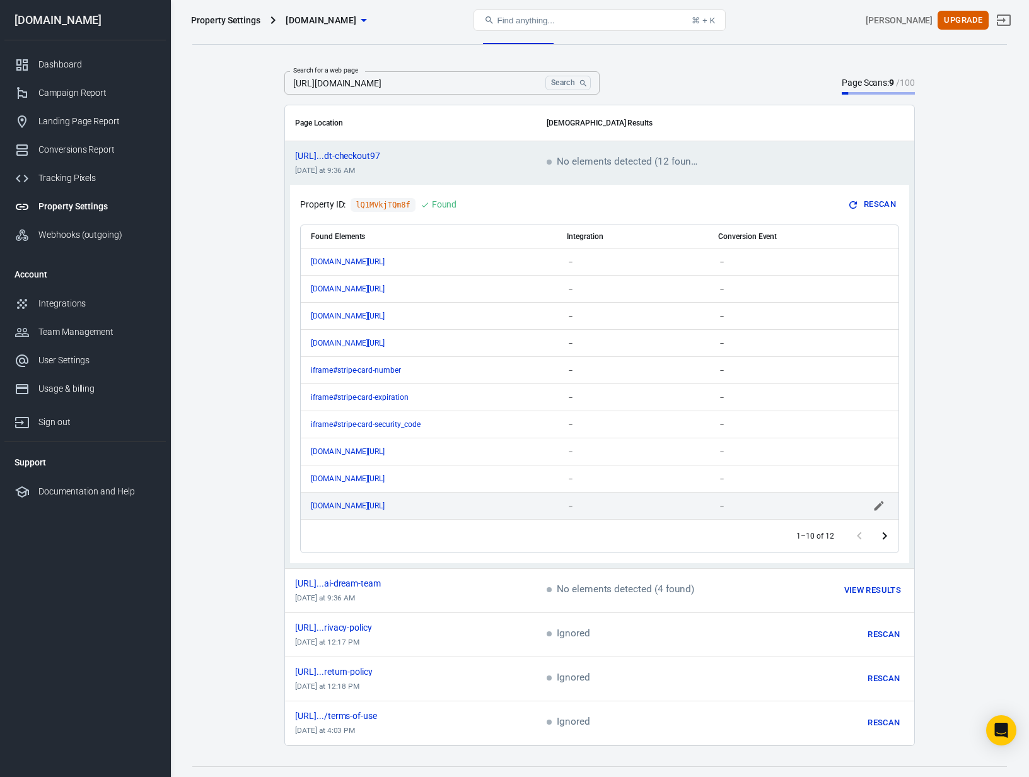
scroll to position [41, 0]
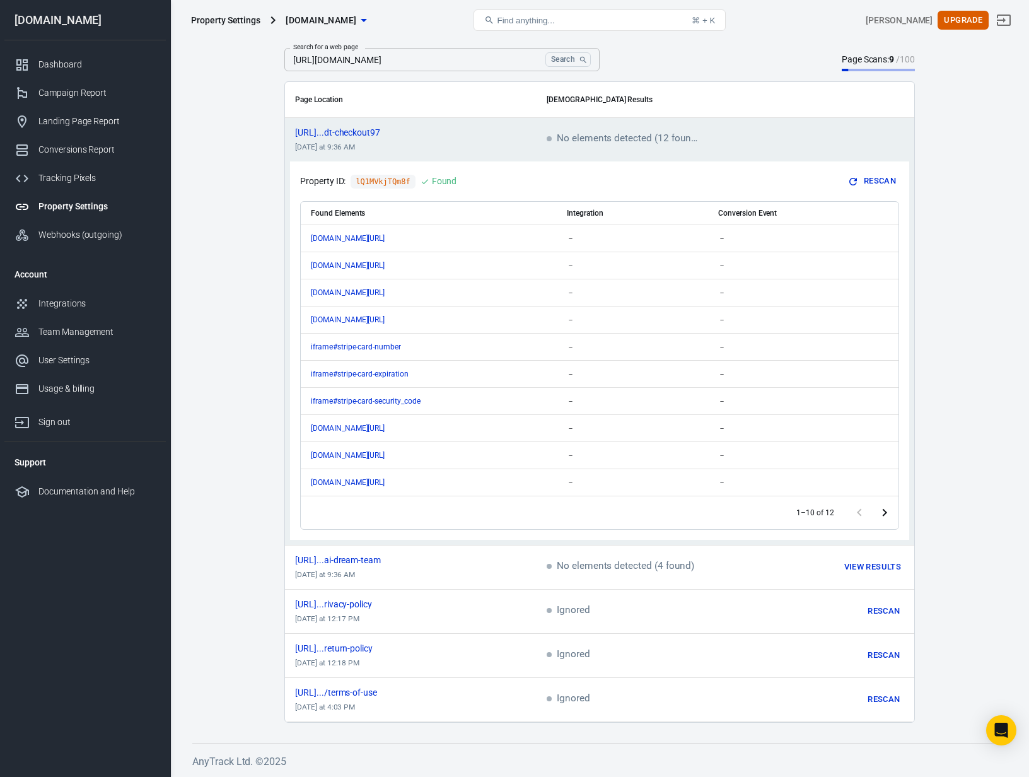
click at [966, 566] on main "Auto Scan Tracking Script Settings Search for a web page https://www.thecrafted…" at bounding box center [599, 357] width 815 height 732
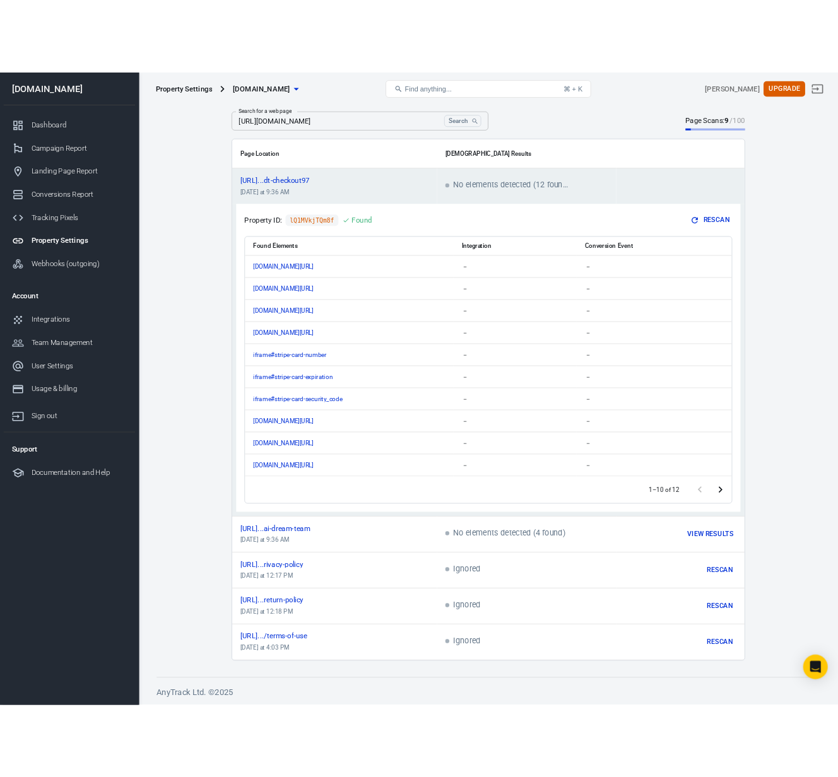
scroll to position [0, 0]
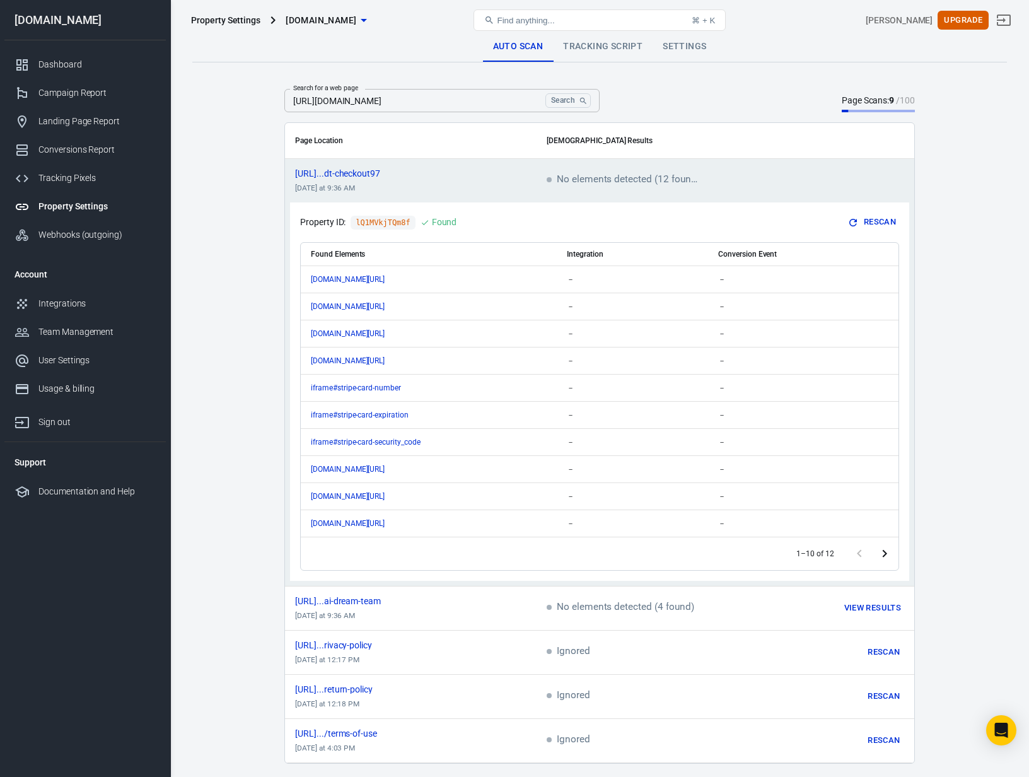
click at [513, 47] on link "Auto Scan" at bounding box center [518, 47] width 71 height 30
click at [580, 37] on div "Property Settings thecraftedceo.com Find anything... ⌘ + K John Lam Upgrade" at bounding box center [600, 20] width 858 height 40
click at [604, 47] on link "Tracking Script" at bounding box center [603, 47] width 100 height 30
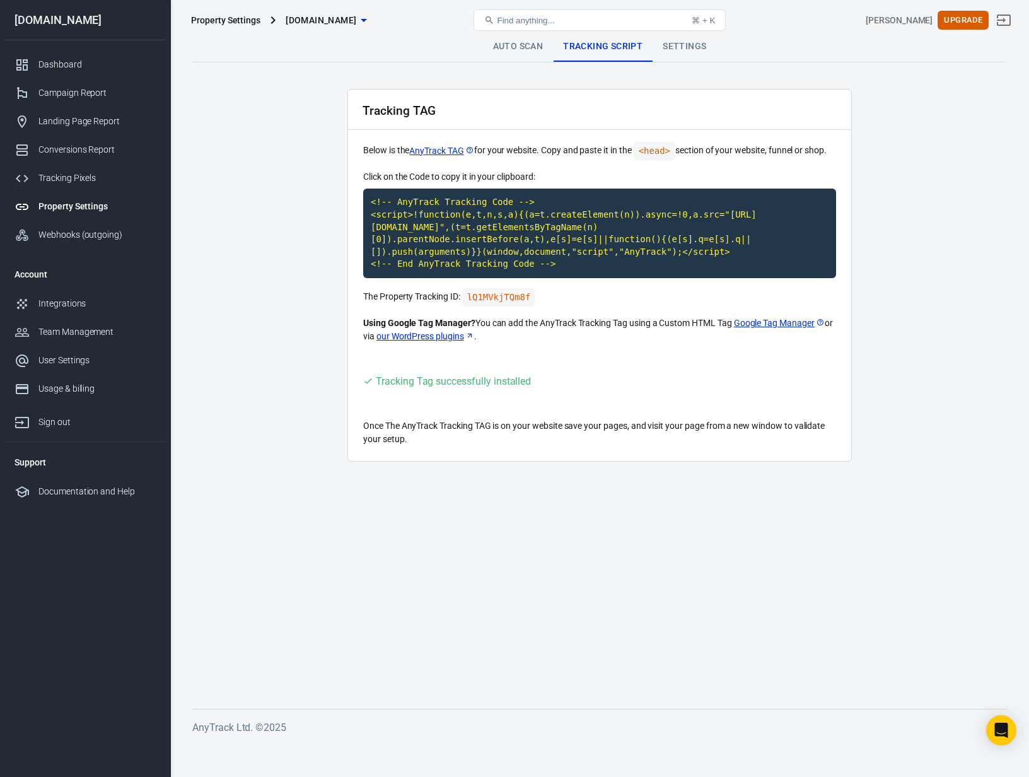
click at [522, 46] on link "Auto Scan" at bounding box center [518, 47] width 71 height 30
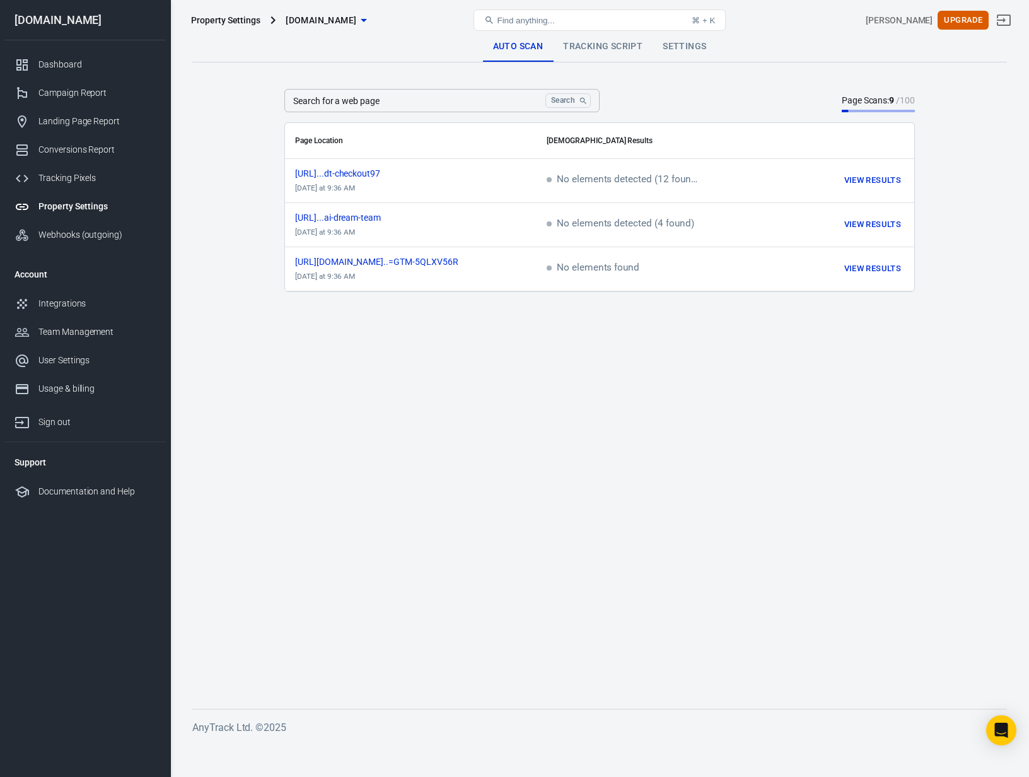
click at [451, 109] on input "Search for a web page" at bounding box center [412, 100] width 256 height 23
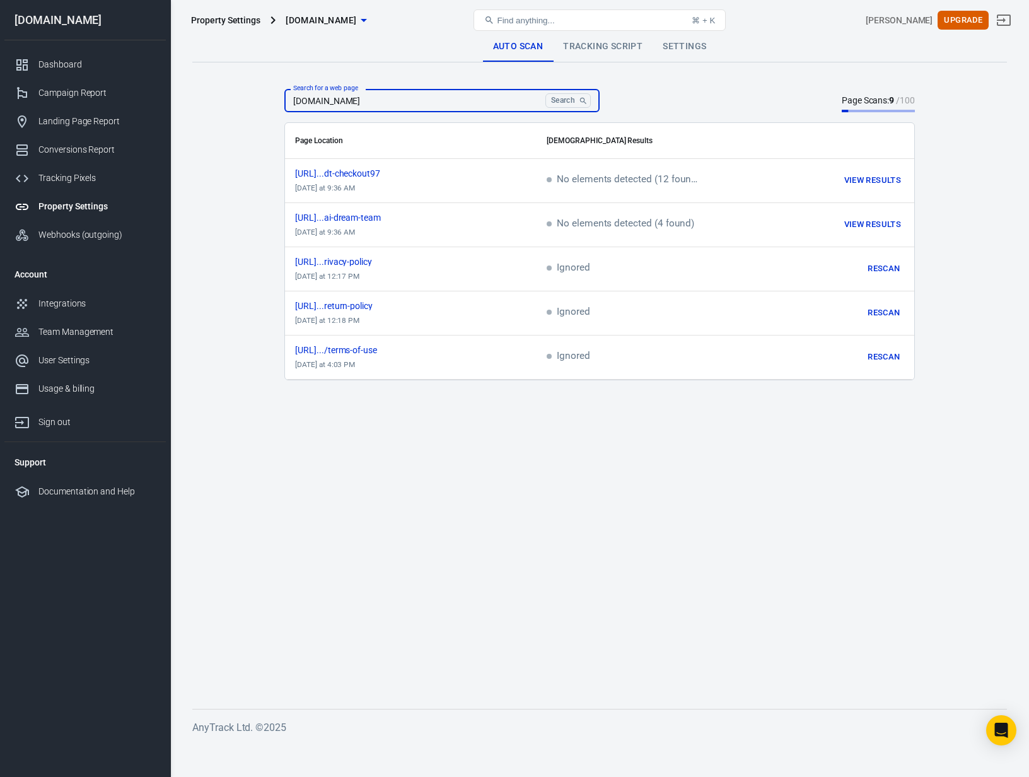
click at [290, 102] on input "www.thecraftedceo.com" at bounding box center [412, 100] width 256 height 23
type input "https://www.thecraftedceo.com"
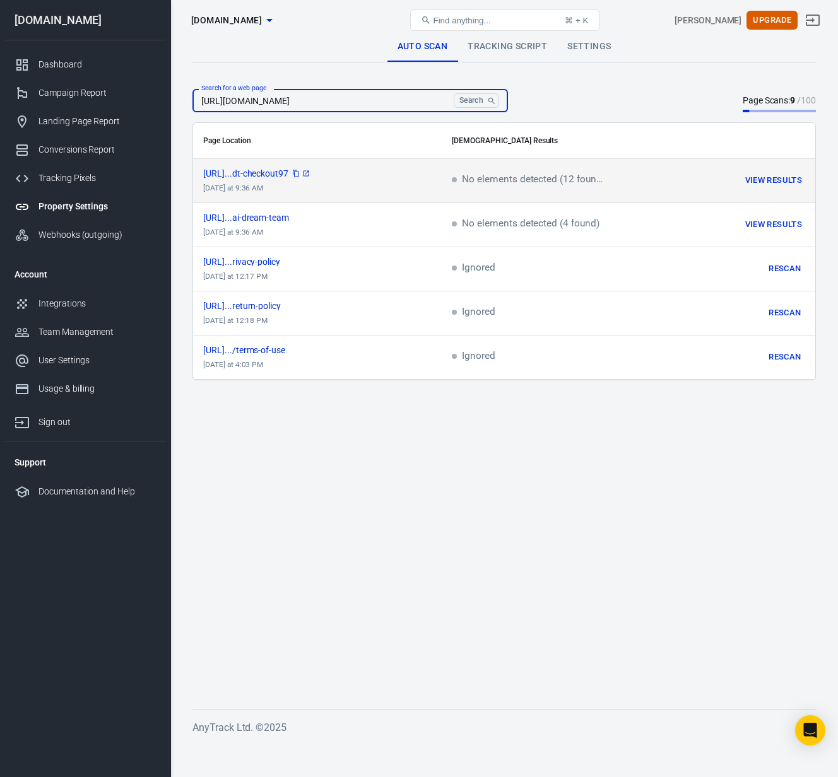
click at [299, 172] on icon "copy" at bounding box center [296, 173] width 6 height 7
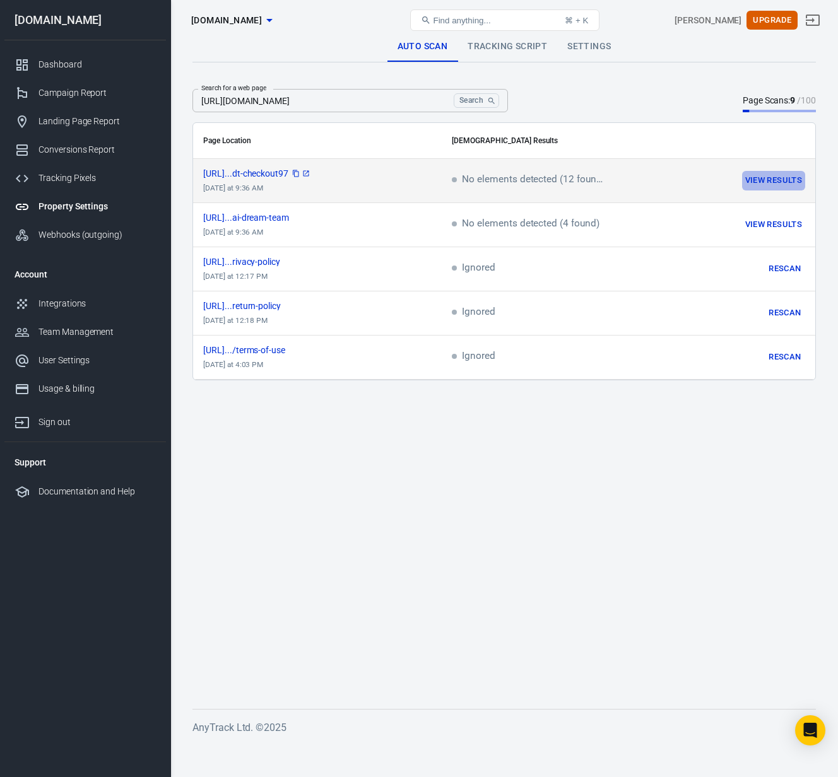
click at [768, 182] on button "View Results" at bounding box center [773, 181] width 63 height 20
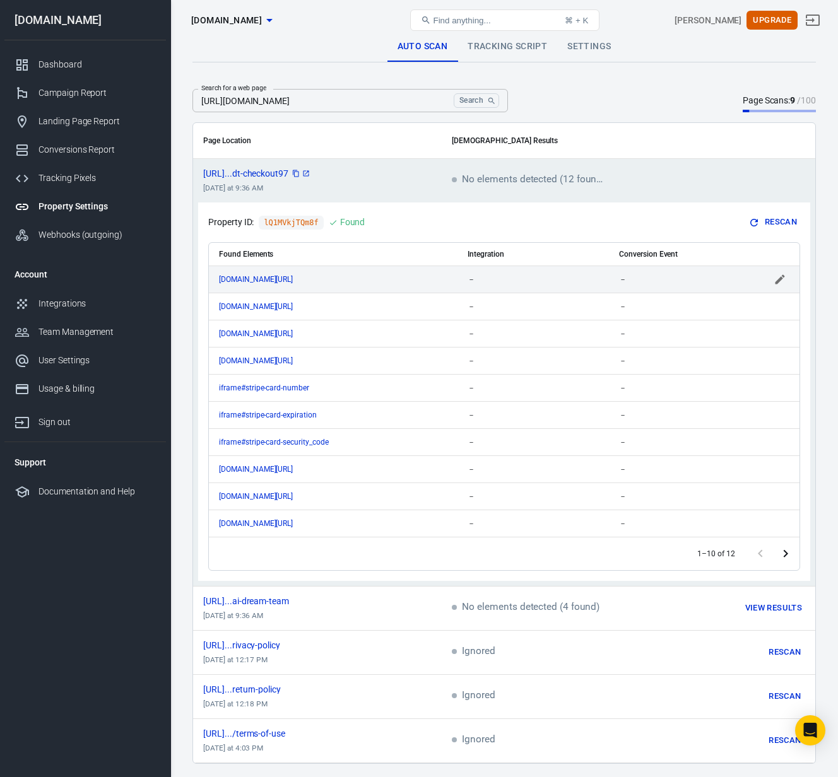
click at [473, 278] on span "－" at bounding box center [471, 279] width 8 height 9
click at [590, 282] on icon "Open" at bounding box center [590, 279] width 15 height 15
click at [590, 282] on icon "Close" at bounding box center [590, 279] width 15 height 15
click at [442, 279] on icon "Open" at bounding box center [439, 279] width 15 height 15
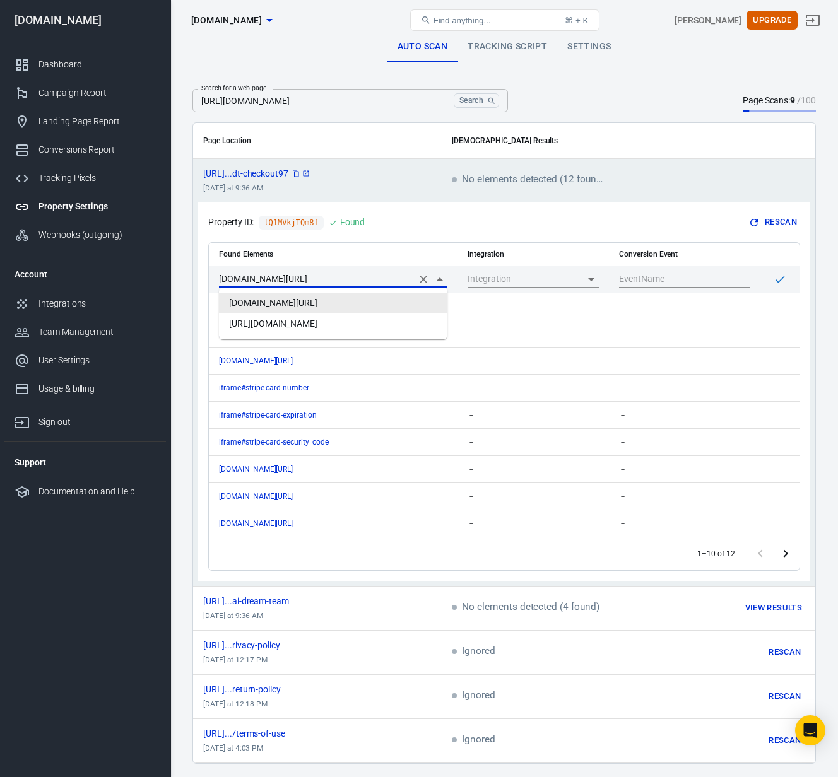
click at [435, 237] on div "Found Elements Integration Conversion Event www.thecraftedceo.com/terms-of-use …" at bounding box center [504, 401] width 592 height 339
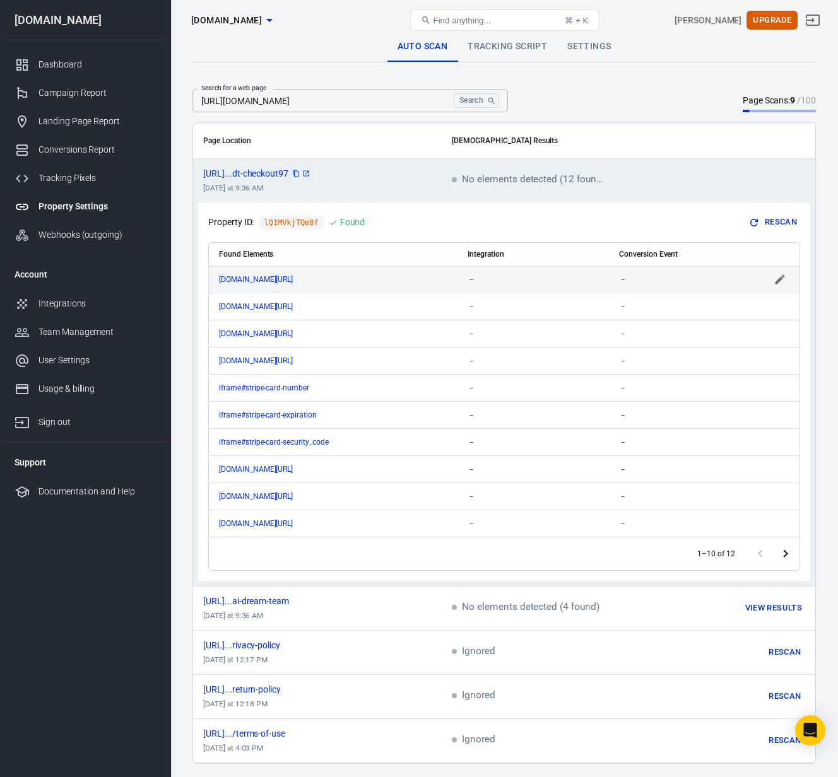
click at [435, 276] on div "www.thecraftedceo.com/terms-of-use" at bounding box center [333, 279] width 228 height 9
click at [423, 278] on icon "Clear" at bounding box center [423, 279] width 13 height 13
type input "www.thecraftedceo.com/terms-of-use"
click at [447, 233] on div "Found Elements Integration Conversion Event www.thecraftedceo.com/terms-of-use …" at bounding box center [504, 401] width 592 height 339
click at [442, 279] on div "www.thecraftedceo.com/terms-of-use" at bounding box center [333, 279] width 228 height 9
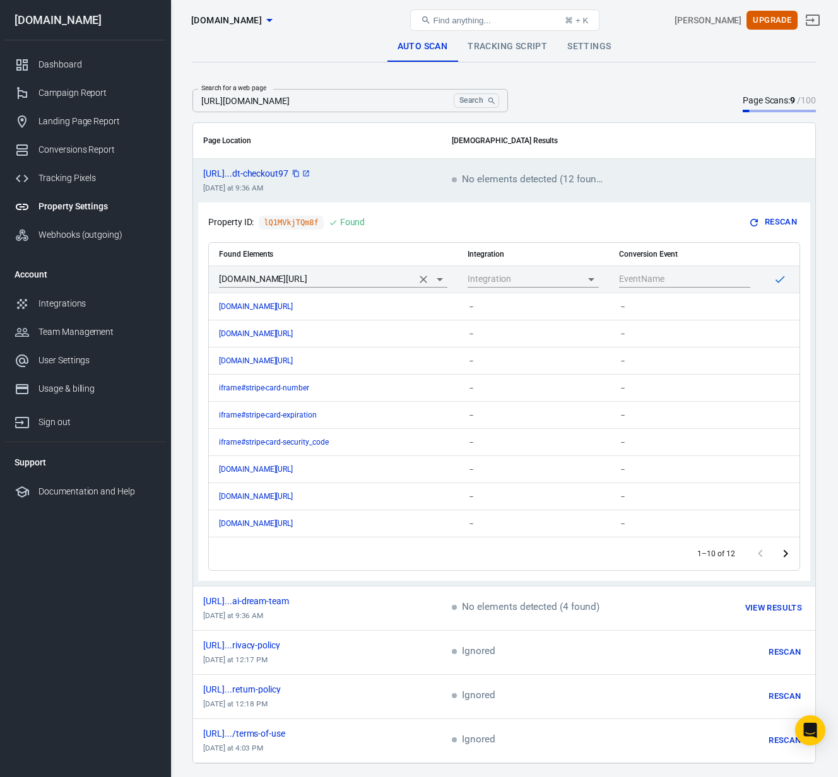
click at [426, 276] on icon "Clear" at bounding box center [423, 280] width 8 height 8
type input "www.thecraftedceo.com/terms-of-use"
click at [432, 240] on div "Found Elements Integration Conversion Event www.thecraftedceo.com/terms-of-use …" at bounding box center [504, 401] width 592 height 339
click at [425, 282] on div "www.thecraftedceo.com/terms-of-use" at bounding box center [333, 279] width 228 height 9
click at [441, 280] on icon "Open" at bounding box center [439, 279] width 15 height 15
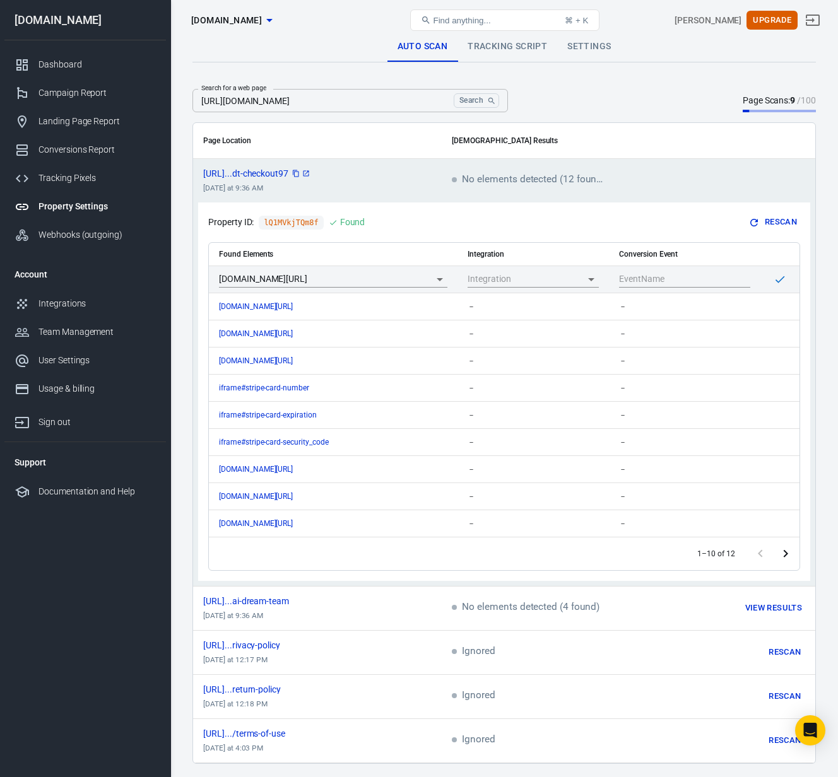
click at [448, 235] on div "Found Elements Integration Conversion Event www.thecraftedceo.com/terms-of-use …" at bounding box center [504, 401] width 592 height 339
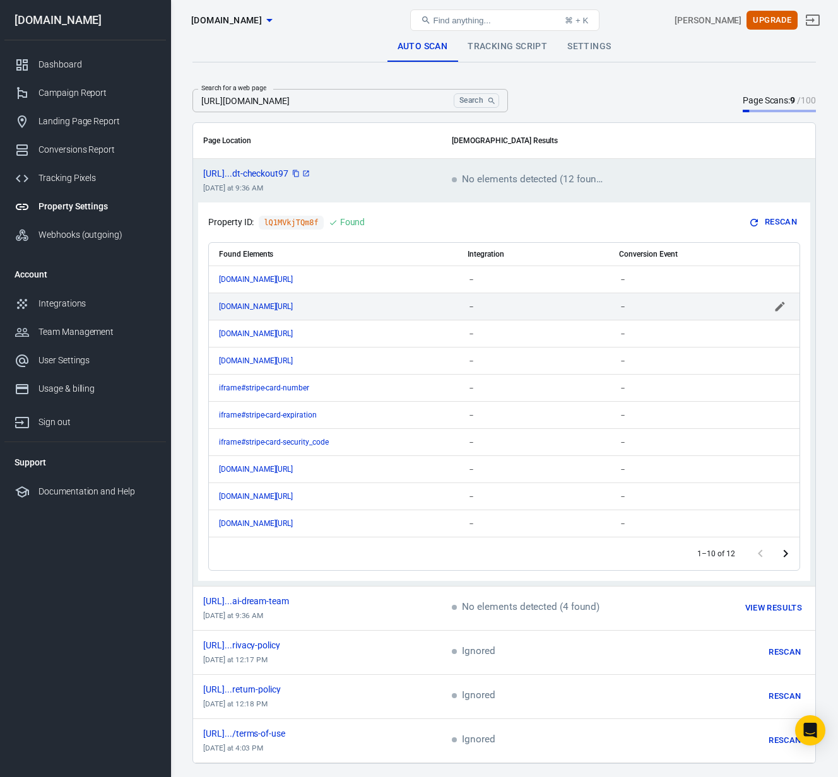
click at [424, 310] on div "www.thecraftedceo.com/privacy-policy" at bounding box center [333, 306] width 228 height 9
click at [439, 305] on icon "Open" at bounding box center [439, 306] width 6 height 3
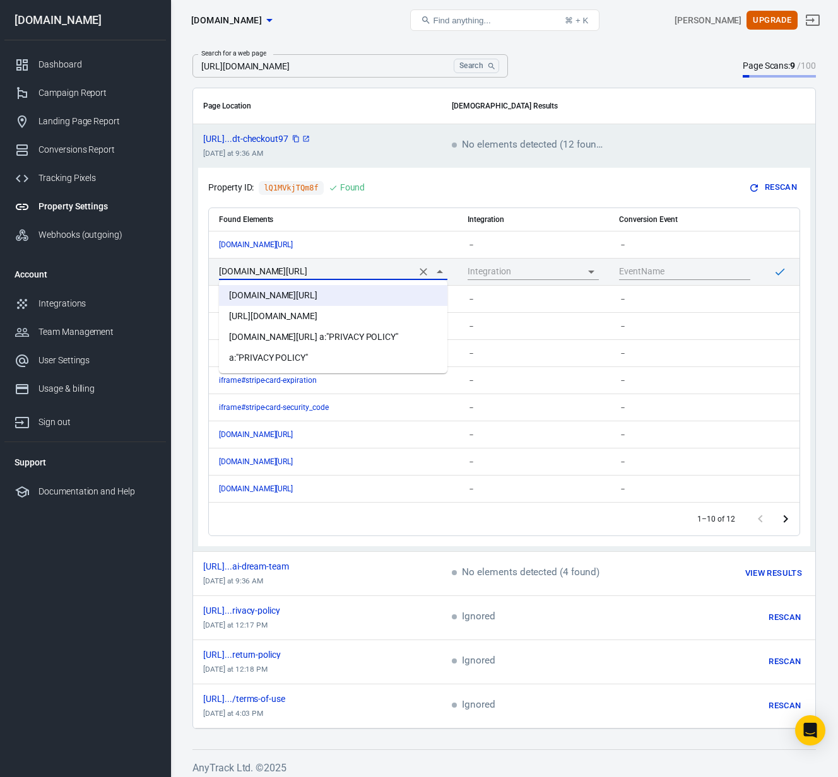
scroll to position [38, 0]
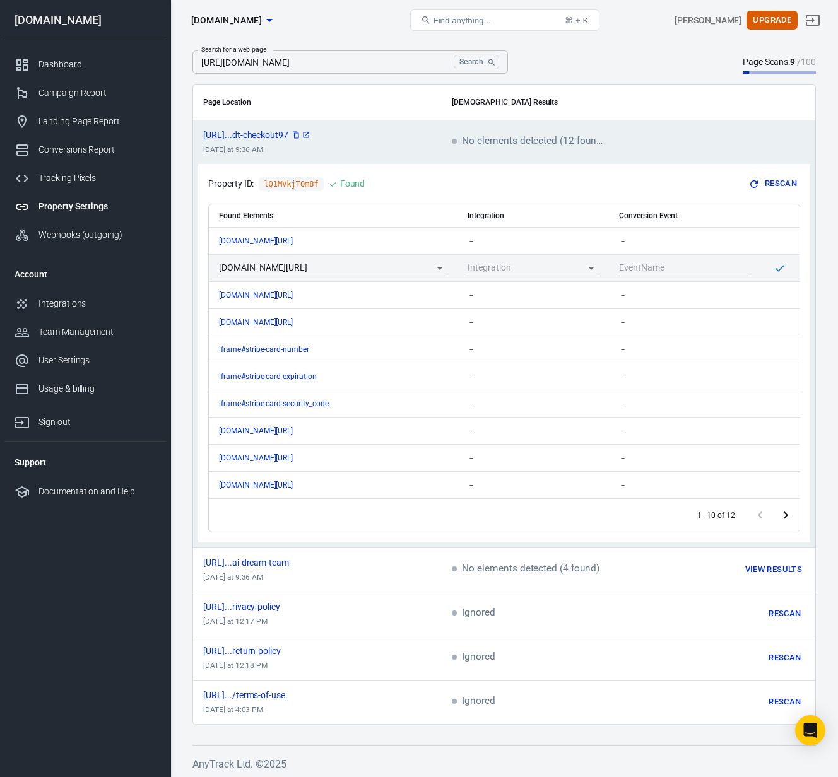
click at [460, 184] on div "Property ID: lQ1MVkjTQm8f Found Rescan" at bounding box center [504, 184] width 592 height 20
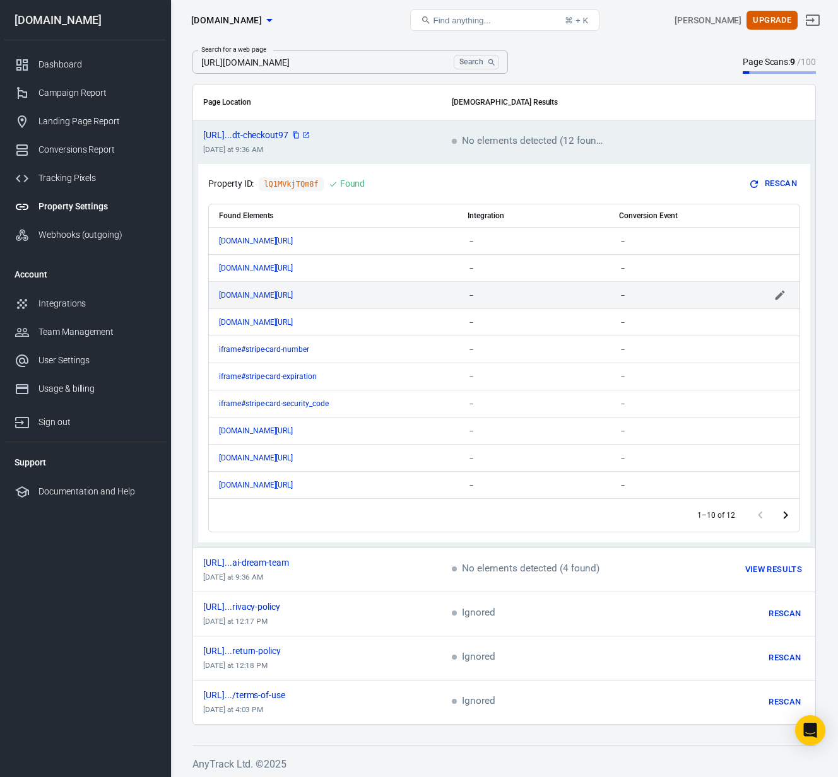
click at [412, 299] on div "www.thecraftedceo.com/return-policy" at bounding box center [333, 295] width 228 height 9
click at [501, 185] on div "Property ID: lQ1MVkjTQm8f Found Rescan" at bounding box center [504, 184] width 592 height 20
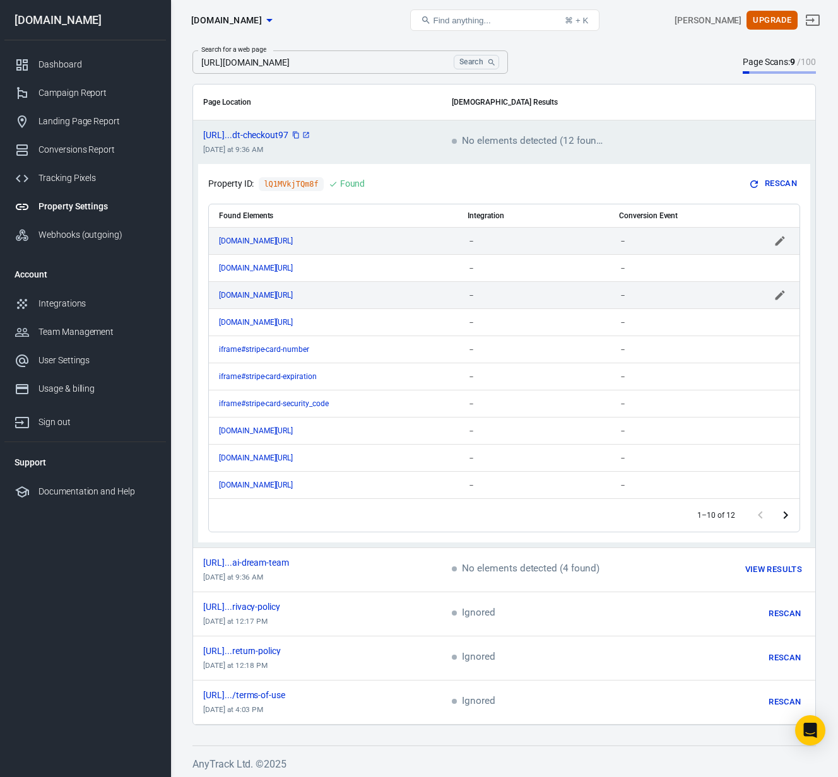
click at [524, 242] on div "－" at bounding box center [532, 241] width 131 height 9
click at [592, 242] on icon "Open" at bounding box center [590, 240] width 15 height 15
drag, startPoint x: 509, startPoint y: 295, endPoint x: 523, endPoint y: 295, distance: 13.9
click at [509, 295] on li "Systeme.io" at bounding box center [532, 294] width 131 height 21
type input "Systeme.io"
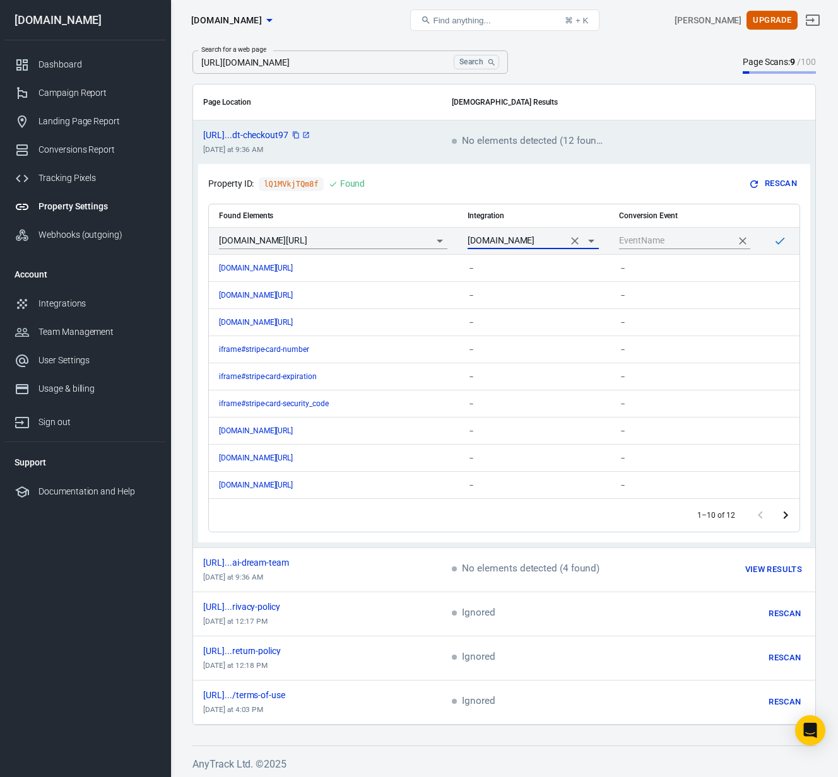
click at [689, 241] on input "scrollable content" at bounding box center [675, 241] width 112 height 16
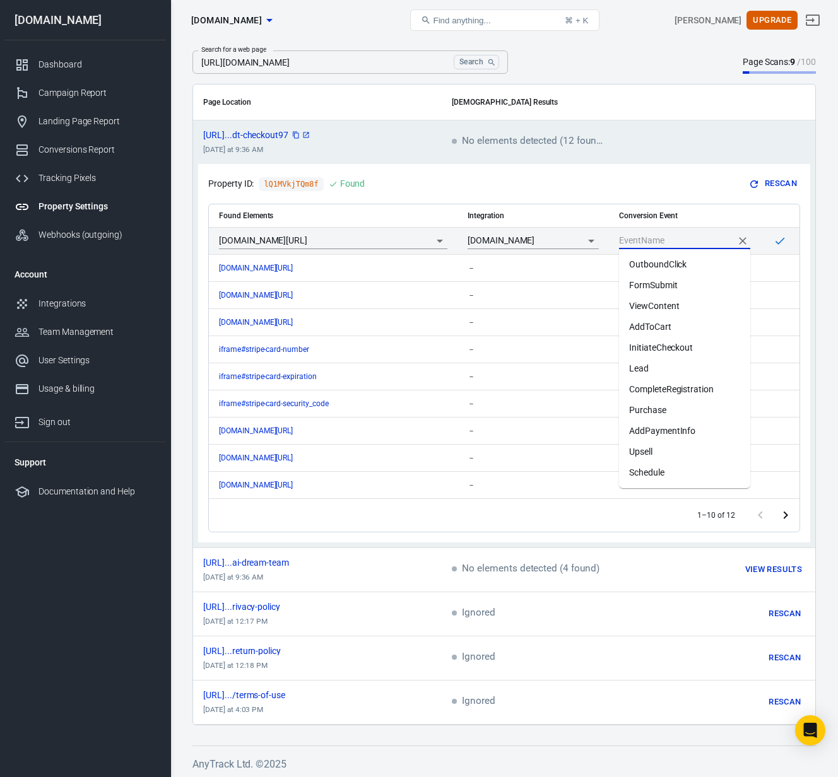
scroll to position [41, 0]
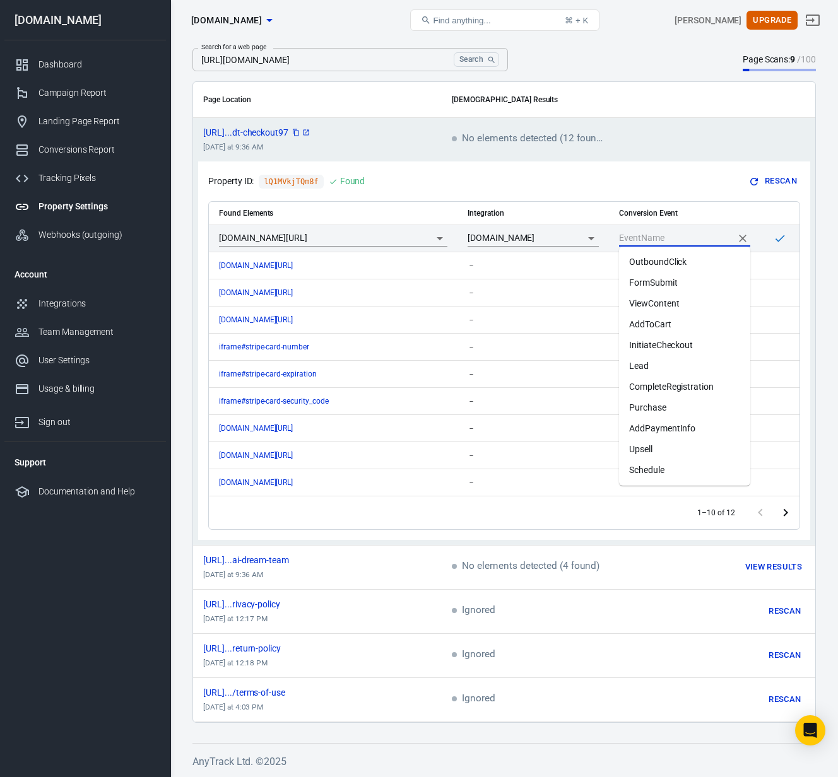
click at [672, 308] on li "ViewContent" at bounding box center [684, 303] width 131 height 21
type input "ViewContent"
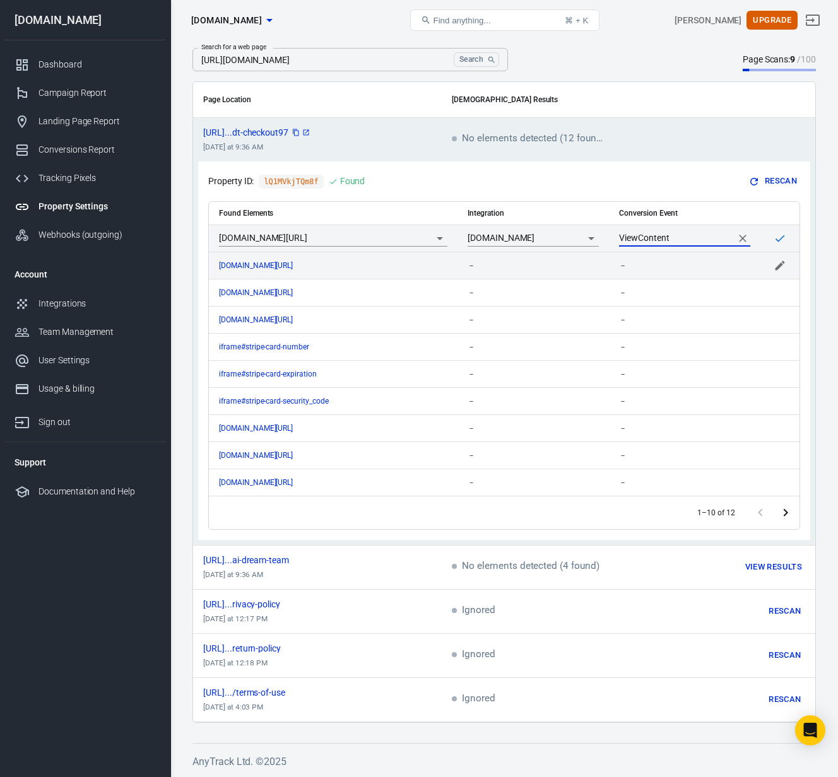
click at [549, 264] on div "－" at bounding box center [532, 265] width 131 height 9
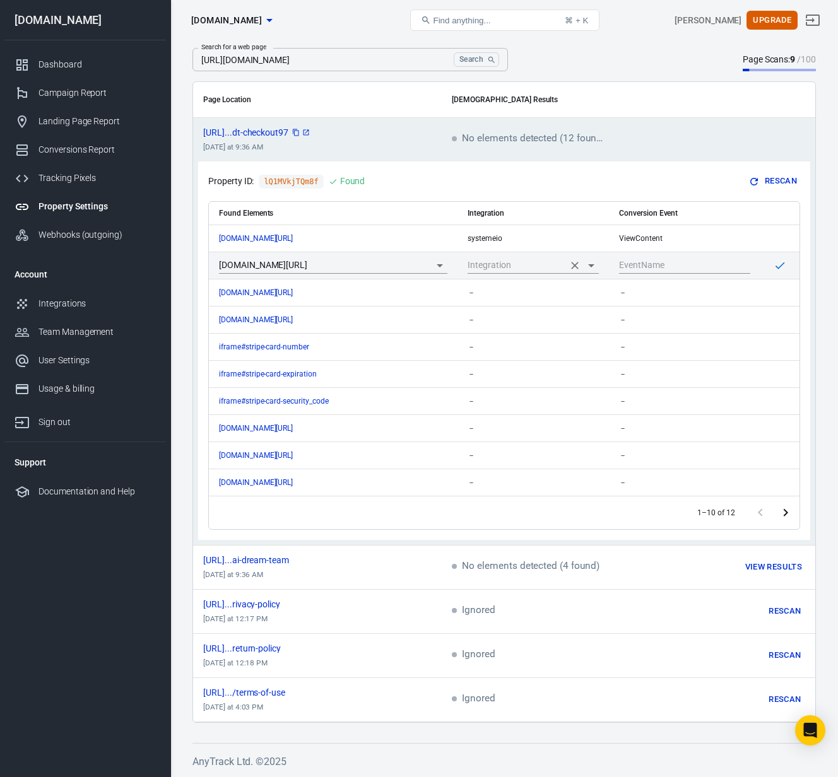
click at [596, 268] on icon "Open" at bounding box center [590, 265] width 15 height 15
click at [506, 320] on li "Systeme.io" at bounding box center [532, 319] width 131 height 21
type input "Systeme.io"
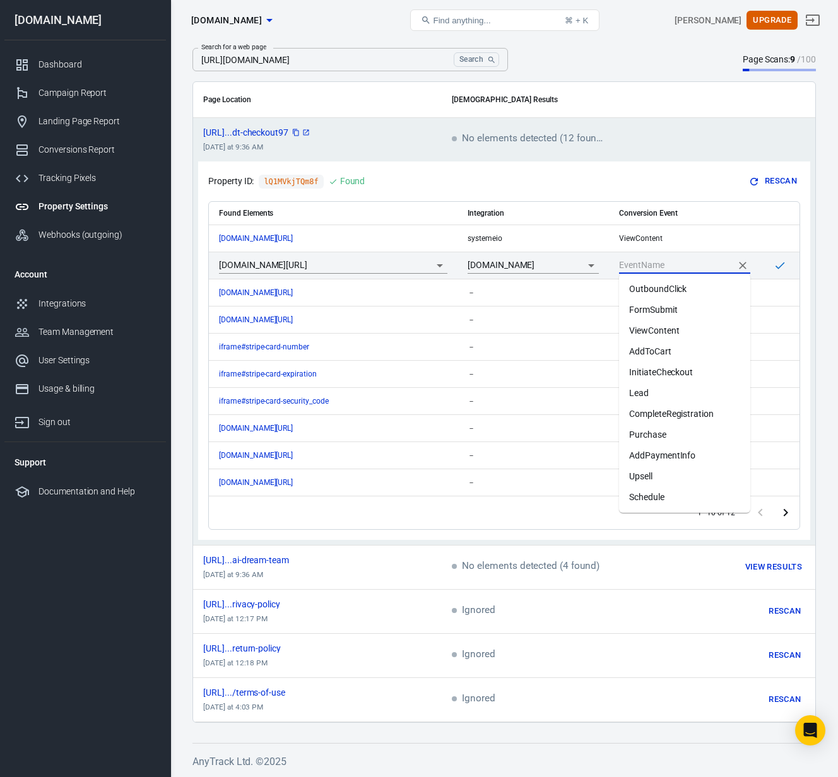
click at [709, 267] on input "scrollable content" at bounding box center [675, 265] width 112 height 16
click at [666, 333] on li "ViewContent" at bounding box center [684, 330] width 131 height 21
type input "ViewContent"
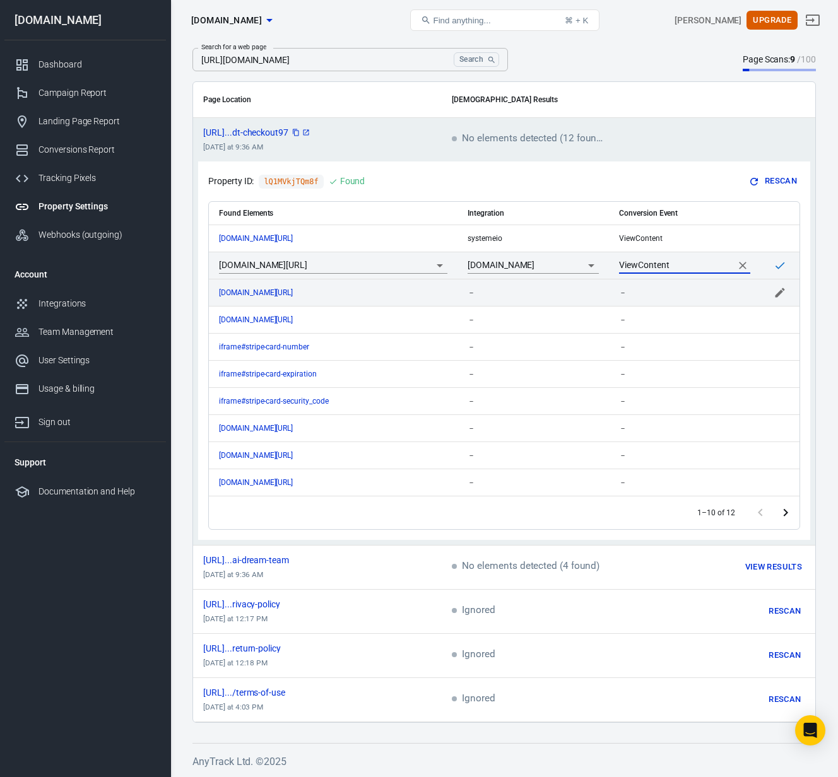
click at [587, 297] on td "－" at bounding box center [532, 292] width 151 height 27
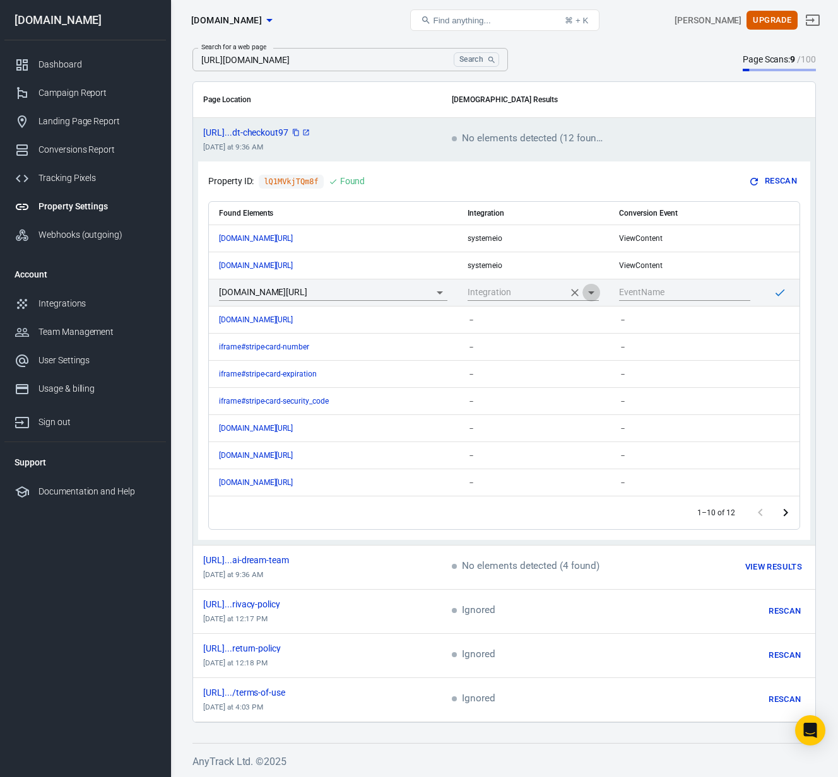
click at [594, 293] on icon "Open" at bounding box center [590, 292] width 15 height 15
click at [508, 349] on li "Systeme.io" at bounding box center [532, 346] width 131 height 21
type input "Systeme.io"
click at [672, 296] on input "scrollable content" at bounding box center [675, 292] width 112 height 16
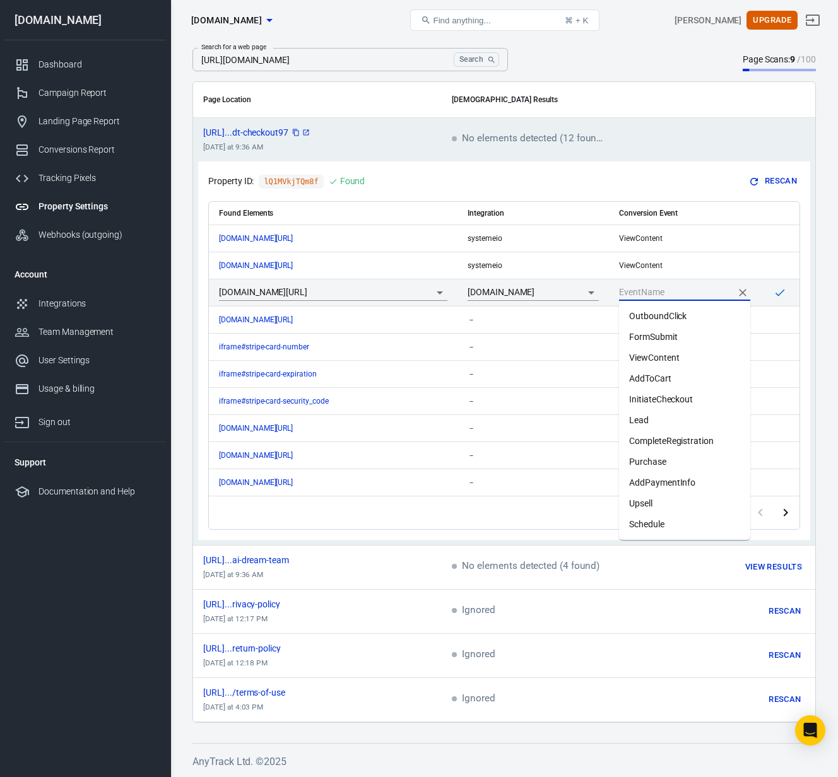
scroll to position [0, 0]
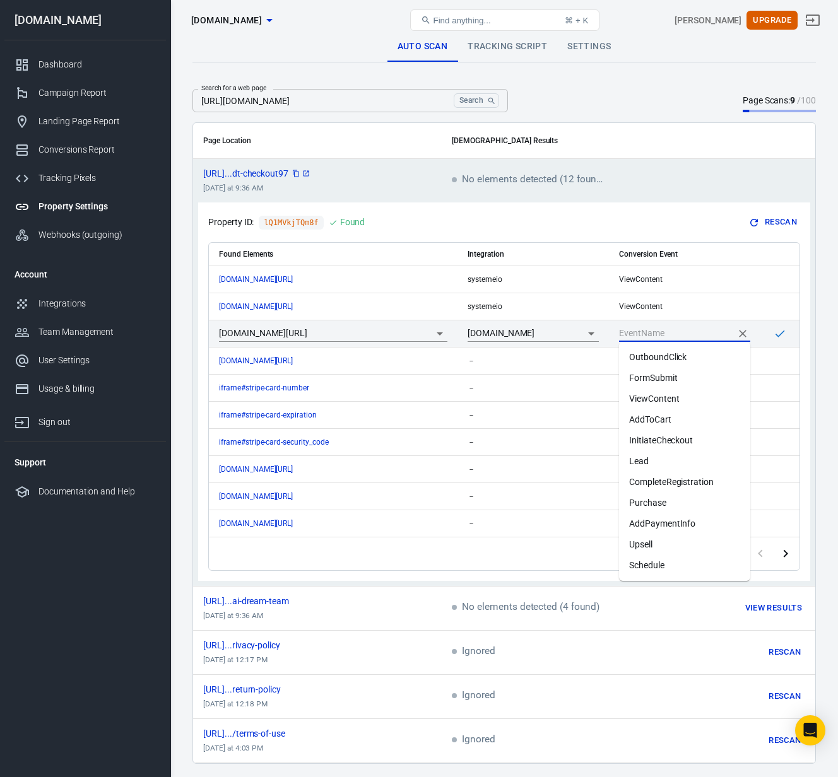
click at [669, 395] on li "ViewContent" at bounding box center [684, 399] width 131 height 21
type input "ViewContent"
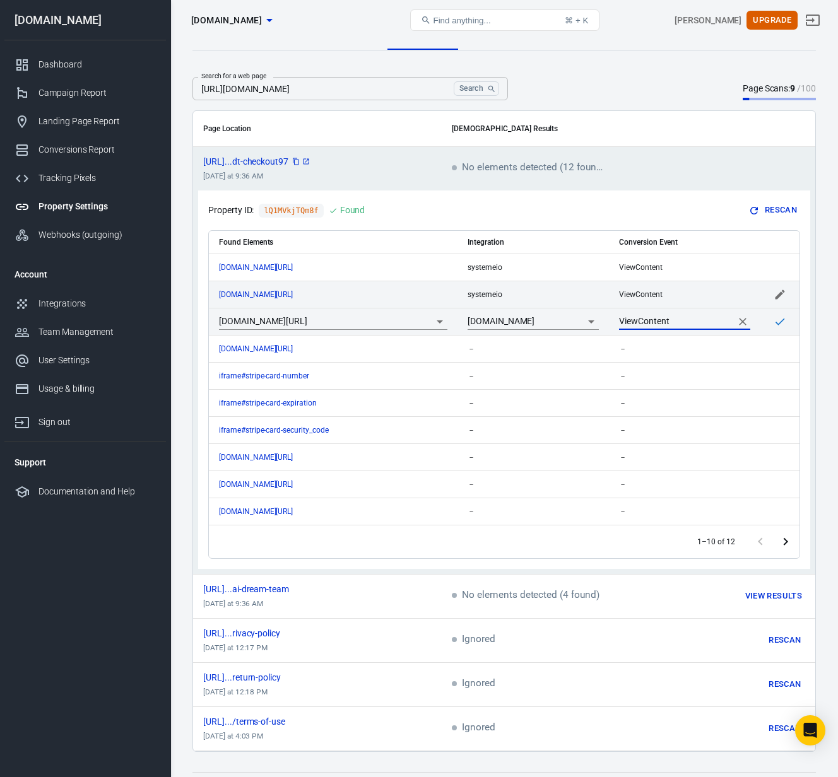
scroll to position [41, 0]
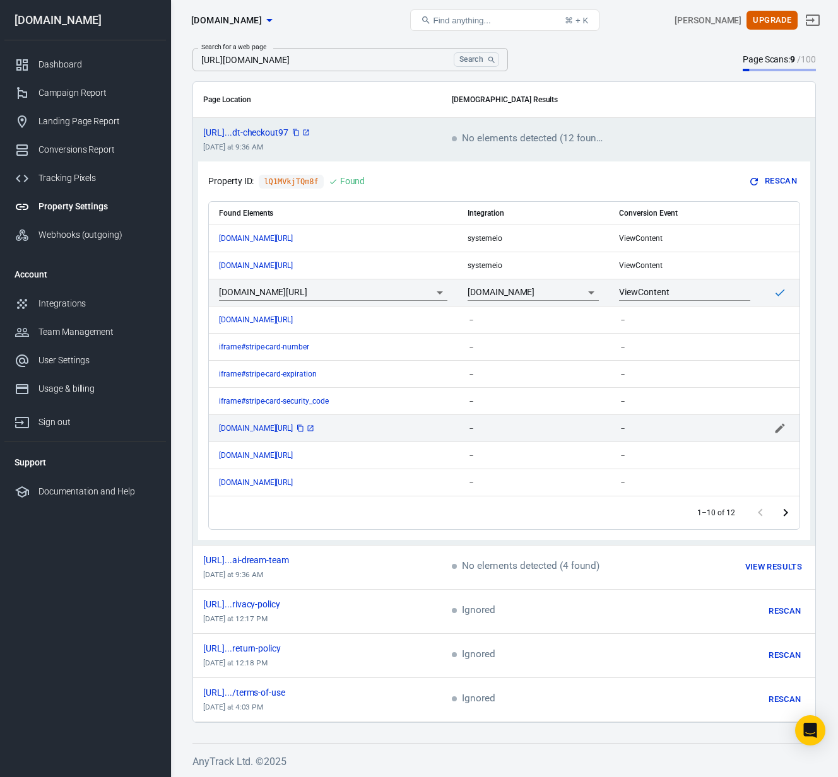
click at [288, 427] on span "js.stripe.com/v3/controlle...fc253646.html" at bounding box center [267, 428] width 97 height 8
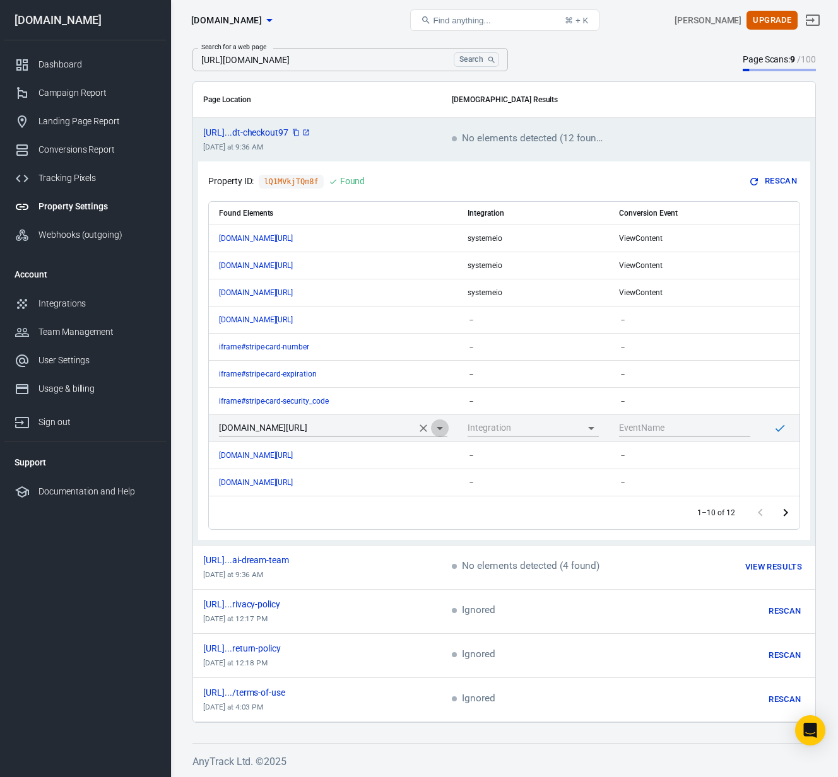
click at [443, 428] on icon "Open" at bounding box center [439, 428] width 15 height 15
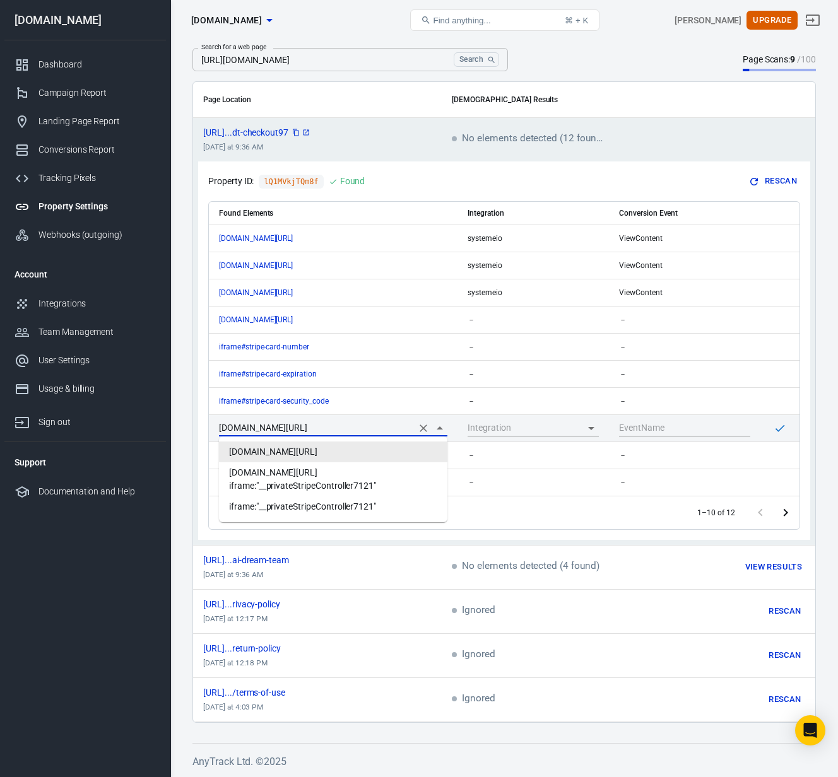
click at [807, 420] on div "Property ID: lQ1MVkjTQm8f Found Rescan Found Elements Integration Conversion Ev…" at bounding box center [504, 350] width 612 height 378
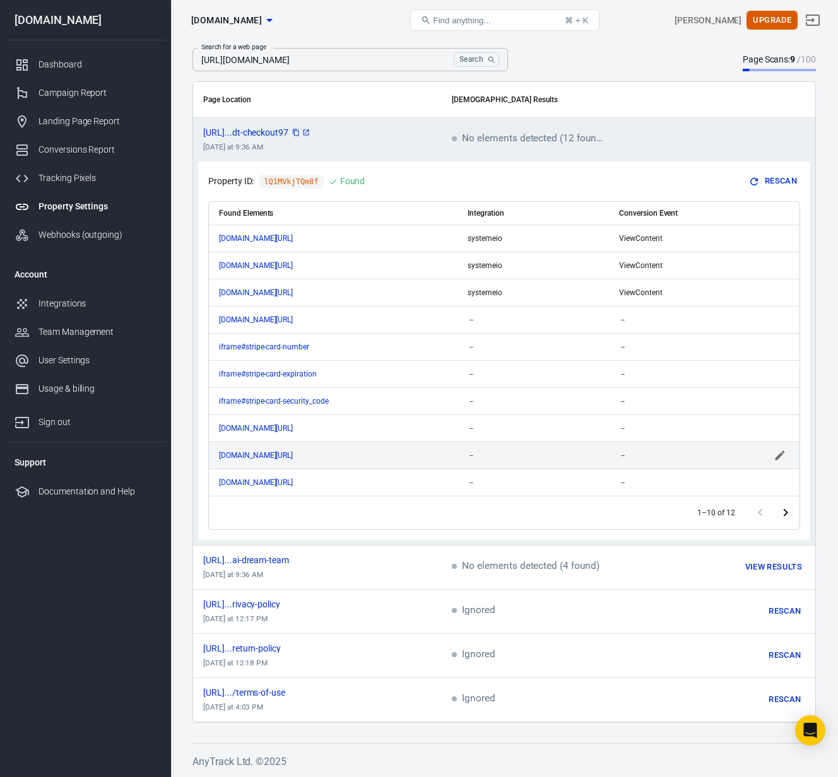
click at [426, 455] on div "js.stripe.com/v3/m-outer-3...2d6f9278.html" at bounding box center [333, 455] width 228 height 9
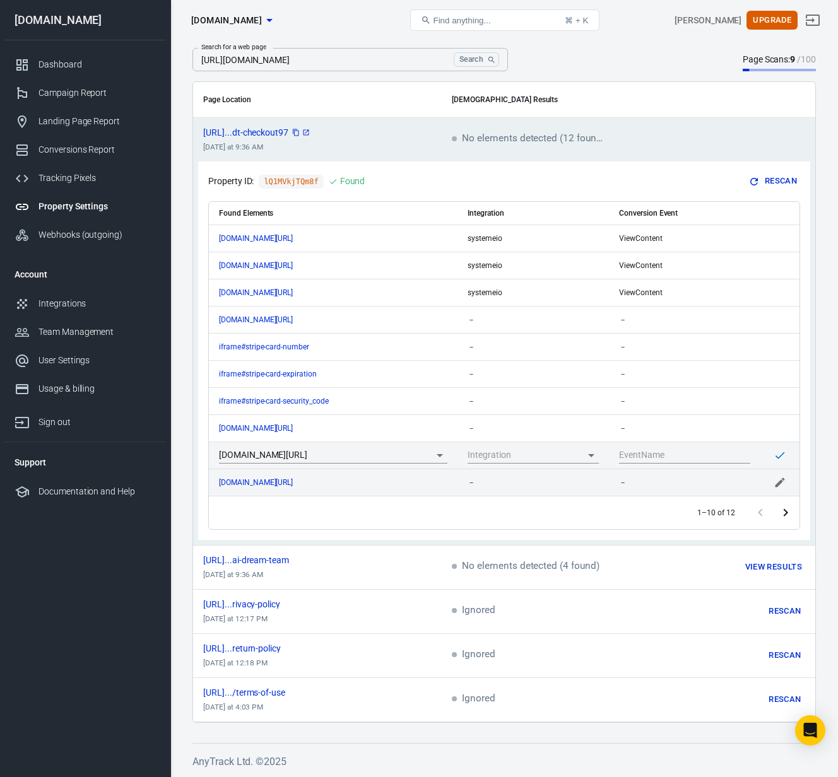
drag, startPoint x: 815, startPoint y: 447, endPoint x: 763, endPoint y: 476, distance: 60.2
click at [815, 447] on div "Page Location Scan Results https://www.thecraftedceo....dt-checkout97 today at …" at bounding box center [503, 401] width 623 height 641
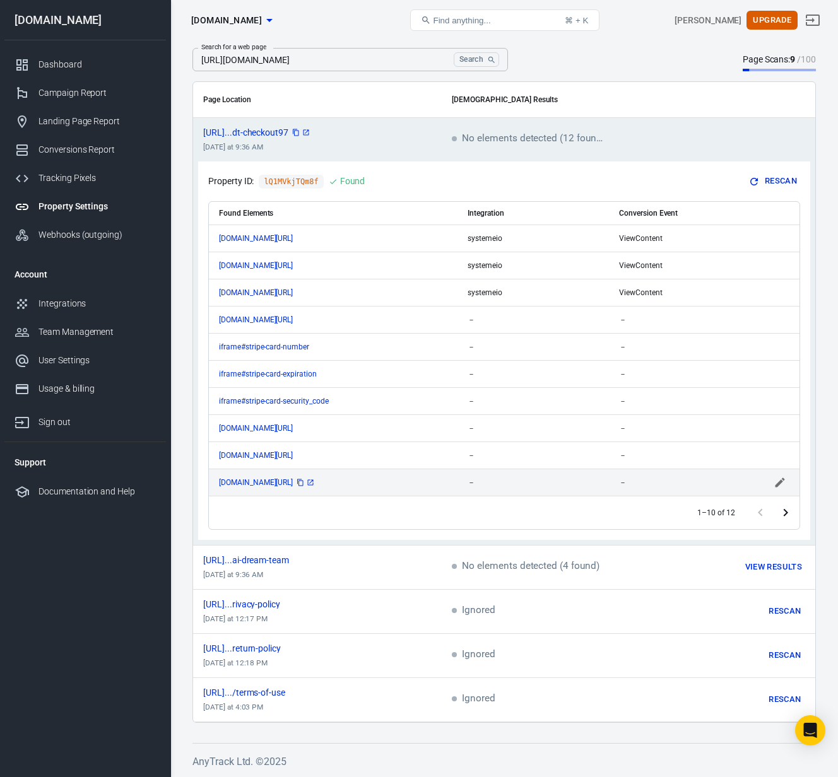
click at [315, 481] on span "js.stripe.com/v3/hcaptcha-...06bb4367.html" at bounding box center [267, 483] width 97 height 8
click at [812, 481] on td "Property ID: lQ1MVkjTQm8f Found Rescan Found Elements Integration Conversion Ev…" at bounding box center [504, 352] width 622 height 383
click at [782, 510] on icon "Go to next page" at bounding box center [785, 512] width 15 height 15
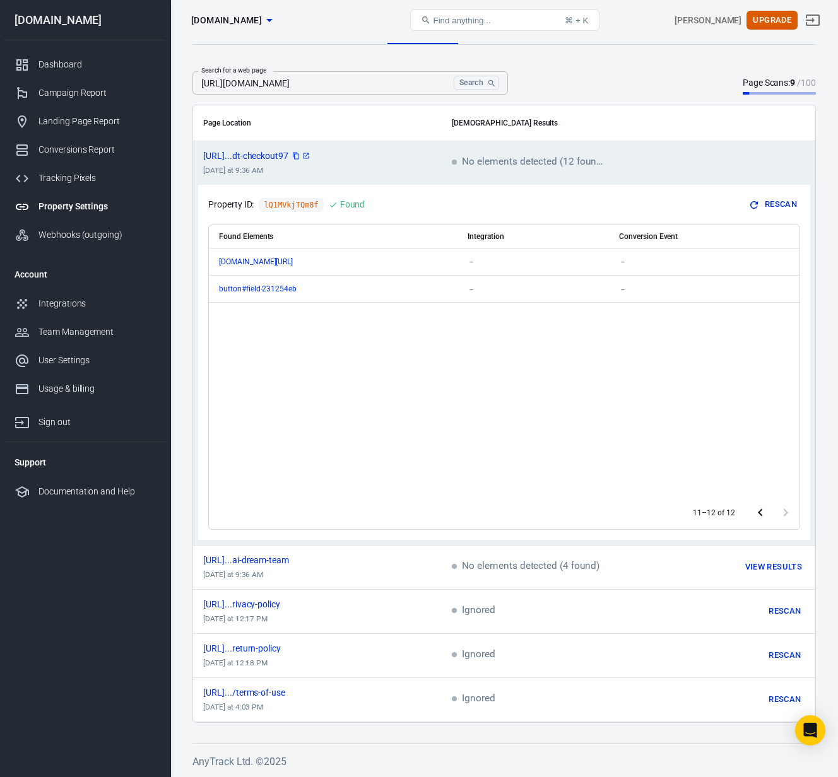
scroll to position [18, 0]
click at [401, 343] on div "Found Elements Integration Conversion Event js.stripe.com/v3/link-auth...4cff26…" at bounding box center [504, 360] width 590 height 271
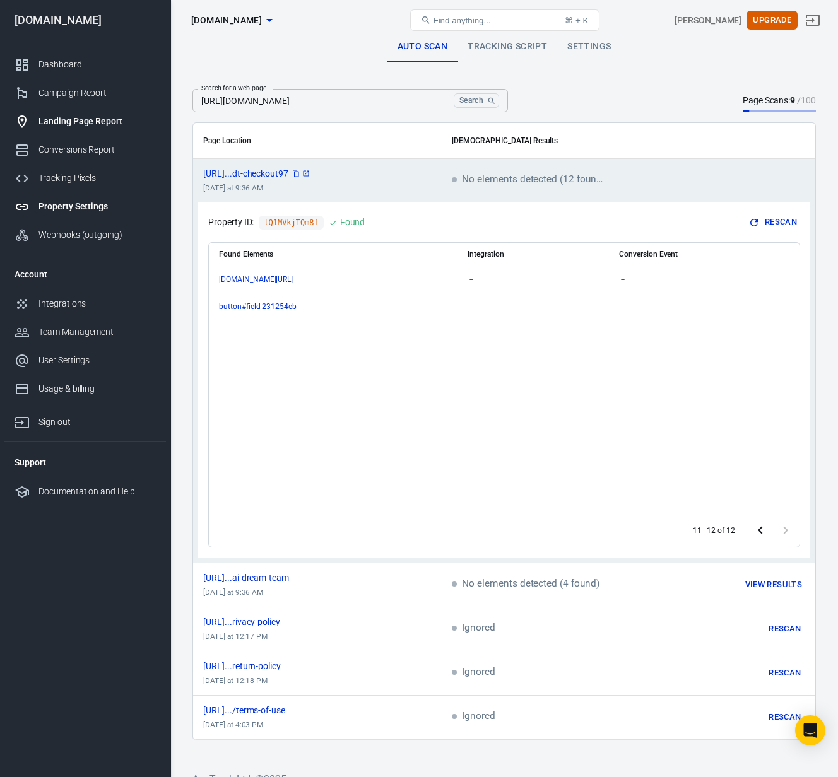
click at [56, 126] on div "Landing Page Report" at bounding box center [96, 121] width 117 height 13
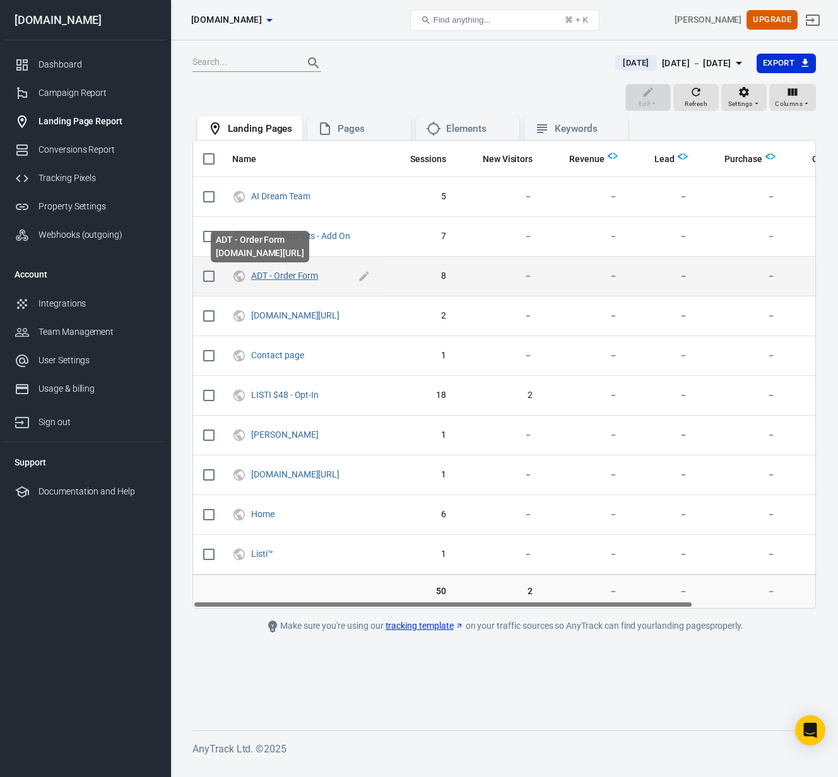
scroll to position [0, 6]
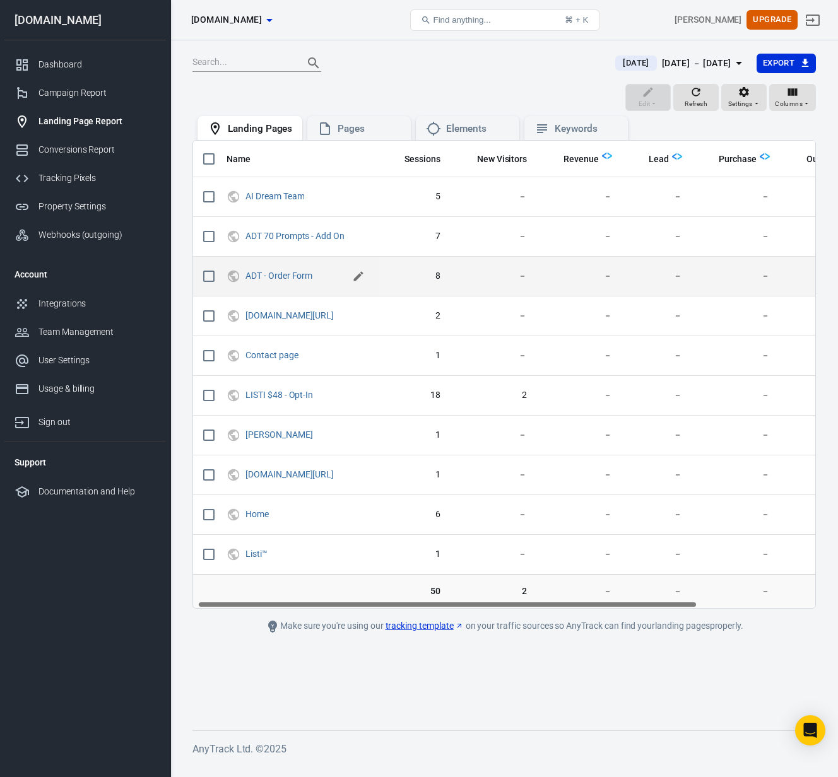
click at [365, 278] on icon "scrollable content" at bounding box center [358, 276] width 13 height 13
click at [340, 272] on input "ADT - Order Form" at bounding box center [294, 275] width 98 height 16
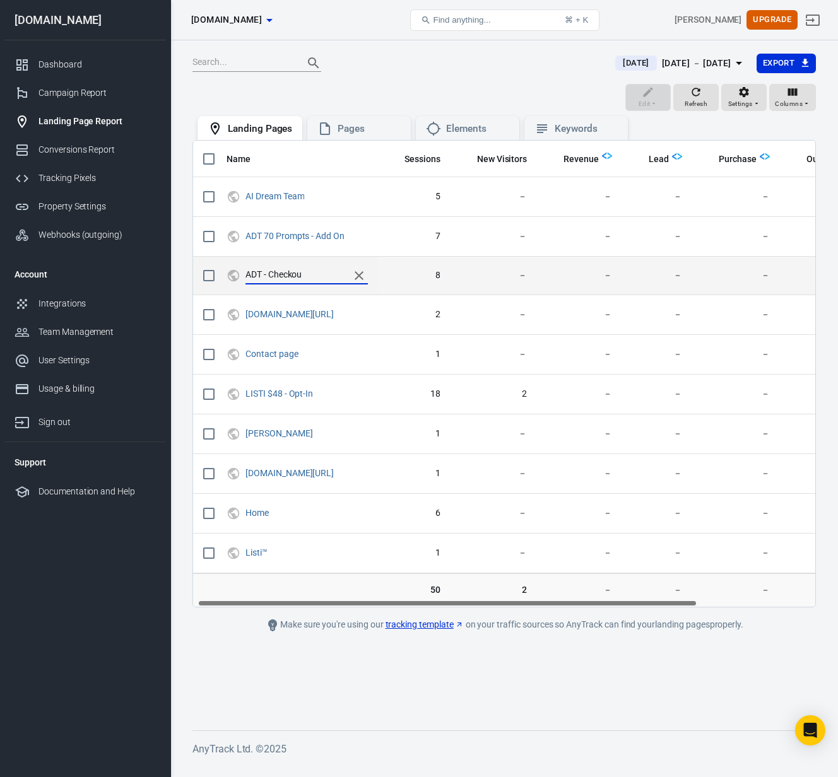
type input "ADT - Checkout"
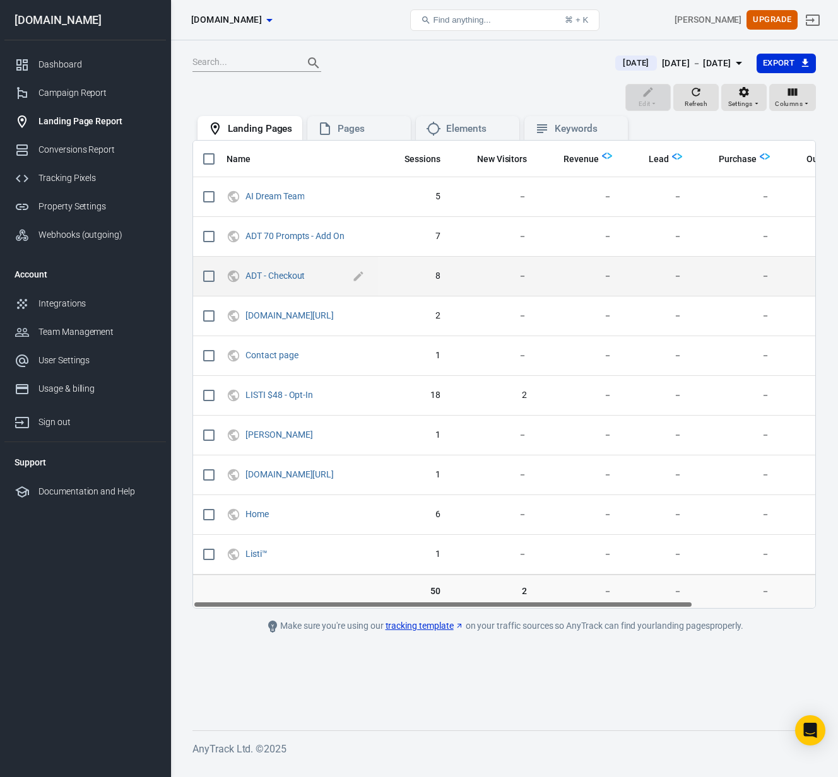
scroll to position [0, 0]
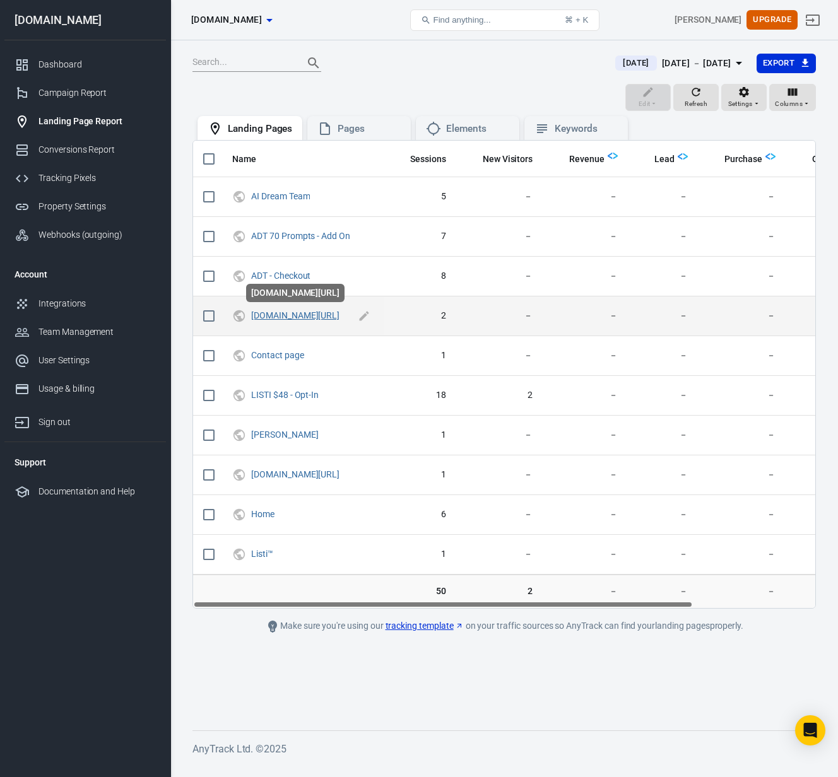
click at [339, 316] on link "thecraftedceo.com/ella1-e03ea1f1-6c786d27" at bounding box center [295, 315] width 88 height 10
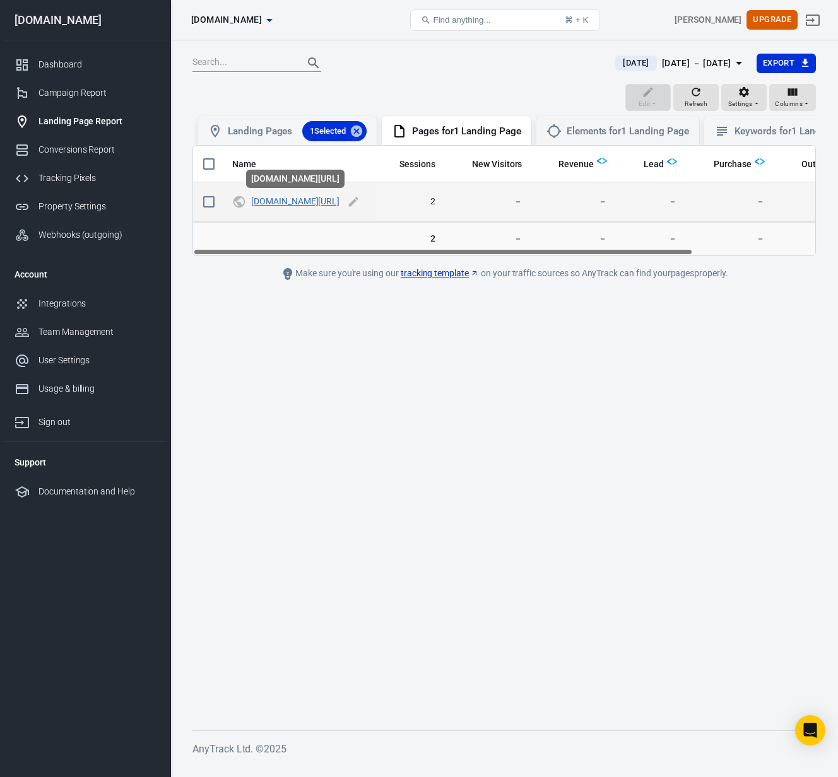
click at [339, 203] on link "thecraftedceo.com/ella1-e03ea1f1-6c786d27" at bounding box center [295, 201] width 88 height 10
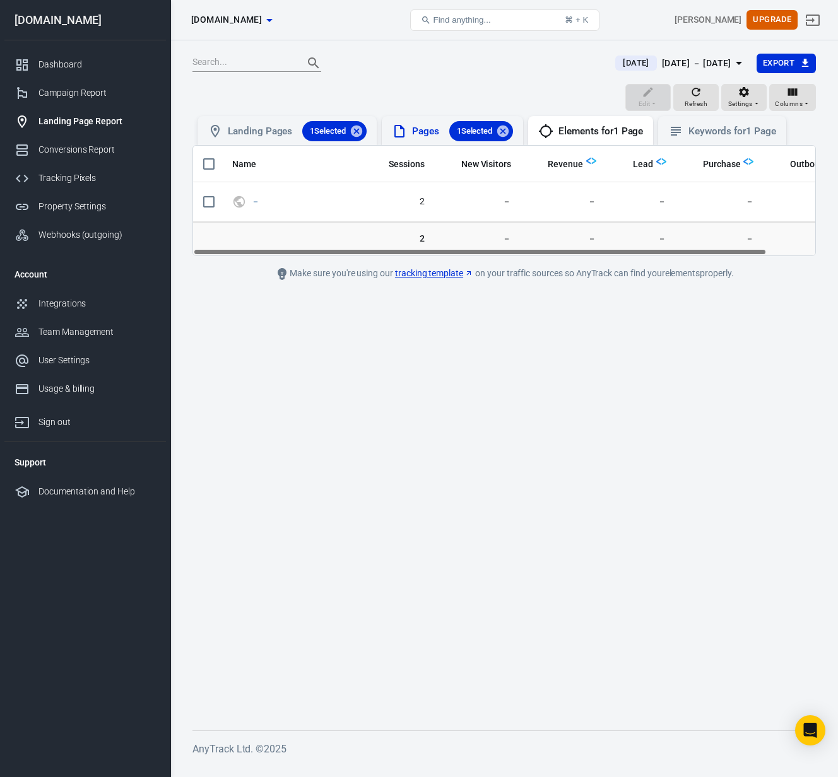
click at [428, 133] on div "Pages 1 Selected" at bounding box center [462, 131] width 101 height 20
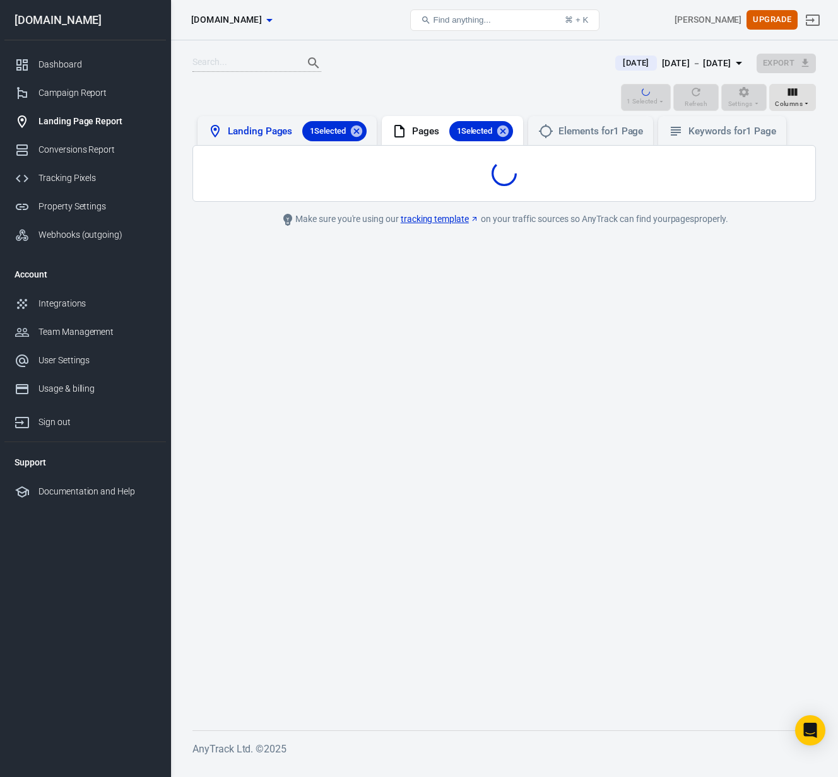
click at [264, 135] on div "Landing Pages 1 Selected" at bounding box center [297, 131] width 139 height 20
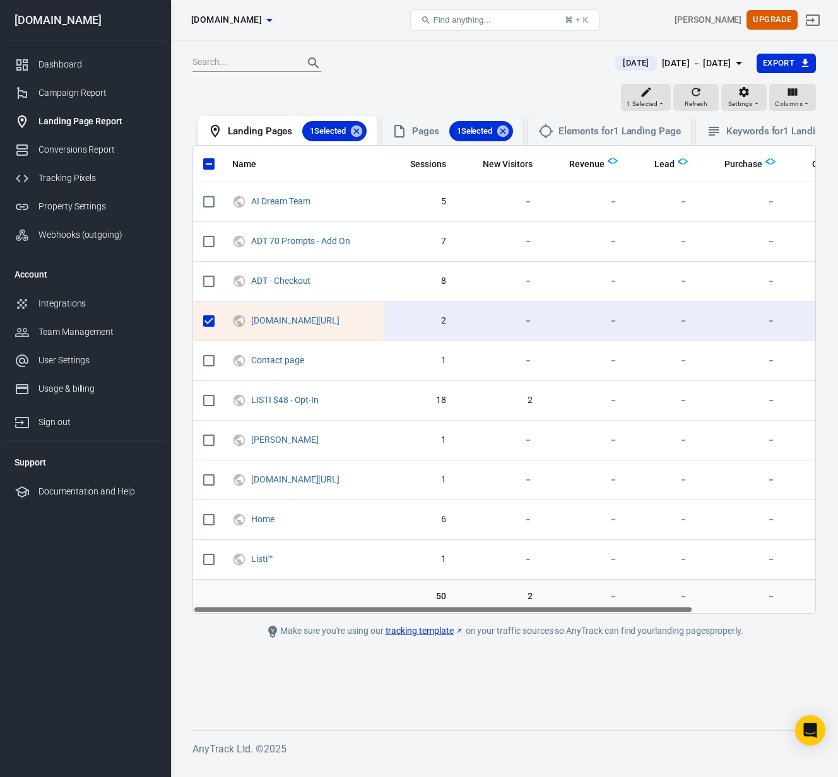
click at [531, 71] on div at bounding box center [395, 63] width 407 height 18
click at [53, 148] on div "Conversions Report" at bounding box center [96, 149] width 117 height 13
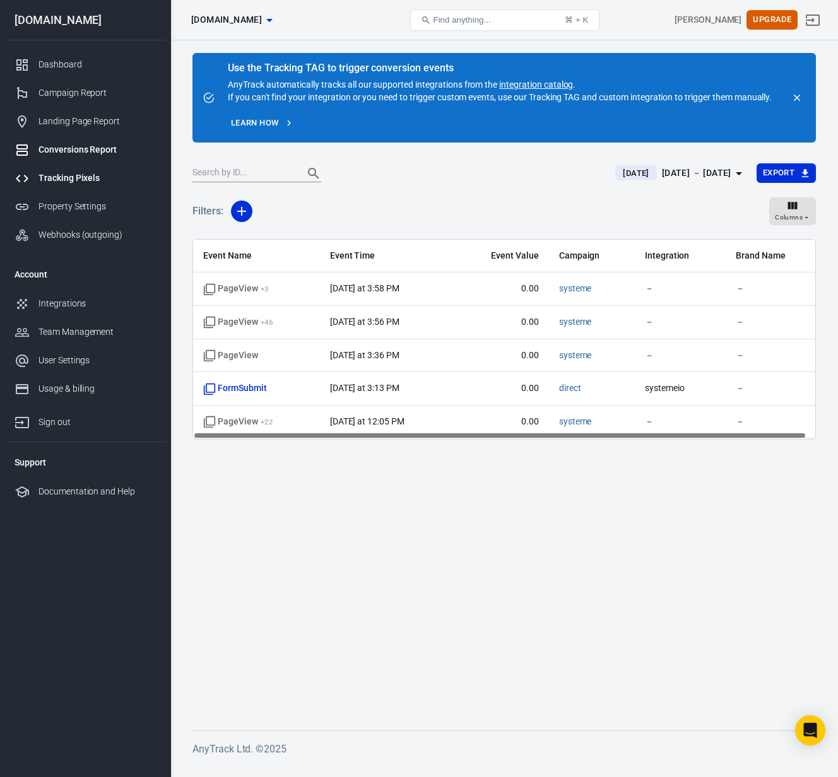
click at [62, 177] on div "Tracking Pixels" at bounding box center [96, 178] width 117 height 13
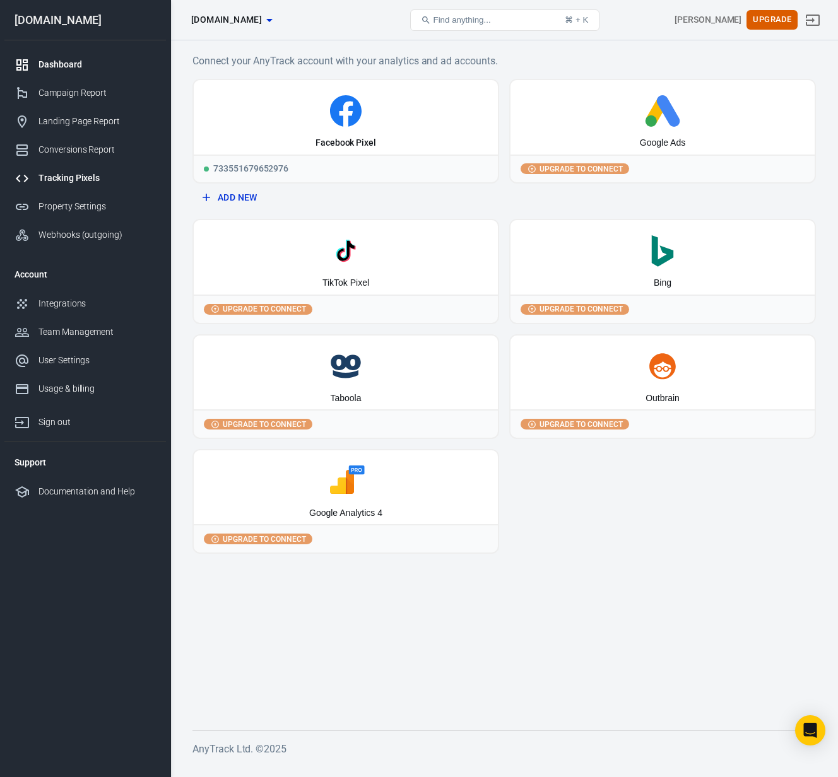
click at [66, 62] on div "Dashboard" at bounding box center [96, 64] width 117 height 13
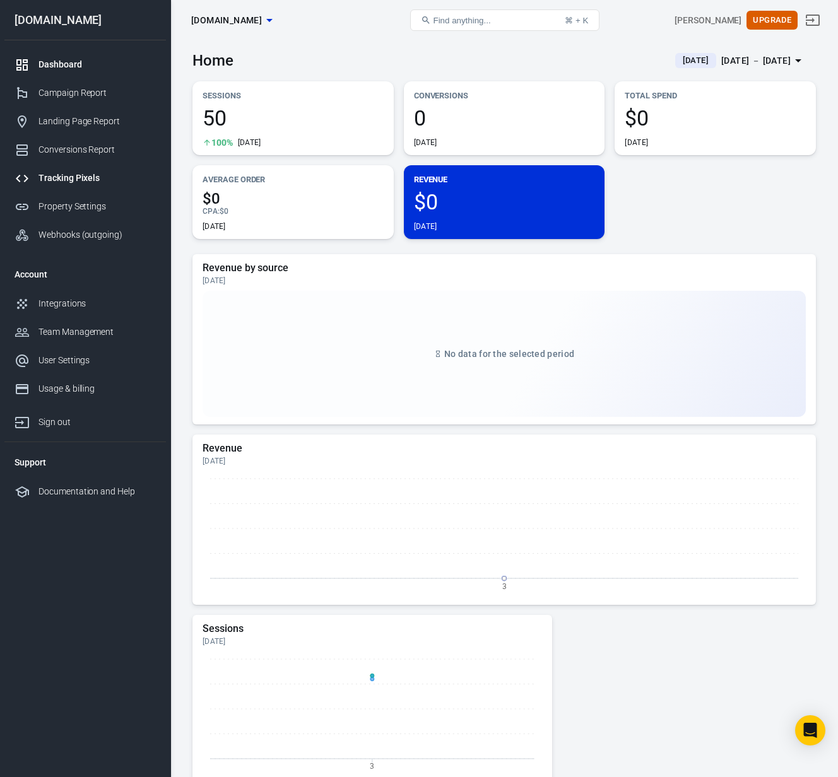
click at [62, 170] on link "Tracking Pixels" at bounding box center [84, 178] width 161 height 28
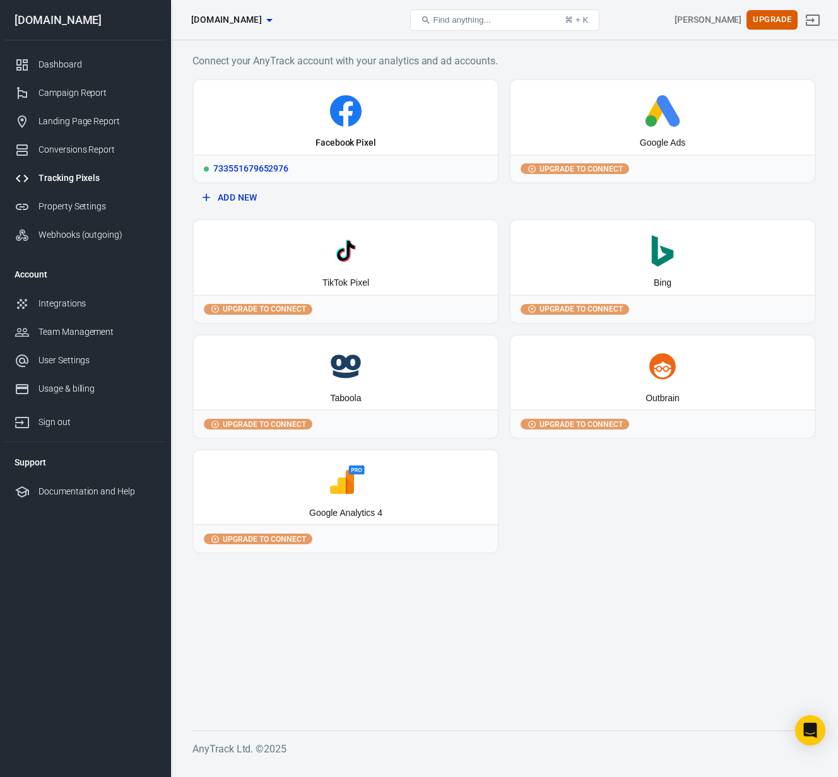
click at [378, 118] on icon at bounding box center [346, 111] width 294 height 32
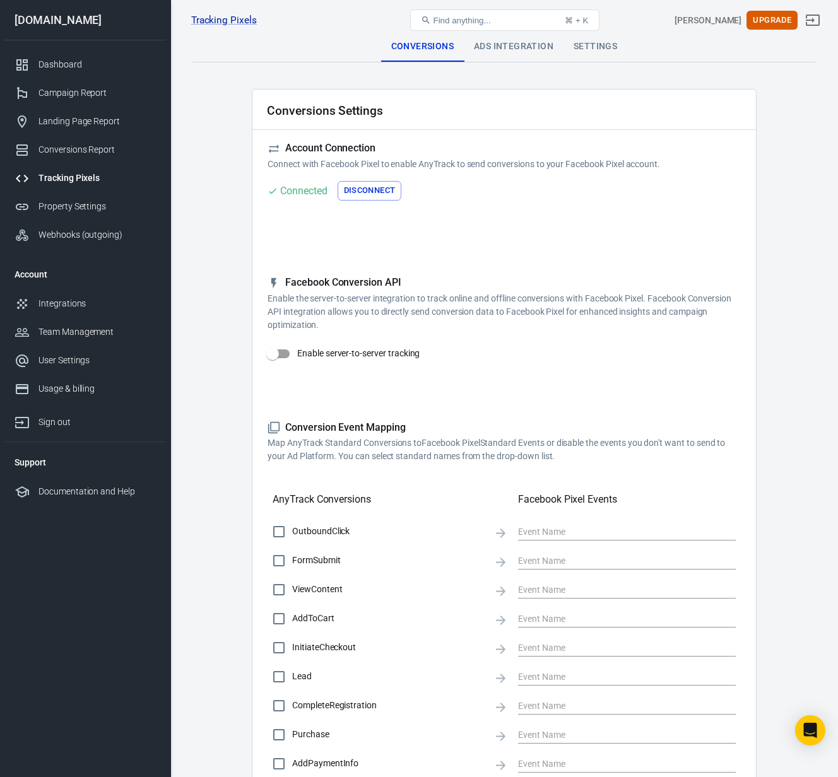
click at [514, 50] on div "Ads Integration" at bounding box center [514, 47] width 100 height 30
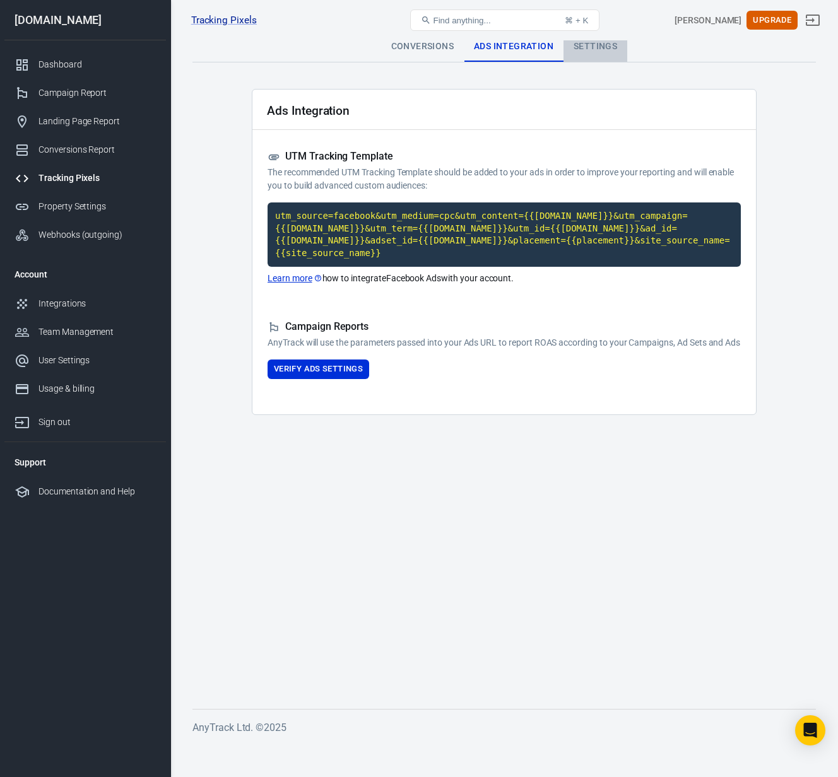
click at [595, 45] on div "Settings" at bounding box center [595, 47] width 64 height 30
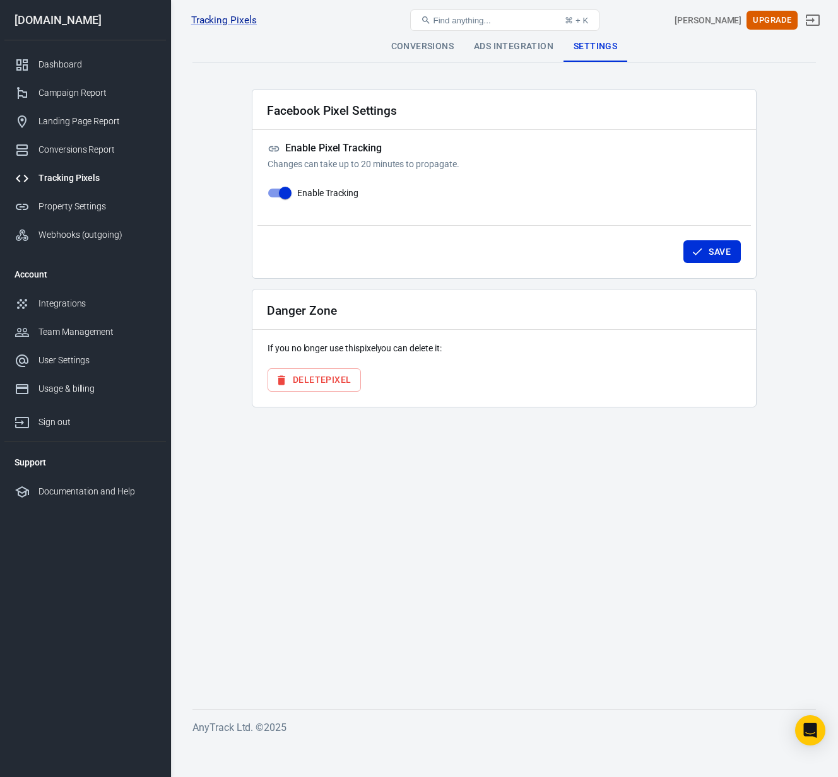
click at [403, 45] on div "Conversions" at bounding box center [422, 47] width 83 height 30
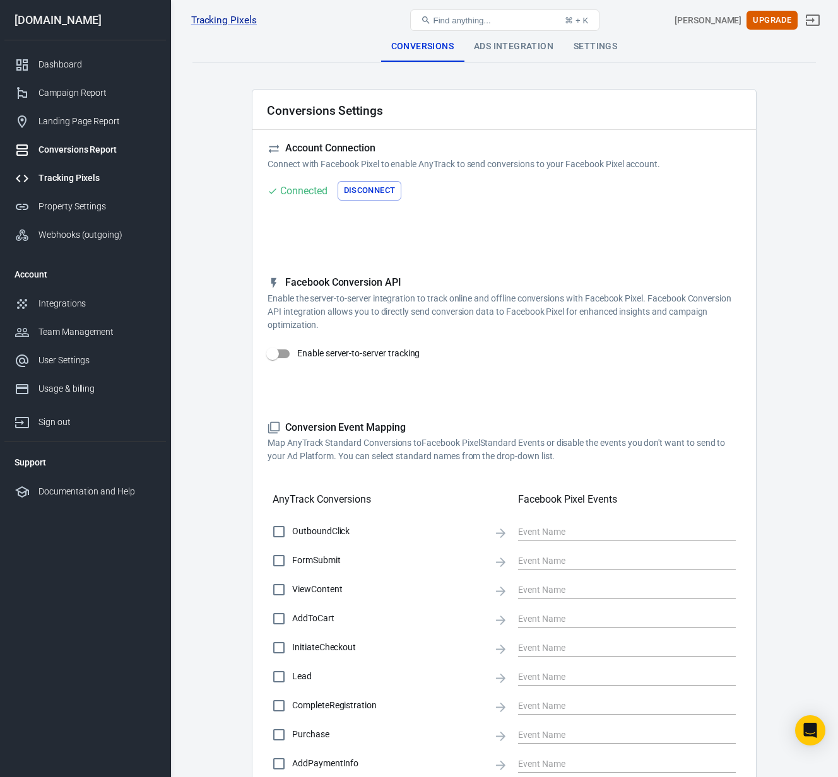
click at [83, 146] on div "Conversions Report" at bounding box center [96, 149] width 117 height 13
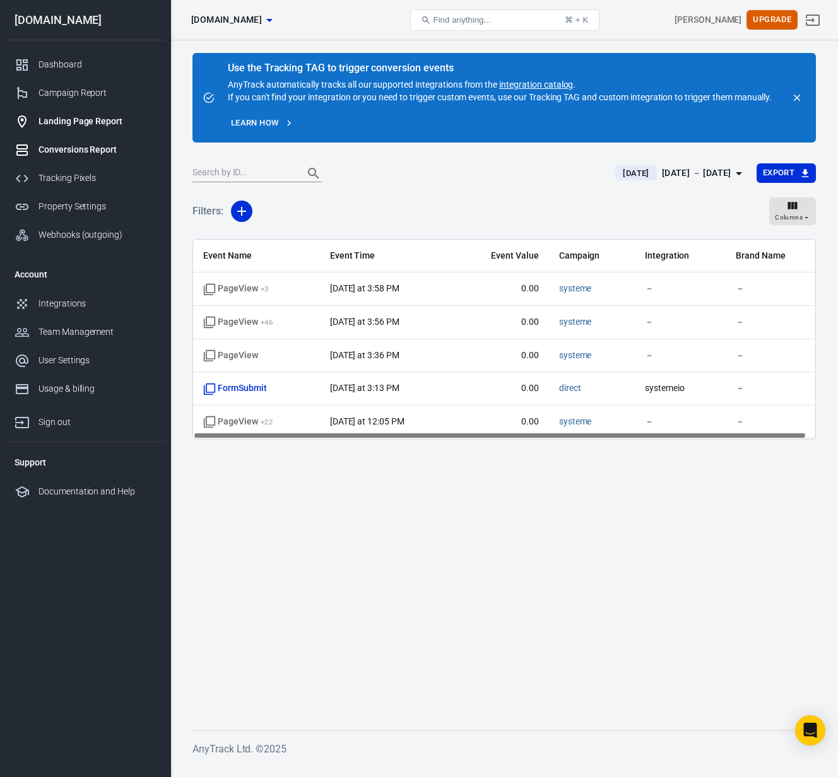
click at [73, 123] on div "Landing Page Report" at bounding box center [96, 121] width 117 height 13
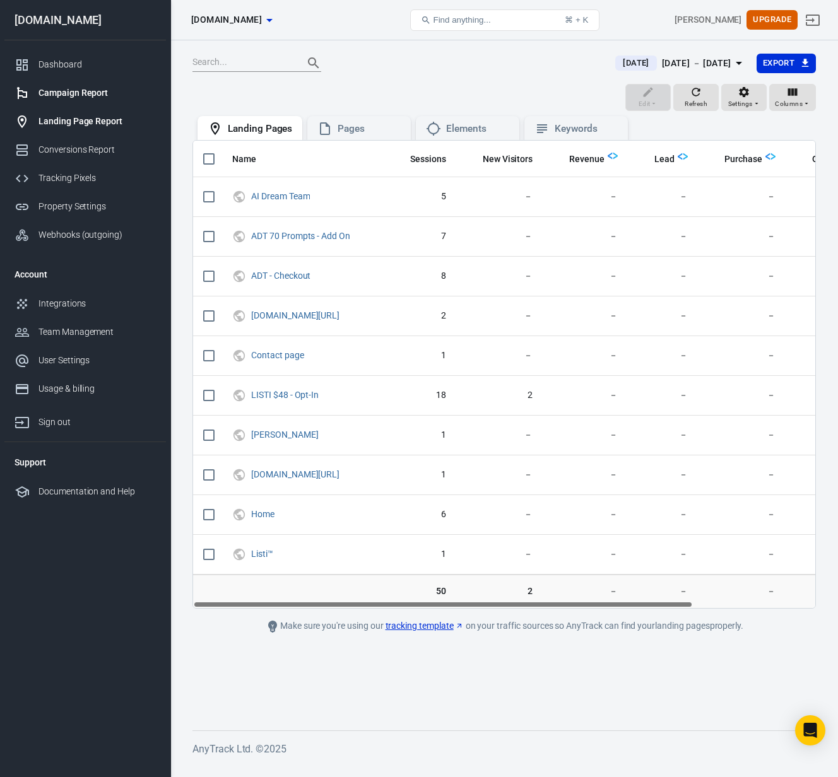
click at [78, 94] on div "Campaign Report" at bounding box center [96, 92] width 117 height 13
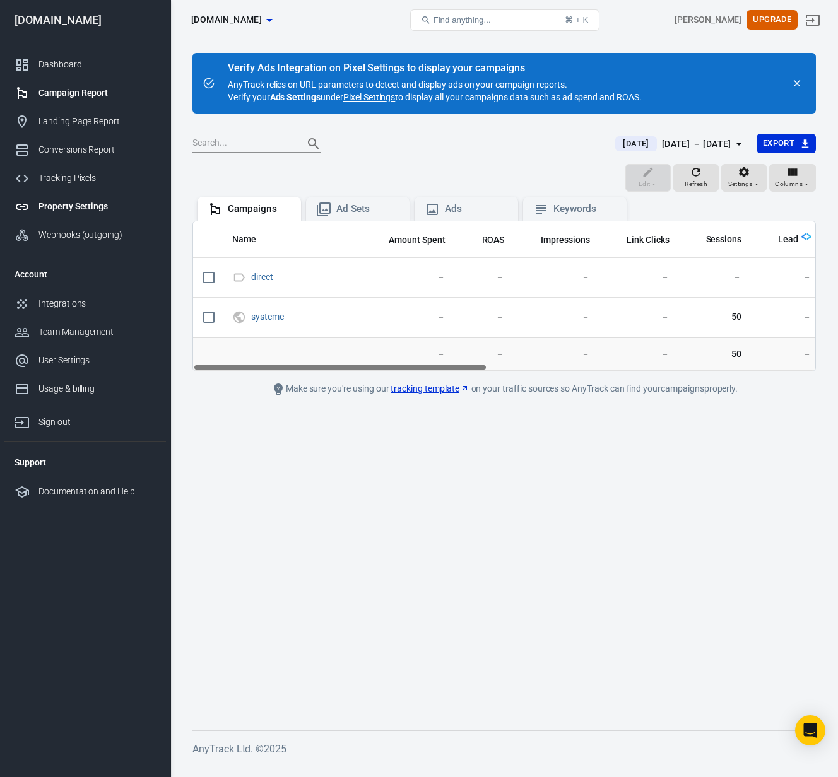
click at [67, 206] on div "Property Settings" at bounding box center [96, 206] width 117 height 13
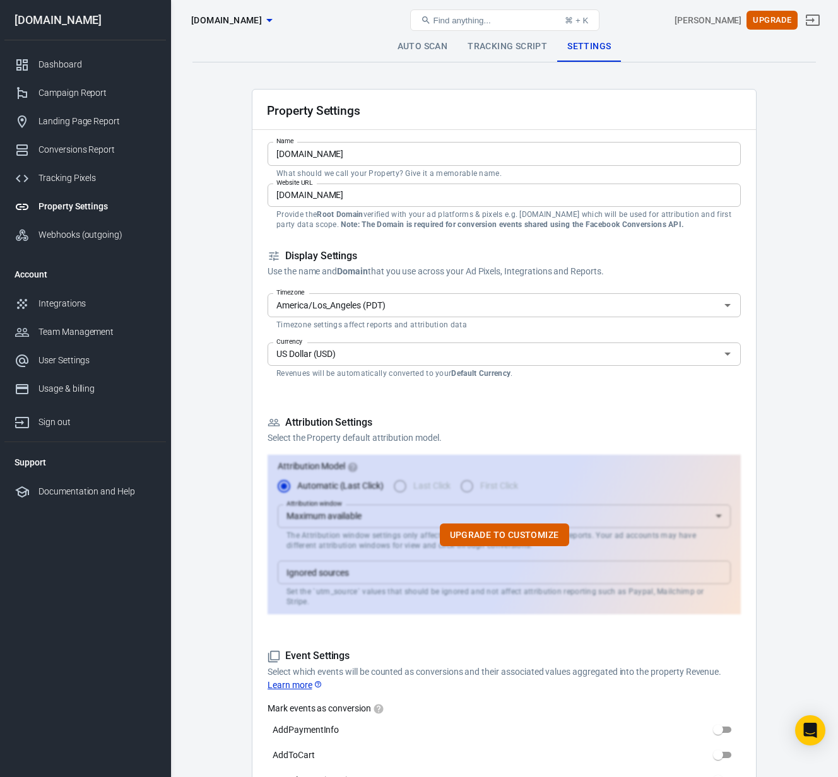
click at [422, 43] on link "Auto Scan" at bounding box center [422, 47] width 71 height 30
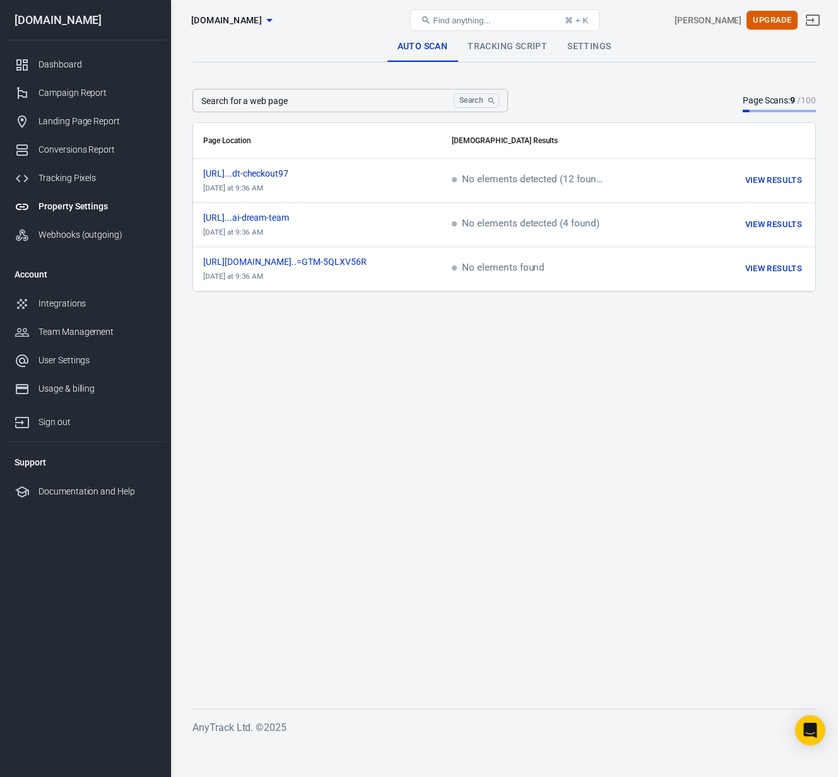
click at [531, 377] on main "Auto Scan Tracking Script Settings Search for a web page Search Search for a we…" at bounding box center [503, 360] width 623 height 657
click at [531, 380] on main "Auto Scan Tracking Script Settings Search for a web page Search Search for a we…" at bounding box center [503, 360] width 623 height 657
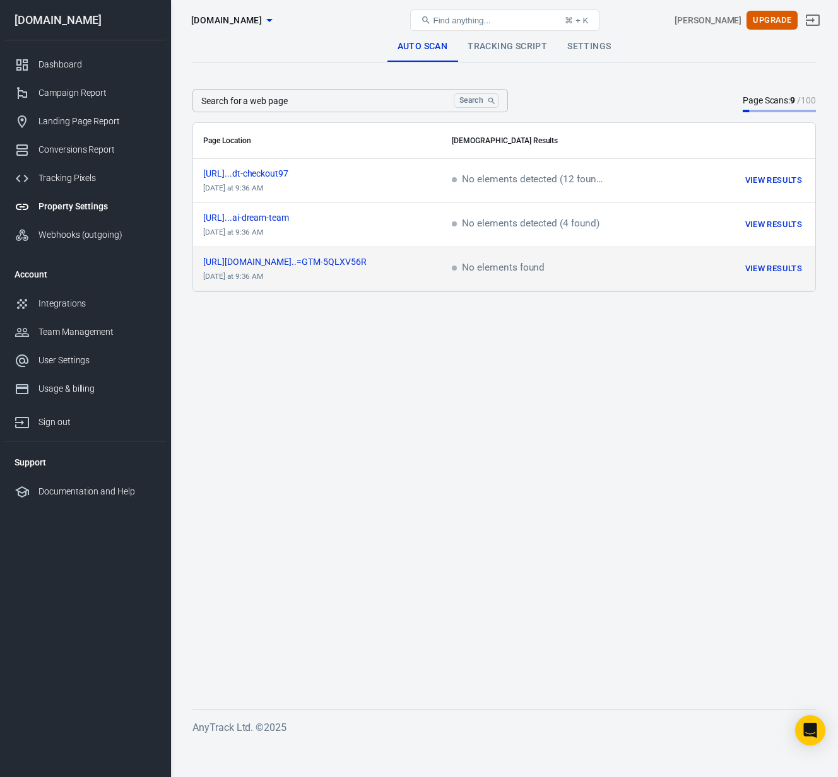
click at [479, 267] on span "No elements found" at bounding box center [498, 268] width 93 height 11
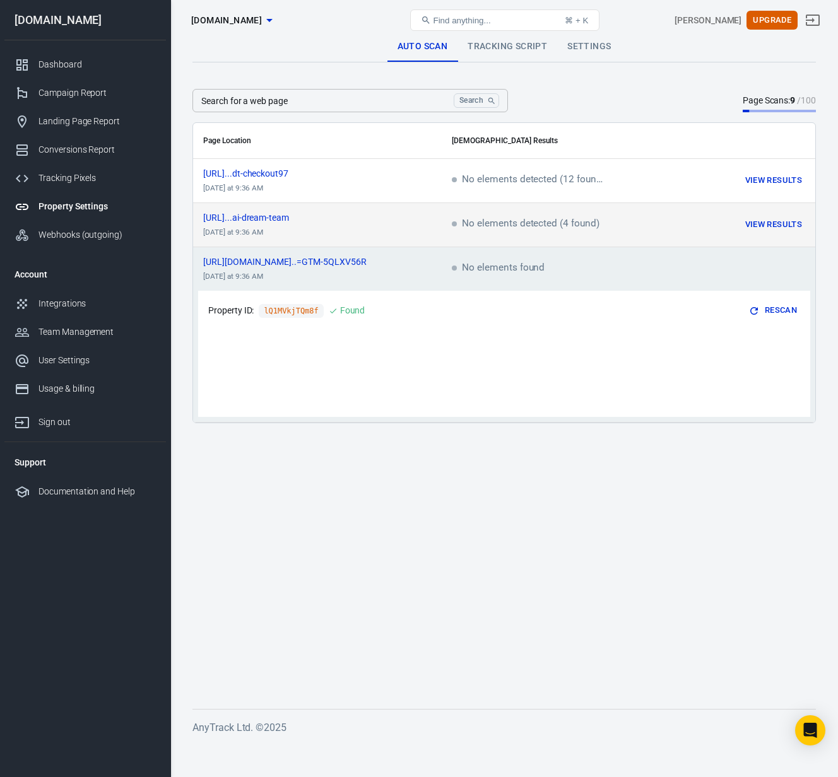
click at [513, 217] on td "No elements detected (4 found)" at bounding box center [551, 225] width 218 height 44
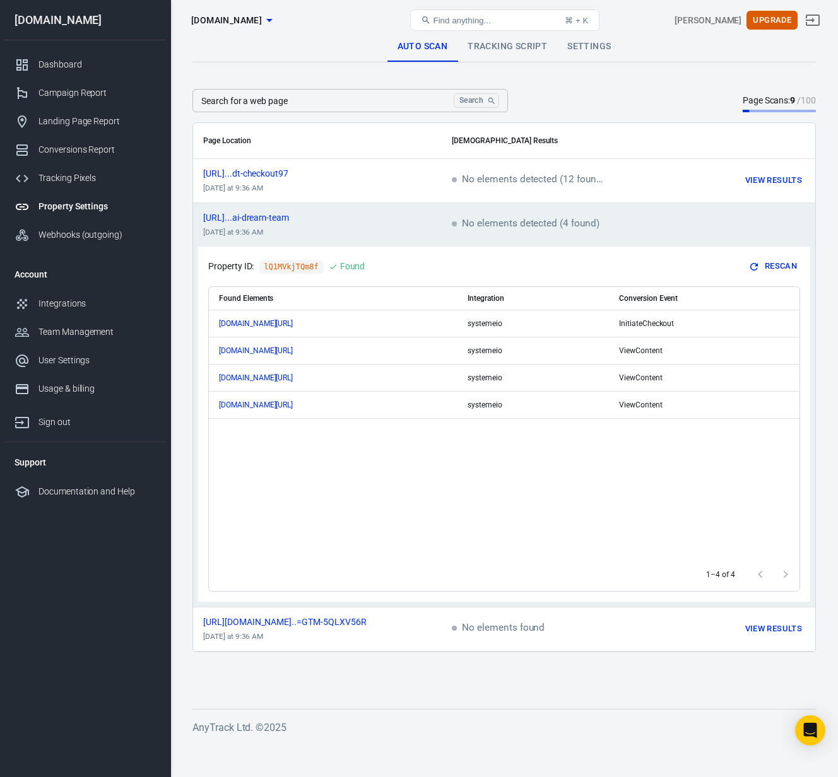
click at [509, 225] on span "No elements detected (4 found)" at bounding box center [526, 224] width 148 height 11
click at [508, 214] on td "No elements detected (4 found)" at bounding box center [551, 225] width 218 height 44
click at [506, 219] on span "No elements detected (4 found)" at bounding box center [526, 224] width 148 height 11
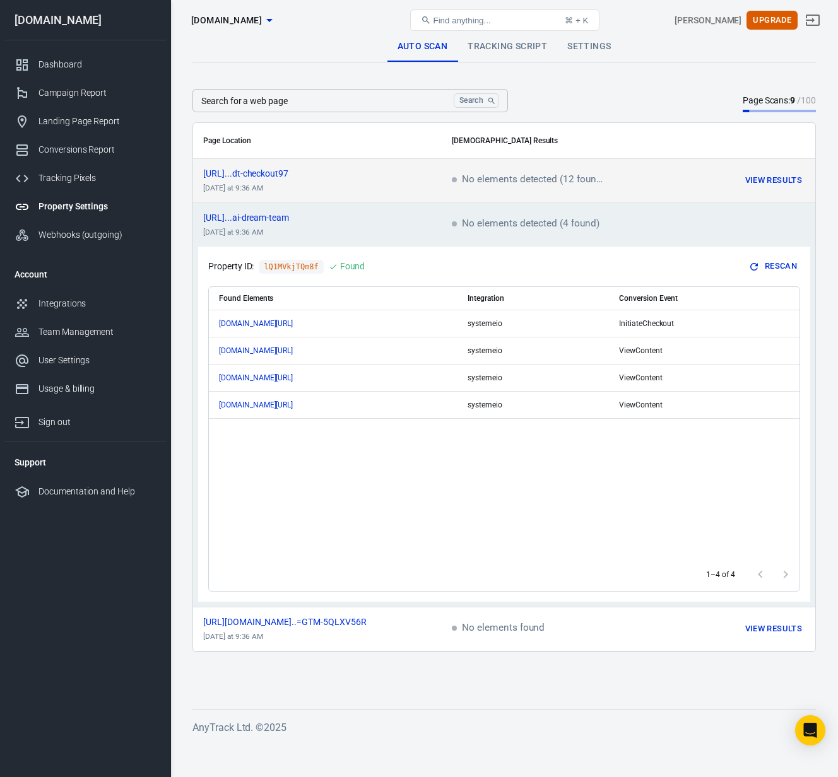
click at [515, 180] on span "No elements detected (12 found)" at bounding box center [527, 180] width 151 height 11
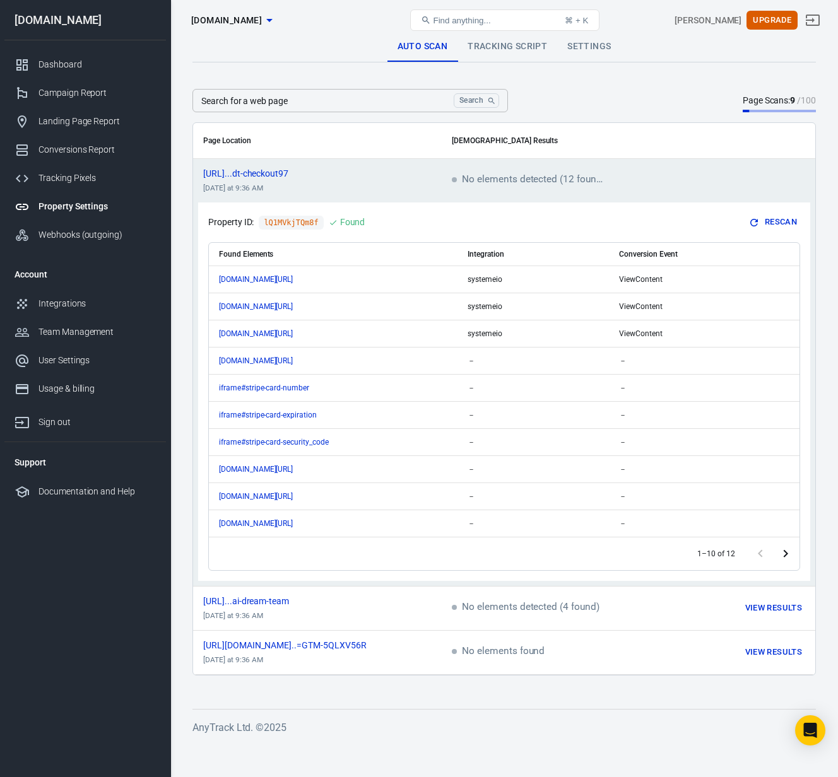
click at [369, 103] on input "Search for a web page" at bounding box center [320, 100] width 256 height 23
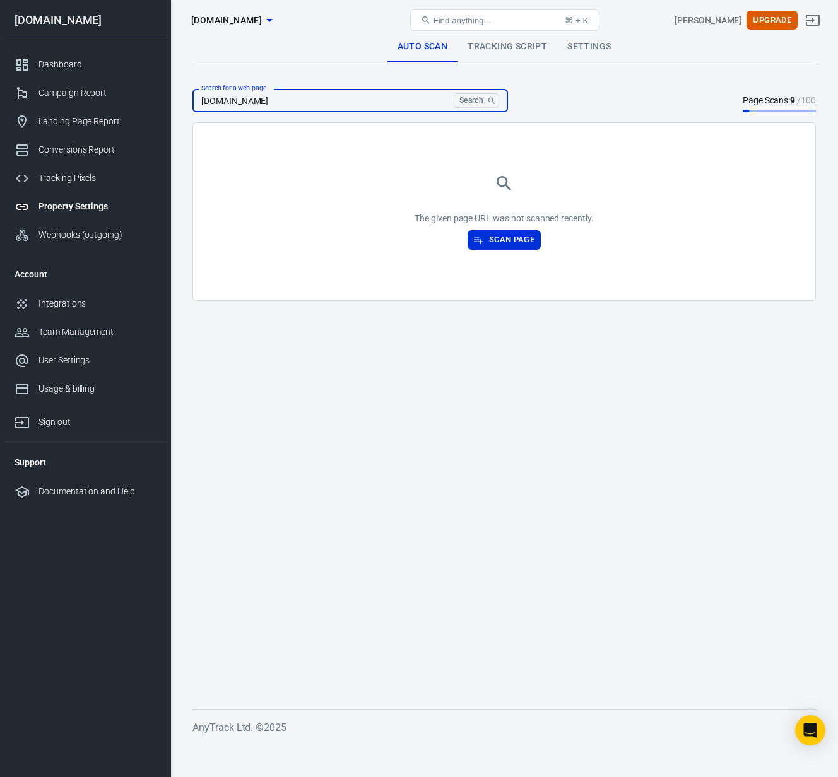
click at [201, 99] on input "[DOMAIN_NAME]" at bounding box center [320, 100] width 256 height 23
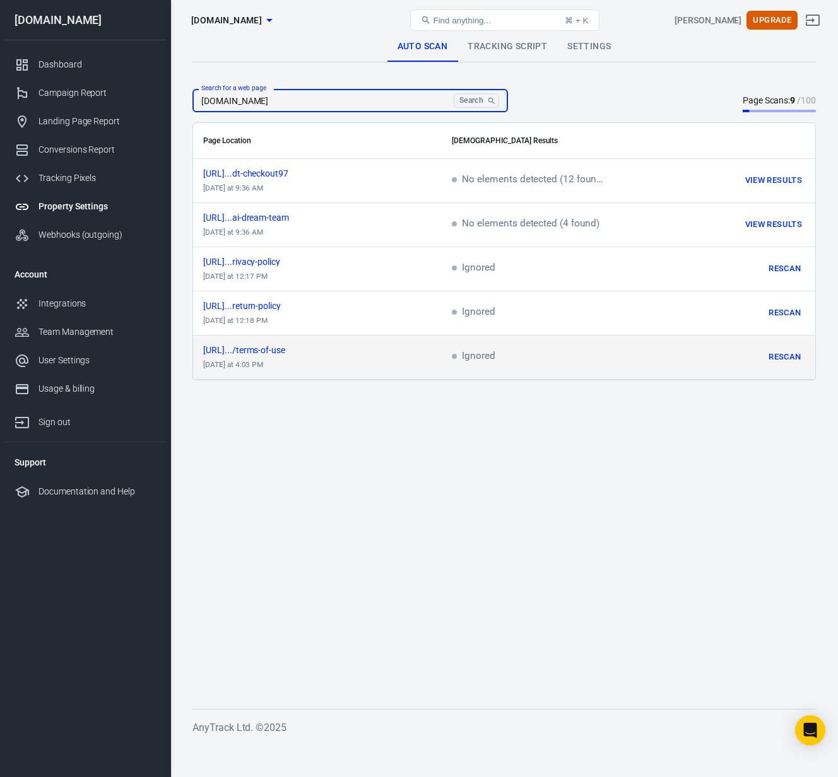
type input "www.thecraftedceo.com"
click at [480, 351] on td "Ignored" at bounding box center [551, 358] width 218 height 44
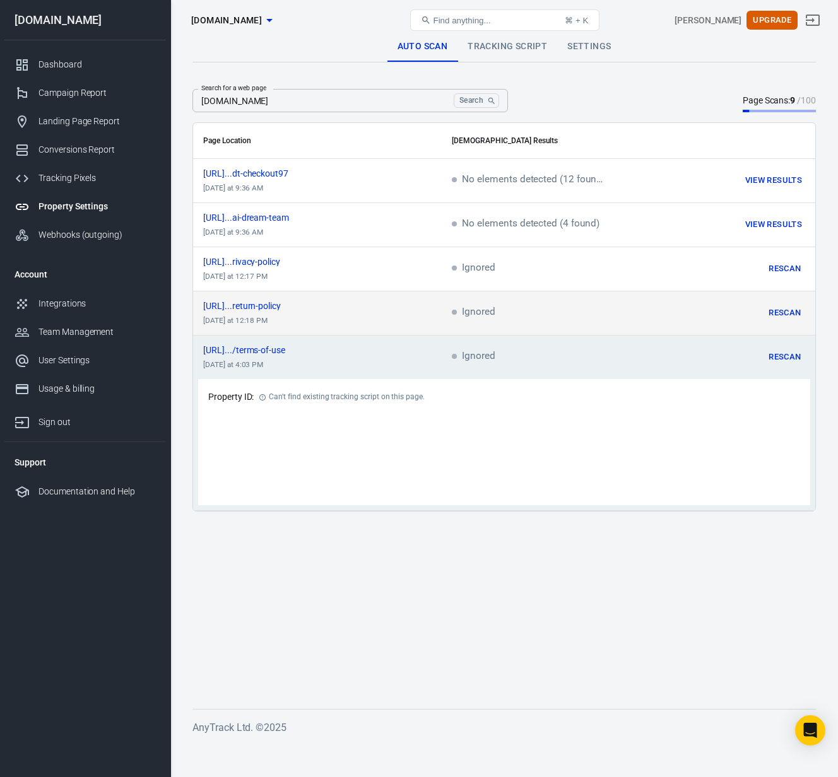
click at [460, 307] on span "Ignored" at bounding box center [473, 312] width 43 height 11
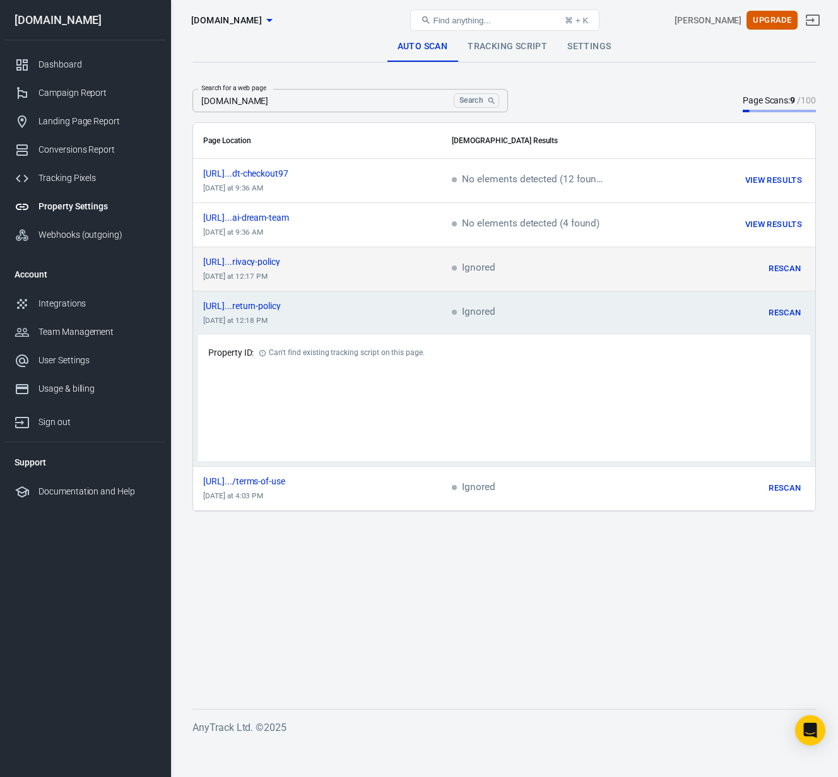
click at [486, 257] on td "Ignored" at bounding box center [551, 269] width 218 height 44
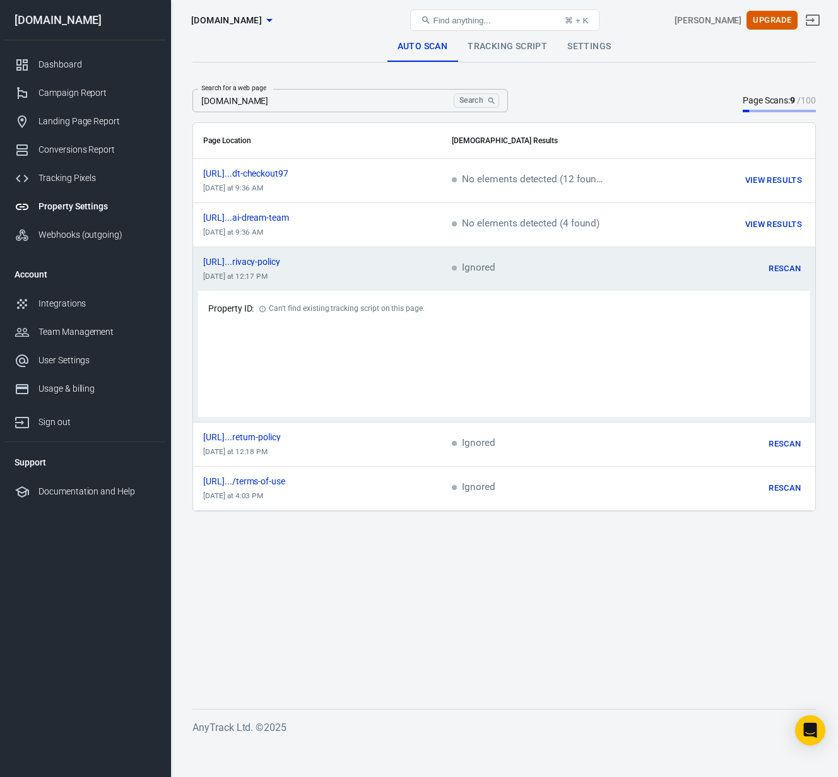
click at [564, 274] on td "Ignored" at bounding box center [551, 269] width 218 height 44
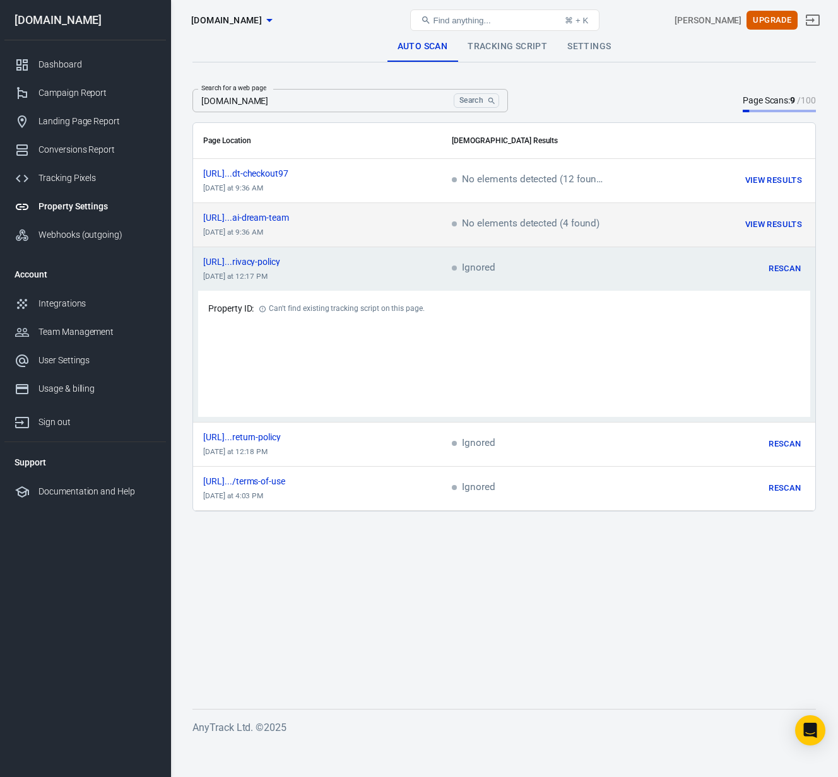
click at [478, 223] on span "No elements detected (4 found)" at bounding box center [526, 224] width 148 height 11
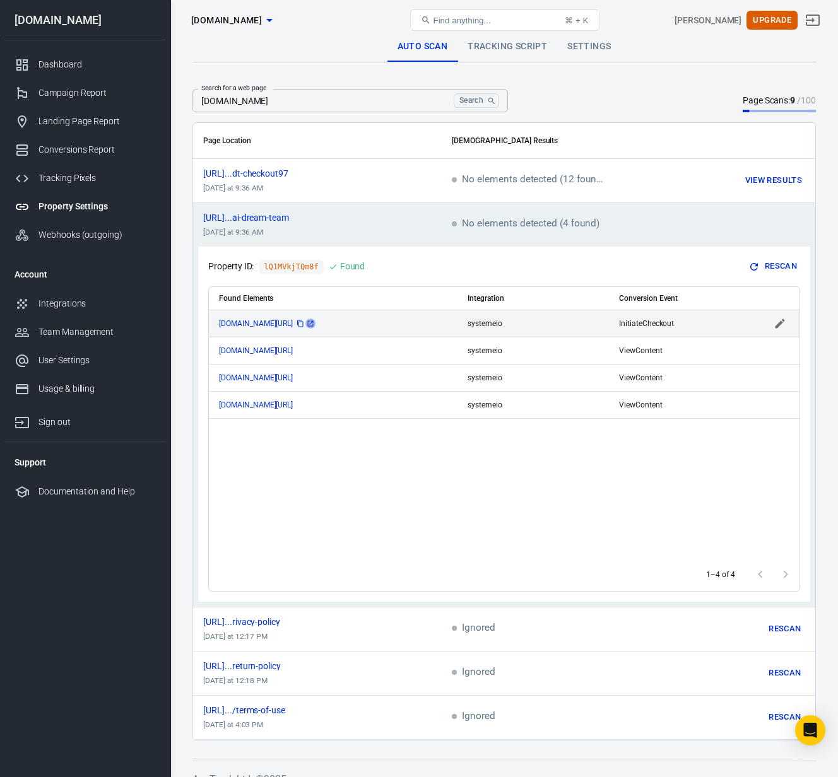
click at [314, 322] on icon "scrollable content" at bounding box center [311, 324] width 8 height 8
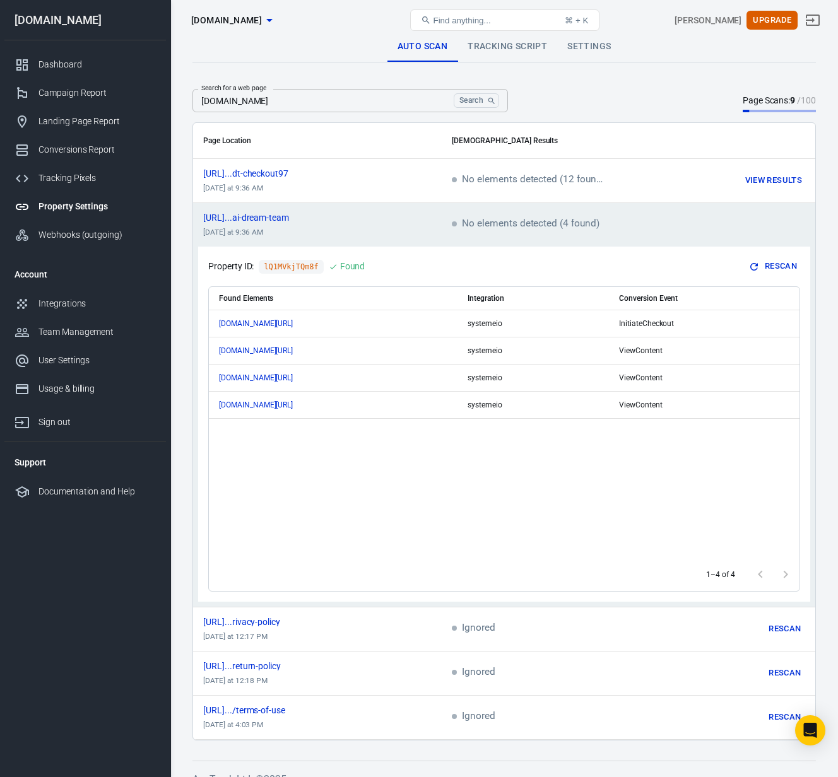
click at [477, 480] on div "Found Elements Integration Conversion Event www.thecraftedceo.com/adt-checkout9…" at bounding box center [504, 422] width 590 height 271
click at [312, 219] on span "https://www.thecraftedceo....ai-dream-team" at bounding box center [257, 217] width 108 height 9
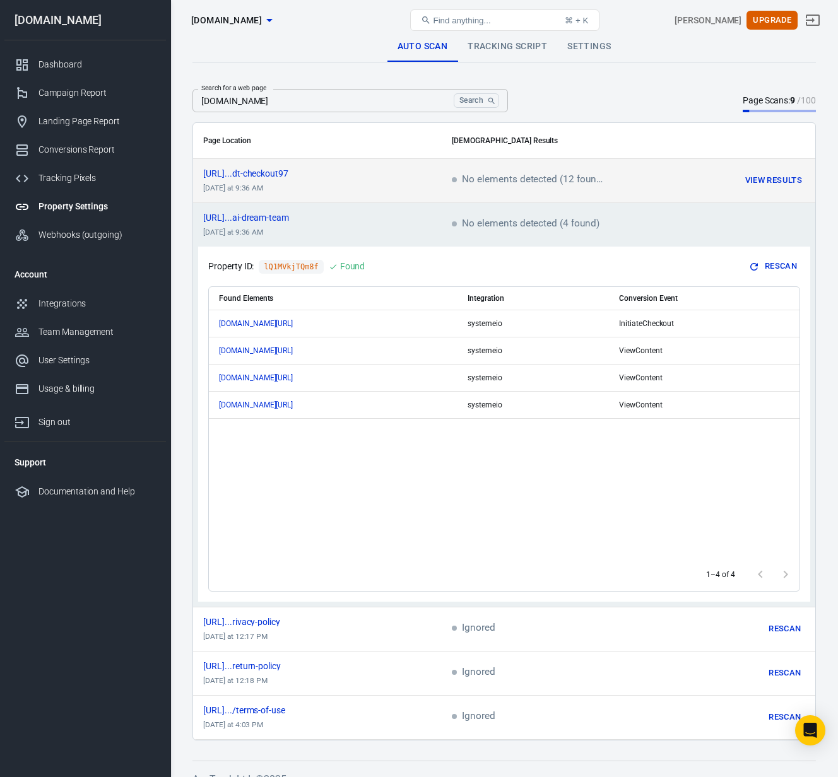
click at [424, 179] on td "https://www.thecraftedceo....dt-checkout97 today at 9:36 AM" at bounding box center [317, 181] width 249 height 44
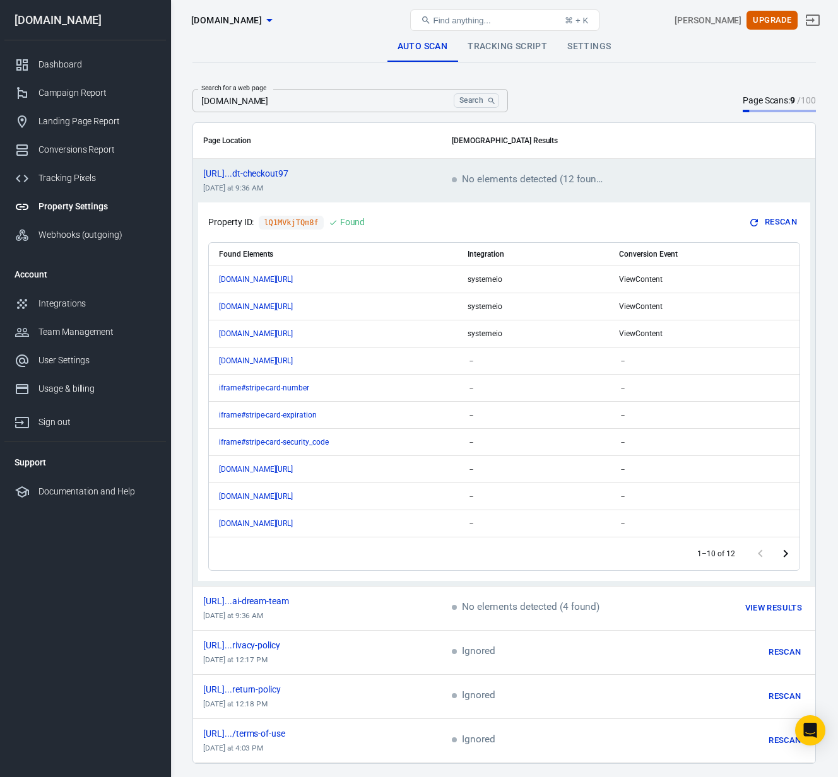
click at [586, 115] on div "Search for a web page www.thecraftedceo.com Search Search for a web page Page S…" at bounding box center [503, 426] width 623 height 675
click at [501, 48] on link "Tracking Script" at bounding box center [507, 47] width 100 height 30
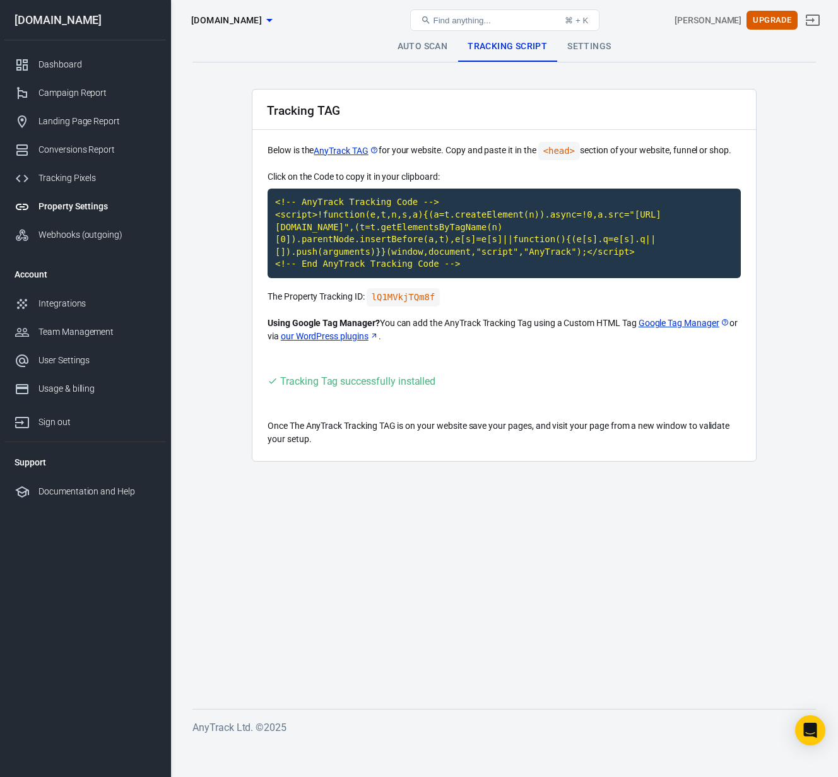
click at [409, 50] on link "Auto Scan" at bounding box center [422, 47] width 71 height 30
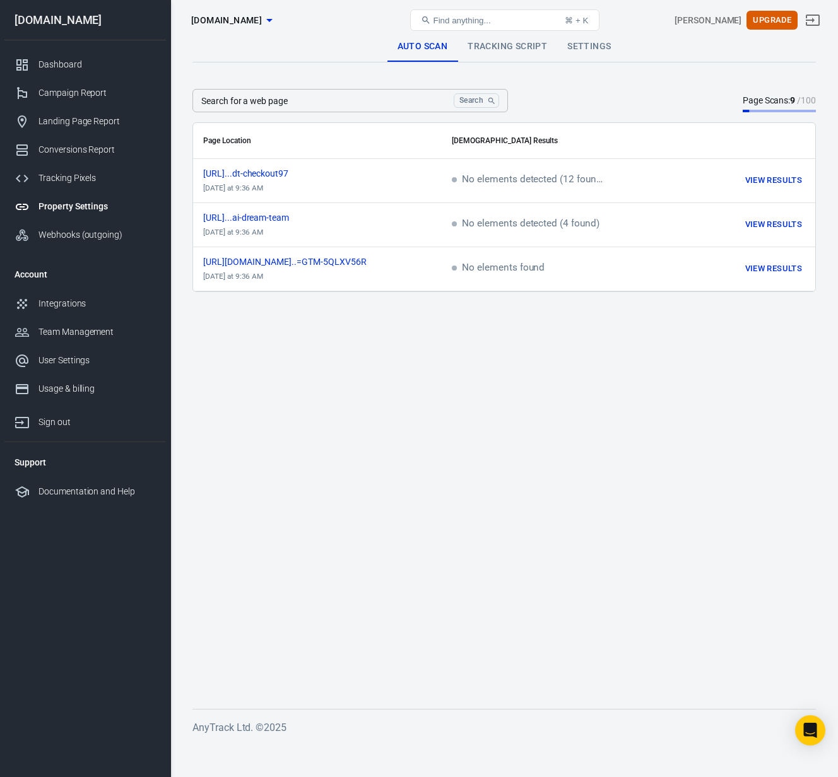
click at [546, 444] on main "Auto Scan Tracking Script Settings Search for a web page Search Search for a we…" at bounding box center [503, 360] width 623 height 657
click at [320, 102] on input "Search for a web page" at bounding box center [320, 100] width 256 height 23
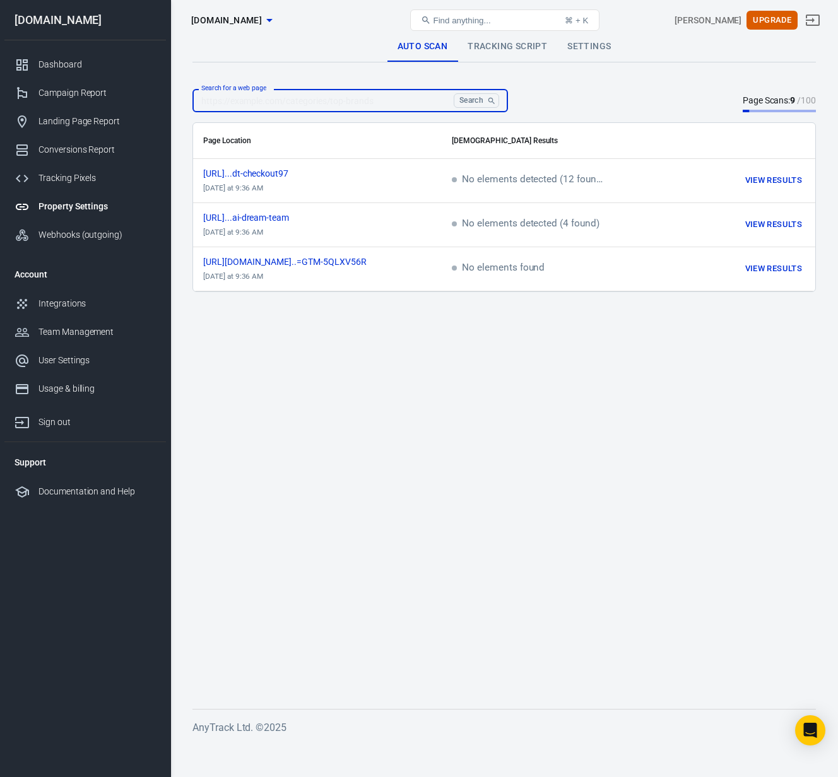
paste input "https://www.thecraftedceo.com/sella-validate"
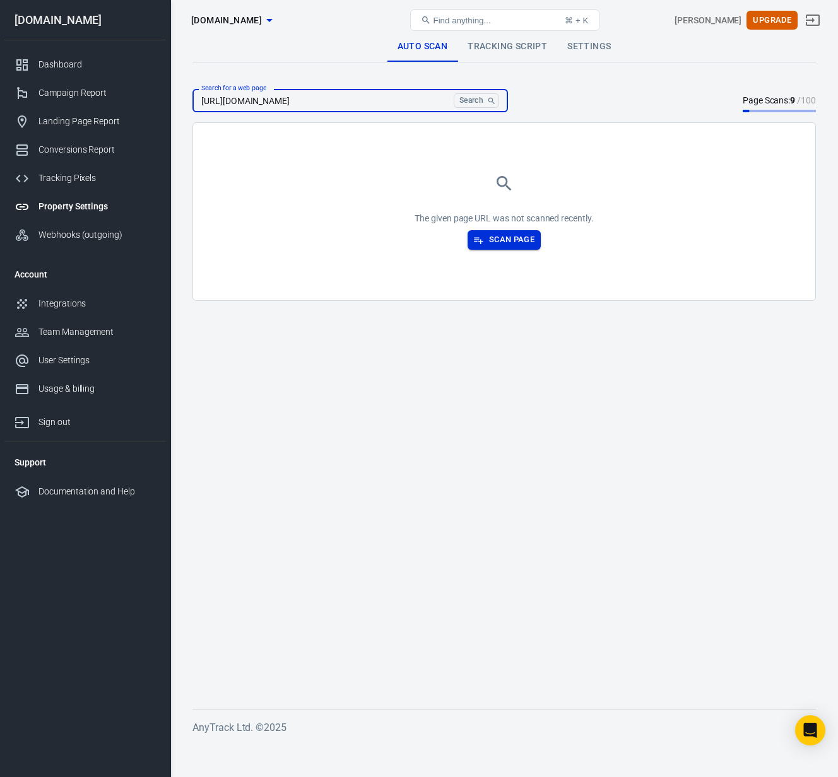
click at [505, 242] on button "Scan Page" at bounding box center [503, 240] width 73 height 20
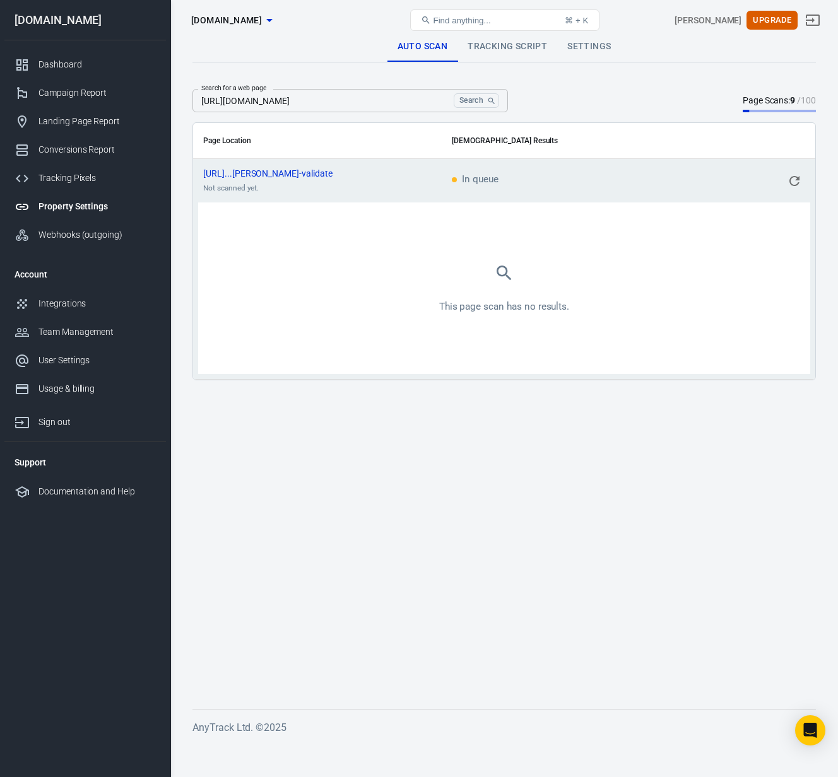
click at [301, 278] on div "This page scan has no results." at bounding box center [504, 288] width 592 height 151
click at [390, 103] on input "https://www.thecraftedceo.com/sella-validate" at bounding box center [320, 100] width 256 height 23
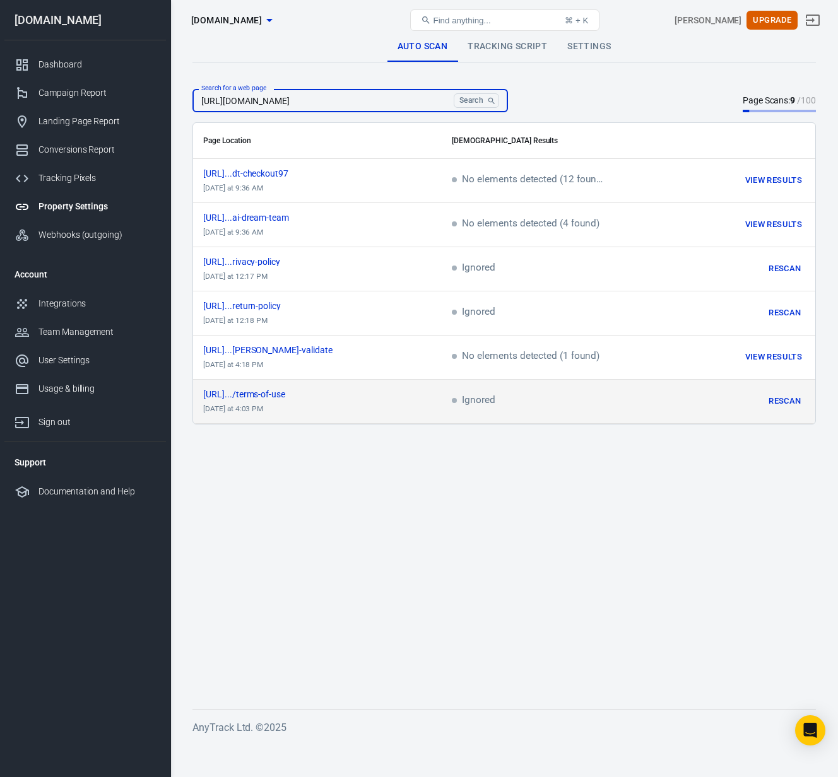
type input "https://www.thecraftedceo.com/"
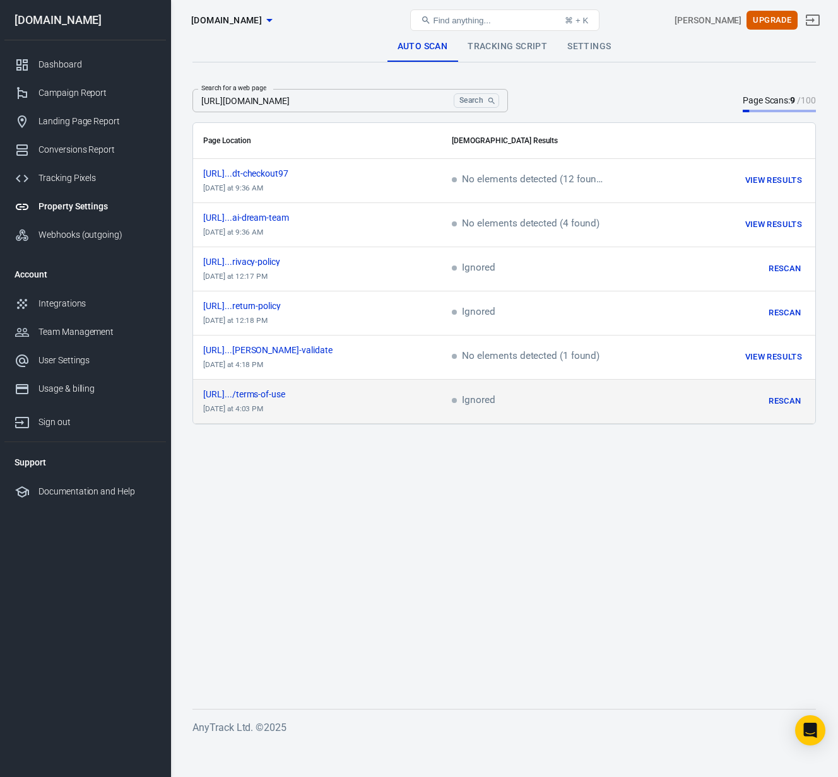
click at [397, 395] on div "https://www.thecraftedceo..../terms-of-use" at bounding box center [317, 394] width 228 height 9
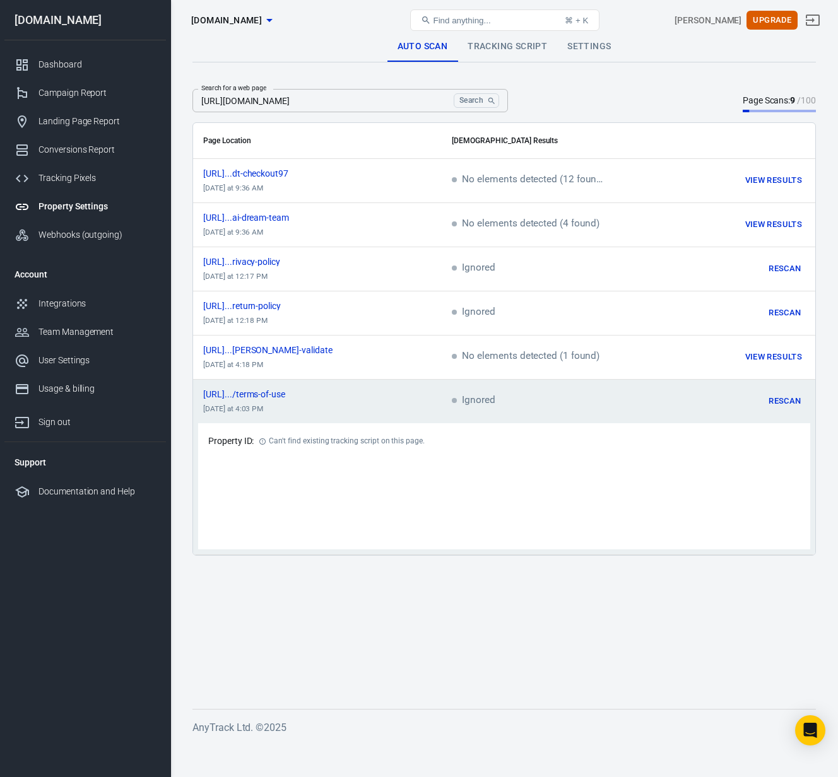
click at [460, 406] on span "Ignored" at bounding box center [473, 400] width 43 height 11
click at [65, 91] on div "Campaign Report" at bounding box center [96, 92] width 117 height 13
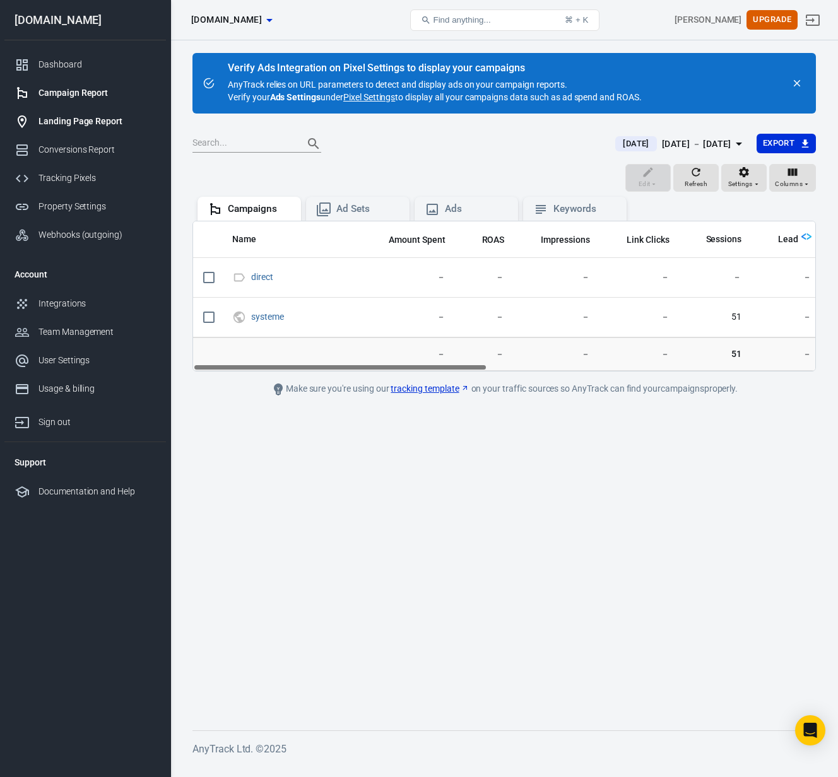
click at [68, 124] on div "Landing Page Report" at bounding box center [96, 121] width 117 height 13
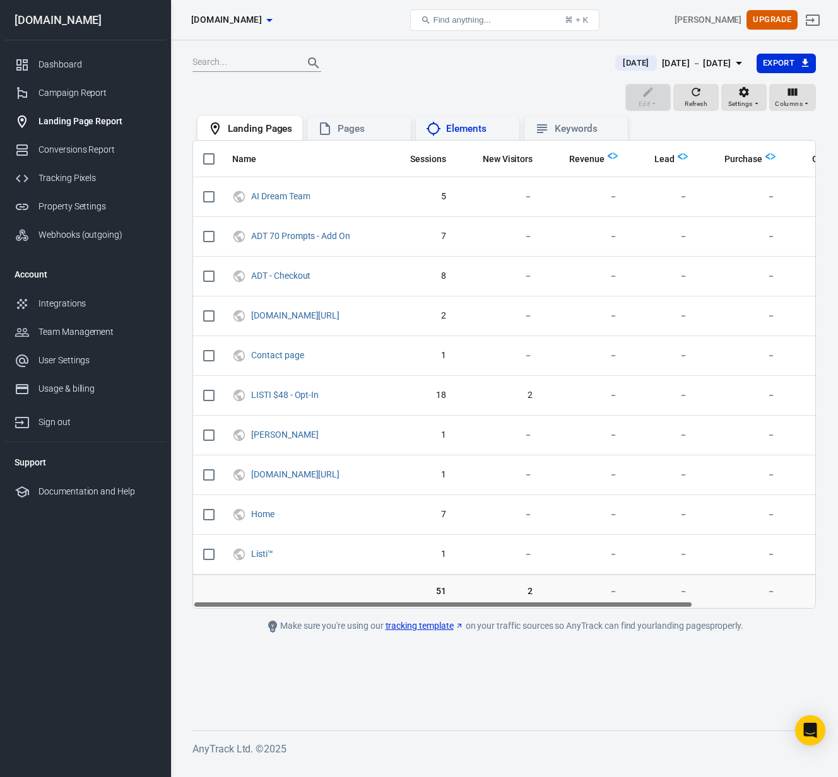
click at [466, 128] on div "Elements" at bounding box center [477, 128] width 63 height 13
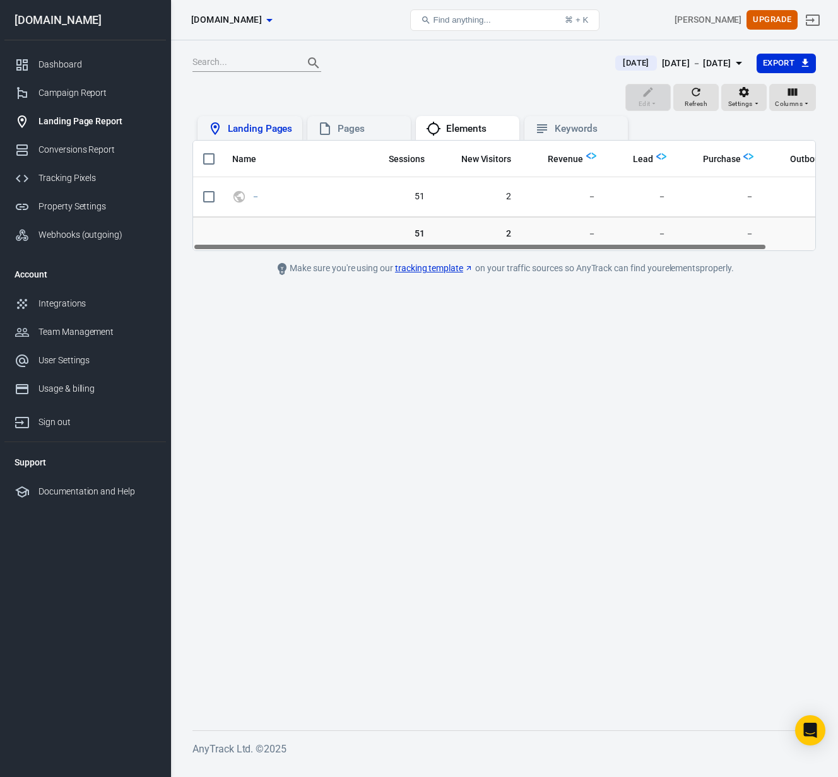
click at [249, 128] on div "Landing Pages" at bounding box center [260, 128] width 64 height 13
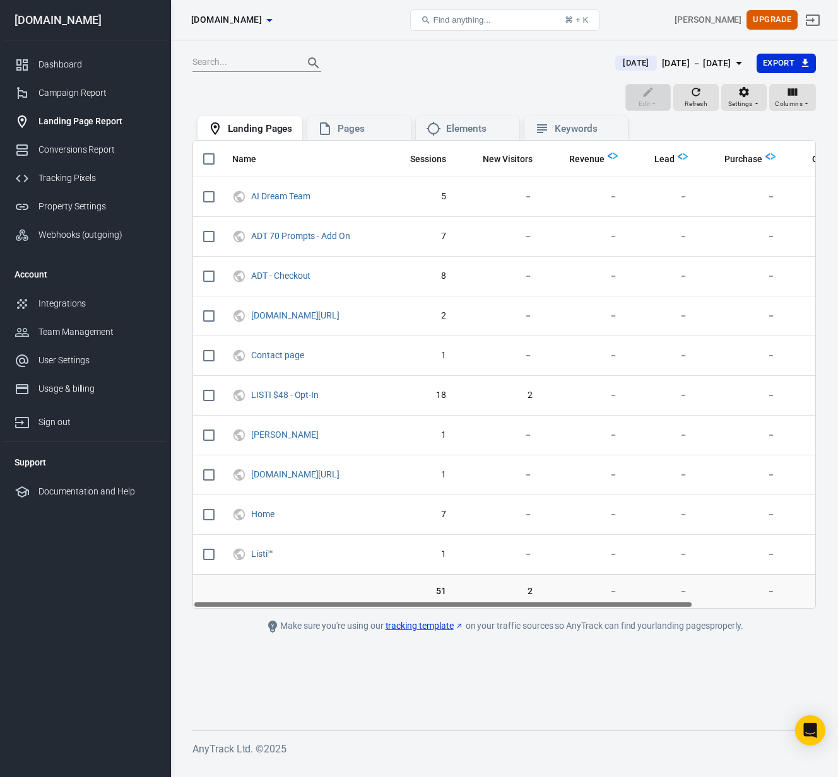
drag, startPoint x: 214, startPoint y: 160, endPoint x: 334, endPoint y: 163, distance: 119.9
click at [214, 160] on input "scrollable content" at bounding box center [209, 159] width 26 height 26
checkbox input "true"
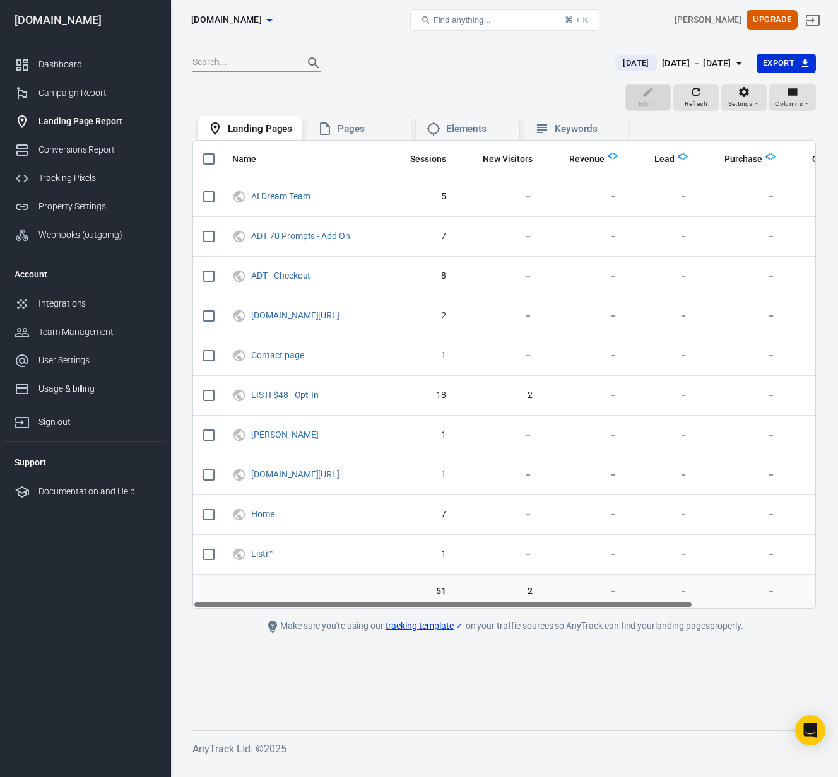
checkbox input "true"
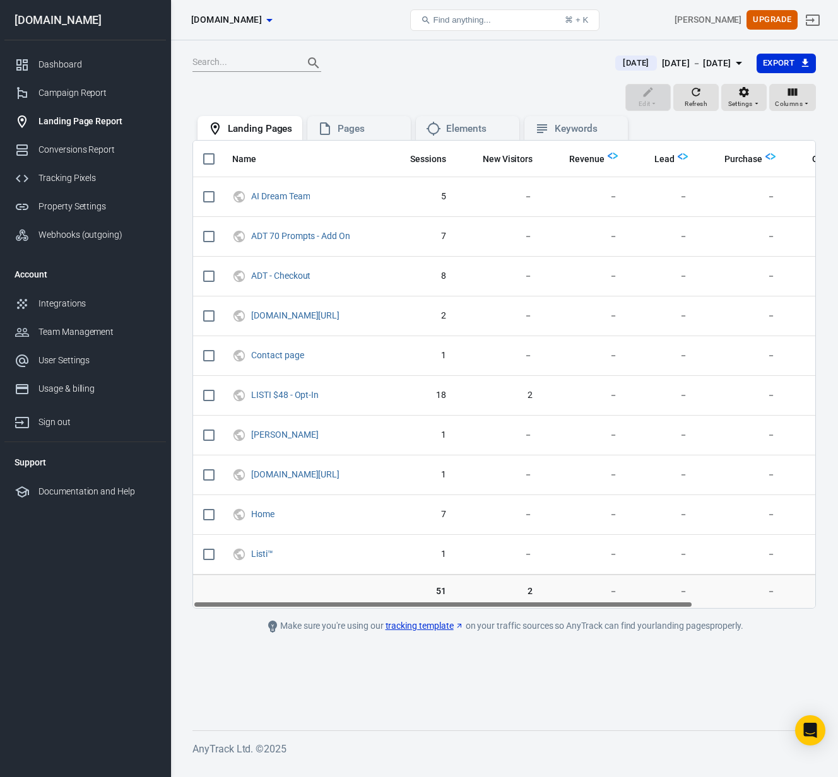
checkbox input "true"
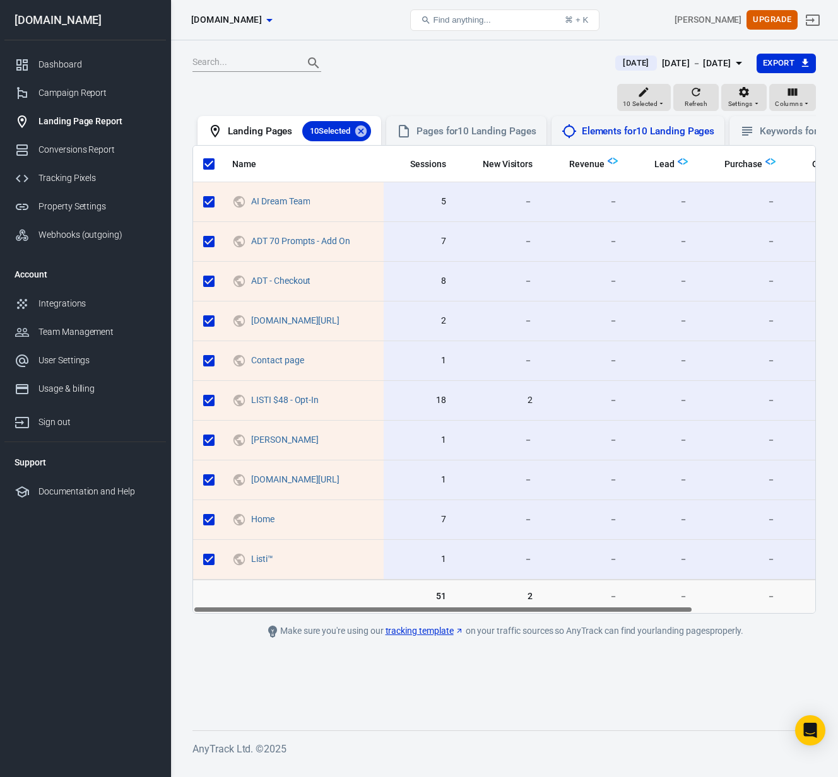
click at [590, 132] on div "Elements for 10 Landing Pages" at bounding box center [648, 131] width 133 height 13
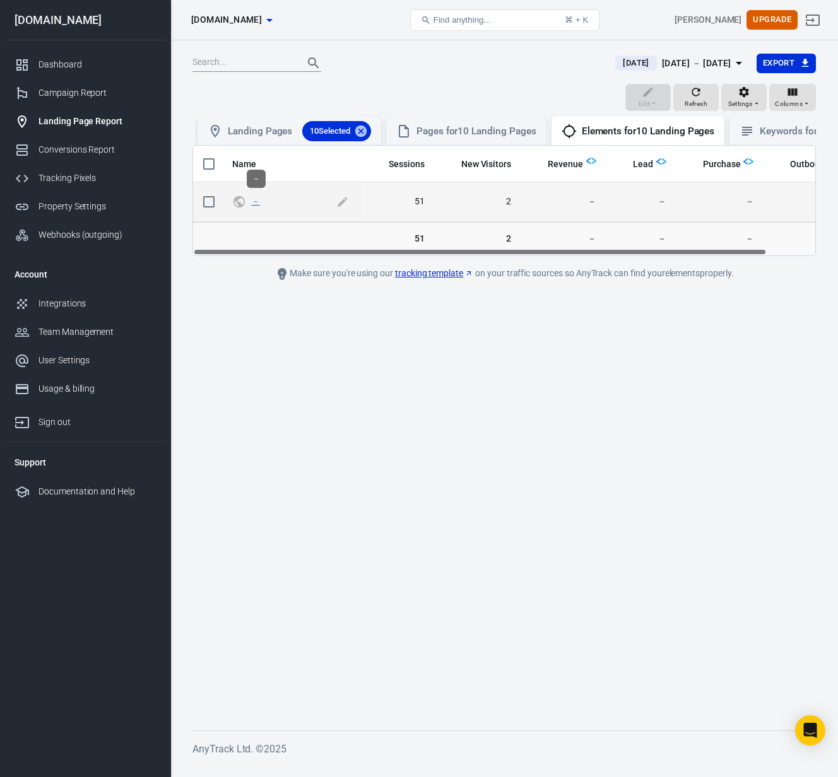
click at [257, 200] on link "－" at bounding box center [255, 201] width 9 height 10
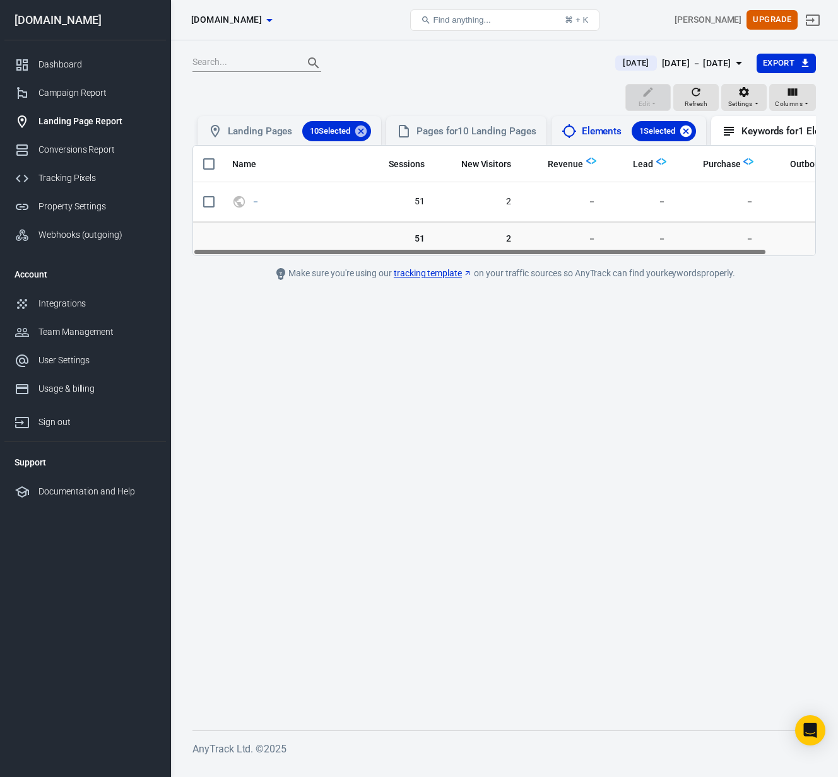
click at [692, 129] on icon at bounding box center [686, 131] width 14 height 14
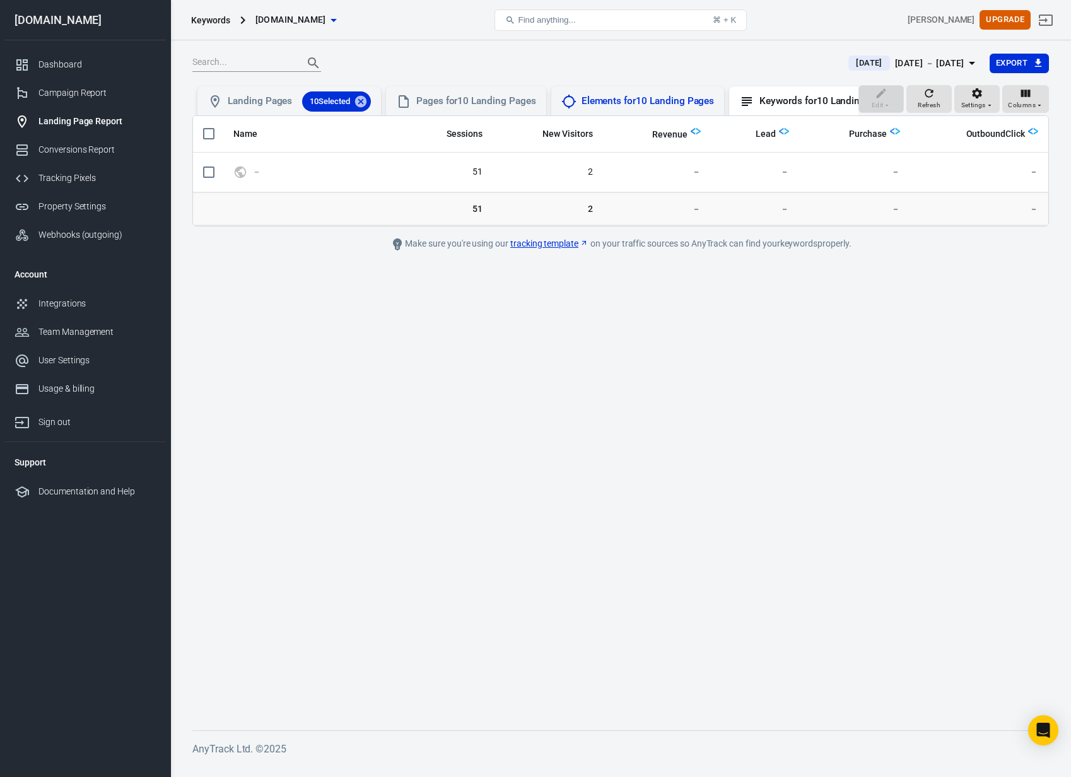
click at [647, 108] on div "Elements for 10 Landing Pages" at bounding box center [637, 101] width 153 height 15
click at [83, 143] on div "Conversions Report" at bounding box center [96, 149] width 117 height 13
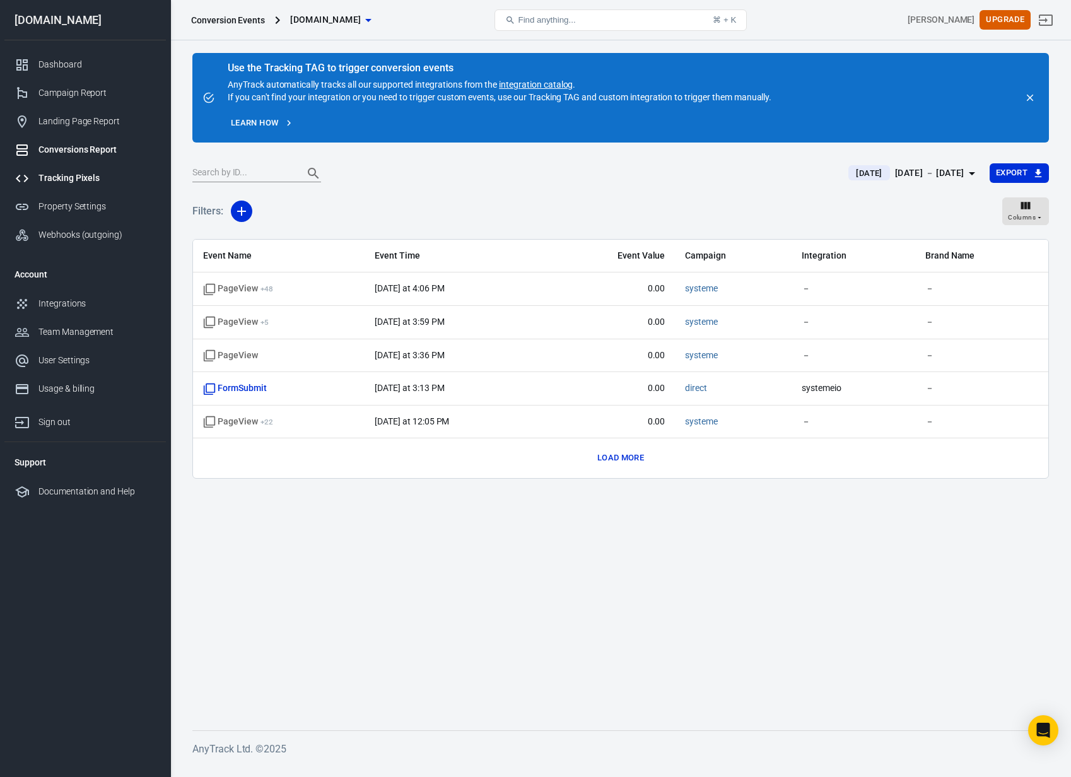
click at [85, 176] on div "Tracking Pixels" at bounding box center [96, 178] width 117 height 13
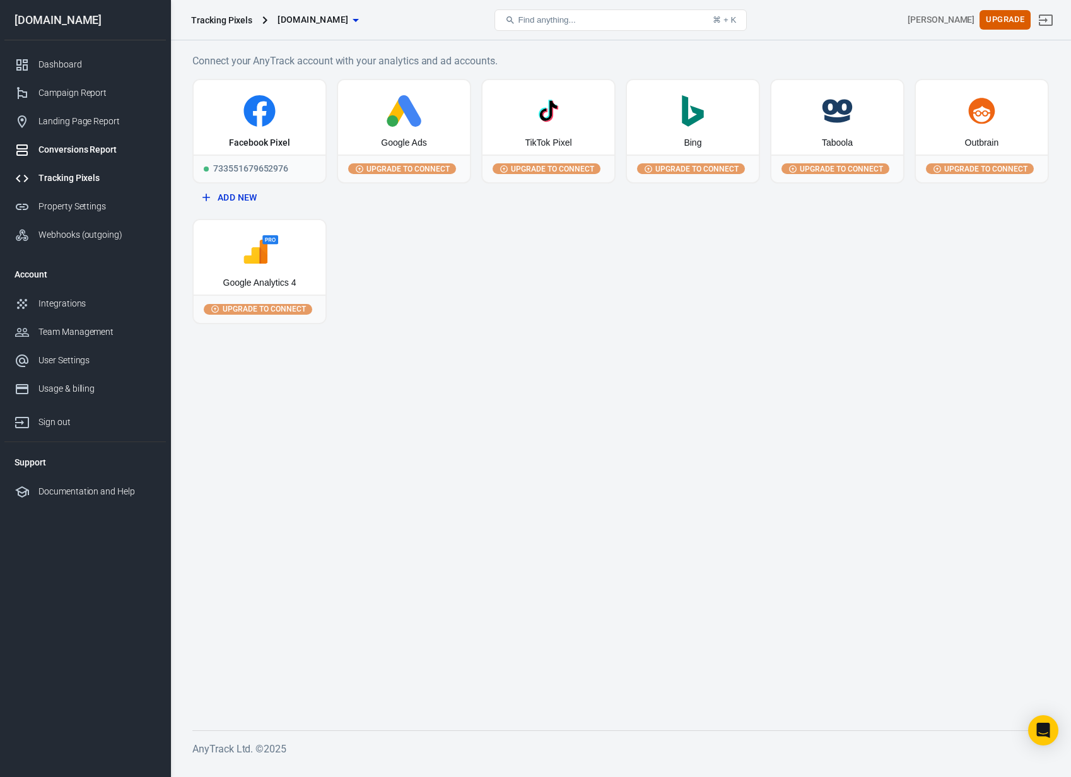
click at [83, 157] on link "Conversions Report" at bounding box center [84, 150] width 161 height 28
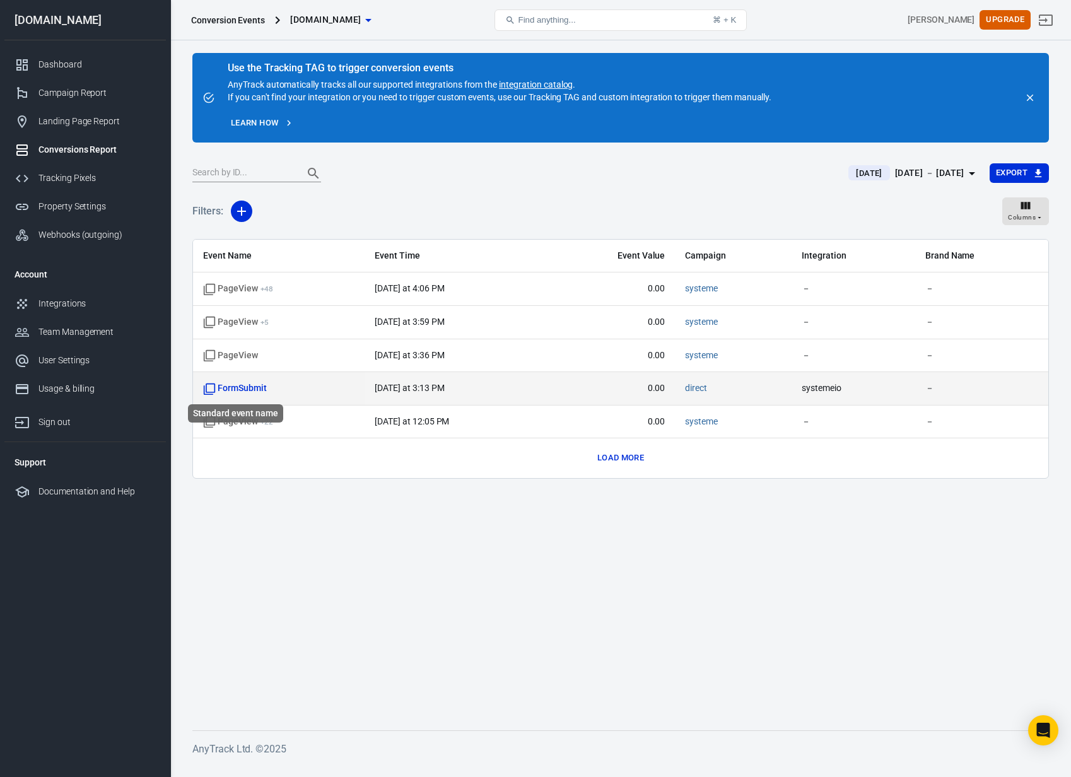
click at [257, 392] on span "FormSubmit" at bounding box center [235, 388] width 64 height 13
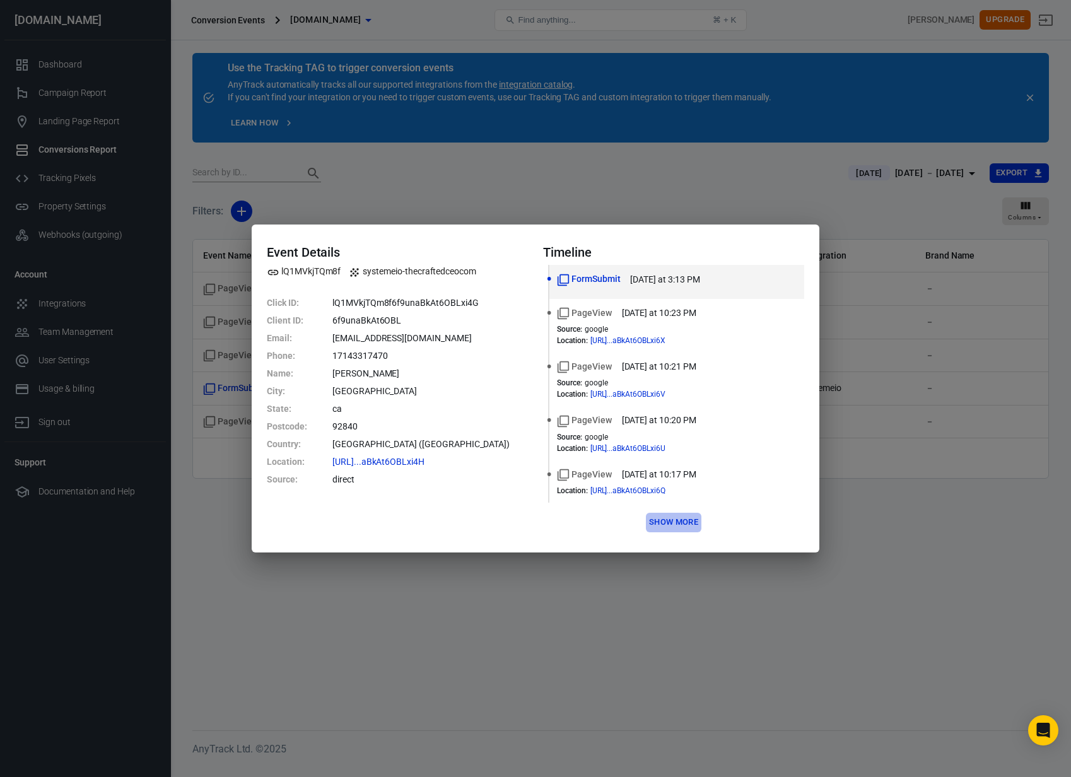
click at [691, 522] on button "Show more" at bounding box center [674, 523] width 56 height 20
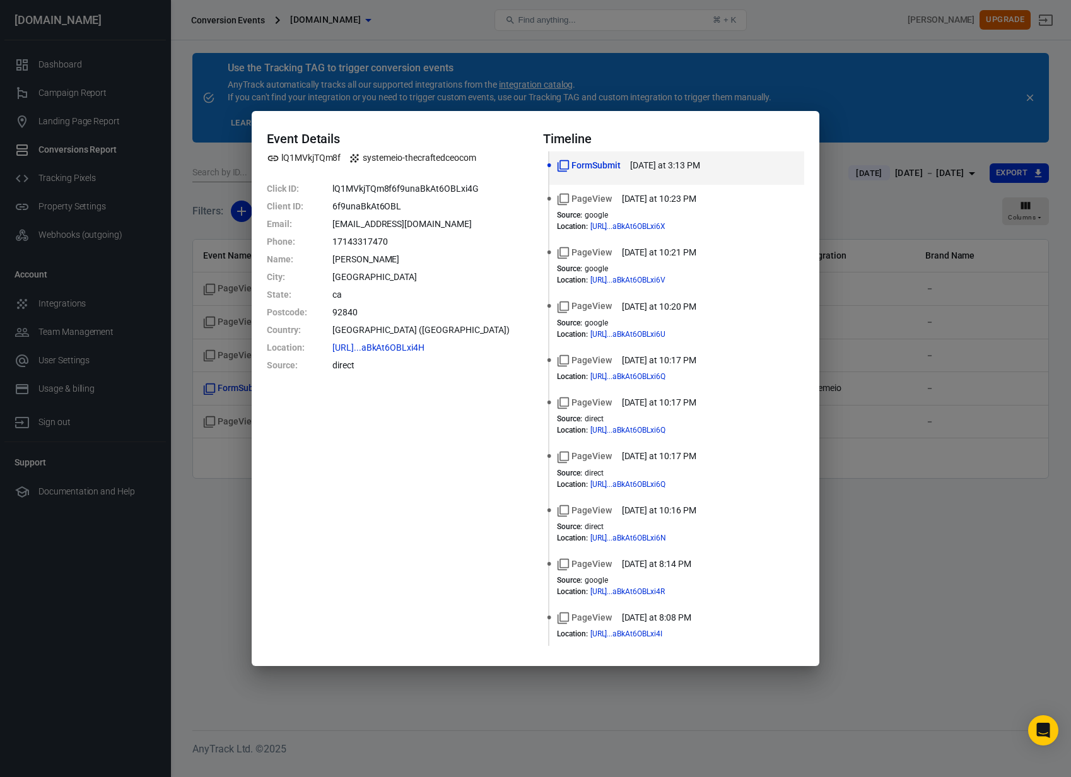
click at [215, 587] on div "Event Details lQ1MVkjTQm8f systemeio-thecraftedceocom Click ID : lQ1MVkjTQm8f6f…" at bounding box center [535, 388] width 1071 height 777
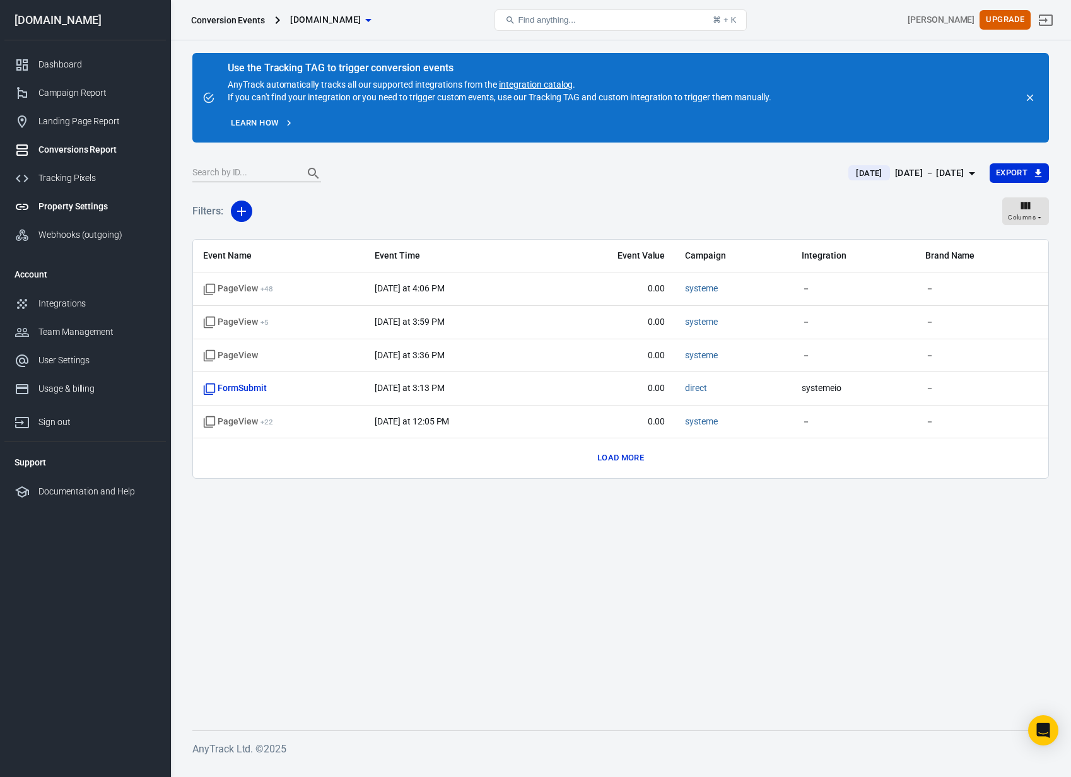
click at [61, 206] on div "Property Settings" at bounding box center [96, 206] width 117 height 13
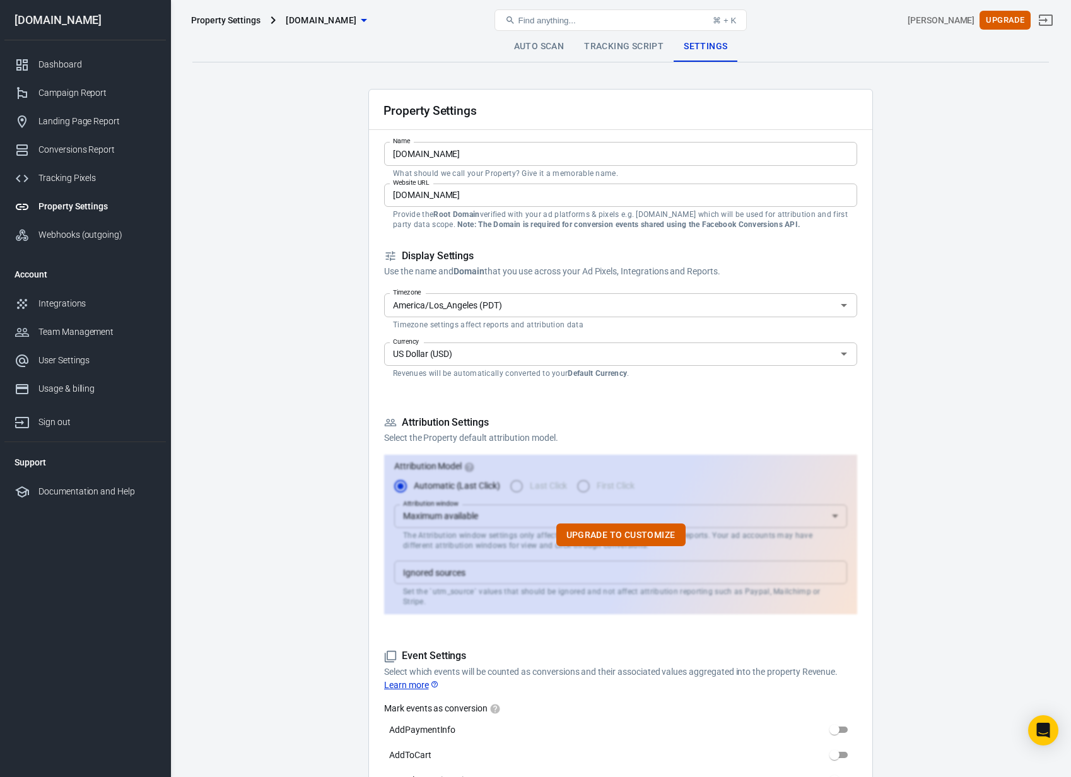
click at [532, 47] on link "Auto Scan" at bounding box center [539, 47] width 71 height 30
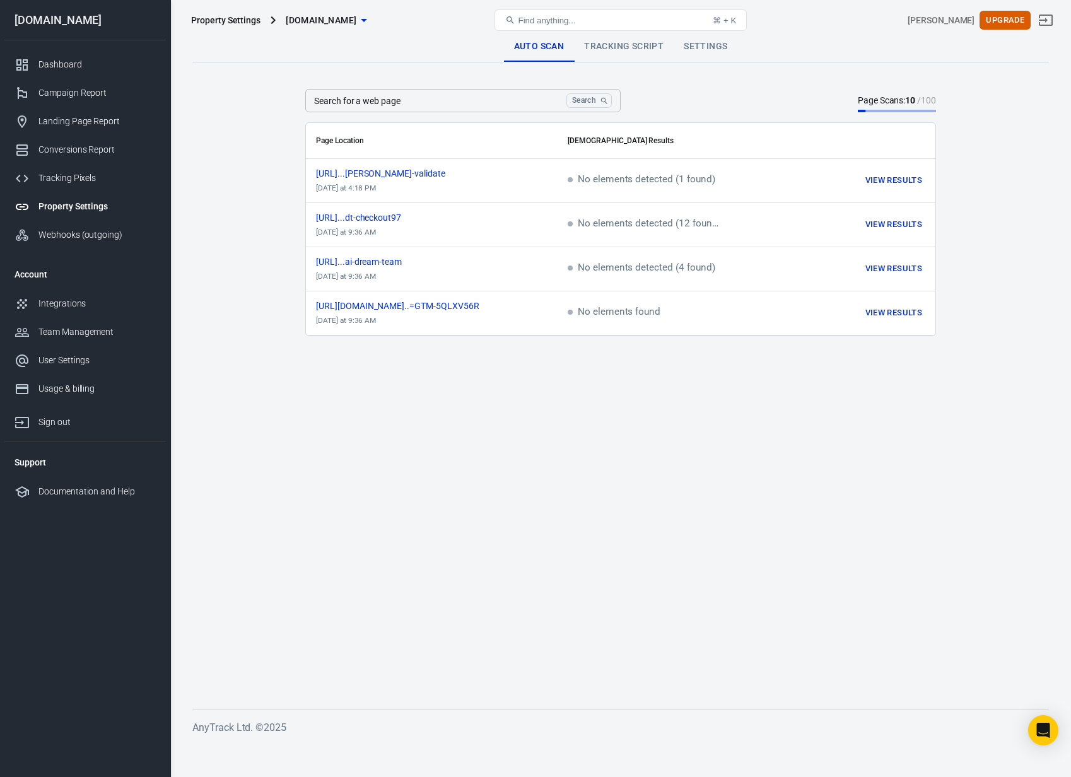
click at [630, 51] on link "Tracking Script" at bounding box center [624, 47] width 100 height 30
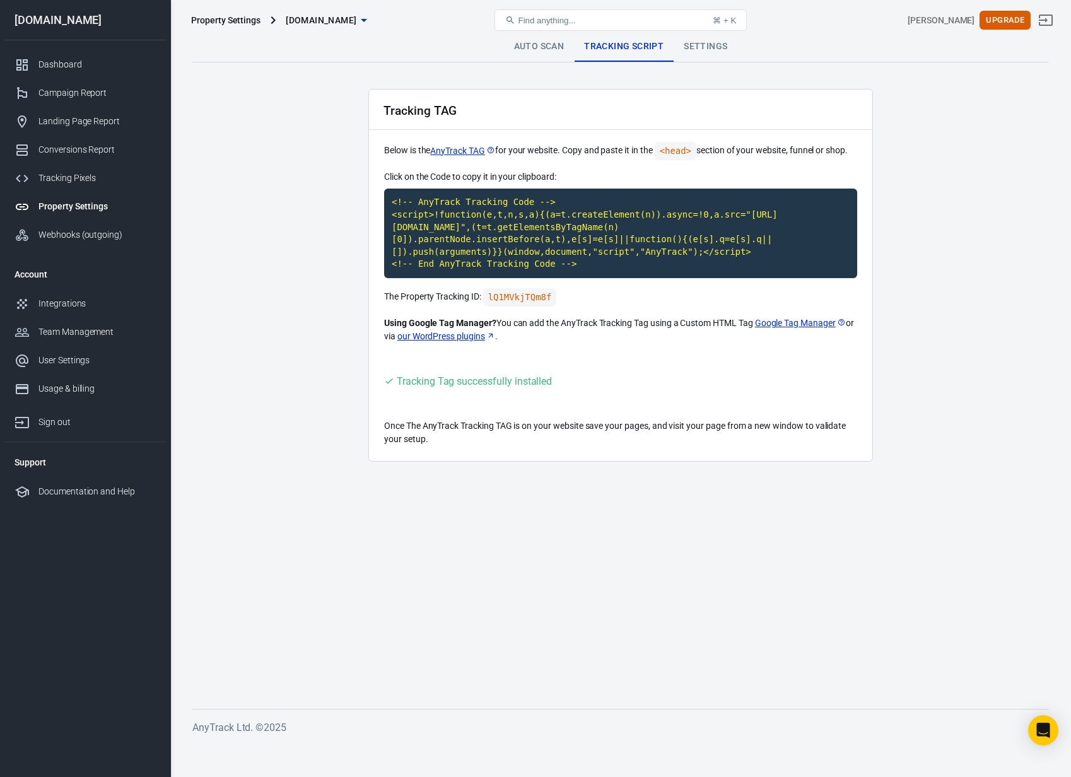
click at [714, 50] on link "Settings" at bounding box center [706, 47] width 64 height 30
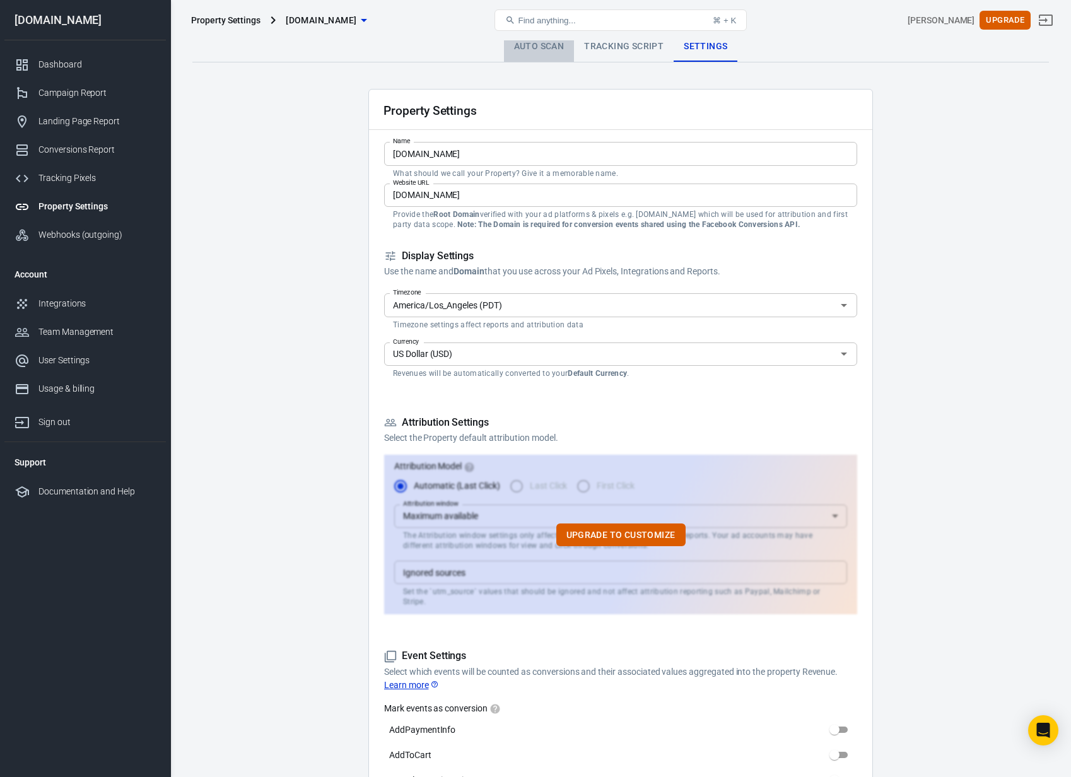
click at [556, 46] on link "Auto Scan" at bounding box center [539, 47] width 71 height 30
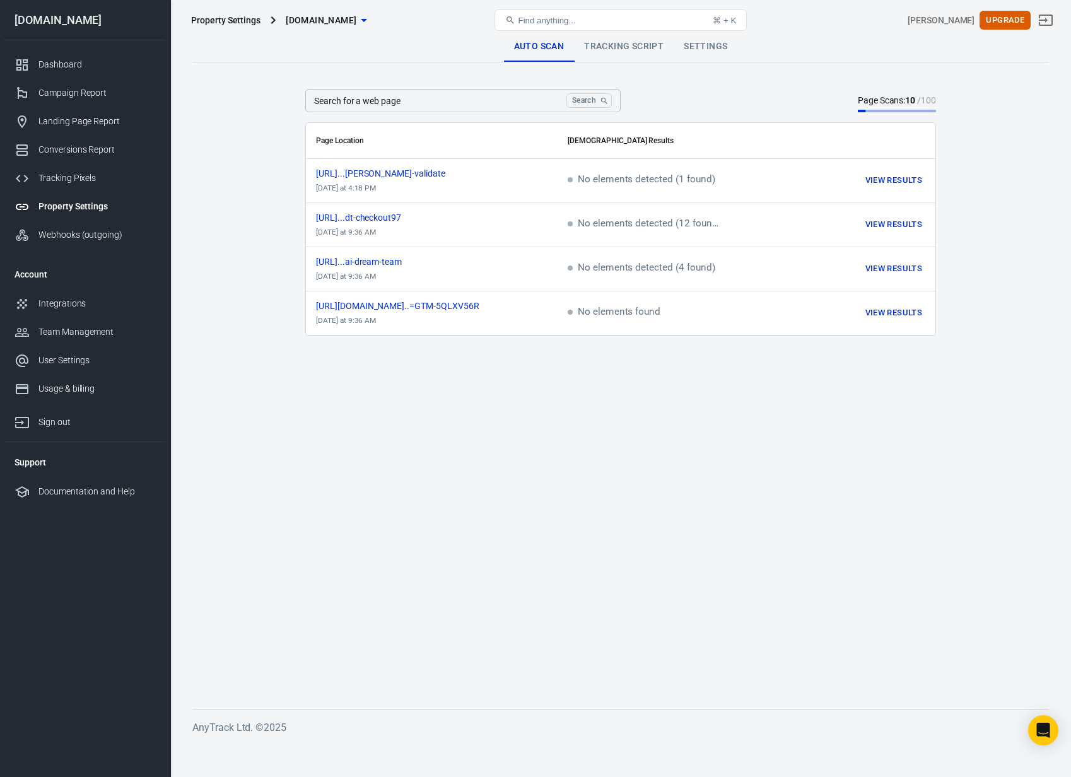
click at [372, 24] on icon "button" at bounding box center [363, 20] width 15 height 15
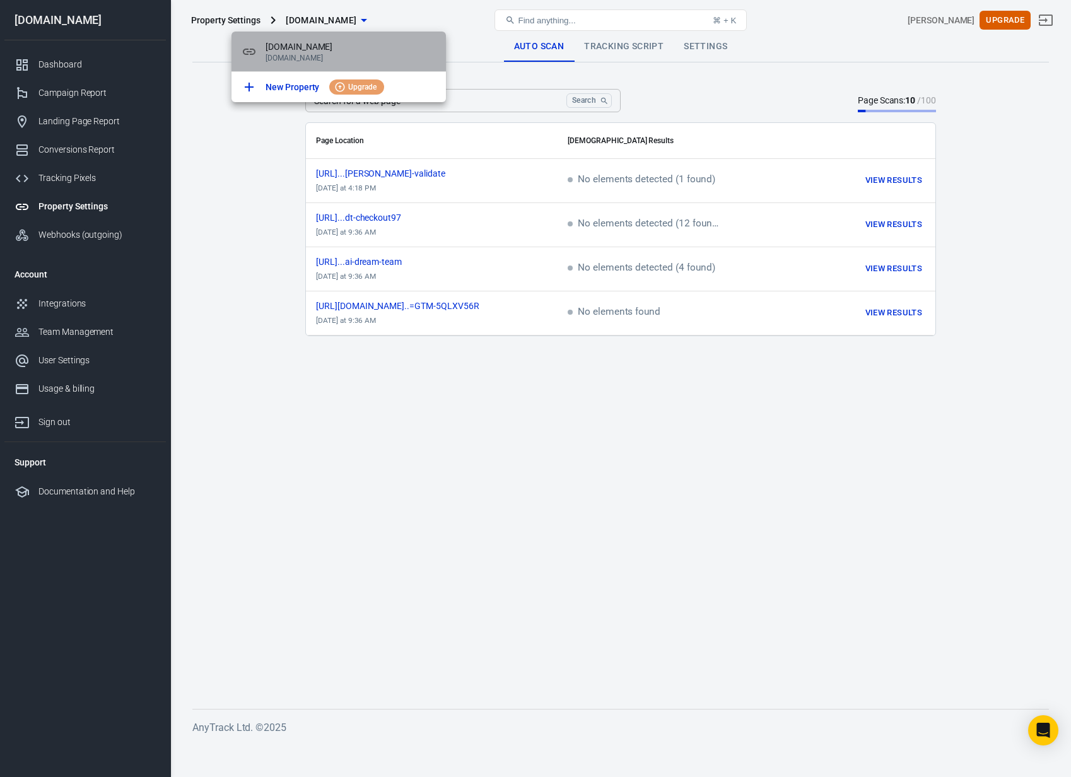
click at [283, 52] on span "[DOMAIN_NAME]" at bounding box center [351, 46] width 170 height 13
click at [318, 50] on span "[DOMAIN_NAME]" at bounding box center [351, 46] width 170 height 13
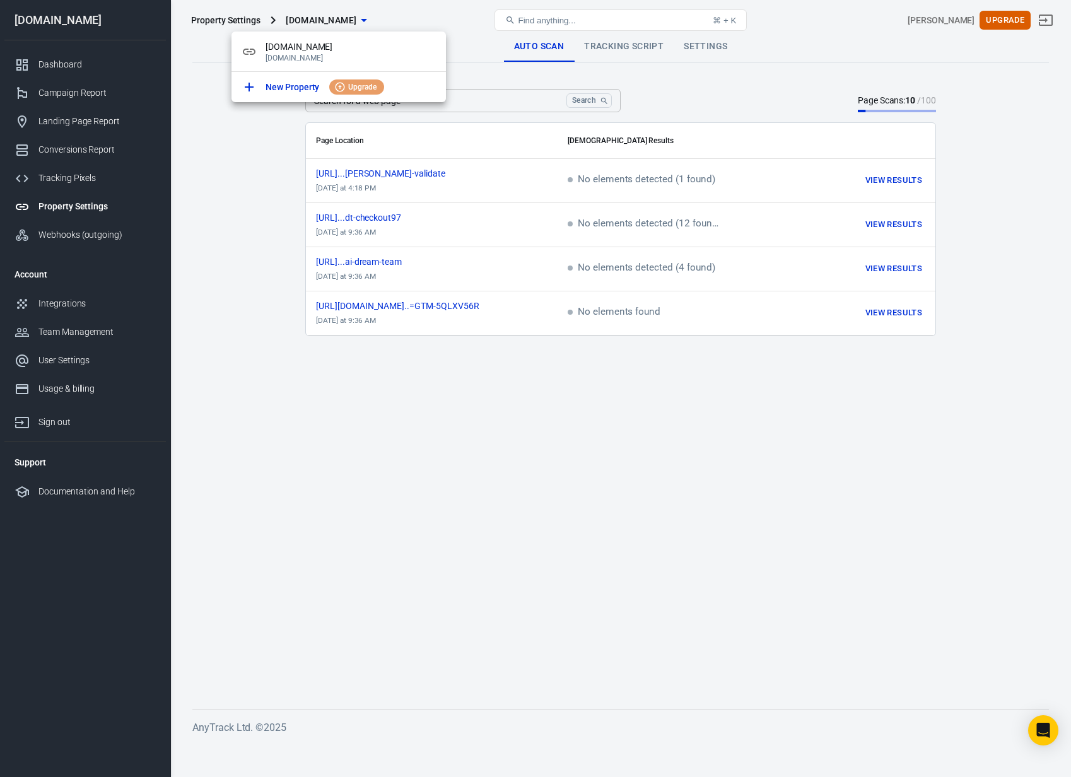
click at [500, 79] on div at bounding box center [535, 388] width 1071 height 777
click at [785, 95] on div "Search for a web page Search Search for a web page Page Scans: 10 / 100" at bounding box center [620, 100] width 631 height 23
click at [584, 407] on main "Auto Scan Tracking Script Settings Search for a web page Search Search for a we…" at bounding box center [620, 360] width 857 height 657
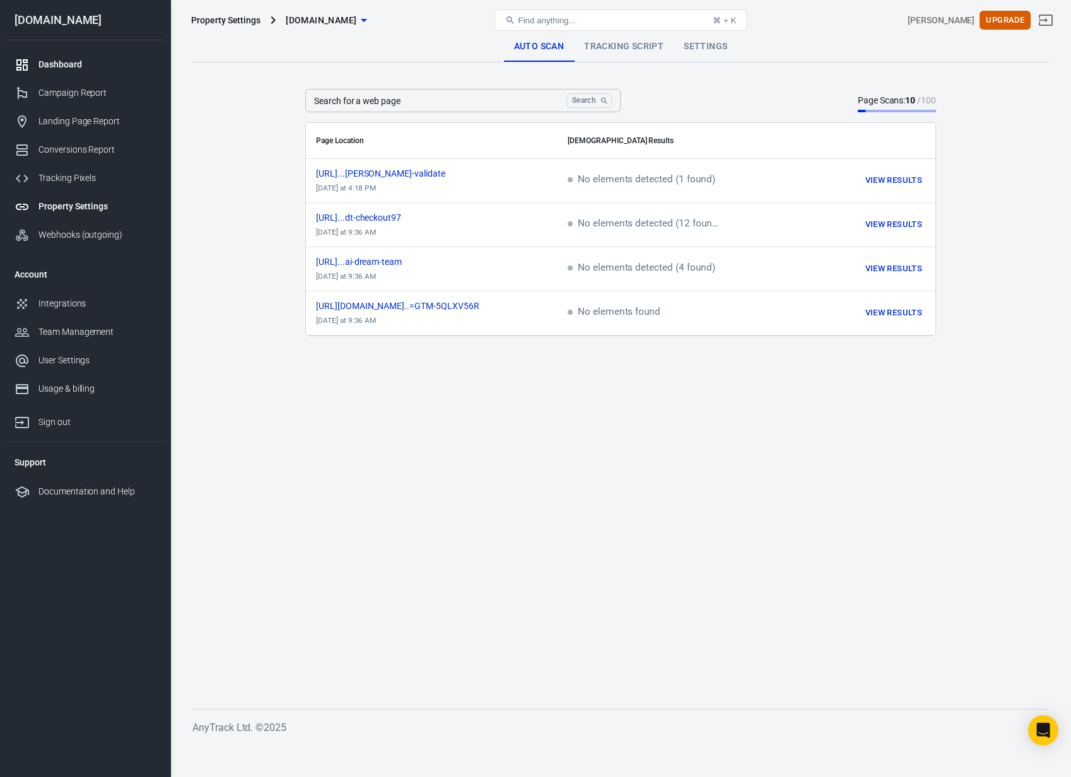
click at [65, 59] on div "Dashboard" at bounding box center [96, 64] width 117 height 13
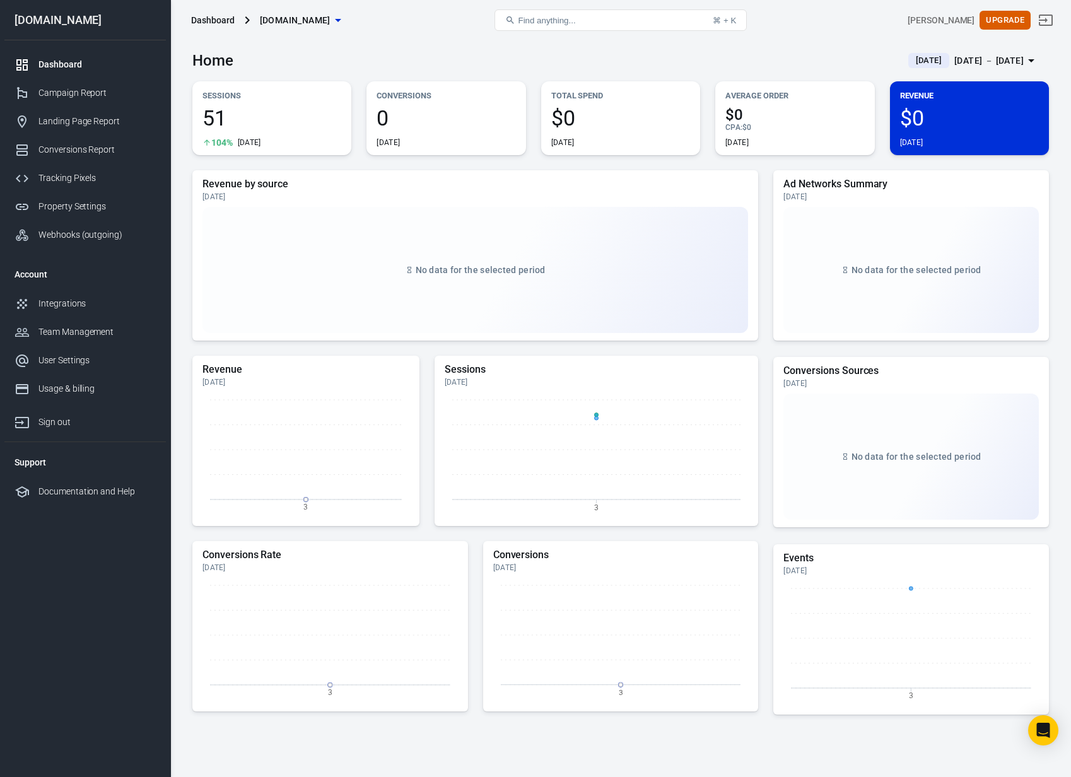
click at [210, 21] on div "Dashboard" at bounding box center [213, 20] width 44 height 13
click at [38, 61] on div "Dashboard" at bounding box center [96, 64] width 117 height 13
click at [78, 203] on div "Property Settings" at bounding box center [96, 206] width 117 height 13
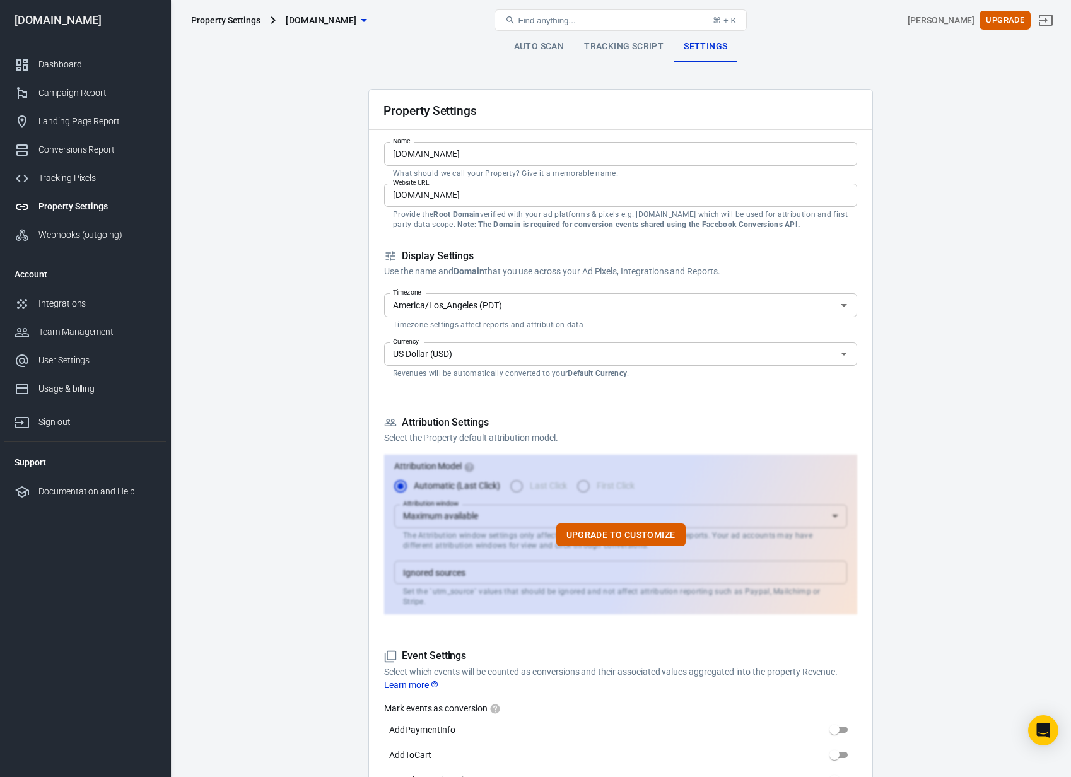
click at [609, 49] on link "Tracking Script" at bounding box center [624, 47] width 100 height 30
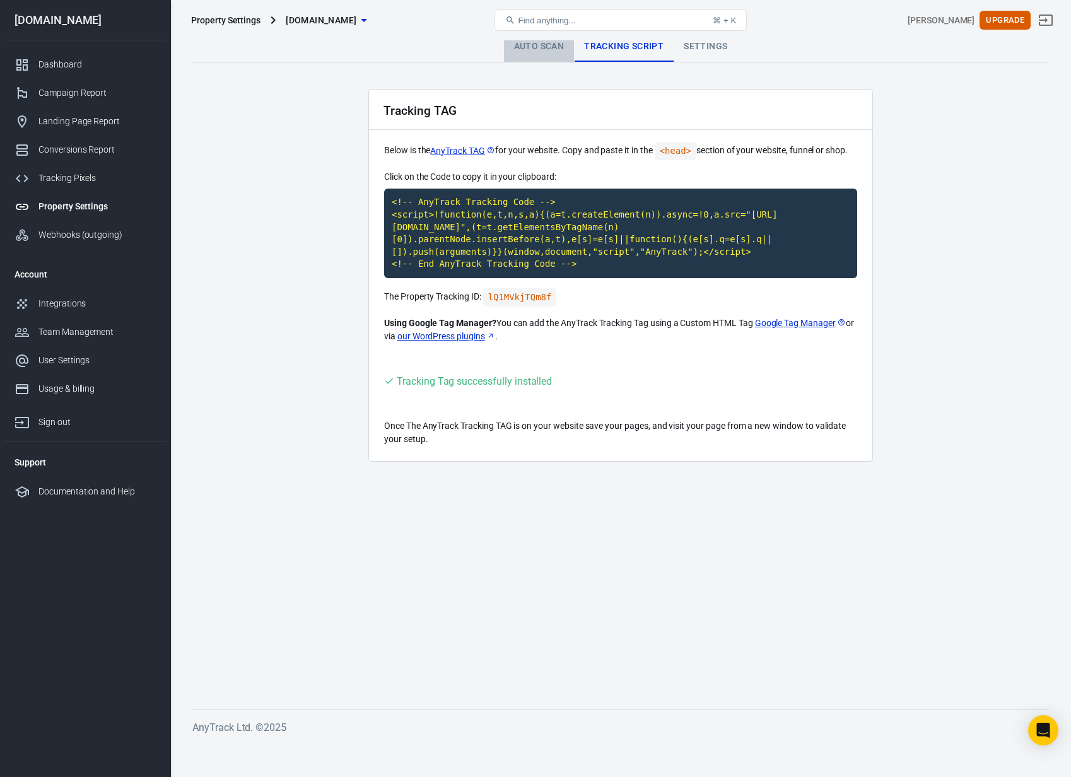
click at [546, 52] on link "Auto Scan" at bounding box center [539, 47] width 71 height 30
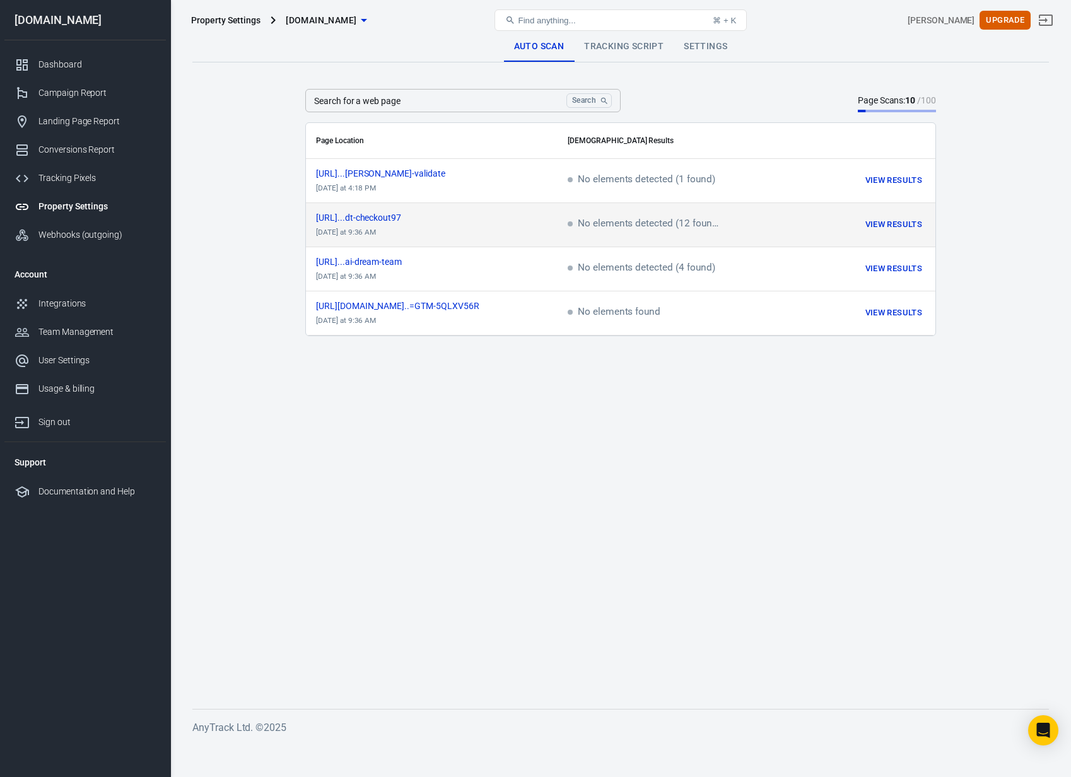
click at [534, 216] on div "https://www.thecraftedceo....dt-checkout97" at bounding box center [431, 217] width 231 height 9
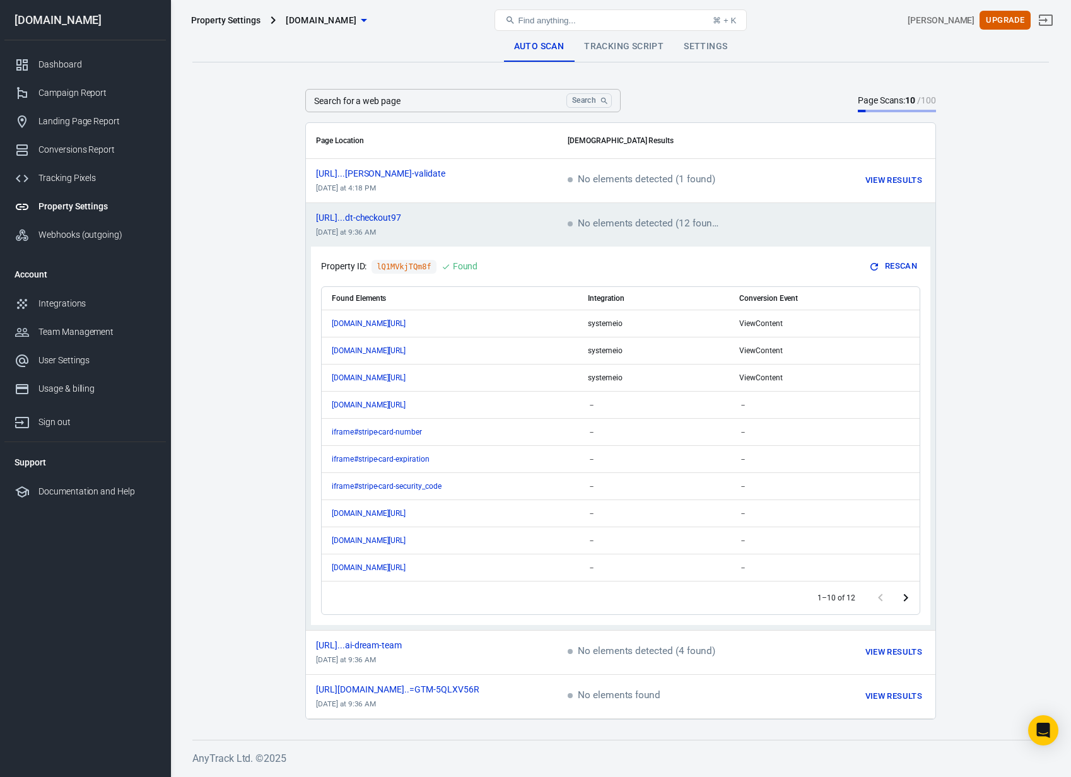
click at [819, 231] on td "scrollable content" at bounding box center [857, 225] width 158 height 44
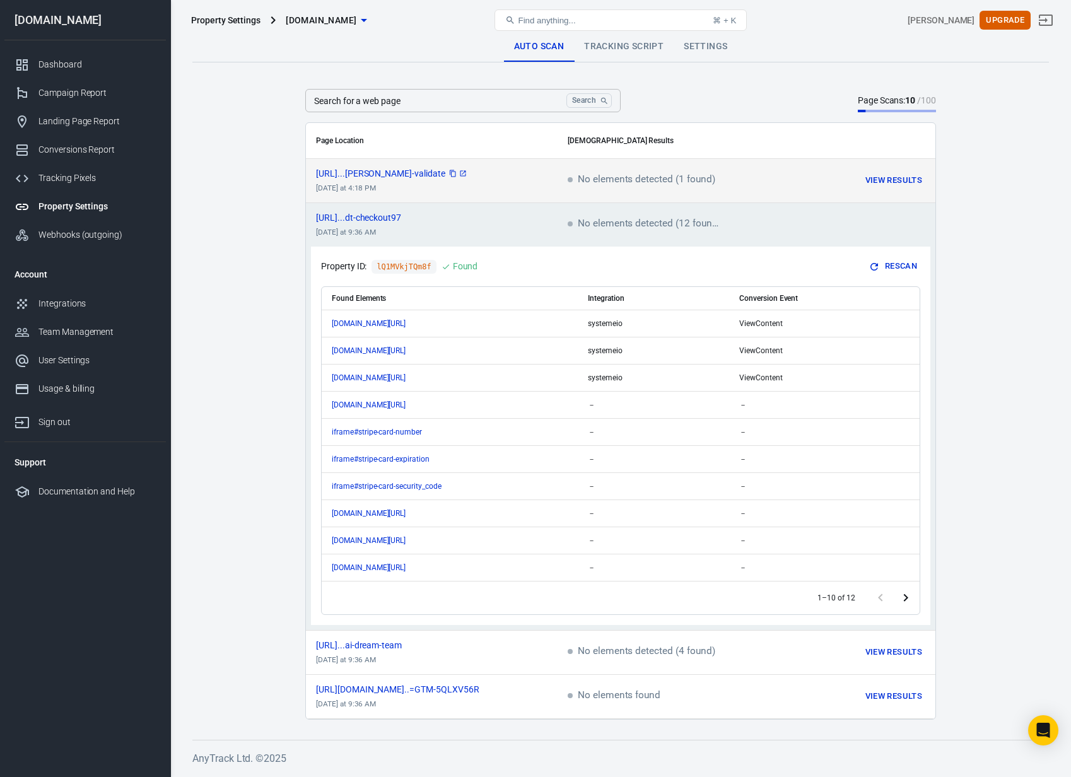
click at [430, 175] on span "https://www.thecraftedceo....ella-validate" at bounding box center [392, 173] width 152 height 9
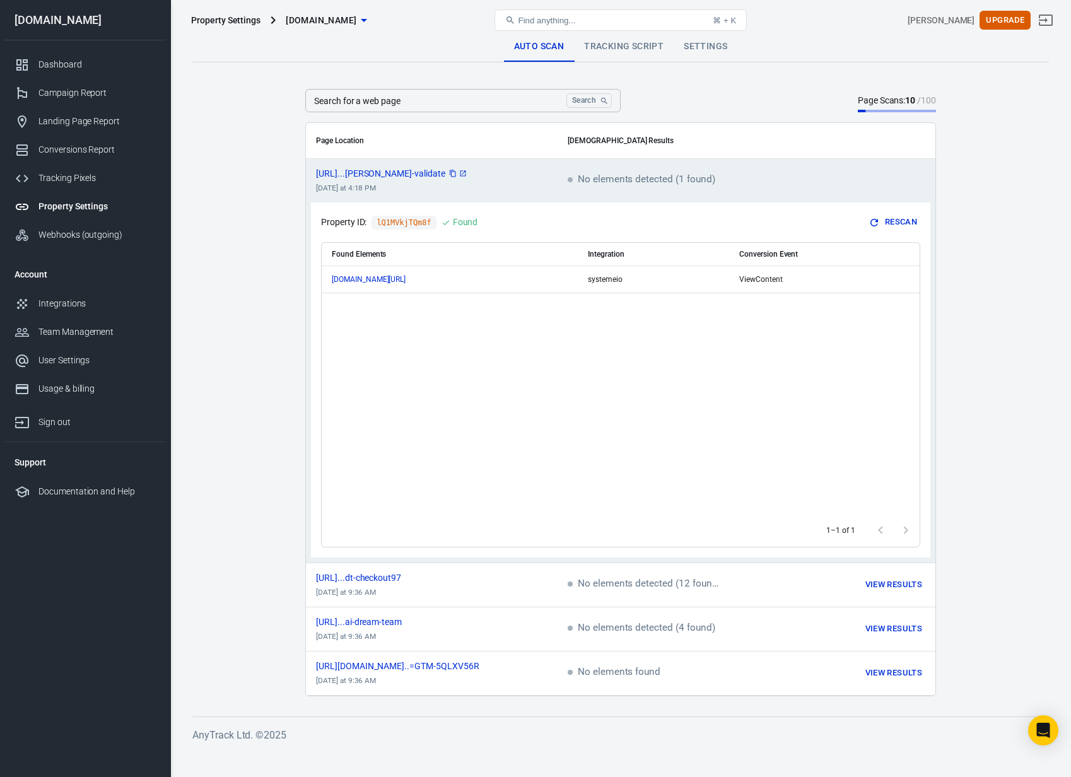
click at [401, 173] on span "https://www.thecraftedceo....ella-validate" at bounding box center [392, 173] width 152 height 9
click at [246, 176] on main "Auto Scan Tracking Script Settings Search for a web page Search Search for a we…" at bounding box center [620, 364] width 857 height 665
click at [46, 308] on div "Integrations" at bounding box center [96, 303] width 117 height 13
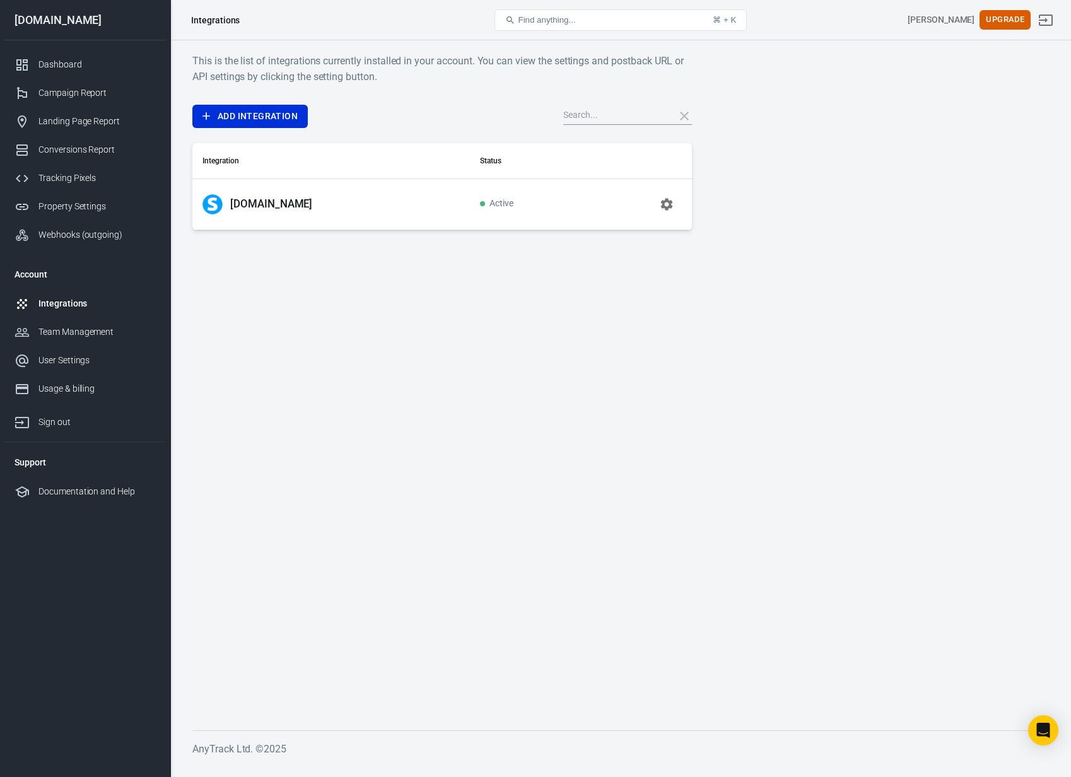
click at [255, 204] on p "Systeme.io" at bounding box center [271, 203] width 82 height 13
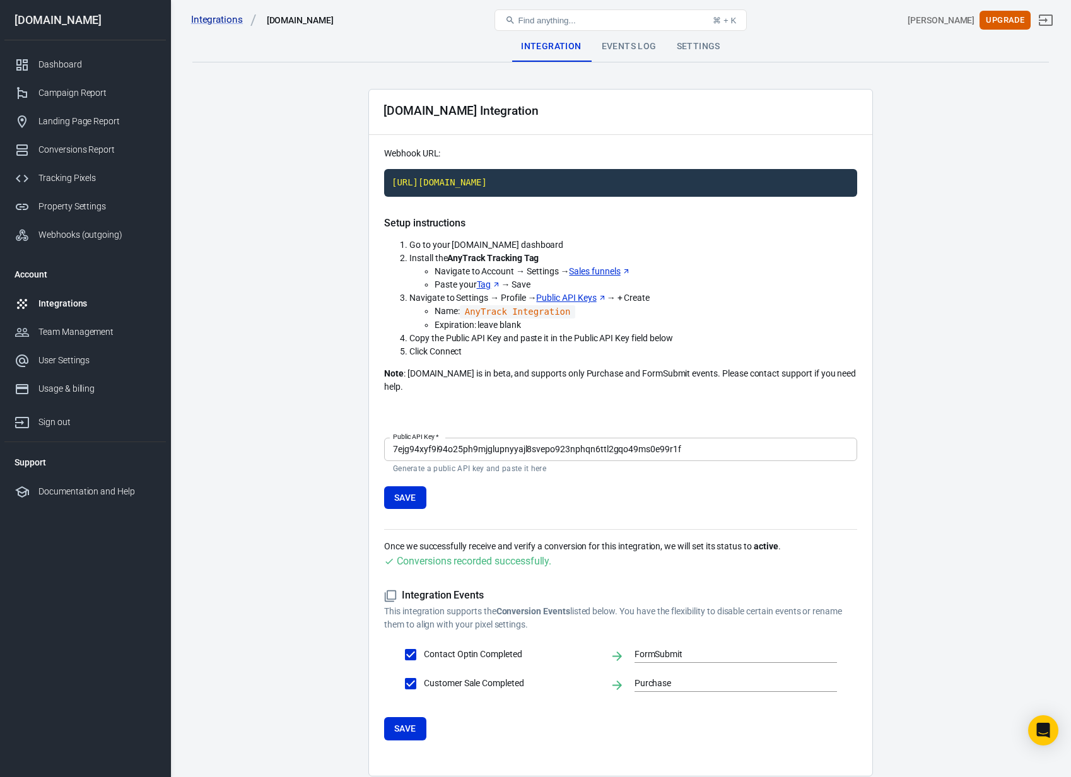
click at [294, 325] on main "Integration Events Log Settings Systeme.io Integration Webhook URL: https://t1.…" at bounding box center [620, 404] width 857 height 745
click at [60, 115] on div "Landing Page Report" at bounding box center [96, 121] width 117 height 13
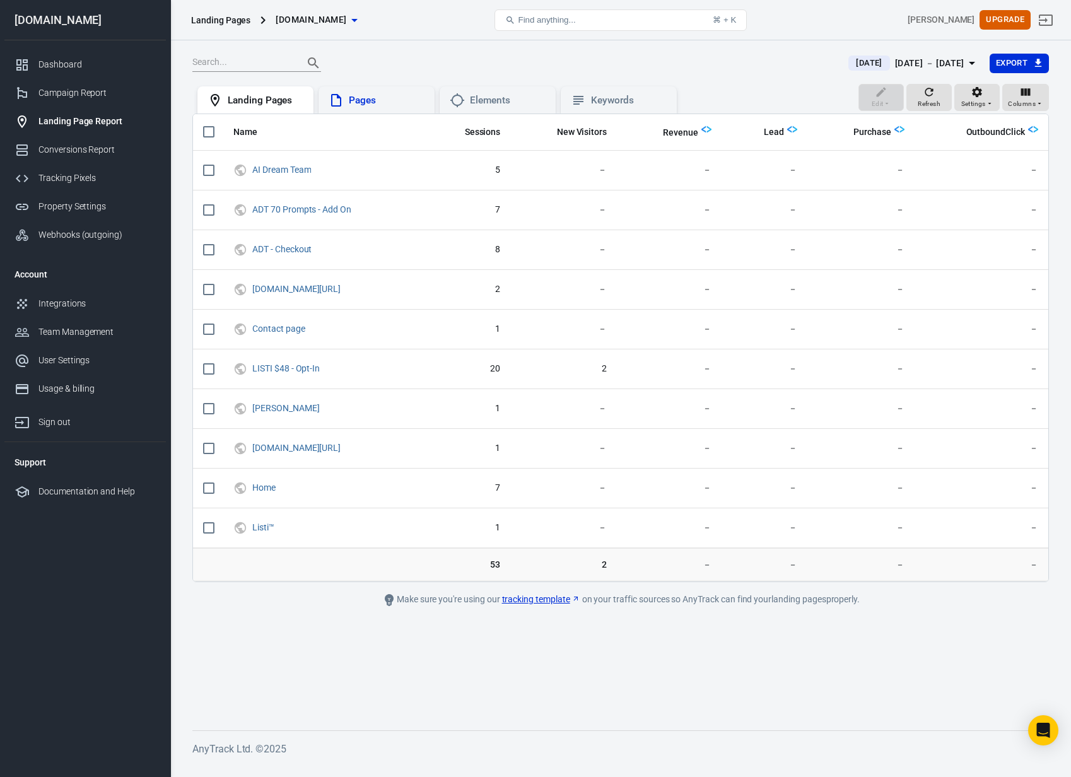
click at [348, 102] on div "Pages" at bounding box center [377, 100] width 96 height 15
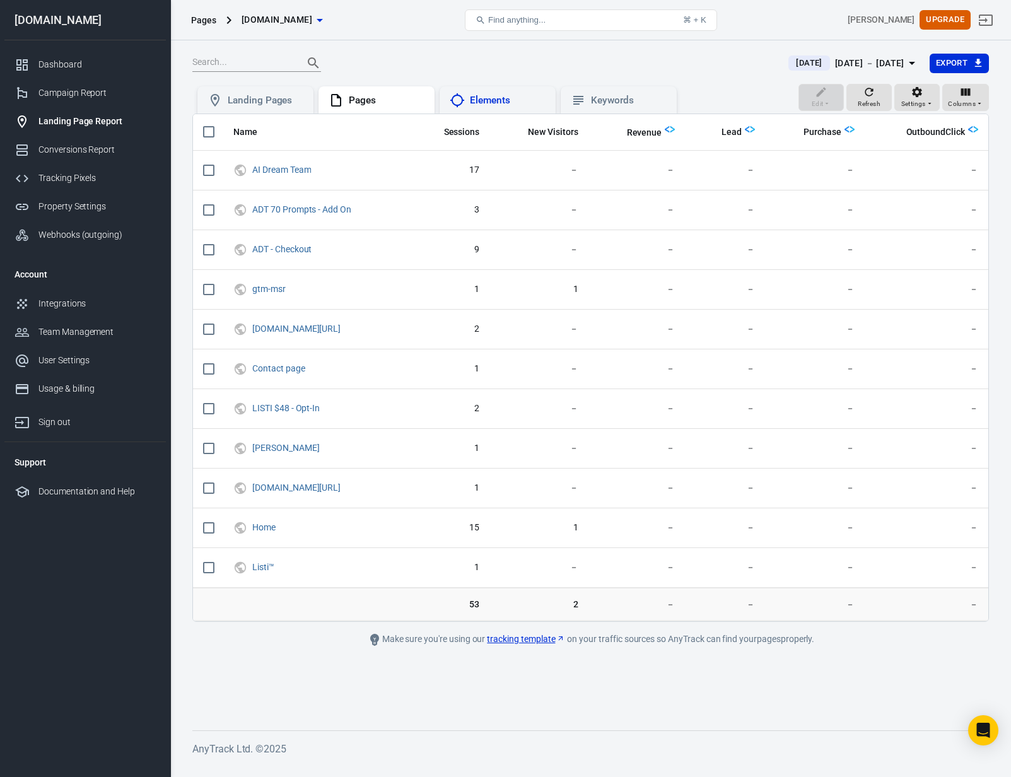
click at [493, 99] on div "Elements" at bounding box center [508, 100] width 76 height 13
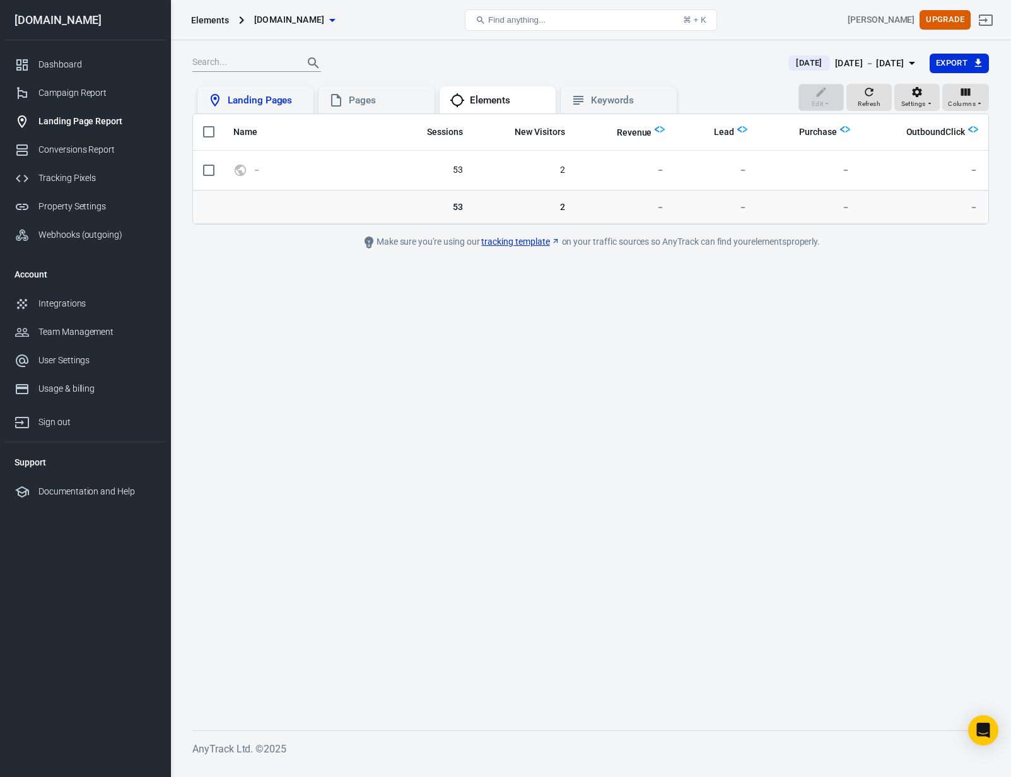
click at [245, 104] on div "Landing Pages" at bounding box center [266, 100] width 76 height 13
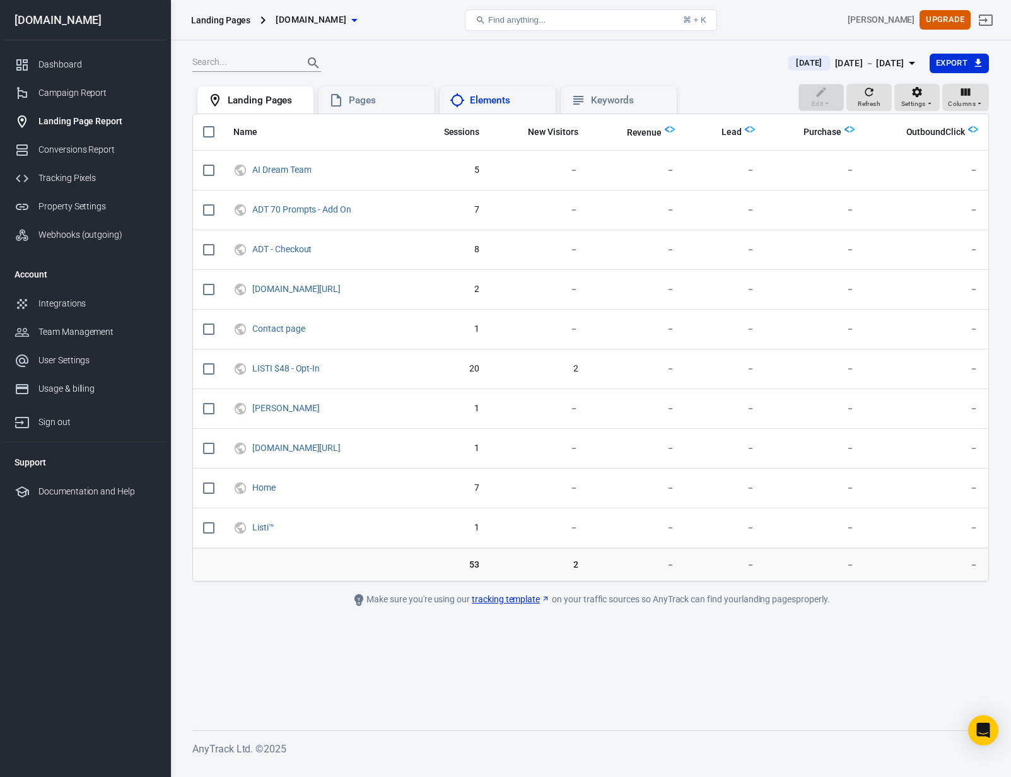
click at [492, 105] on div "Elements" at bounding box center [508, 100] width 76 height 13
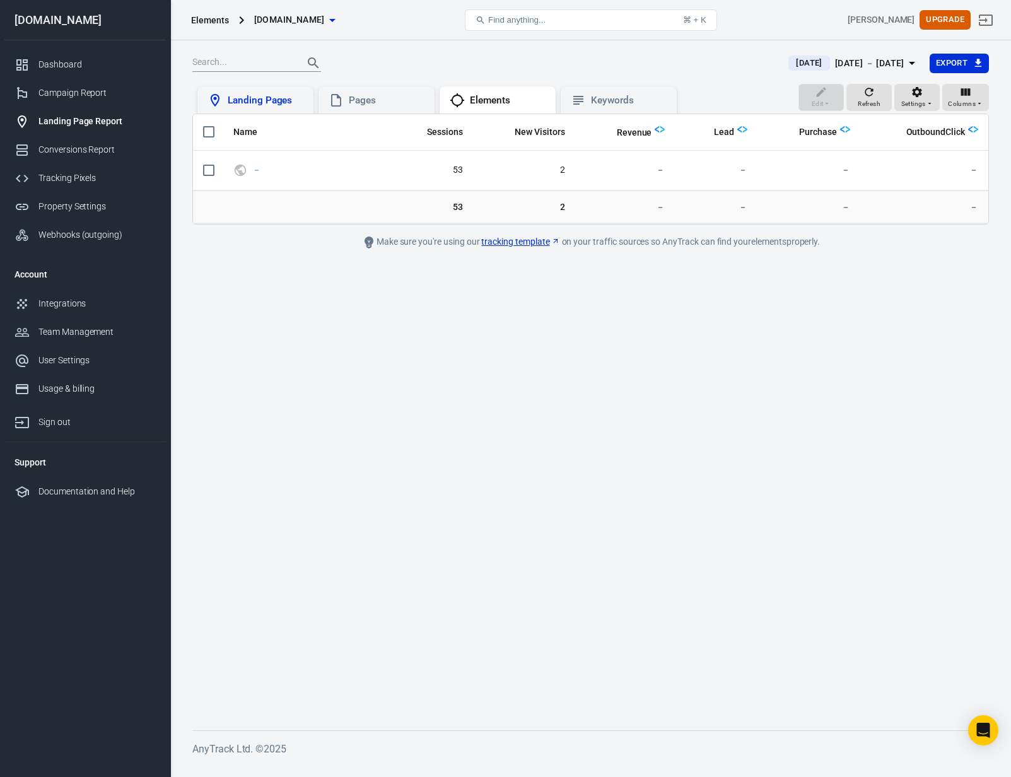
click at [271, 105] on div "Landing Pages" at bounding box center [266, 100] width 76 height 13
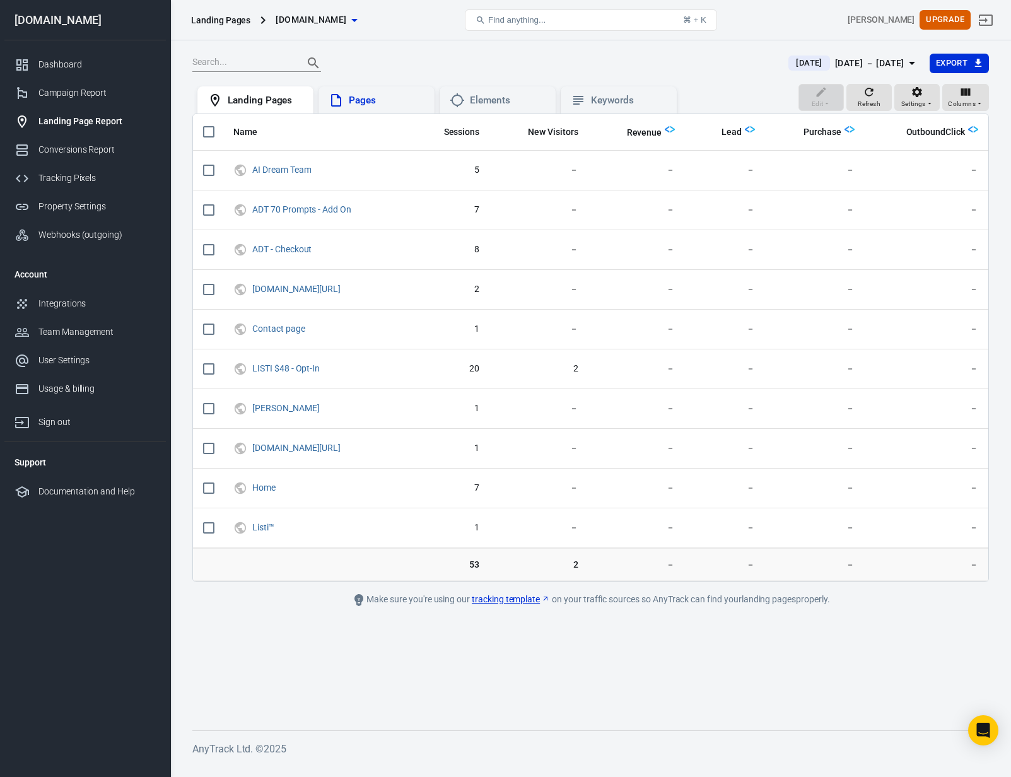
click at [385, 106] on div "Pages" at bounding box center [387, 100] width 76 height 13
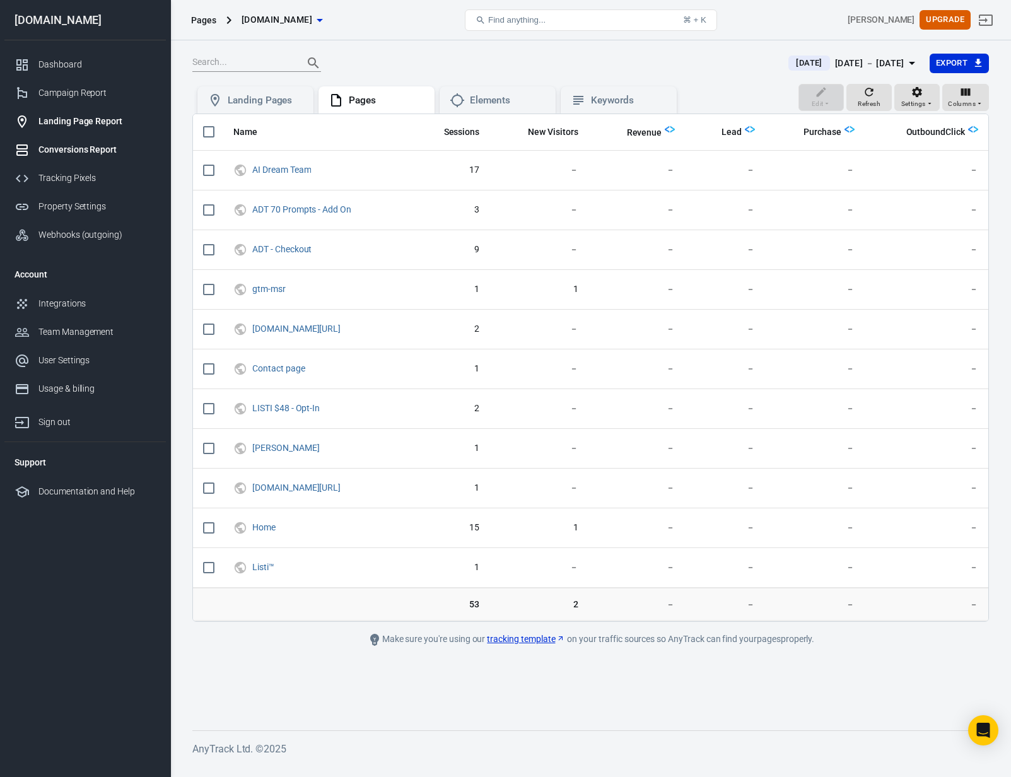
click at [90, 150] on div "Conversions Report" at bounding box center [96, 149] width 117 height 13
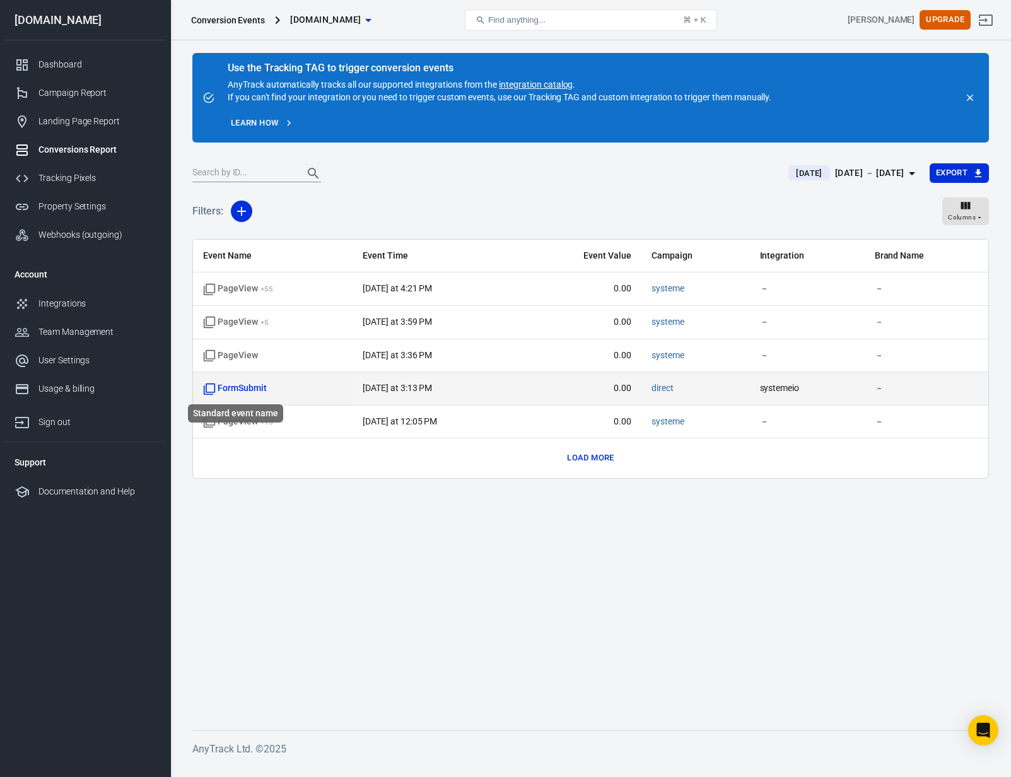
click at [246, 388] on span "FormSubmit" at bounding box center [235, 388] width 64 height 13
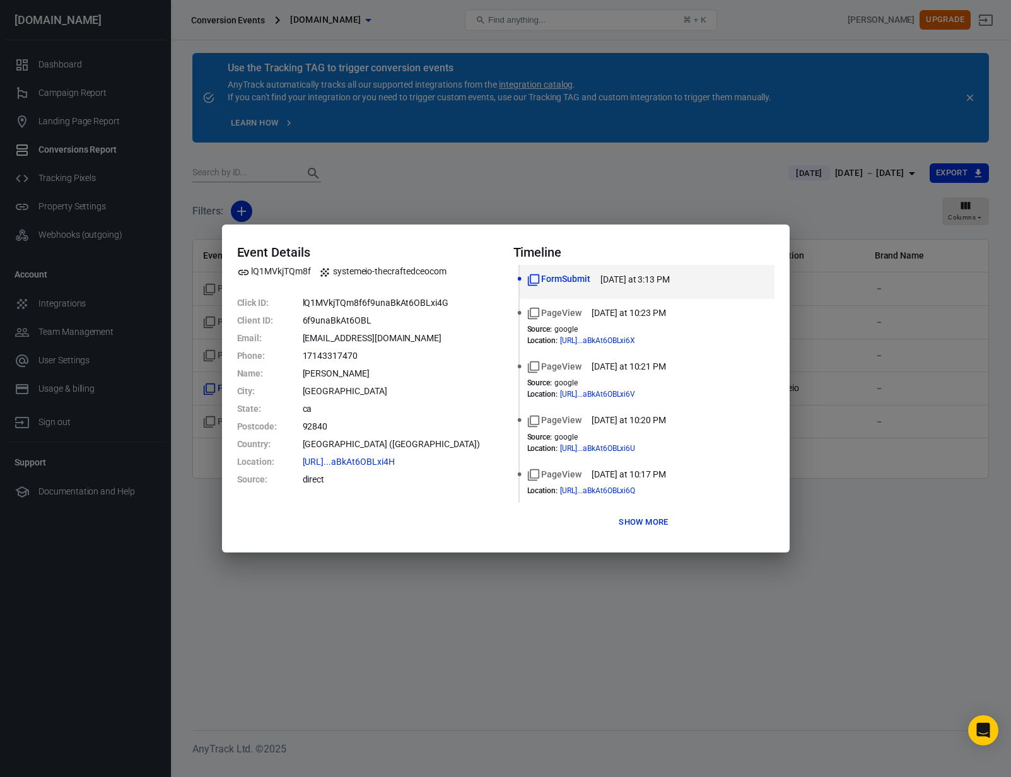
click at [648, 524] on button "Show more" at bounding box center [644, 523] width 56 height 20
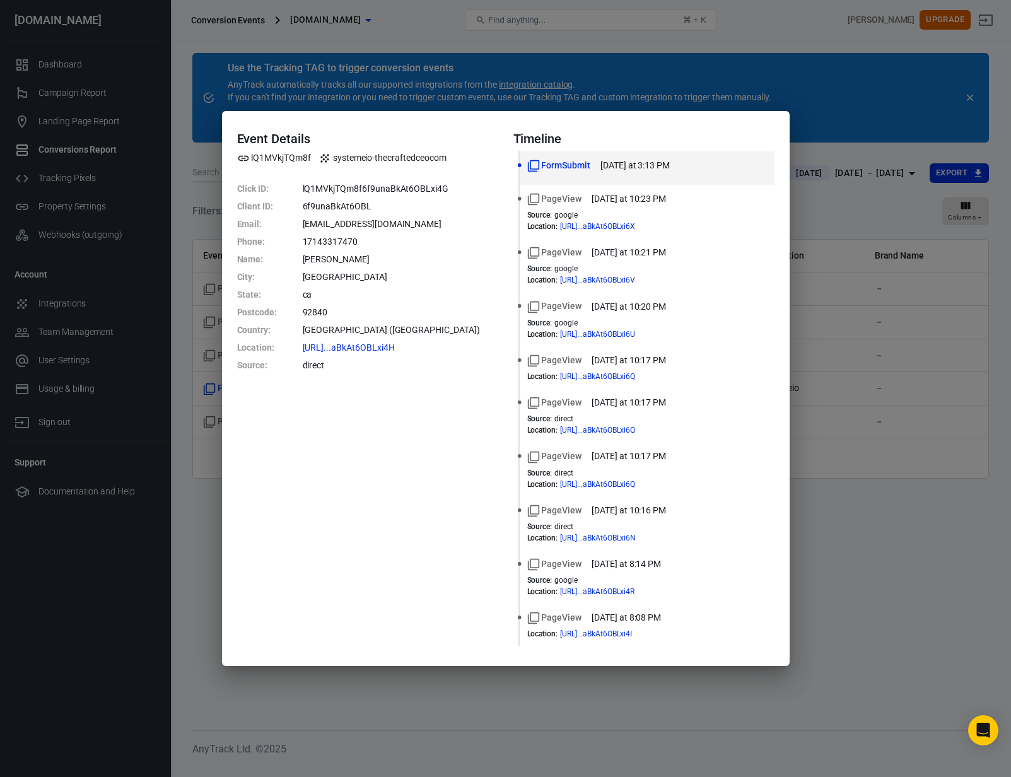
click at [877, 341] on div "Event Details lQ1MVkjTQm8f systemeio-thecraftedceocom Click ID : lQ1MVkjTQm8f6f…" at bounding box center [505, 388] width 1011 height 777
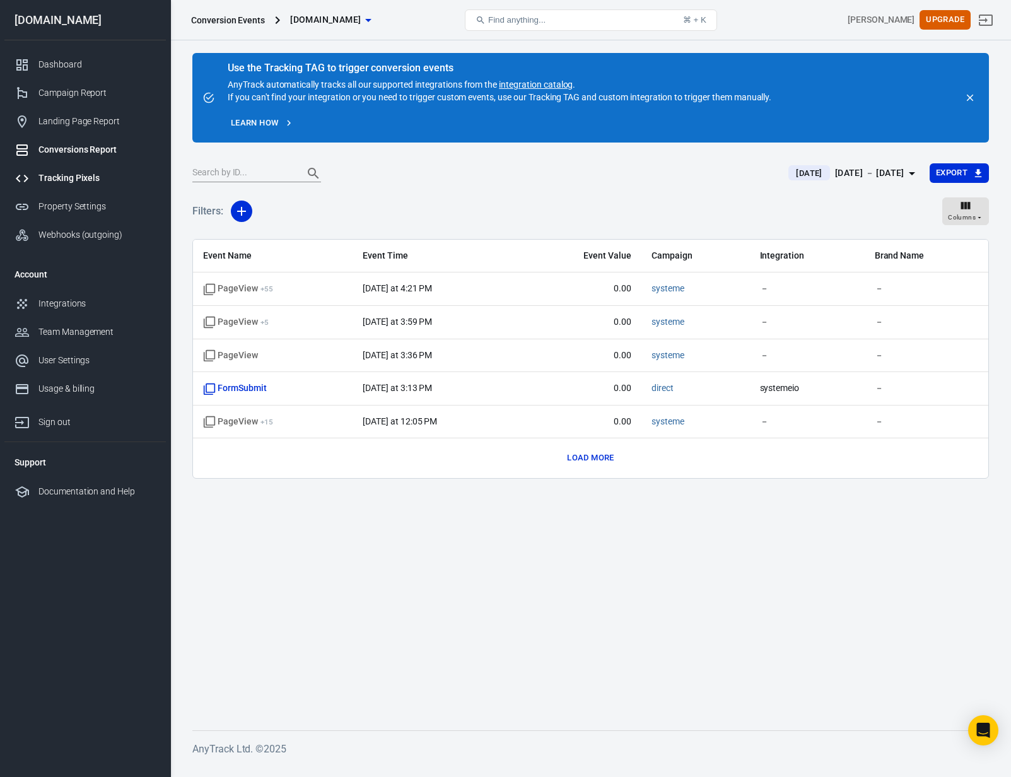
click at [73, 179] on div "Tracking Pixels" at bounding box center [96, 178] width 117 height 13
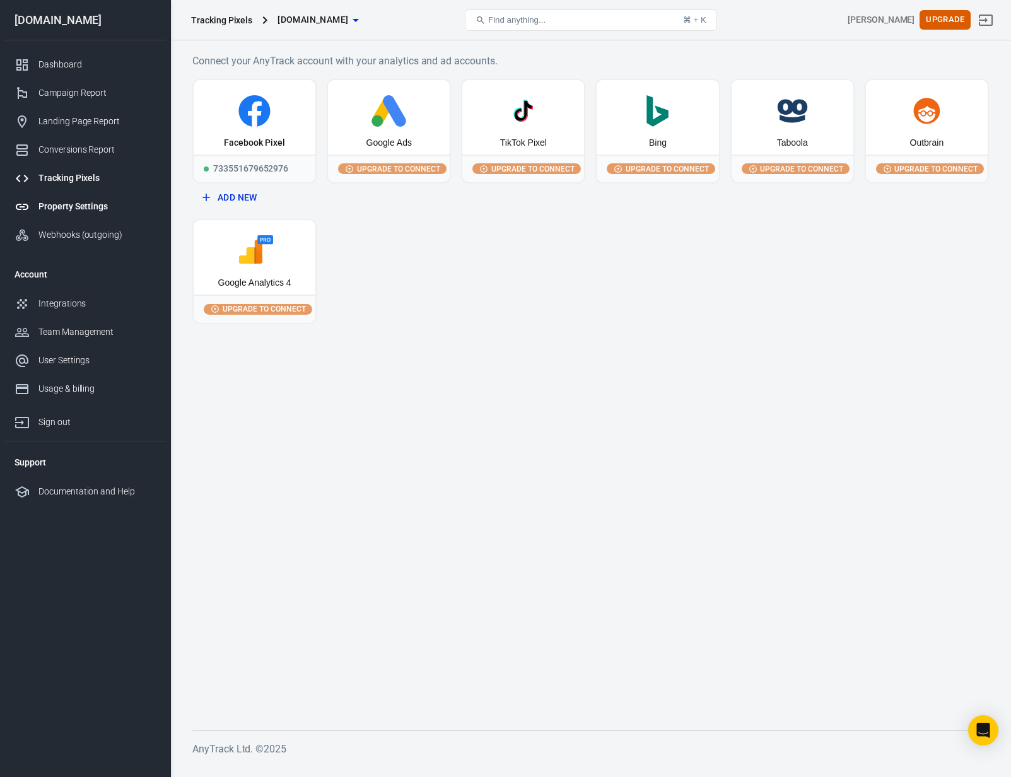
click at [71, 201] on div "Property Settings" at bounding box center [96, 206] width 117 height 13
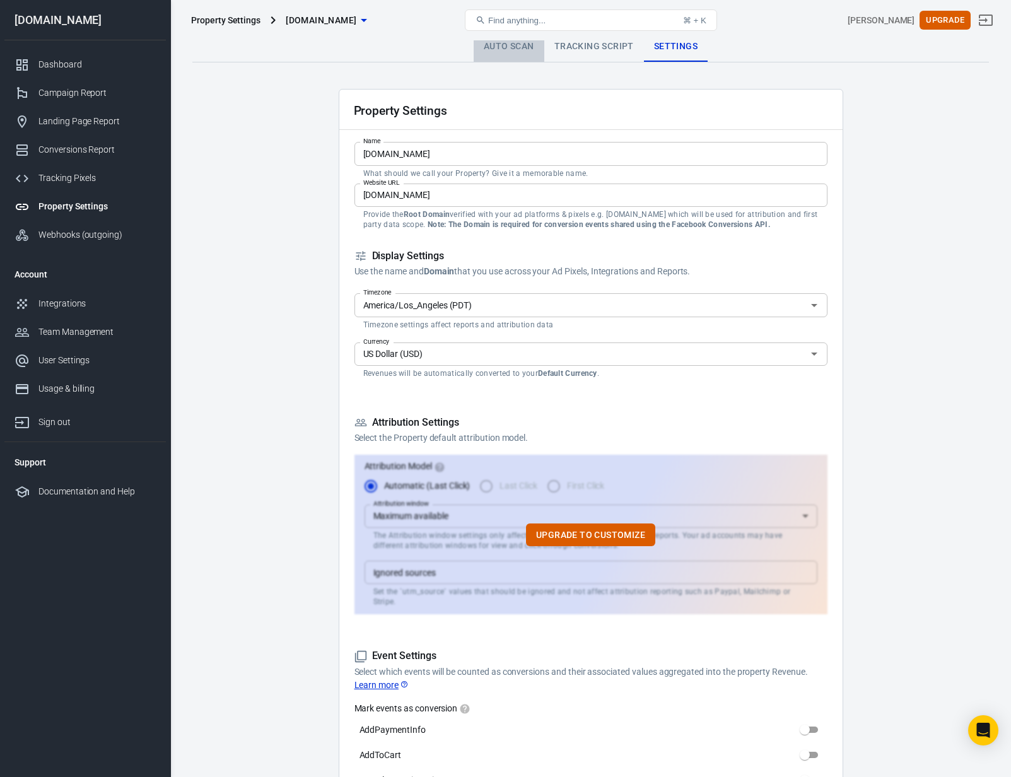
click at [507, 48] on link "Auto Scan" at bounding box center [509, 47] width 71 height 30
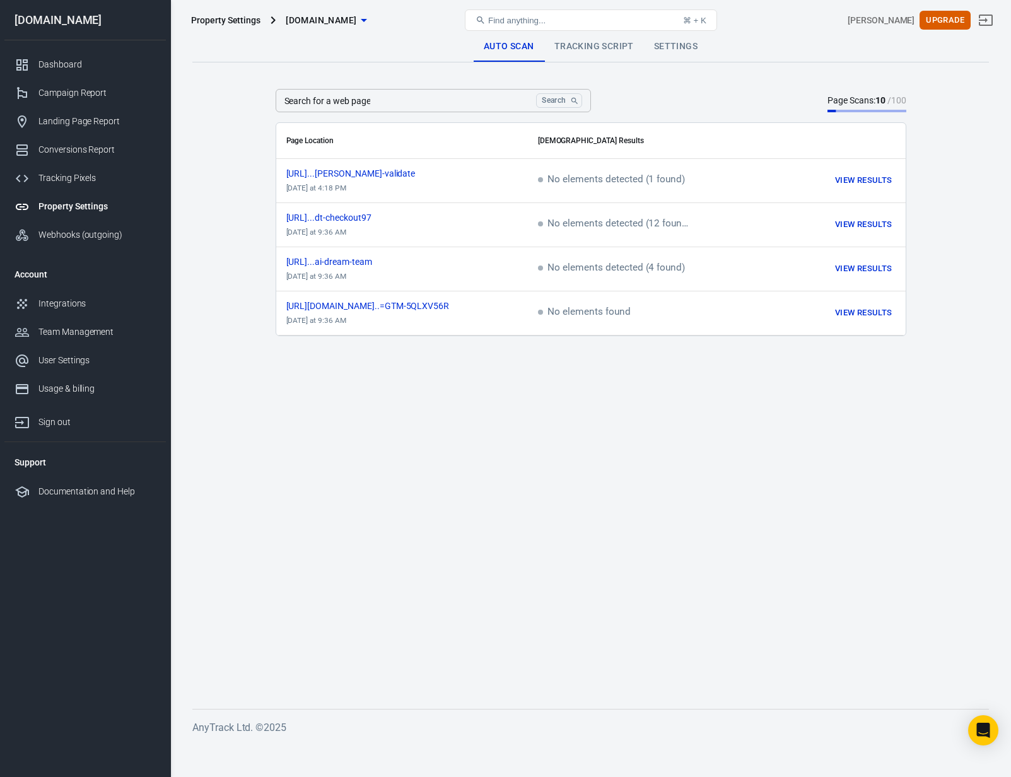
click at [482, 419] on main "Auto Scan Tracking Script Settings Search for a web page Search Search for a we…" at bounding box center [590, 360] width 797 height 657
click at [47, 295] on link "Integrations" at bounding box center [84, 304] width 161 height 28
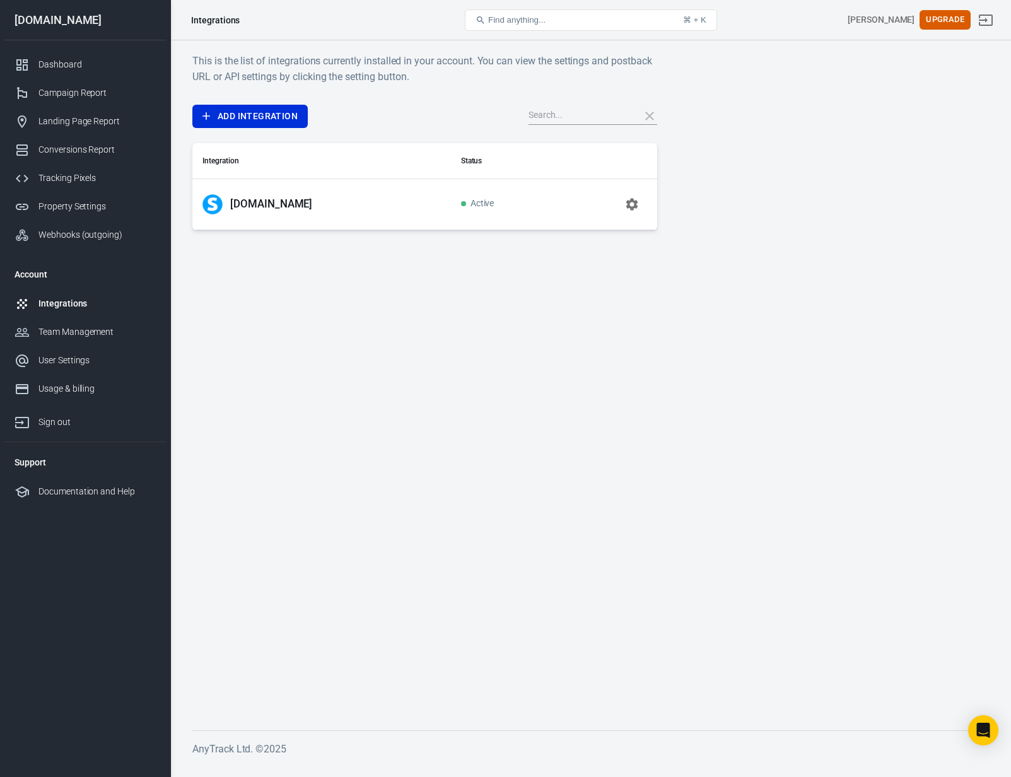
click at [247, 195] on div "Systeme.io" at bounding box center [321, 204] width 238 height 20
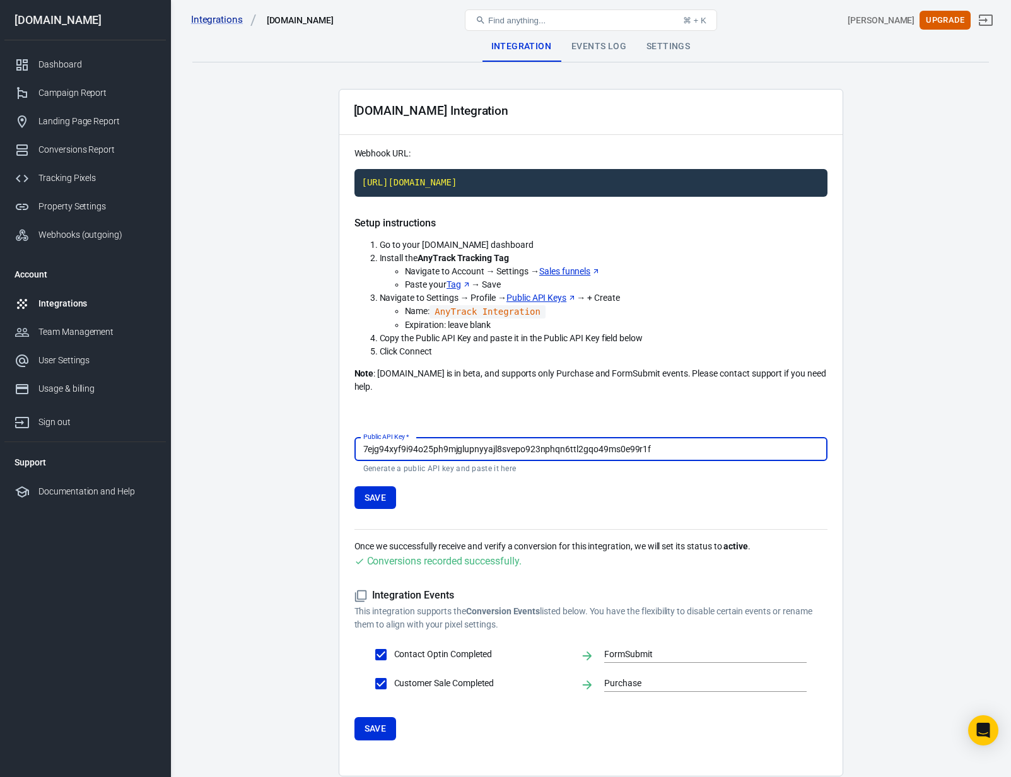
click at [592, 42] on div "Events Log" at bounding box center [598, 47] width 75 height 30
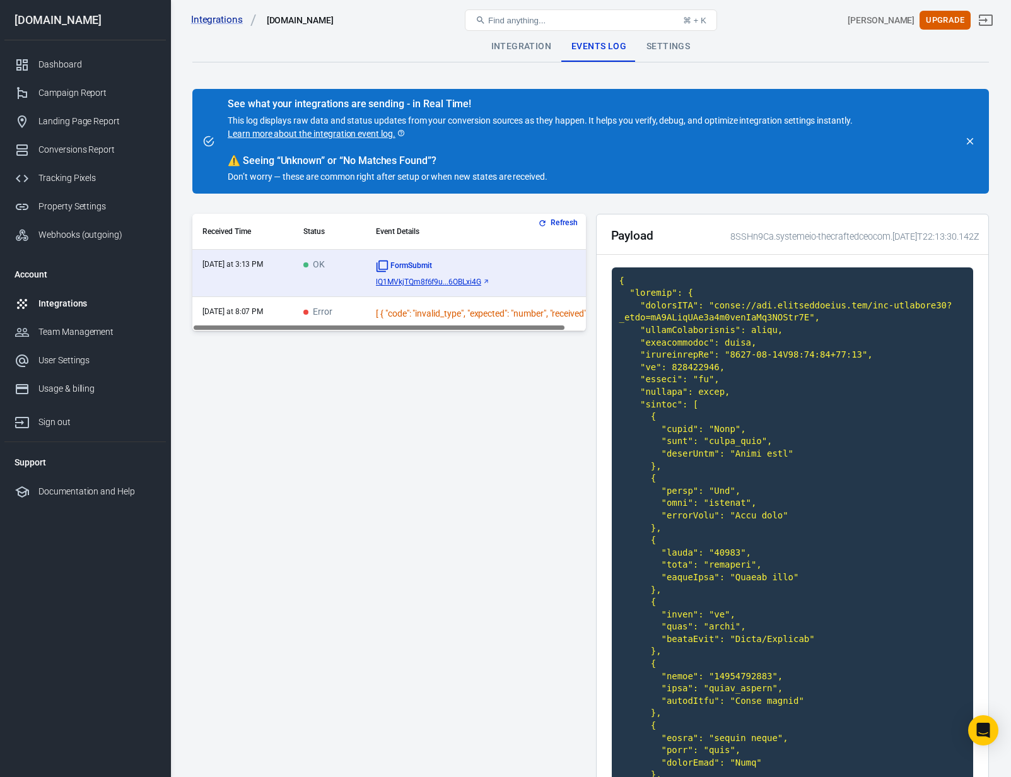
click at [427, 322] on td "[ { "code": "invalid_type", "expected": "number", "received": "null", "path": […" at bounding box center [486, 314] width 241 height 34
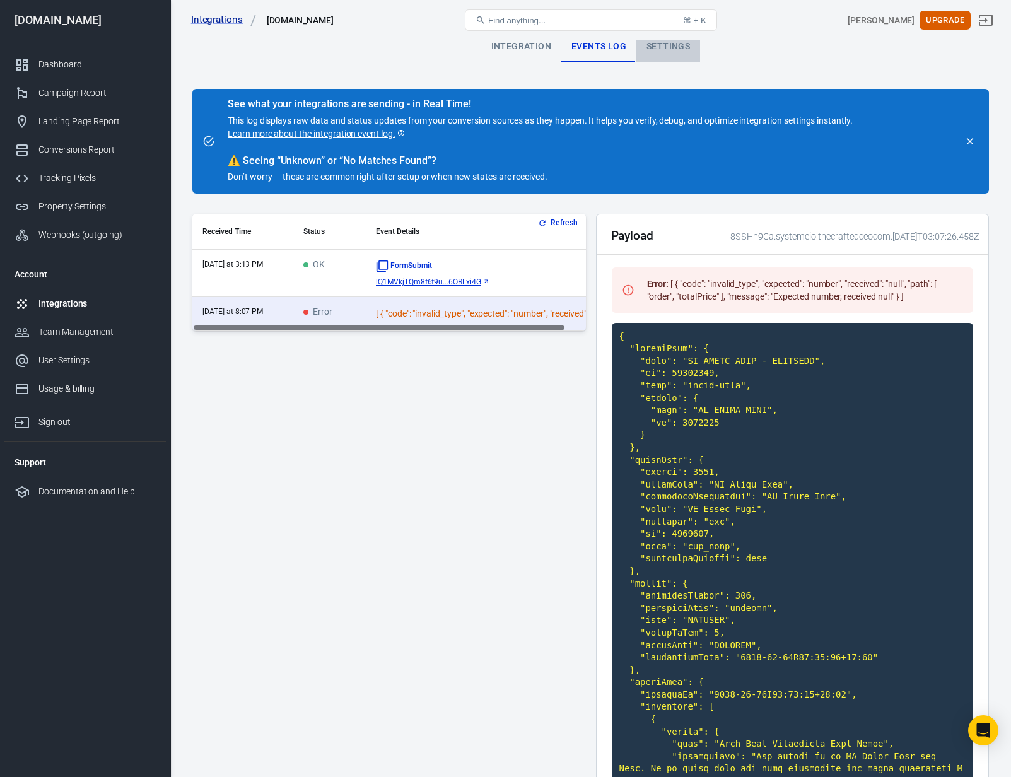
click at [672, 51] on div "Settings" at bounding box center [668, 47] width 64 height 30
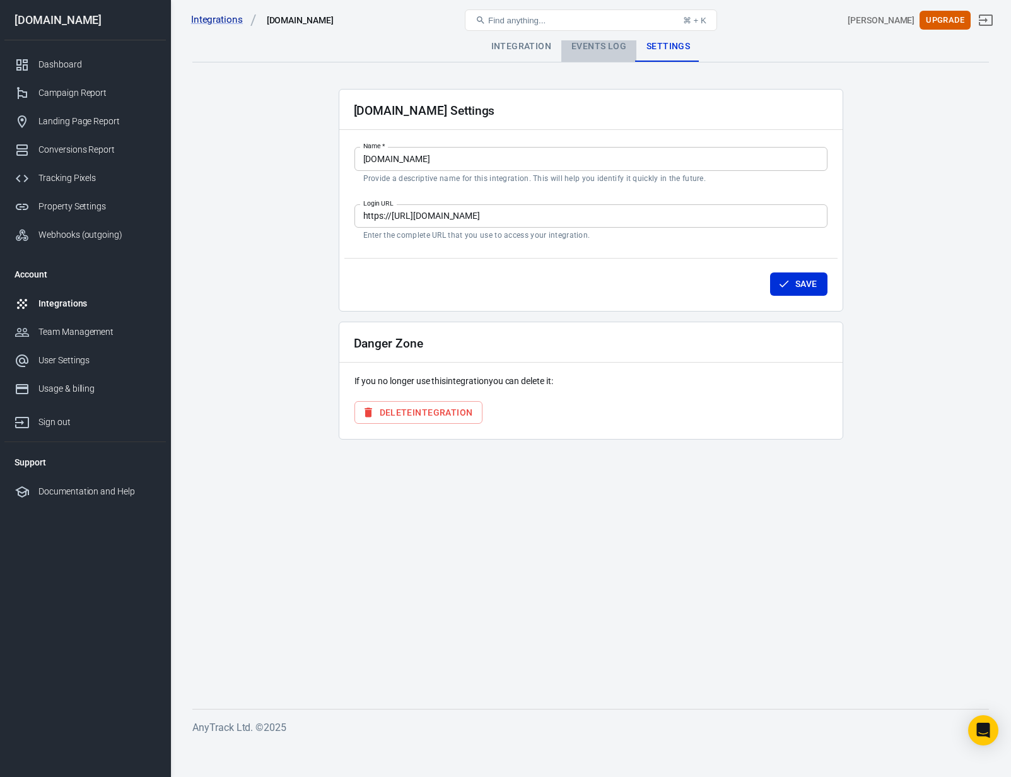
click at [599, 47] on div "Events Log" at bounding box center [598, 47] width 75 height 30
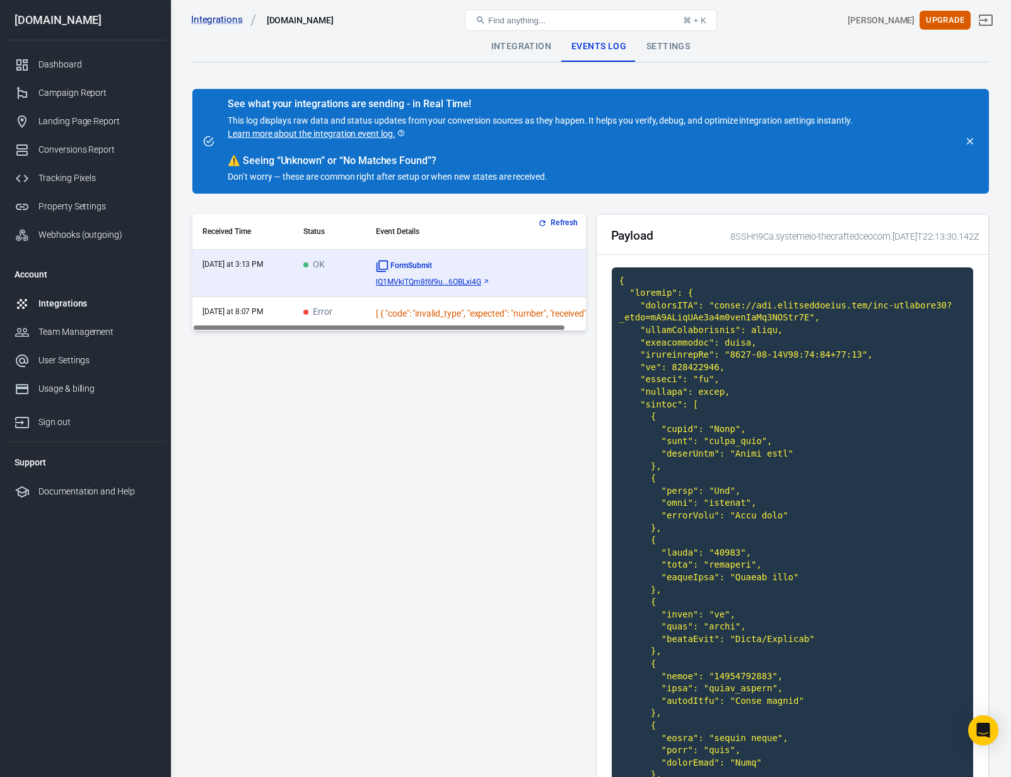
click at [452, 319] on div "[ { "code": "invalid_type", "expected": "number", "received": "null", "path": […" at bounding box center [486, 313] width 221 height 13
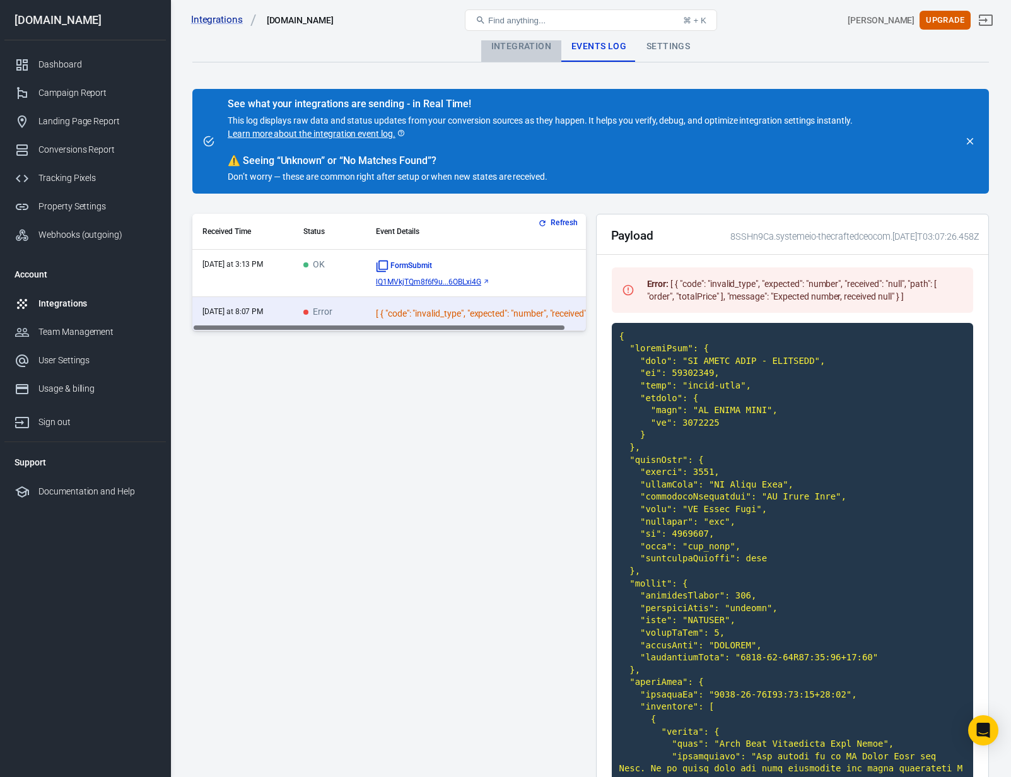
click at [529, 52] on div "Integration" at bounding box center [521, 47] width 80 height 30
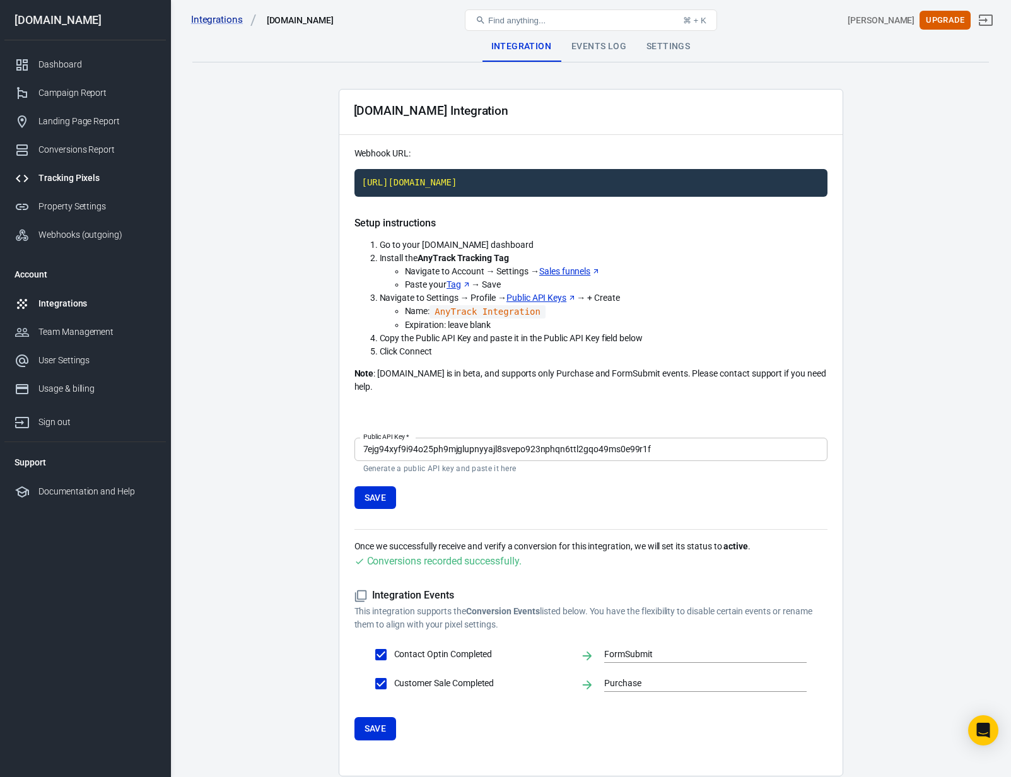
click at [63, 172] on div "Tracking Pixels" at bounding box center [96, 178] width 117 height 13
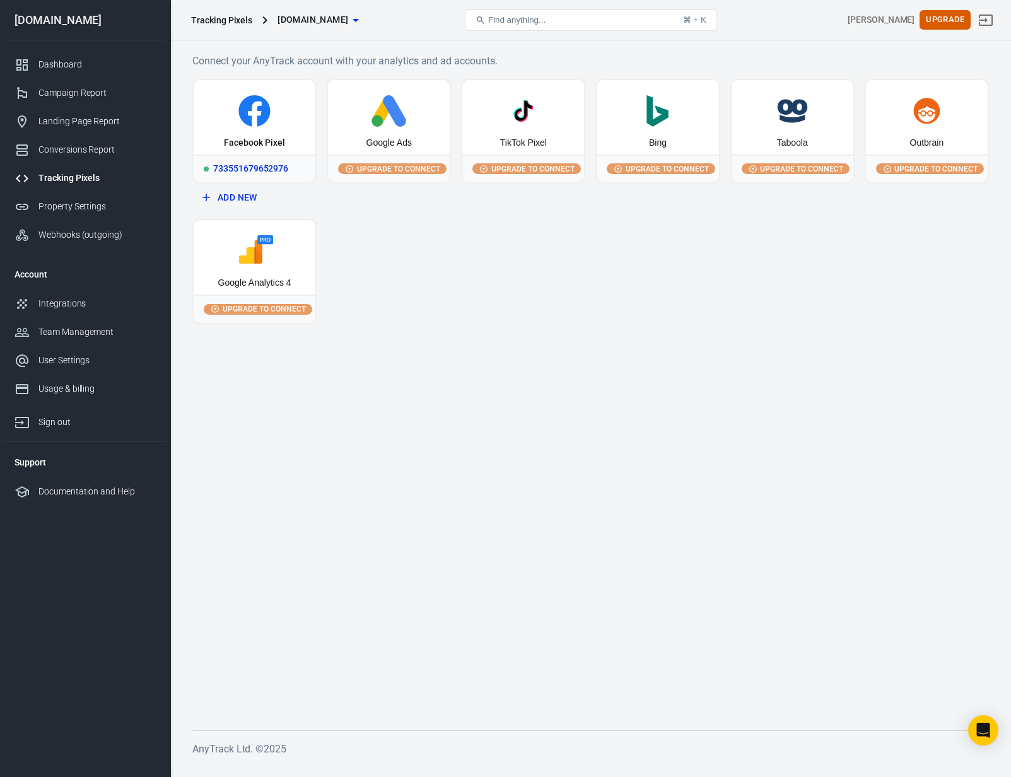
click at [274, 105] on icon at bounding box center [255, 111] width 112 height 32
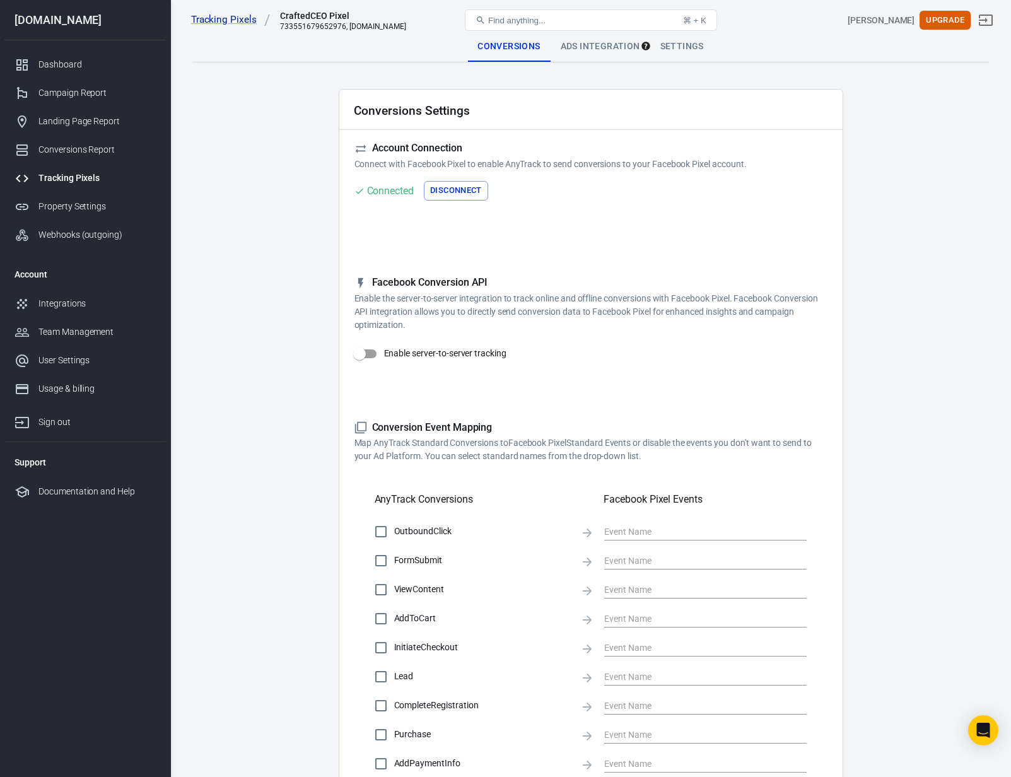
drag, startPoint x: 602, startPoint y: 37, endPoint x: 596, endPoint y: 47, distance: 11.0
click at [602, 37] on div "Tracking Pixels CraftedCEO Pixel 733551679652976, thecraftedceo.com Find anythi…" at bounding box center [591, 20] width 840 height 40
click at [596, 48] on div "Ads Integration" at bounding box center [601, 47] width 100 height 30
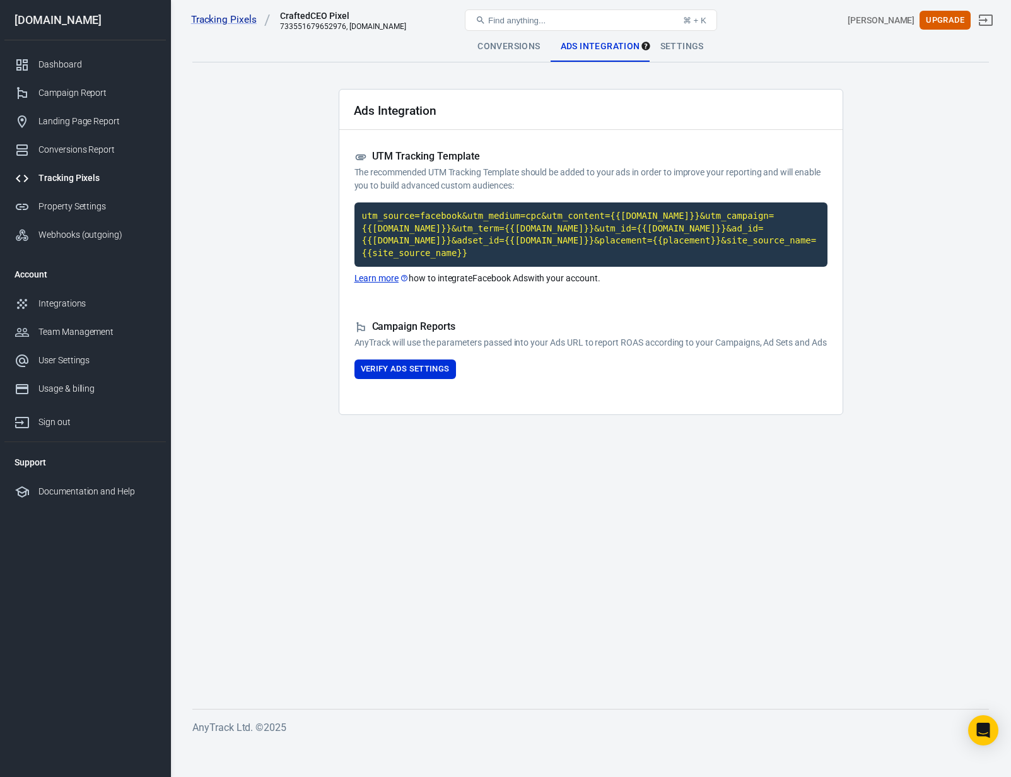
click at [360, 156] on icon at bounding box center [360, 158] width 11 height 6
click at [673, 49] on div "Settings" at bounding box center [682, 47] width 64 height 30
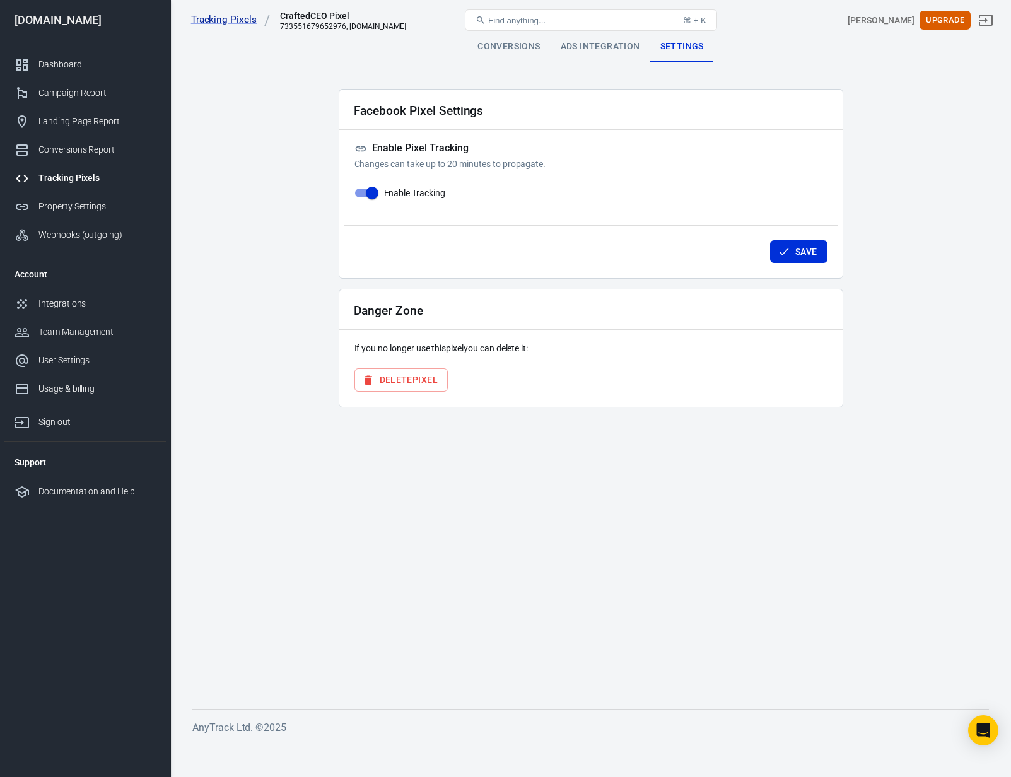
click at [593, 48] on div "Ads Integration" at bounding box center [601, 47] width 100 height 30
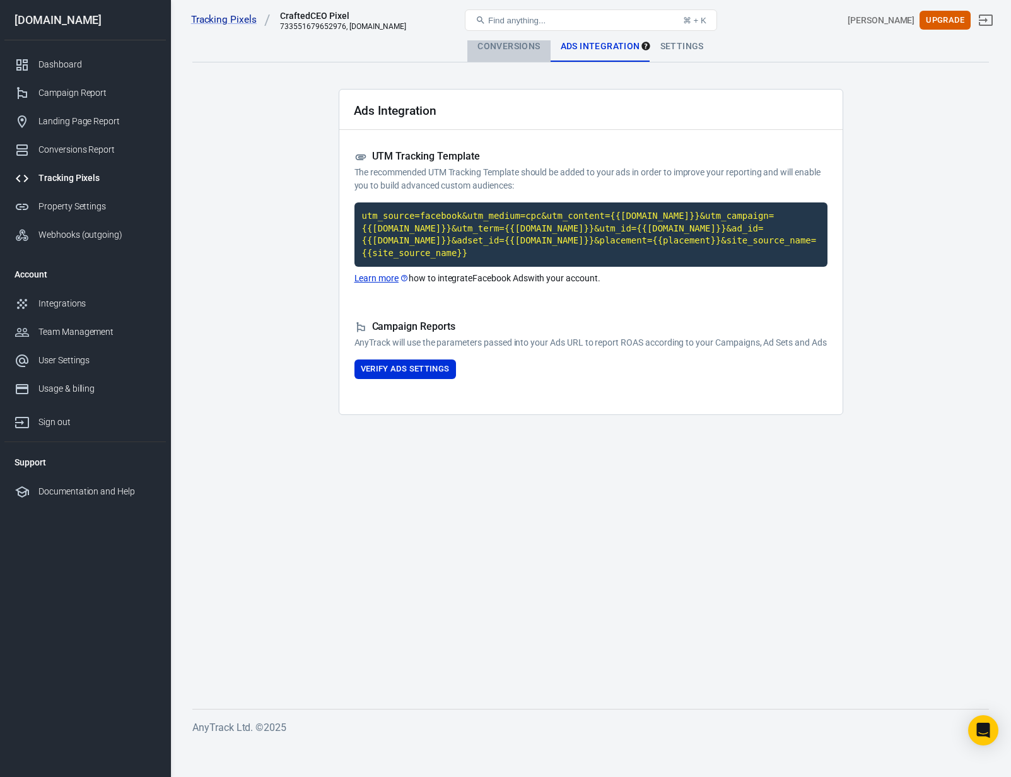
click at [518, 49] on div "Conversions" at bounding box center [508, 47] width 83 height 30
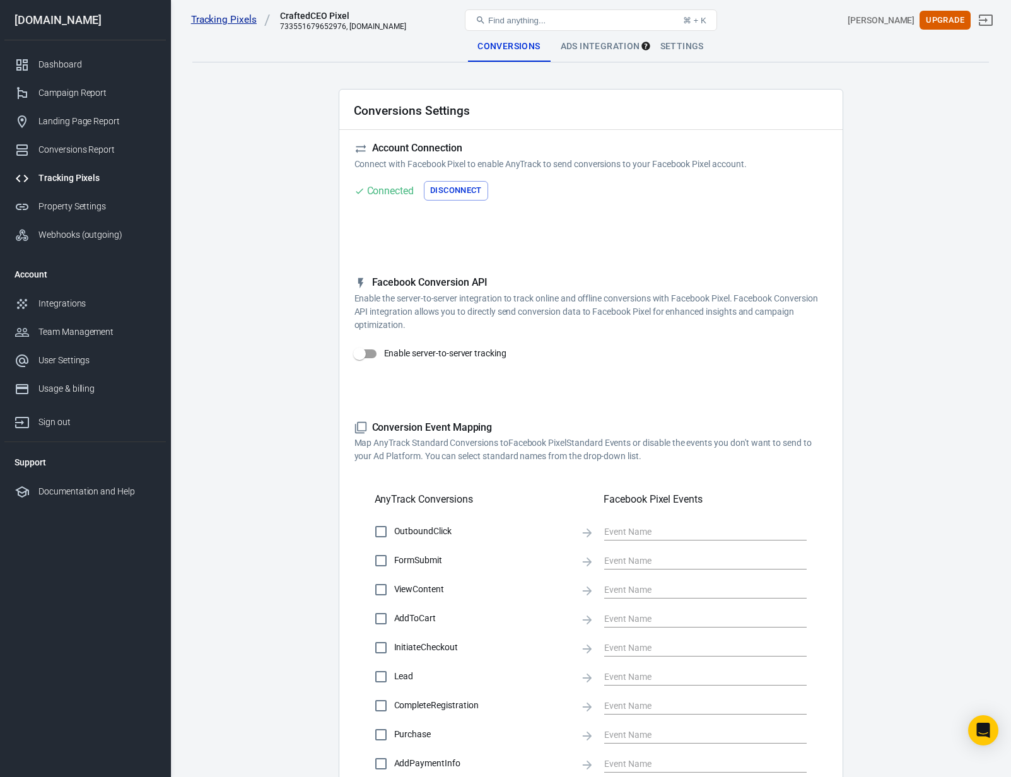
click at [223, 20] on link "Tracking Pixels" at bounding box center [230, 19] width 79 height 13
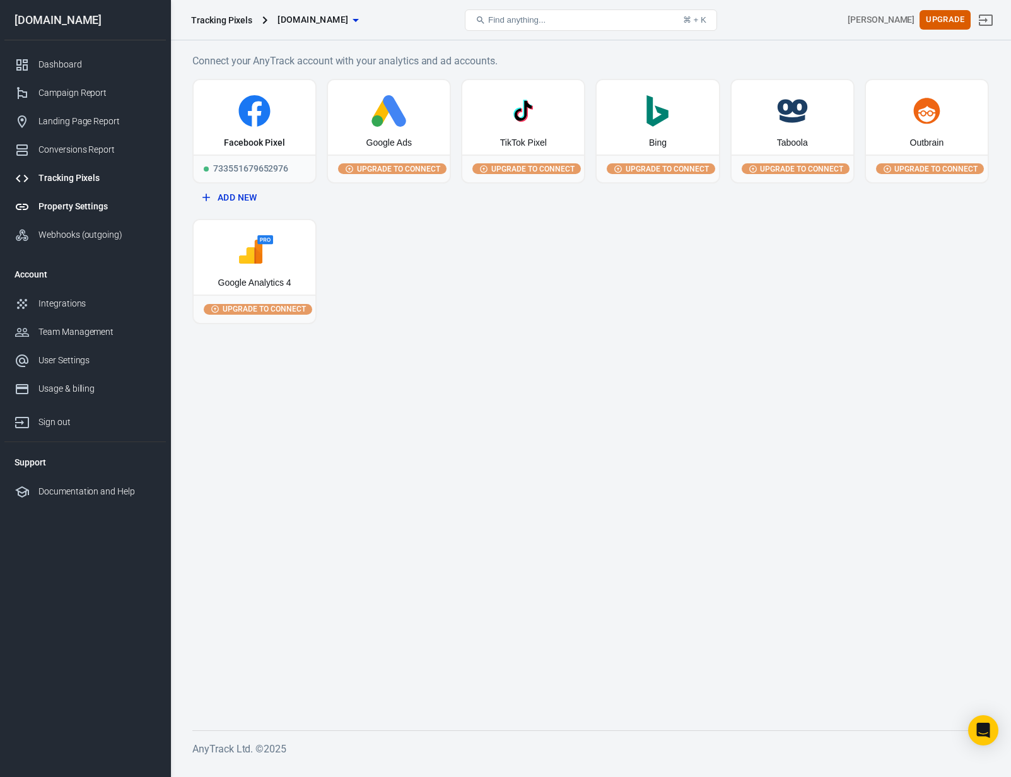
click at [58, 210] on div "Property Settings" at bounding box center [96, 206] width 117 height 13
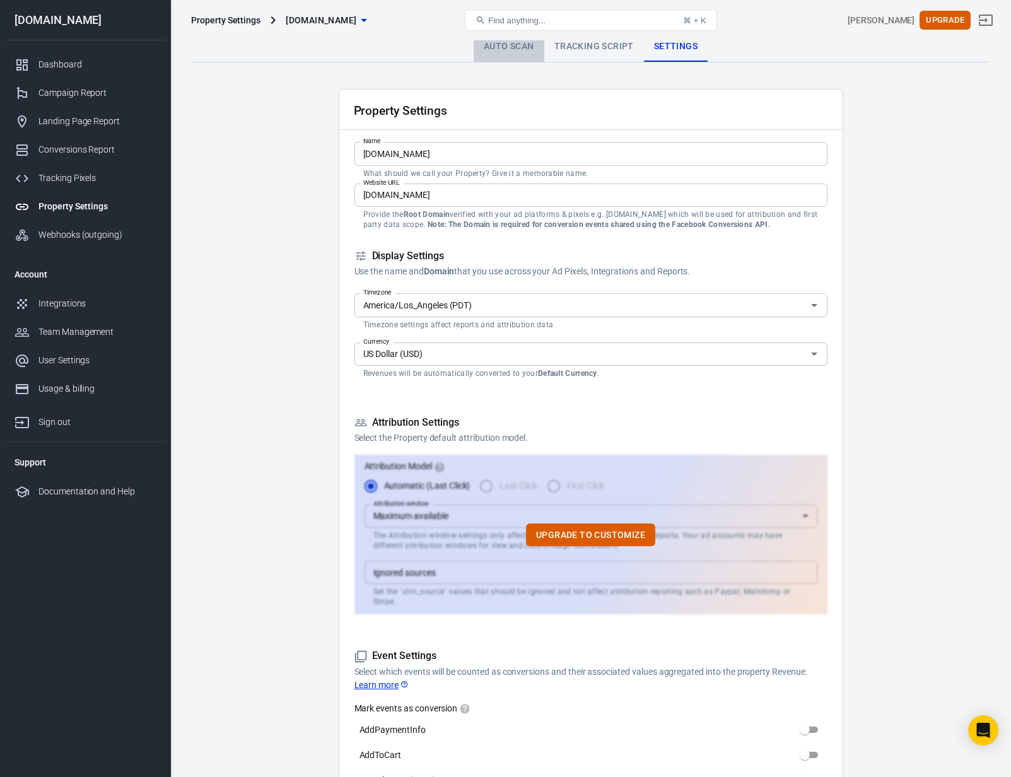
click at [483, 54] on link "Auto Scan" at bounding box center [509, 47] width 71 height 30
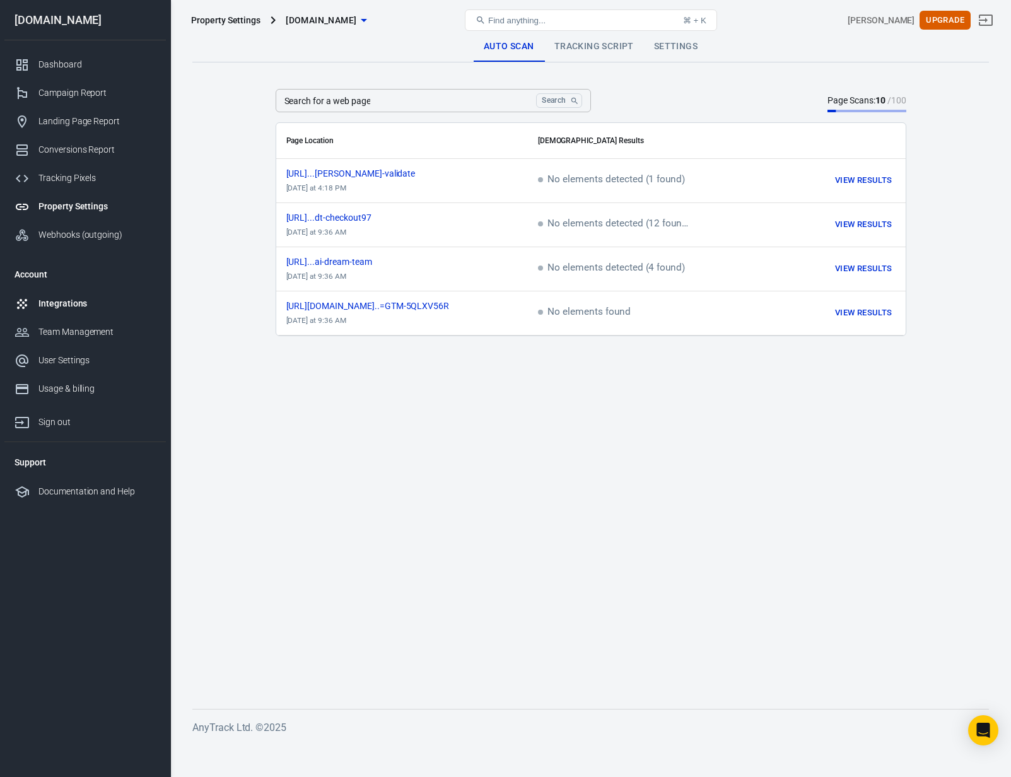
click at [77, 307] on div "Integrations" at bounding box center [96, 303] width 117 height 13
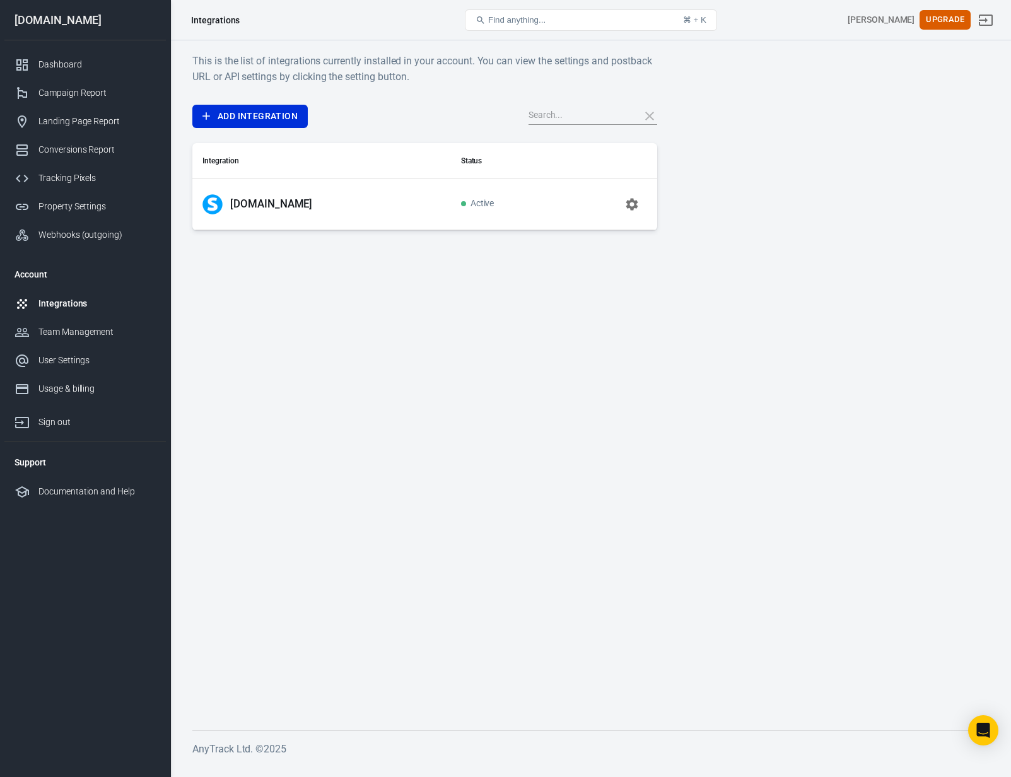
click at [248, 211] on div "Systeme.io" at bounding box center [321, 204] width 238 height 20
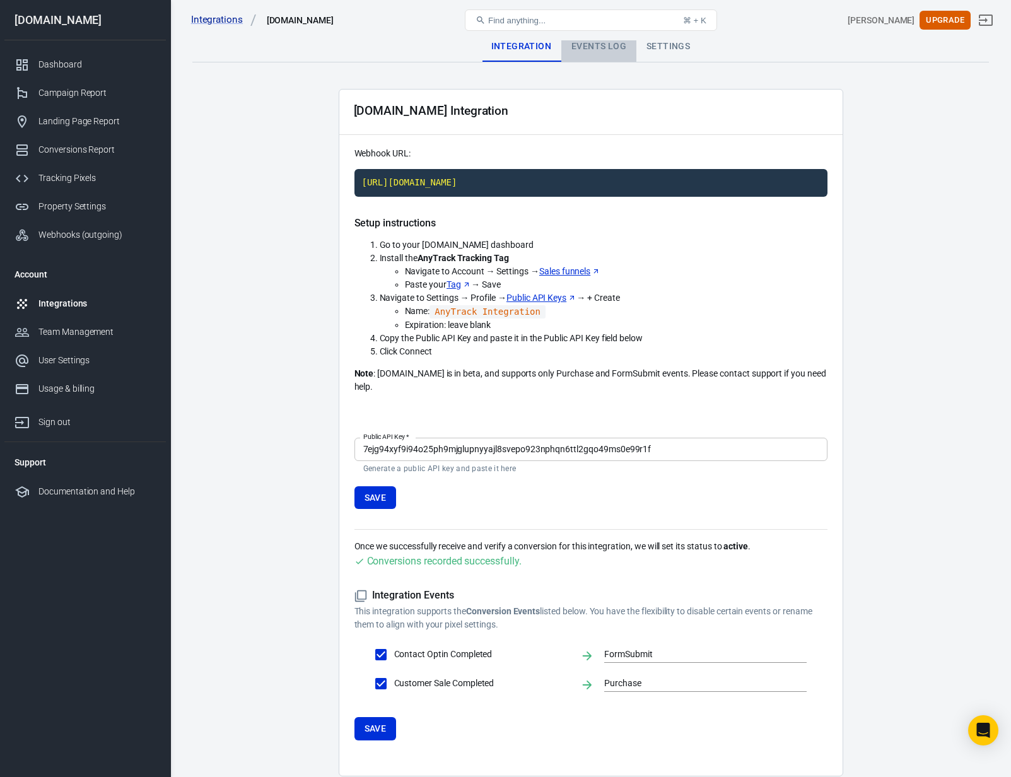
click at [586, 52] on div "Events Log" at bounding box center [598, 47] width 75 height 30
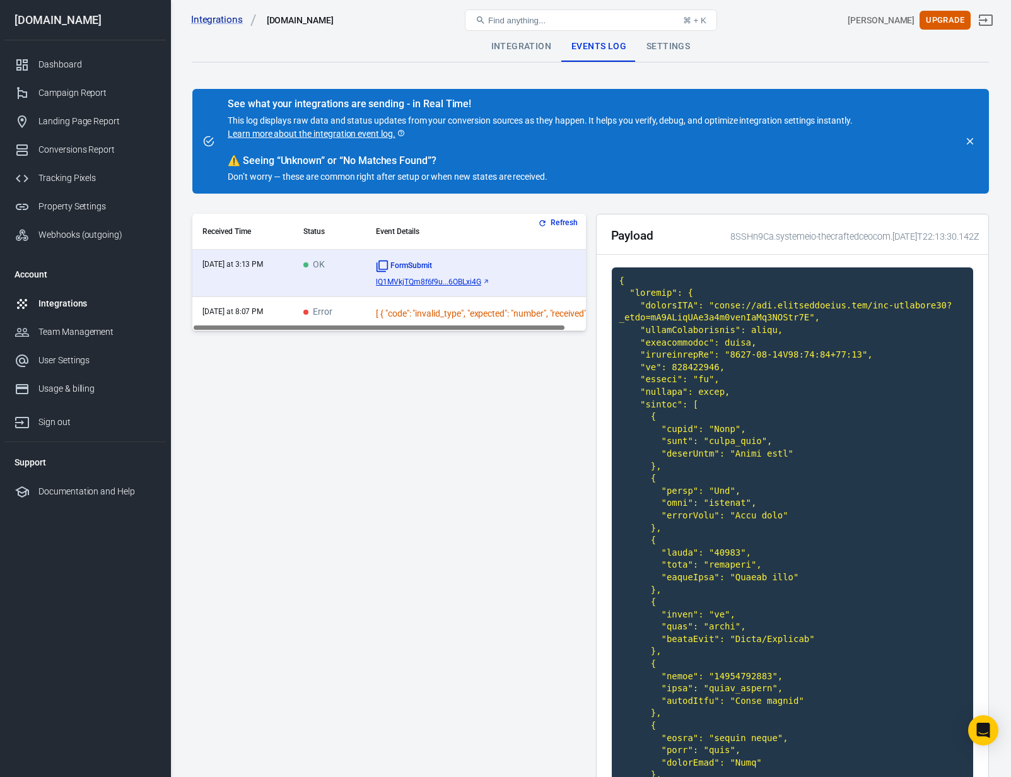
click at [263, 317] on td "yesterday at 8:07 PM" at bounding box center [242, 314] width 101 height 34
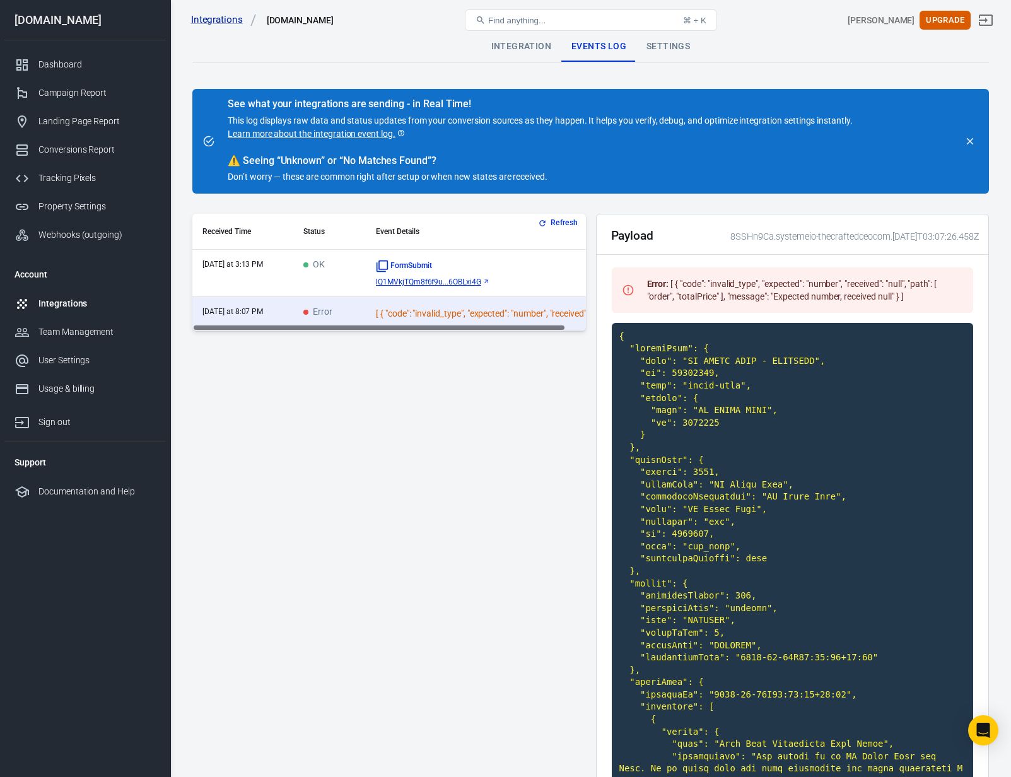
click at [473, 280] on span "lQ1MVkjTQm8f6f9u...6OBLxi4G" at bounding box center [428, 282] width 105 height 9
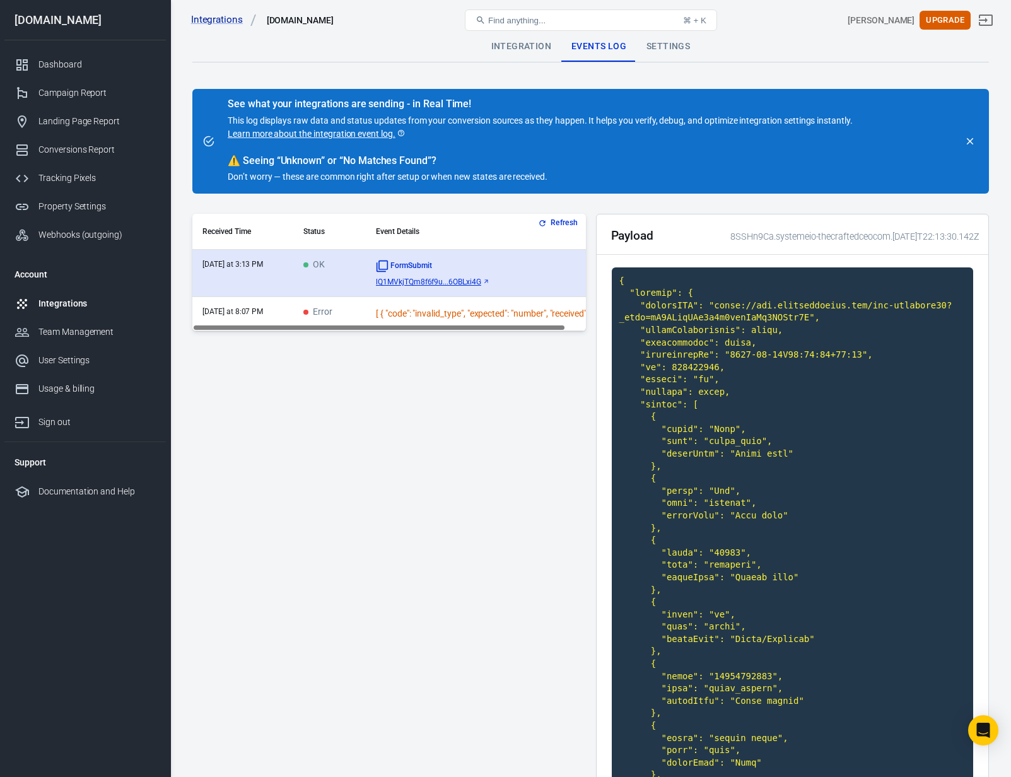
click at [240, 261] on time "[DATE] at 3:13 PM" at bounding box center [232, 264] width 61 height 9
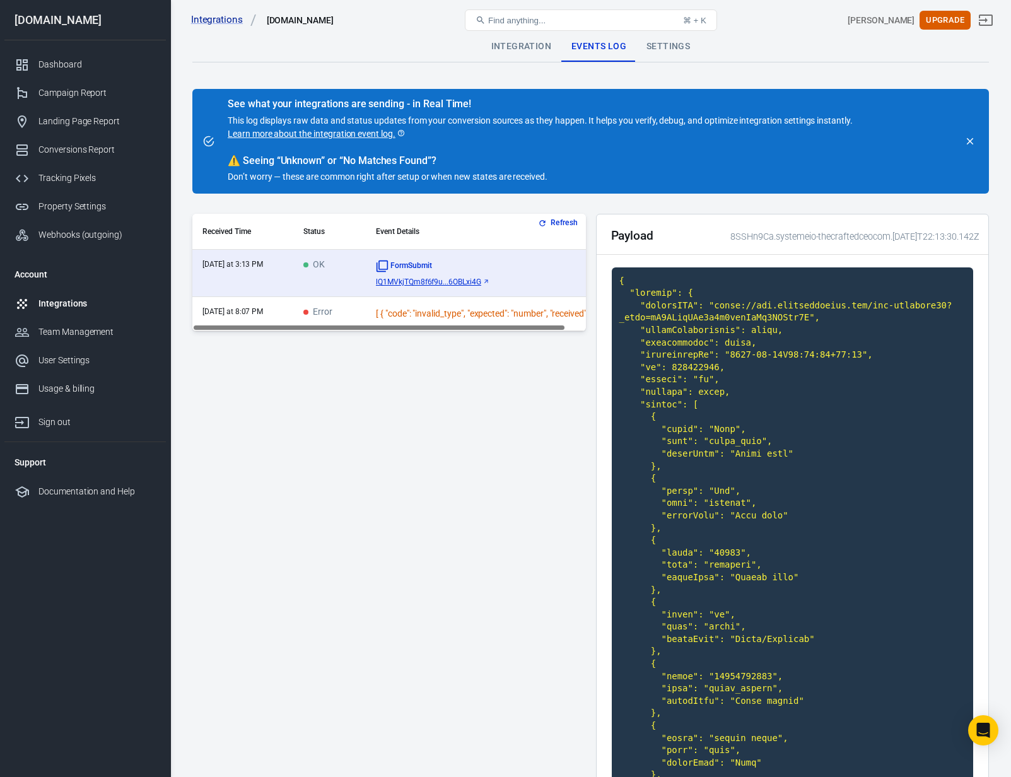
click at [239, 320] on td "yesterday at 8:07 PM" at bounding box center [242, 314] width 101 height 34
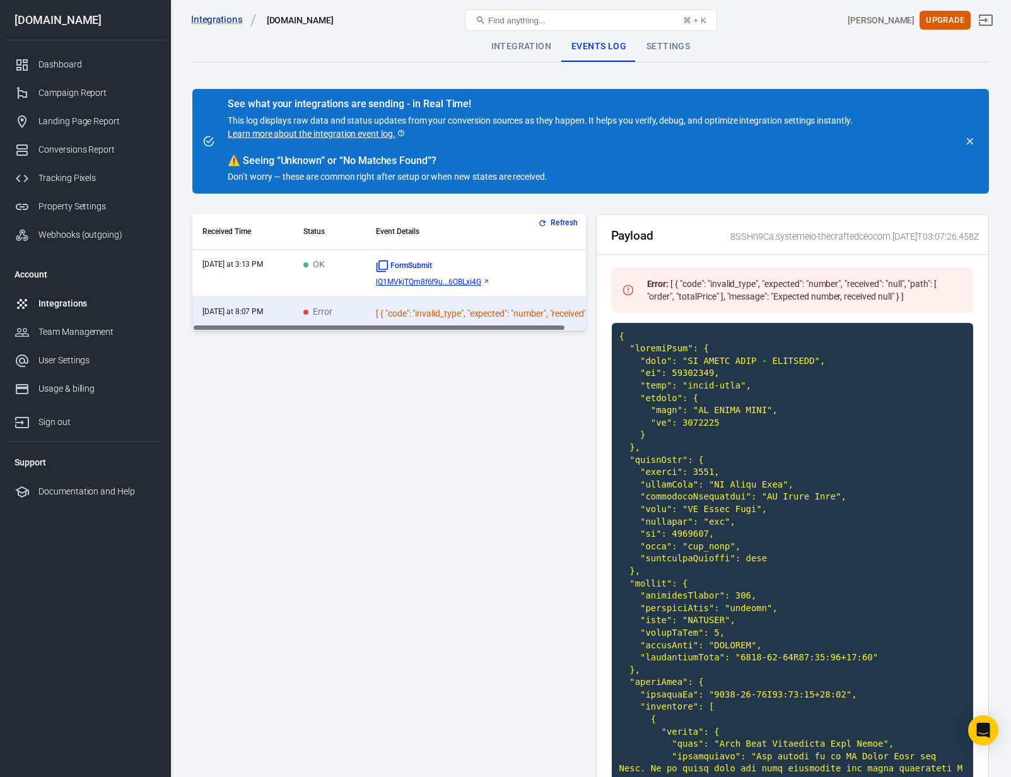
click at [317, 270] on span "OK" at bounding box center [313, 265] width 21 height 11
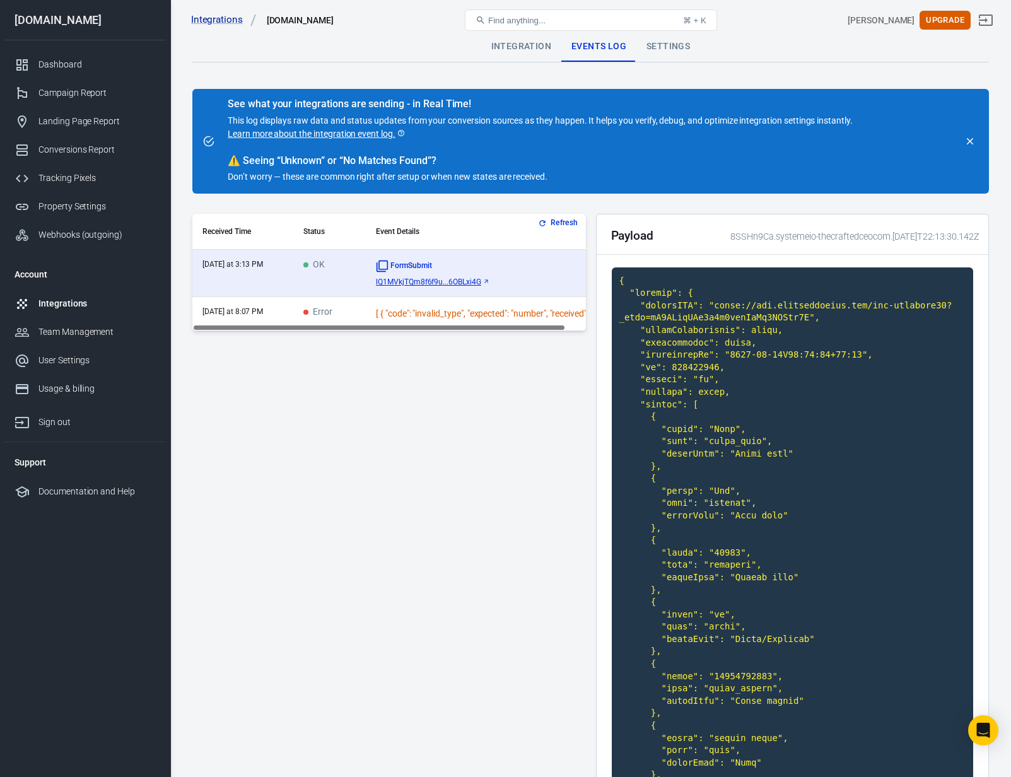
click at [298, 308] on td "Error" at bounding box center [329, 314] width 73 height 34
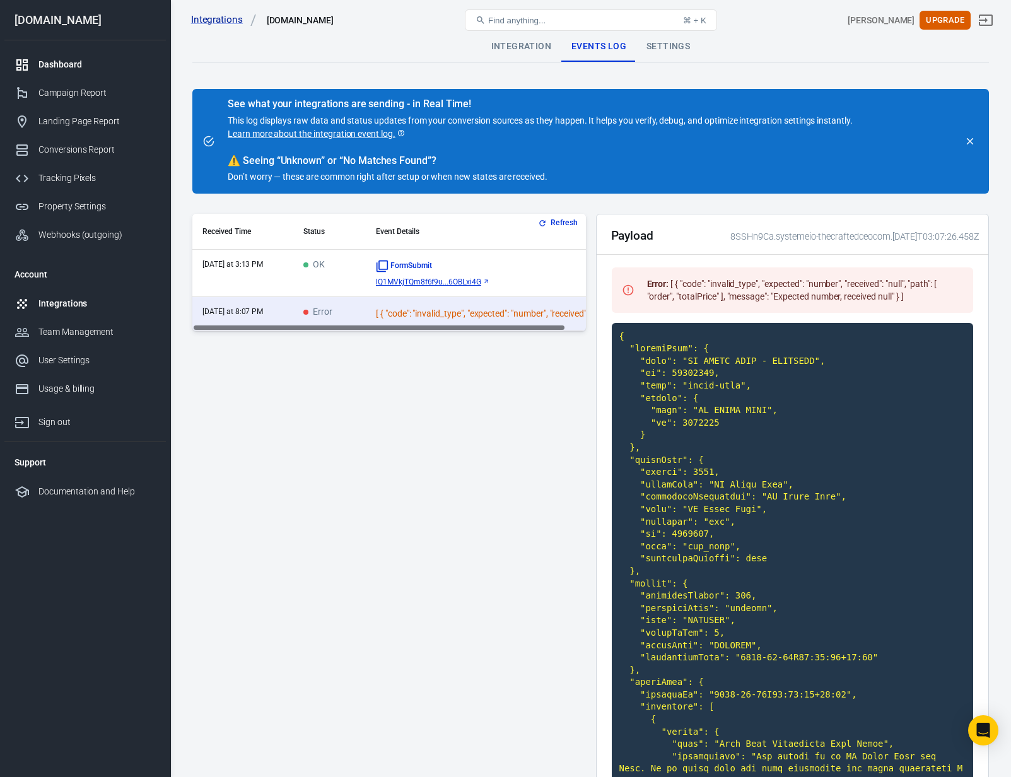
click at [68, 69] on div "Dashboard" at bounding box center [96, 64] width 117 height 13
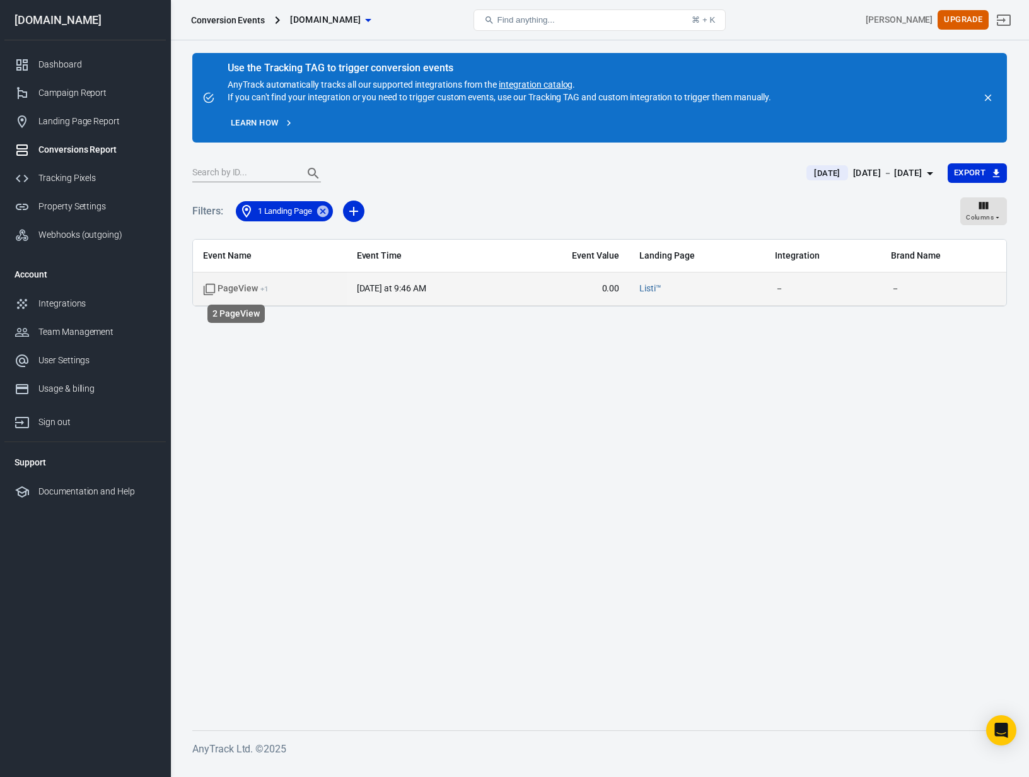
click at [245, 292] on span "PageView + 1" at bounding box center [236, 289] width 66 height 13
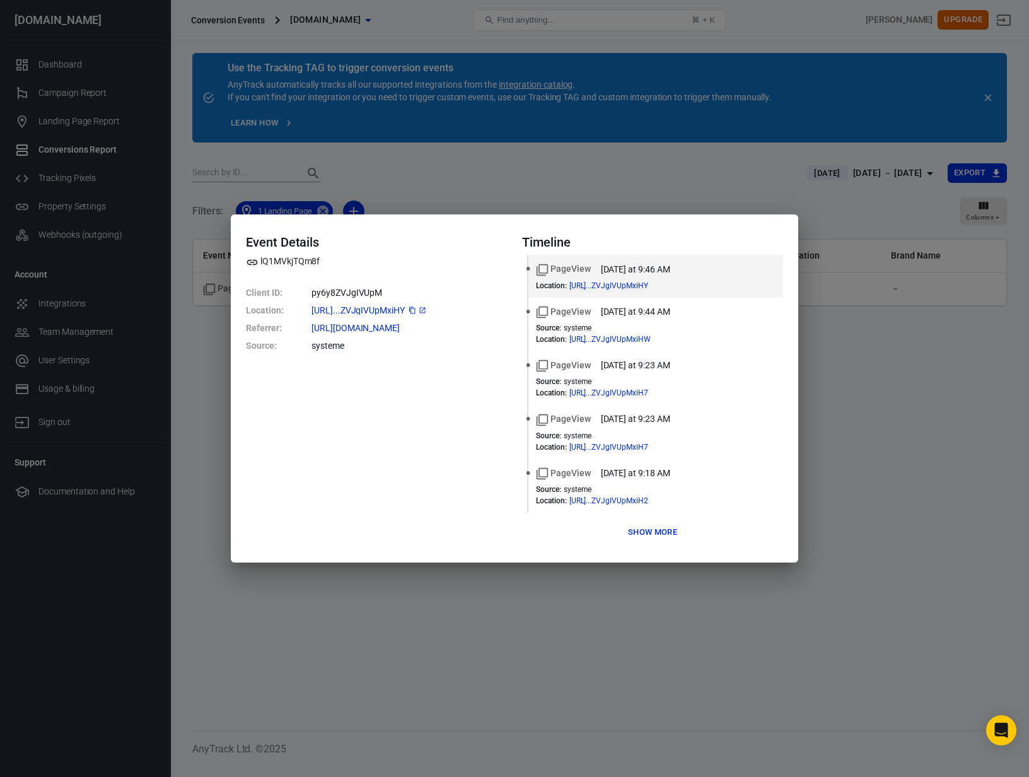
click at [425, 310] on icon at bounding box center [422, 310] width 6 height 6
click at [874, 442] on div "Event Details lQ1MVkjTQm8f Client ID : py6y8ZVJgIVUpM Location : [URL]...ZVJgIV…" at bounding box center [514, 388] width 1029 height 777
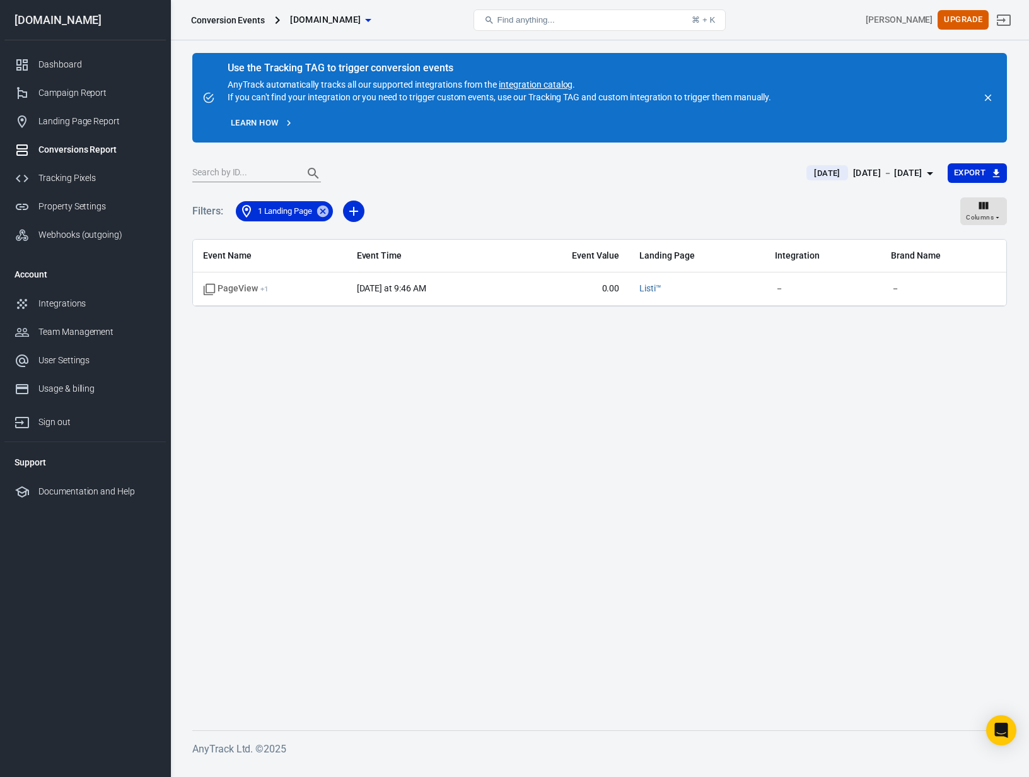
click at [322, 213] on icon at bounding box center [323, 211] width 14 height 14
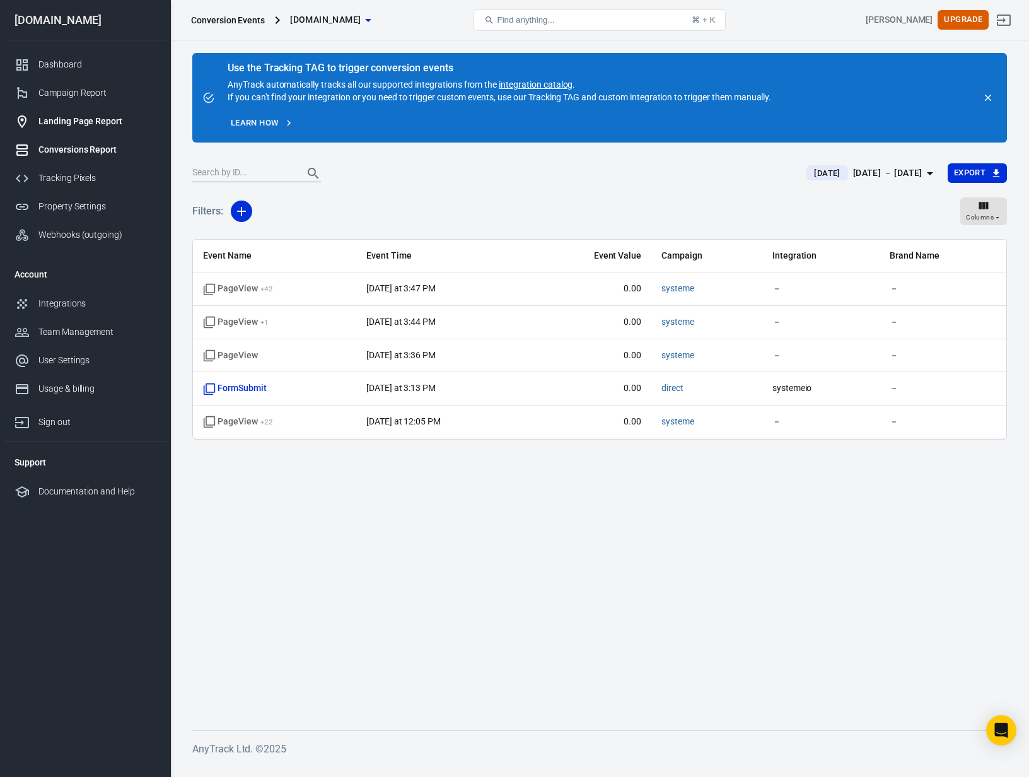
click at [69, 122] on div "Landing Page Report" at bounding box center [96, 121] width 117 height 13
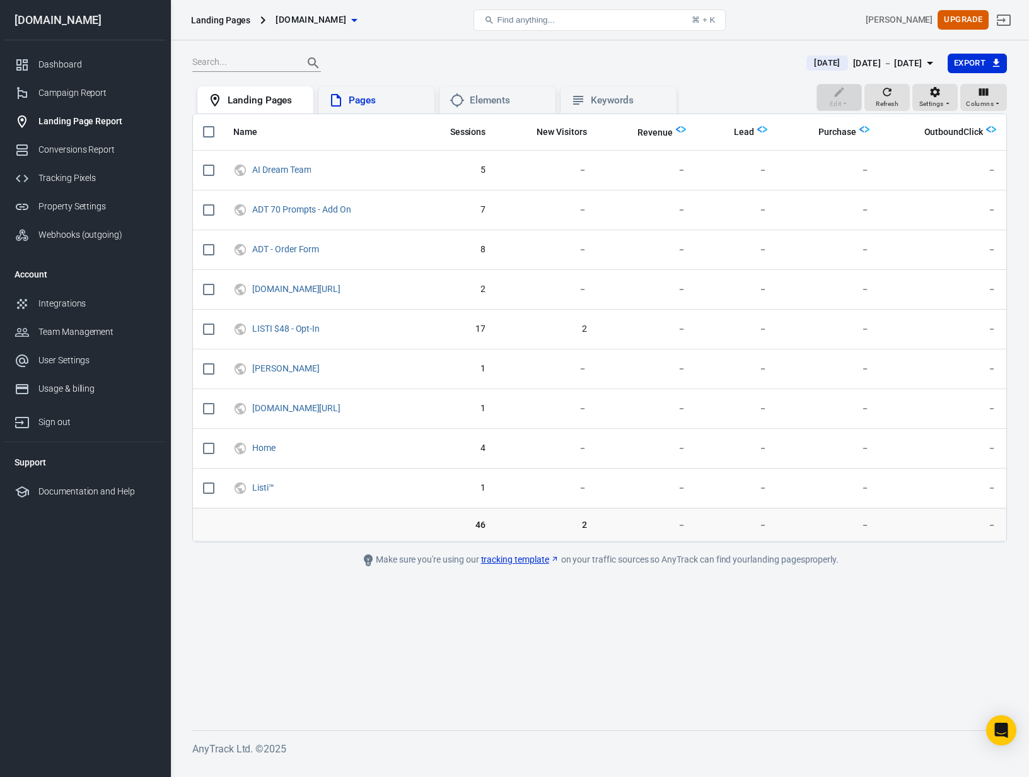
click at [357, 102] on div "Pages" at bounding box center [387, 100] width 76 height 13
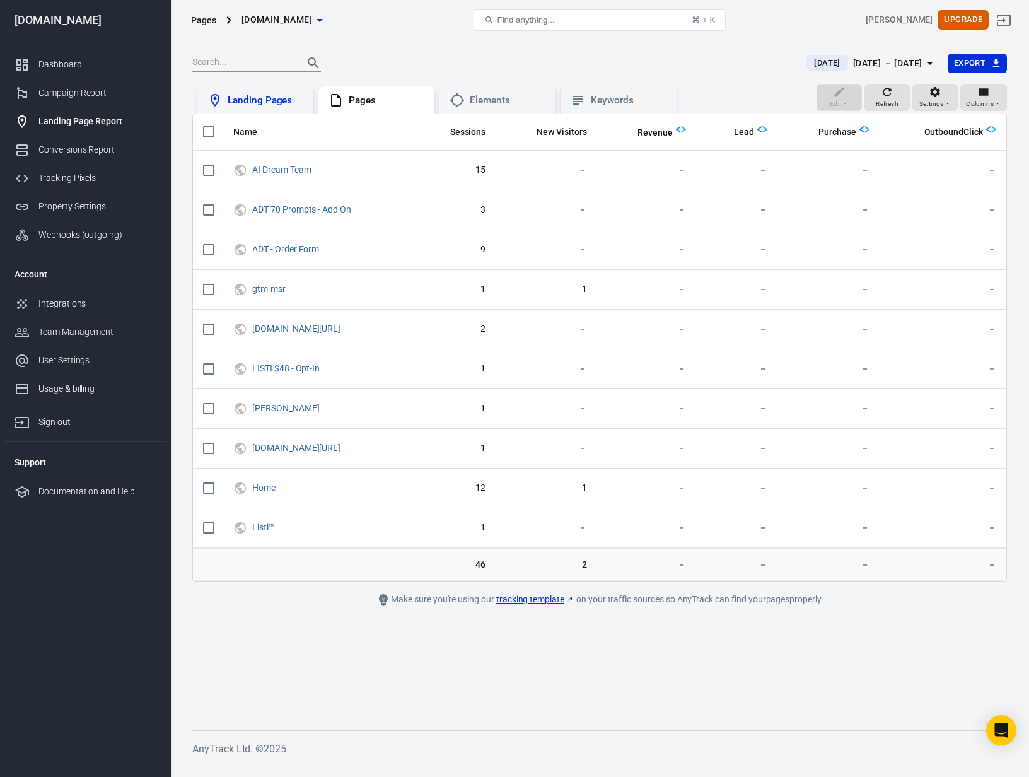
click at [260, 101] on div "Landing Pages" at bounding box center [266, 100] width 76 height 13
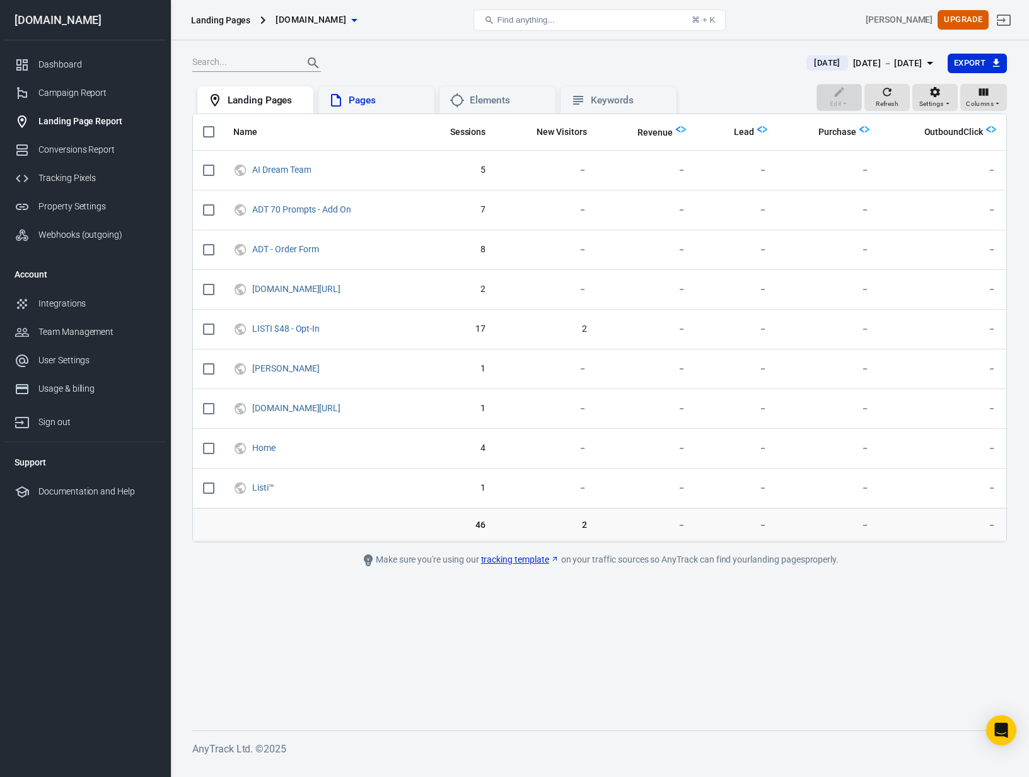
click at [379, 94] on div "Pages" at bounding box center [387, 100] width 76 height 13
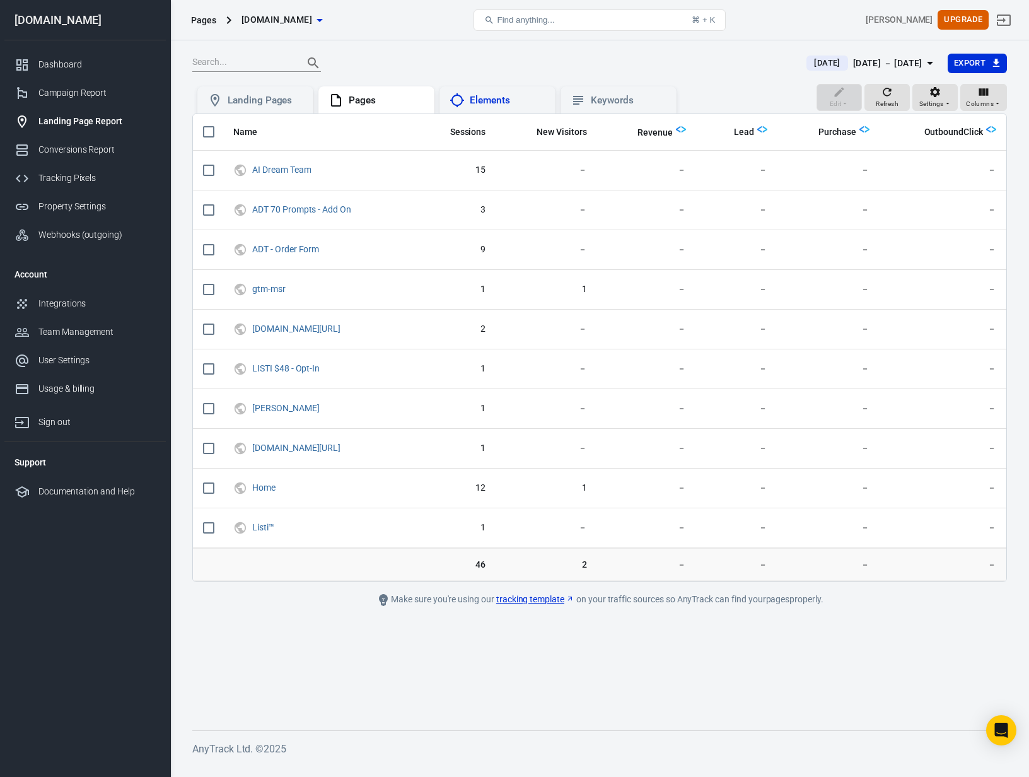
click at [490, 98] on div "Elements" at bounding box center [508, 100] width 76 height 13
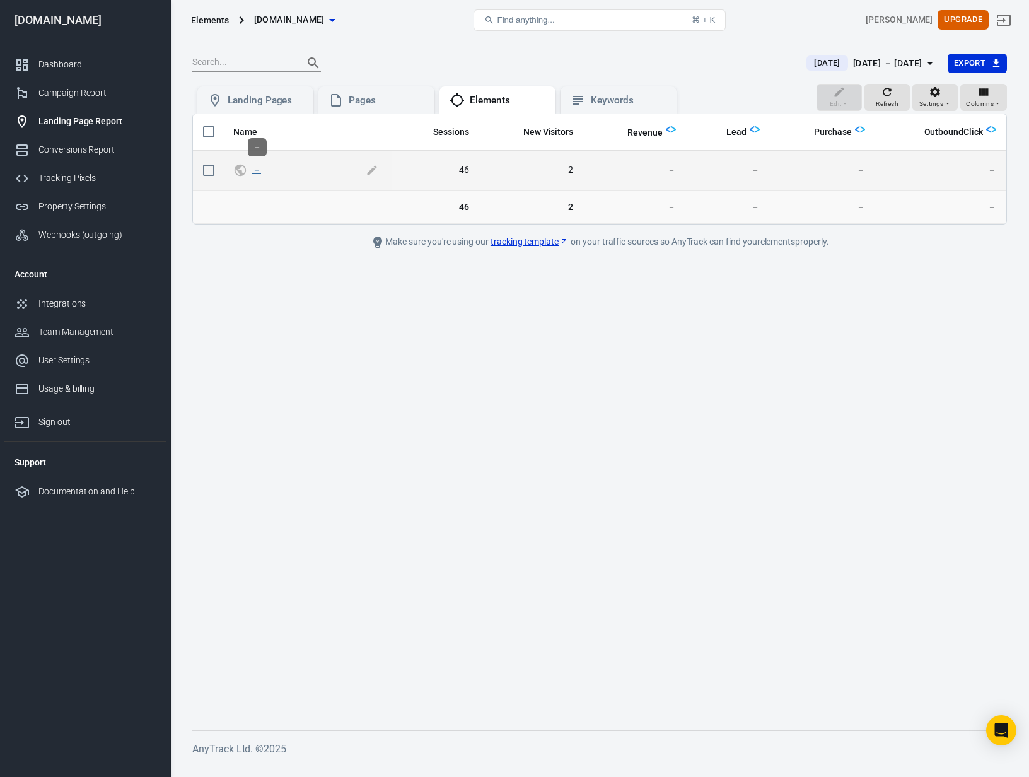
click at [256, 171] on link "－" at bounding box center [256, 170] width 9 height 10
click at [231, 168] on td "－" at bounding box center [307, 173] width 168 height 40
click at [244, 170] on icon "UTM & Web Traffic" at bounding box center [240, 172] width 14 height 15
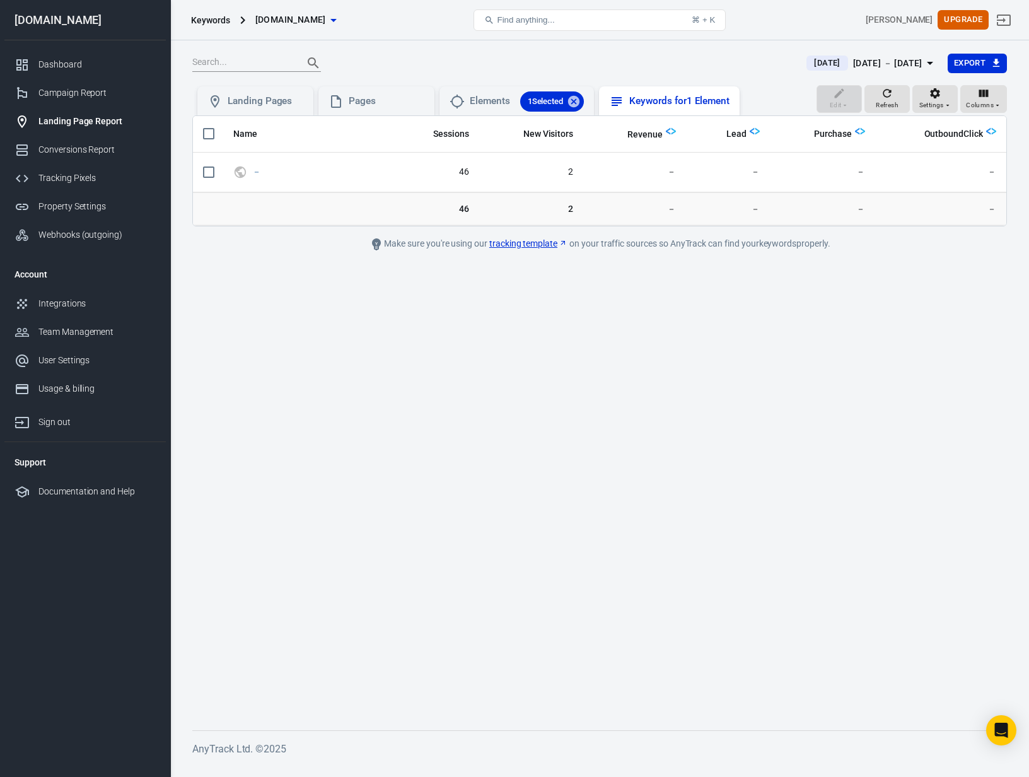
click at [658, 102] on div "Keywords for 1 Element" at bounding box center [679, 101] width 100 height 13
click at [498, 97] on div "Elements 1 Selected" at bounding box center [527, 101] width 114 height 20
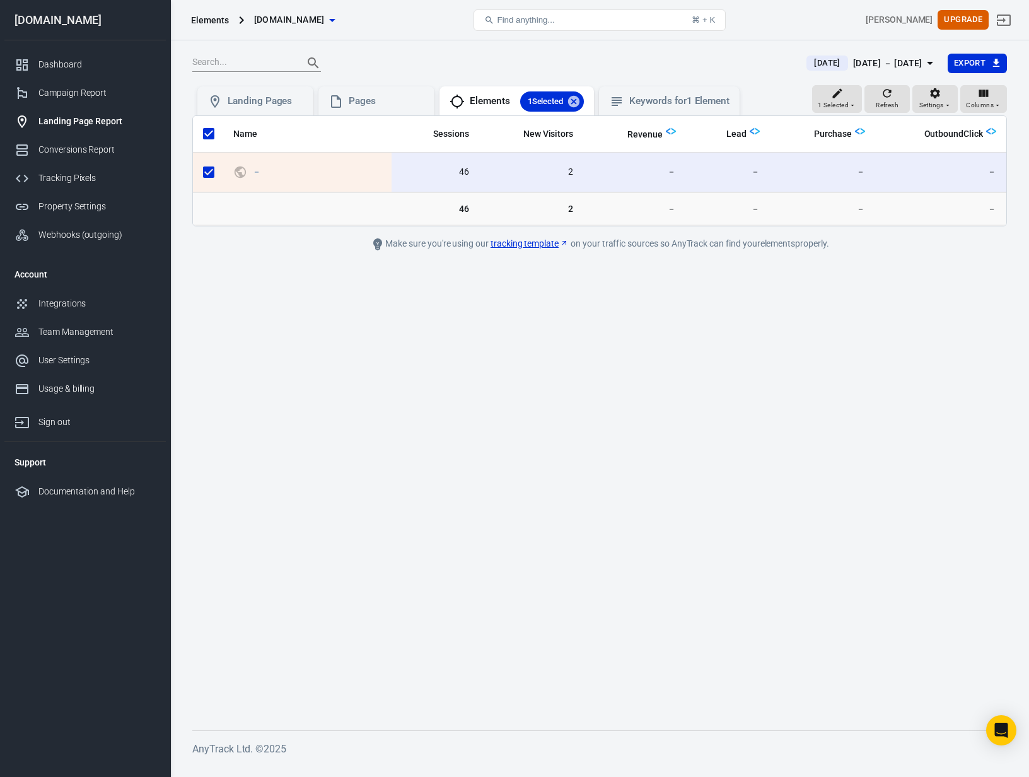
click at [822, 528] on main "[DATE] [DATE] － [DATE] Export 1 Selected Refresh Settings Columns Landing Pages…" at bounding box center [599, 381] width 815 height 657
